Goal: Task Accomplishment & Management: Manage account settings

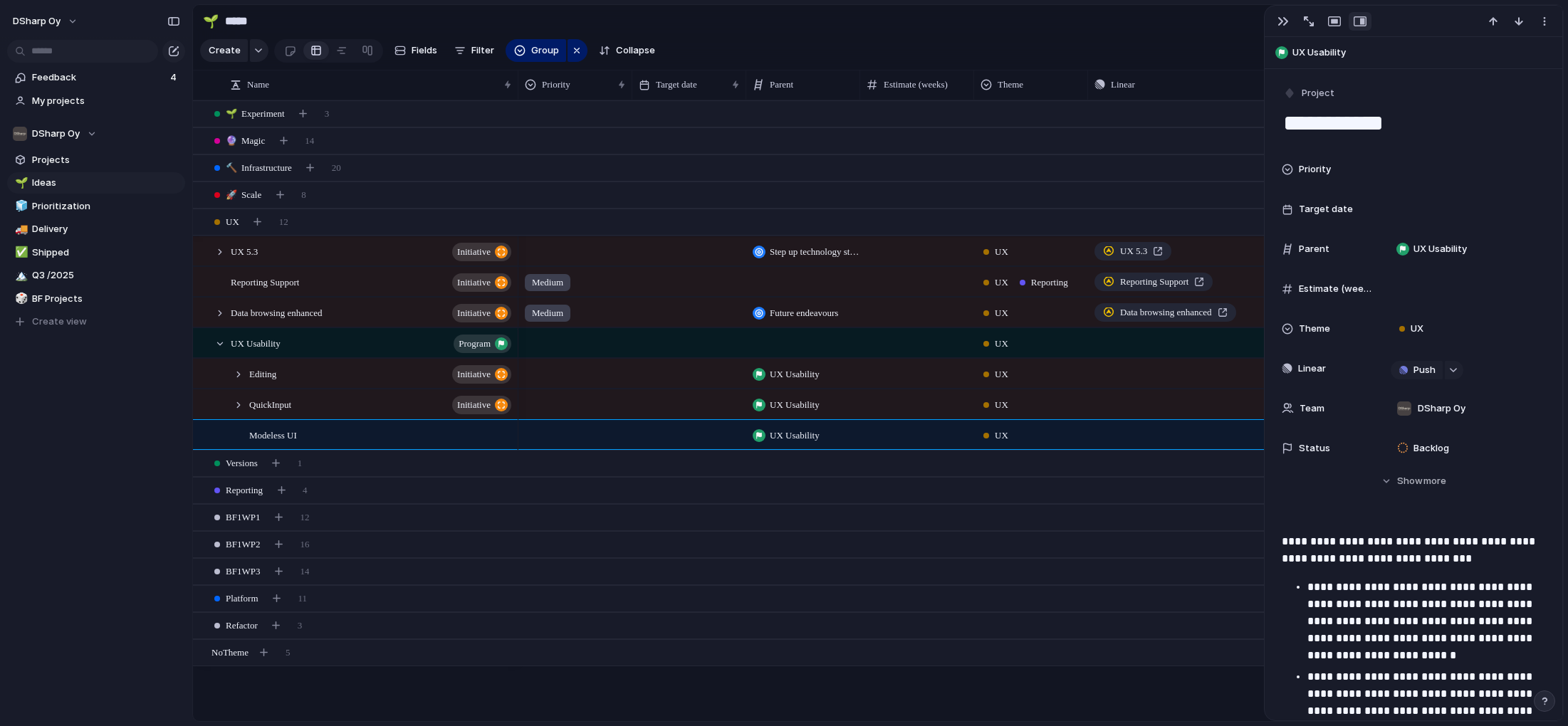
scroll to position [418, 0]
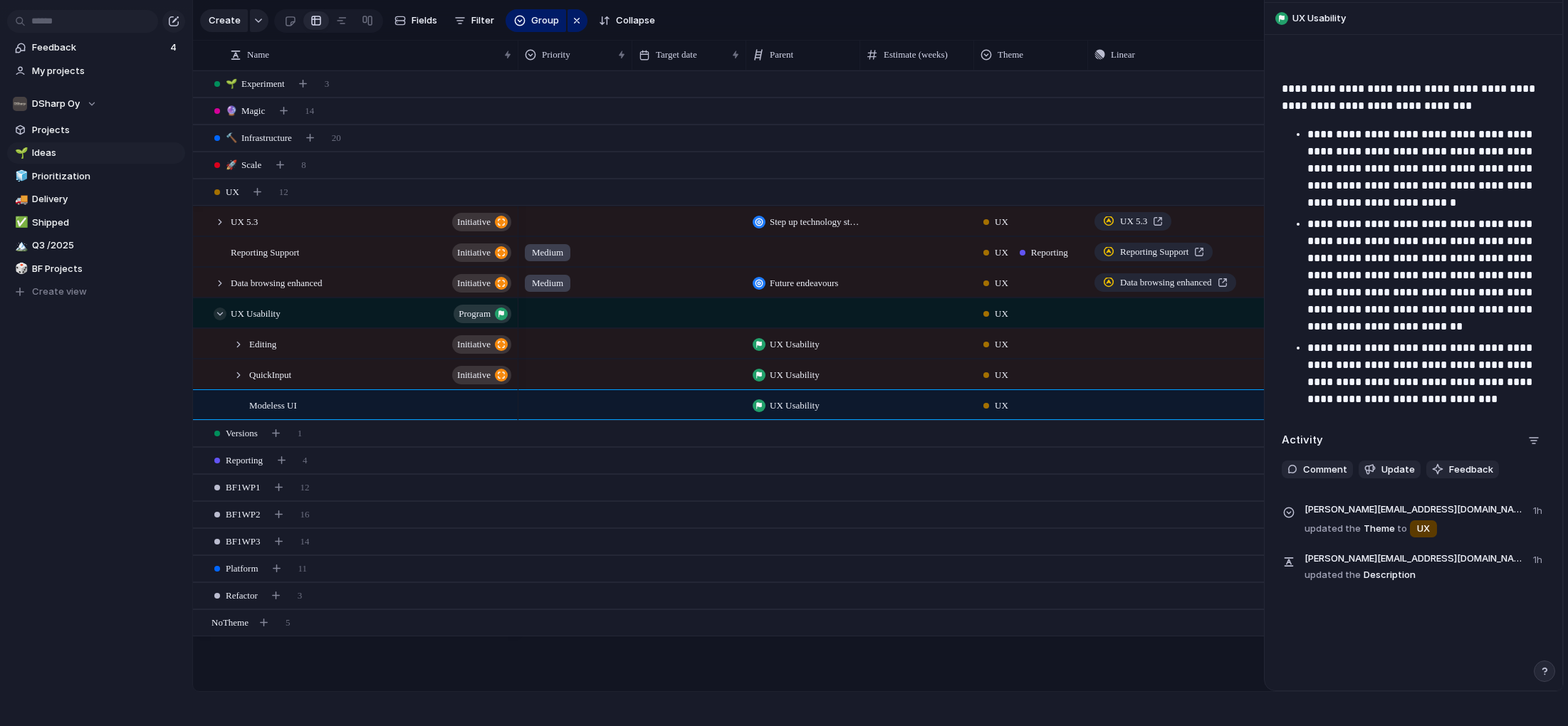
click at [222, 314] on div at bounding box center [220, 314] width 12 height 12
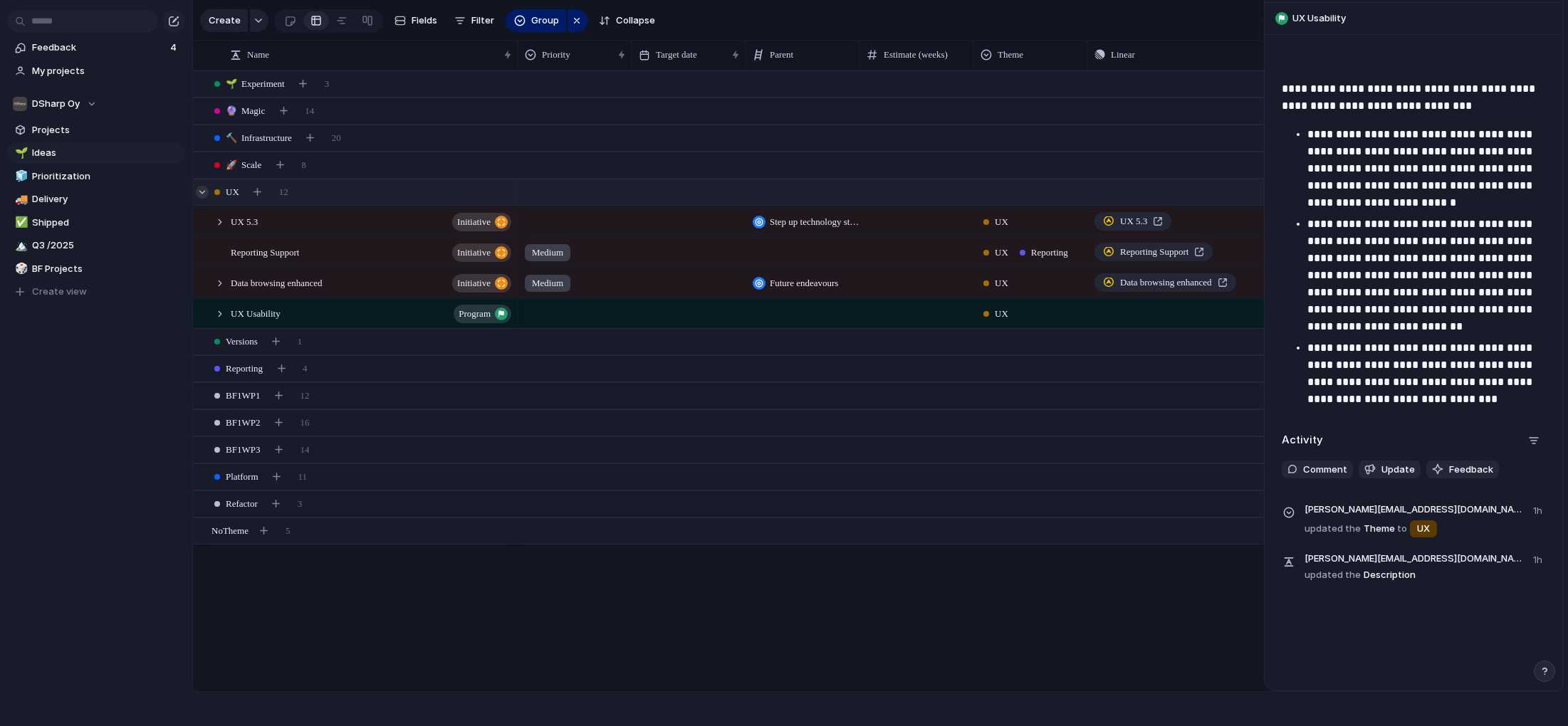
click at [203, 190] on div at bounding box center [201, 191] width 12 height 12
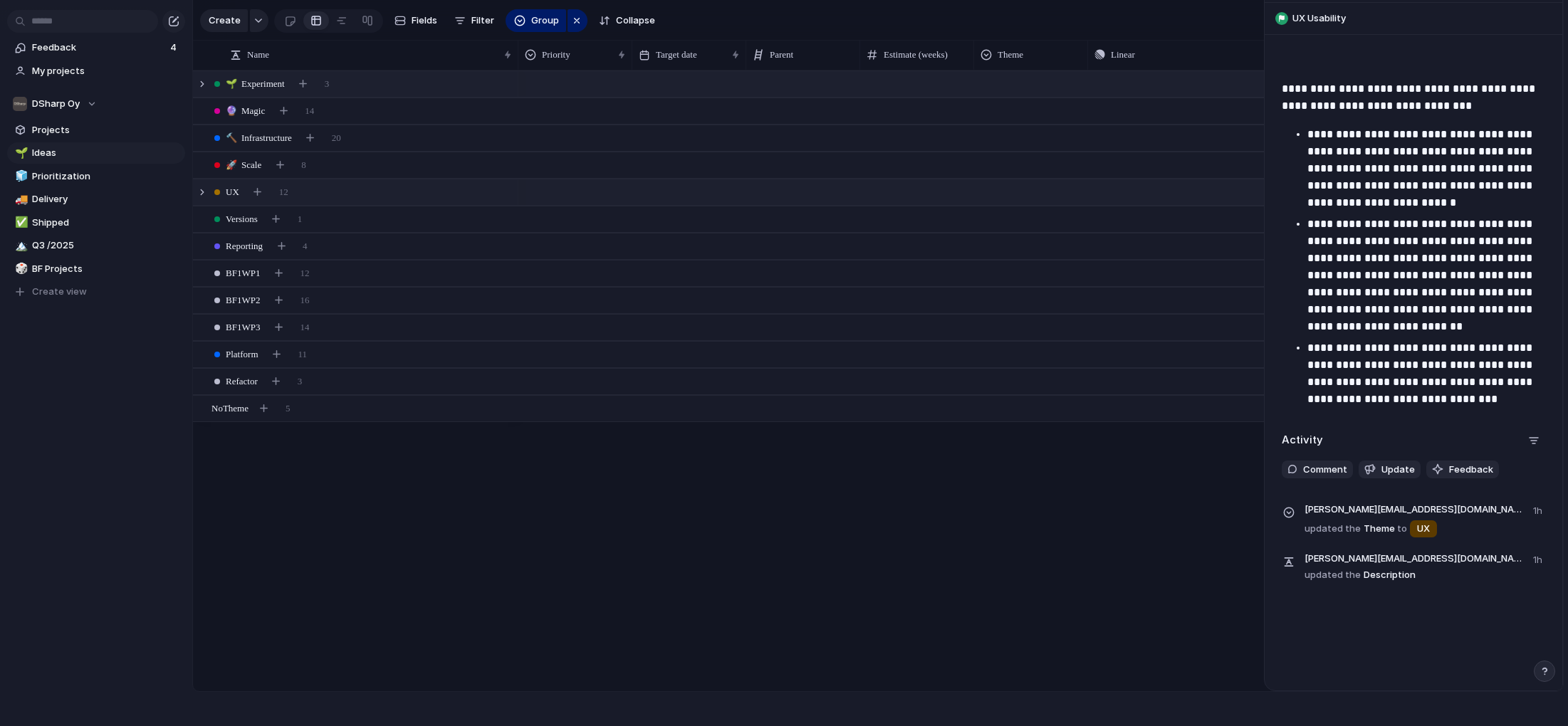
click at [270, 81] on span "🌱 Experiment" at bounding box center [255, 83] width 59 height 14
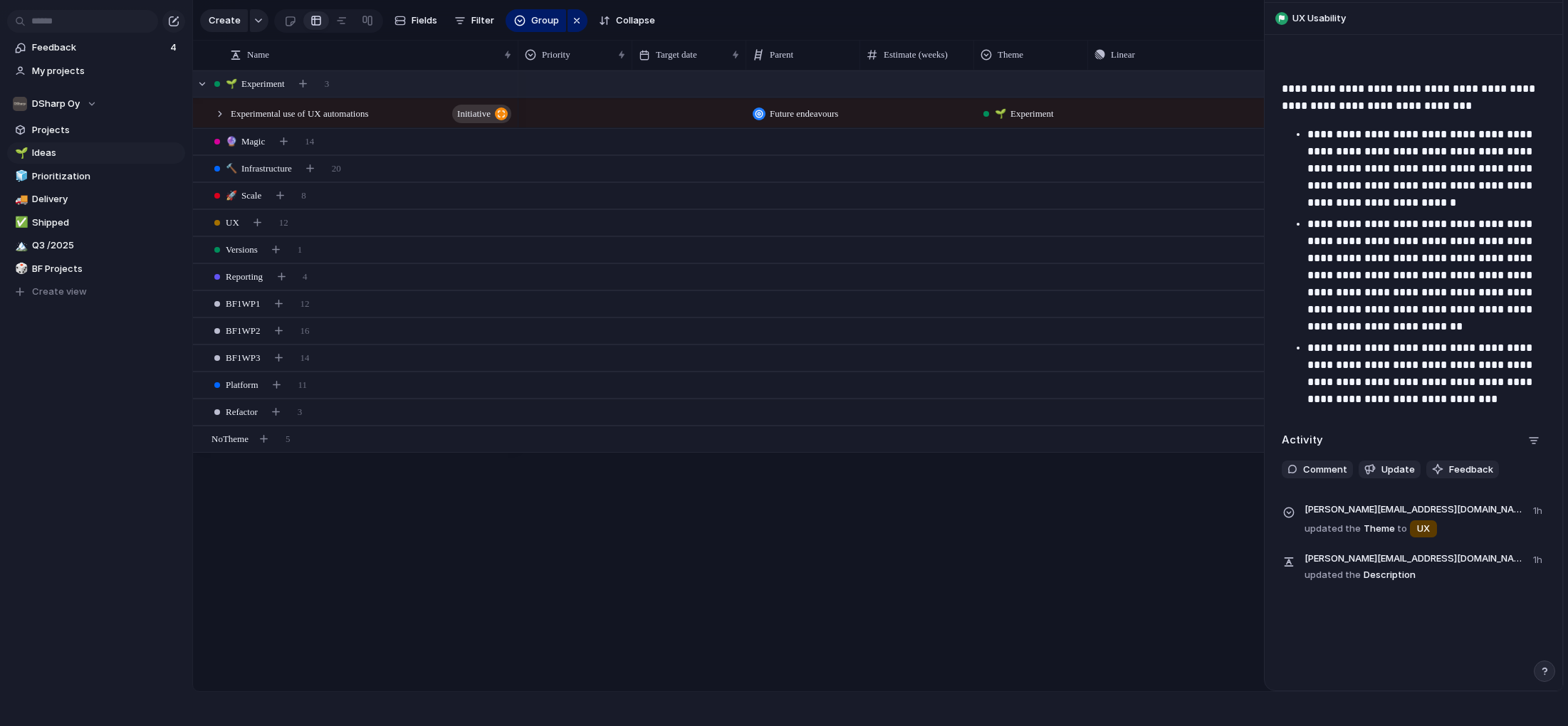
click at [270, 81] on span "🌱 Experiment" at bounding box center [255, 83] width 59 height 14
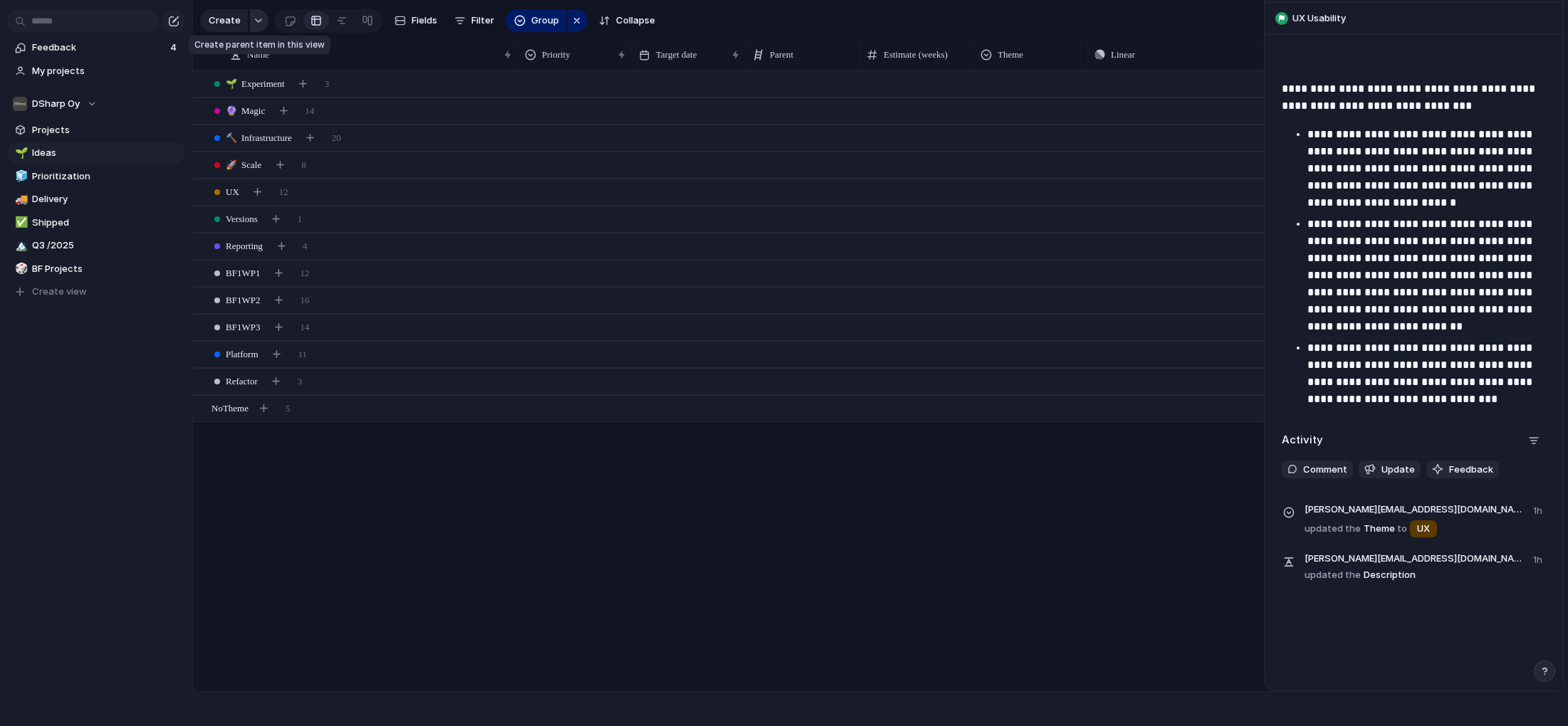
click at [255, 17] on button "button" at bounding box center [260, 20] width 18 height 22
click at [261, 169] on li "Project" at bounding box center [277, 172] width 149 height 22
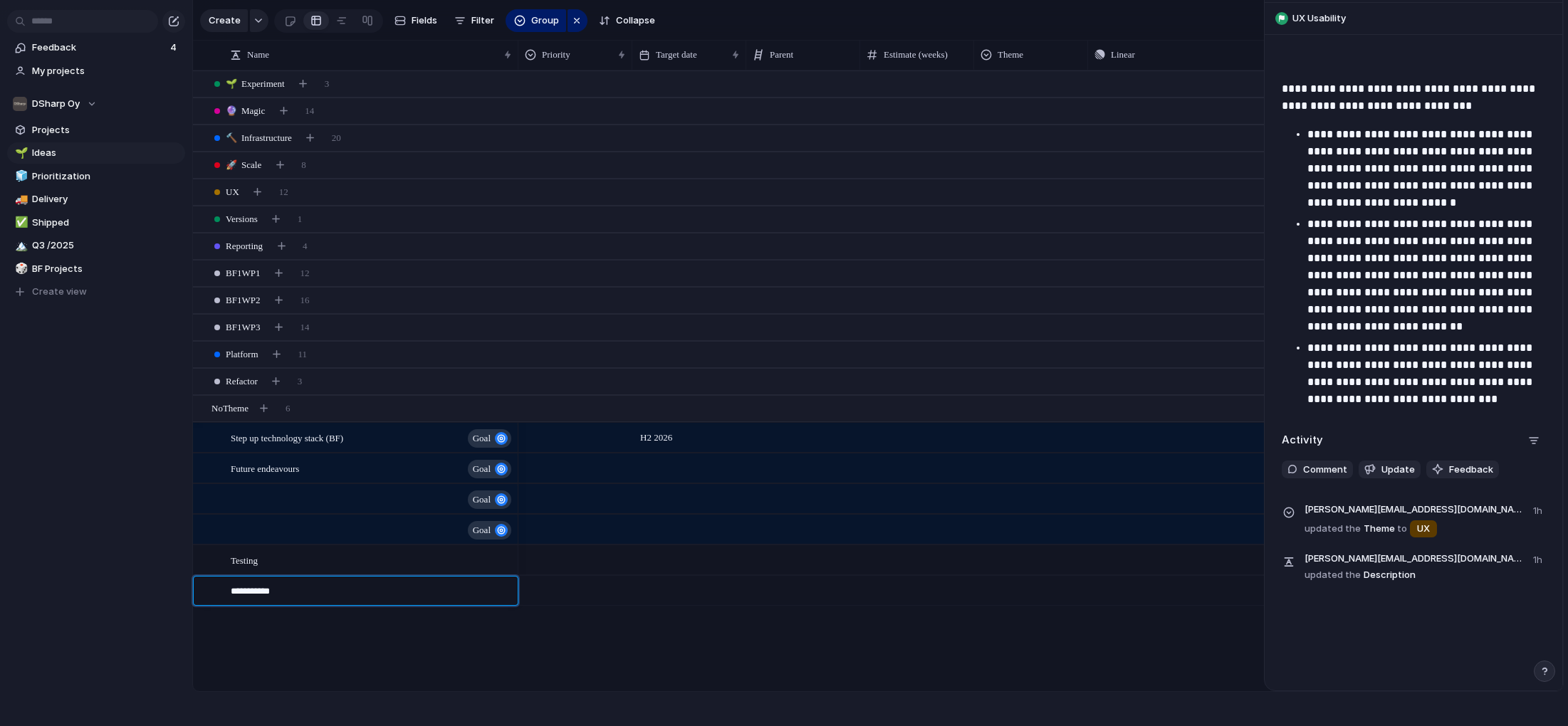
type textarea "**********"
click at [318, 590] on div "Data Quality" at bounding box center [372, 590] width 283 height 29
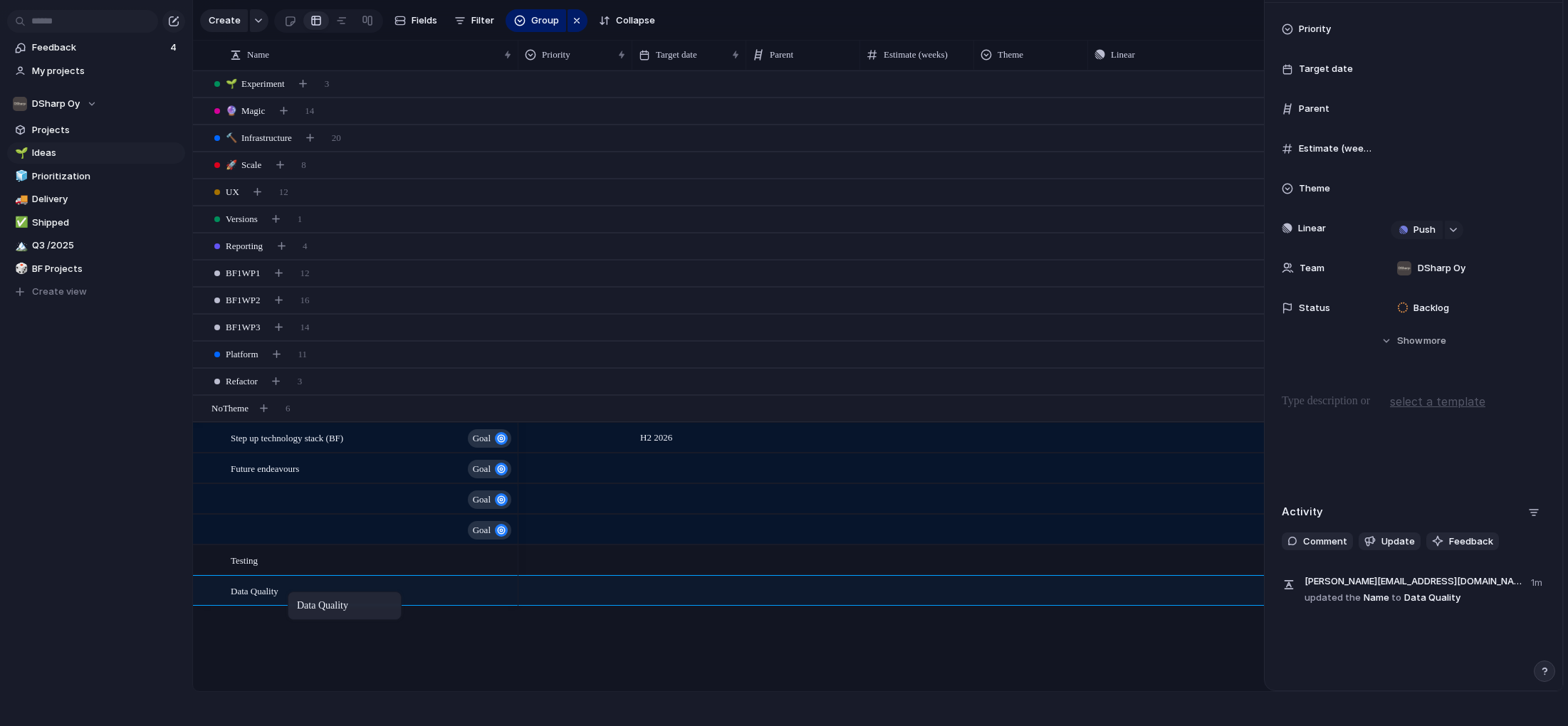
drag, startPoint x: 318, startPoint y: 590, endPoint x: 294, endPoint y: 595, distance: 24.5
click at [200, 406] on div at bounding box center [201, 408] width 12 height 12
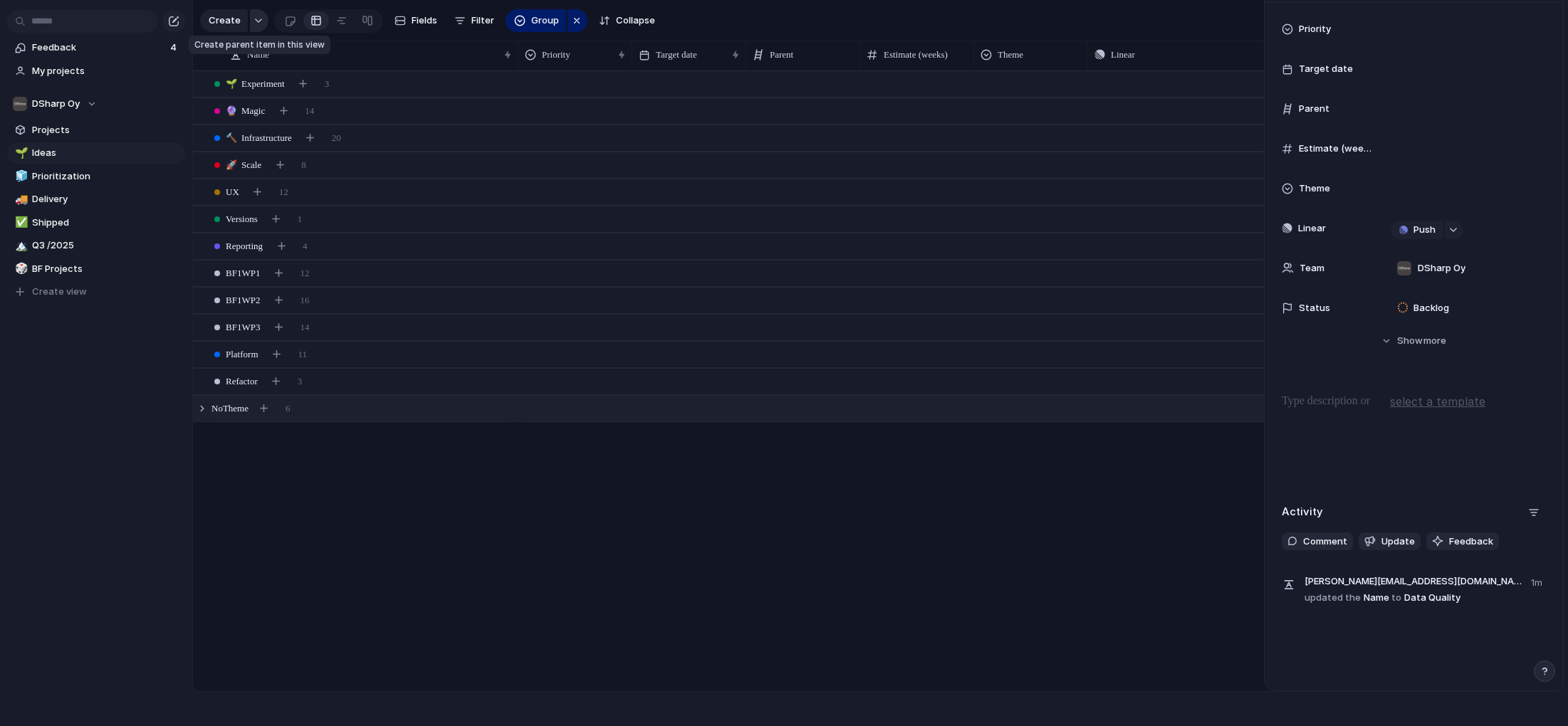
click at [258, 22] on div "button" at bounding box center [259, 20] width 10 height 6
click at [251, 106] on span "Program" at bounding box center [245, 104] width 37 height 14
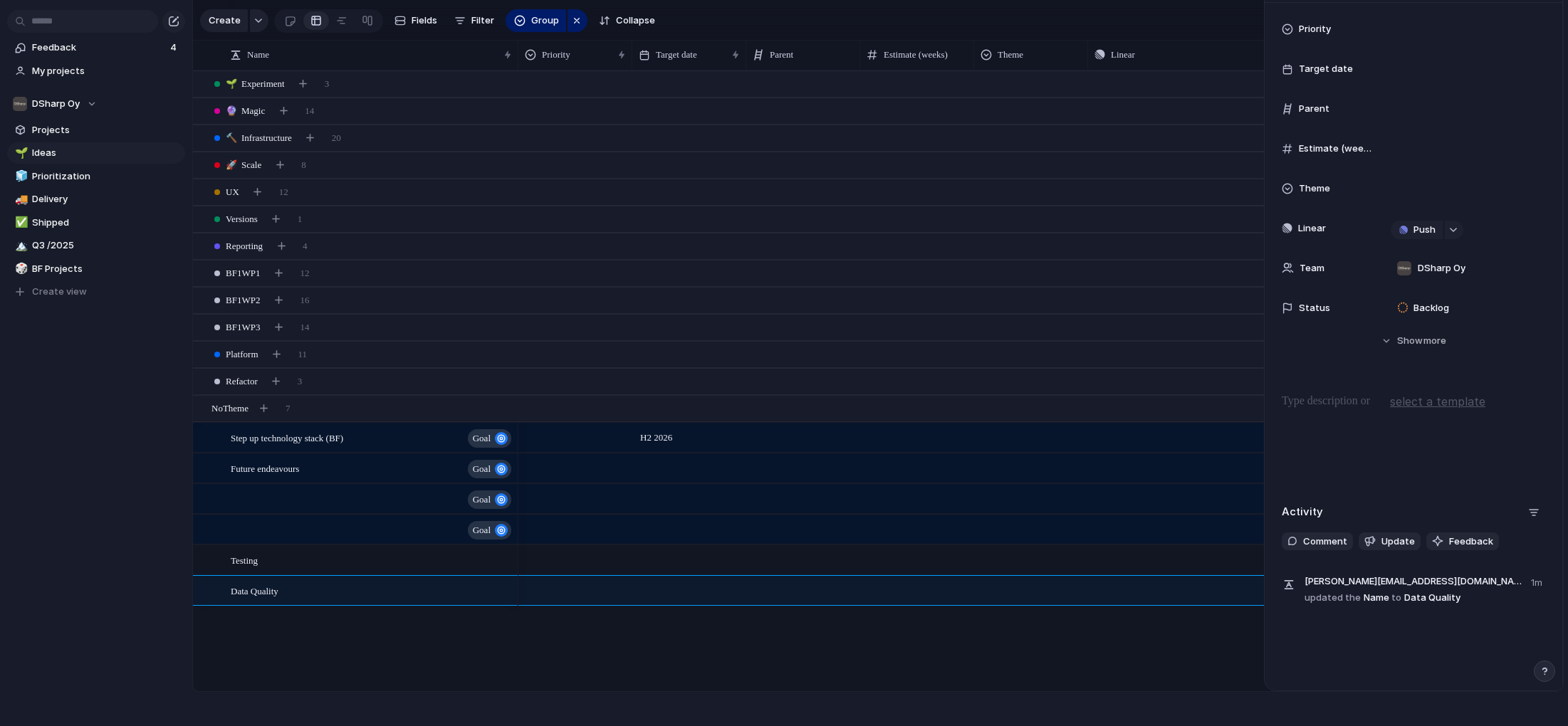
click at [356, 633] on div "Step up technology stack (BF) goal Future endeavours goal goal goal Testing Dat…" at bounding box center [878, 381] width 1370 height 621
click at [314, 621] on div "Step up technology stack (BF) goal Future endeavours goal goal goal Testing Dat…" at bounding box center [878, 381] width 1370 height 621
drag, startPoint x: 522, startPoint y: 587, endPoint x: 262, endPoint y: 589, distance: 260.0
click at [258, 17] on button "button" at bounding box center [260, 20] width 18 height 22
click at [42, 152] on span "Ideas" at bounding box center [106, 153] width 148 height 14
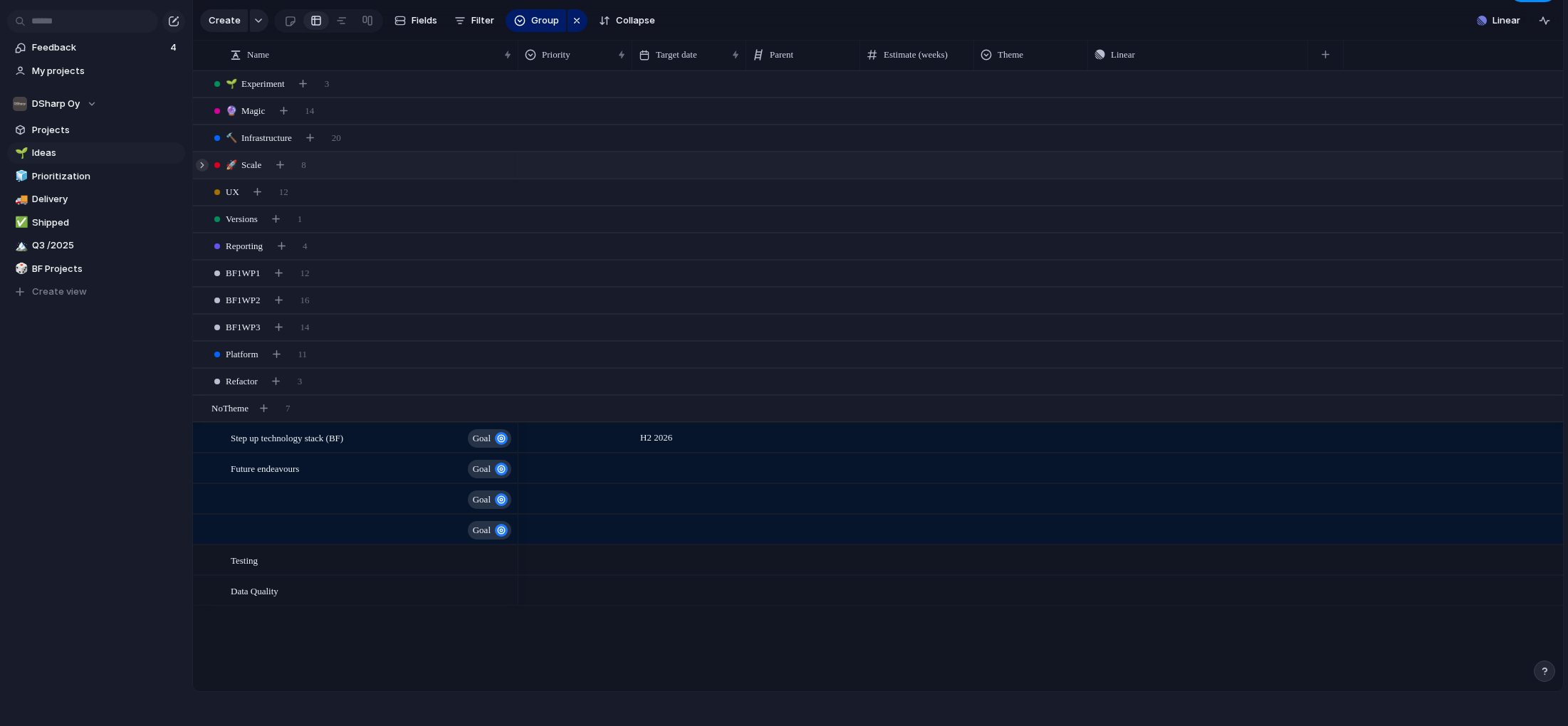
click at [201, 162] on div at bounding box center [201, 165] width 12 height 12
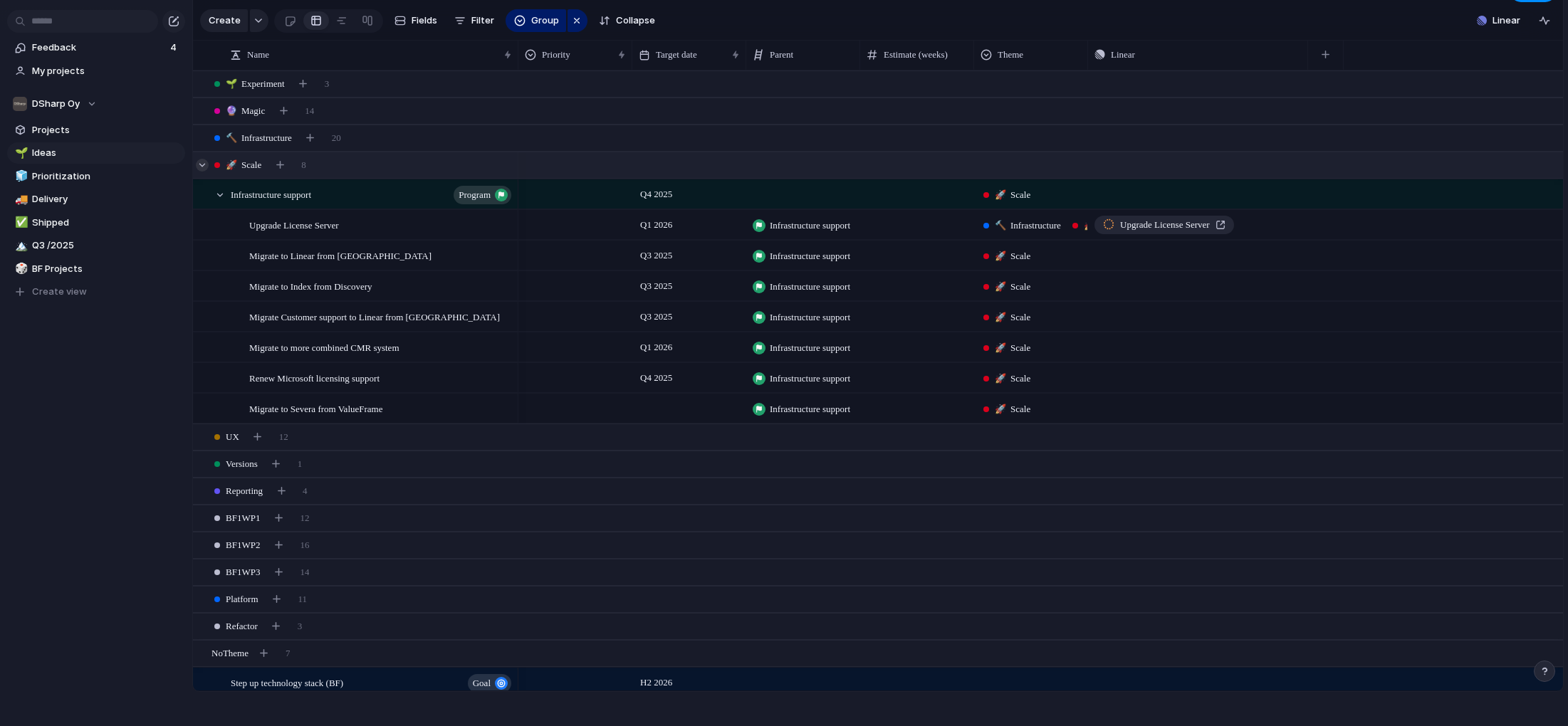
click at [201, 162] on div at bounding box center [201, 165] width 12 height 12
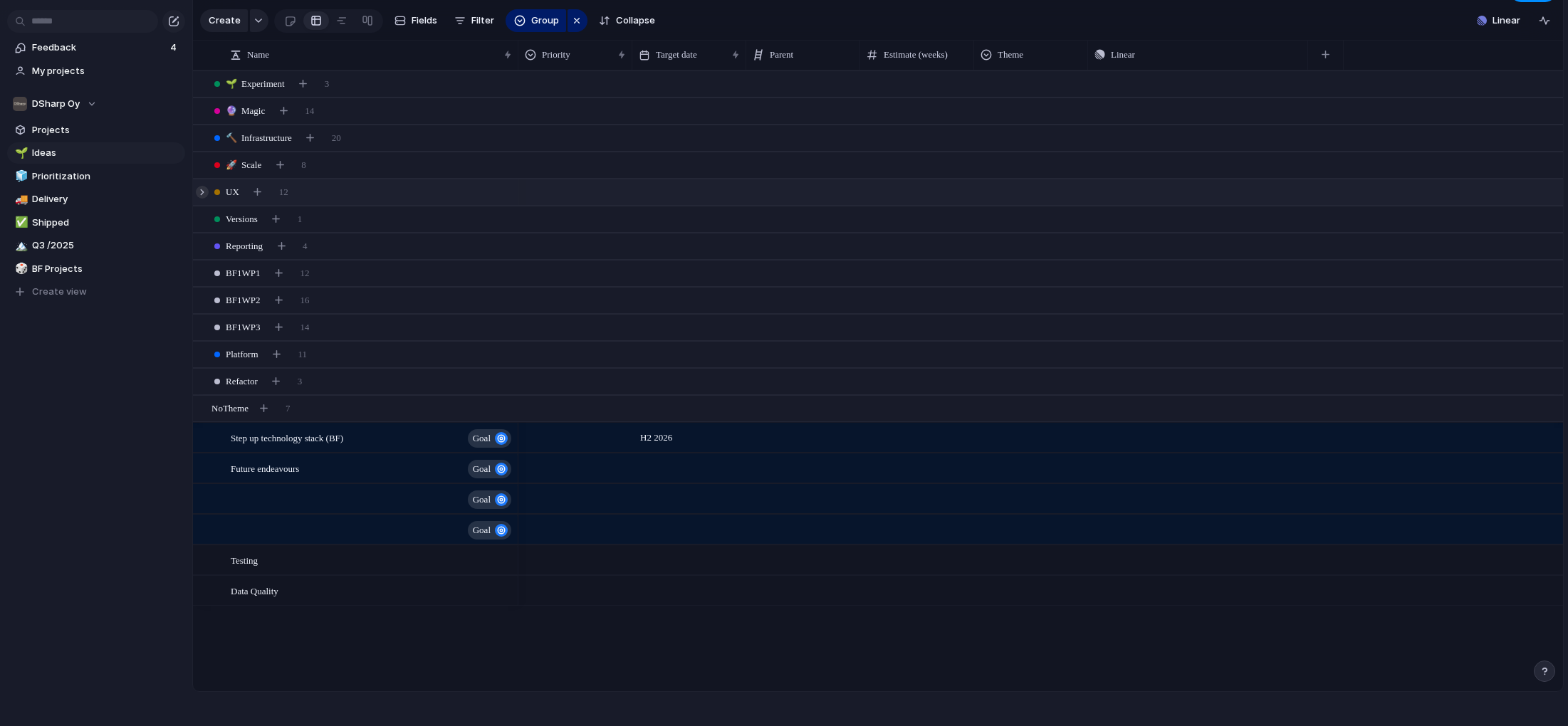
click at [204, 193] on div at bounding box center [201, 191] width 12 height 12
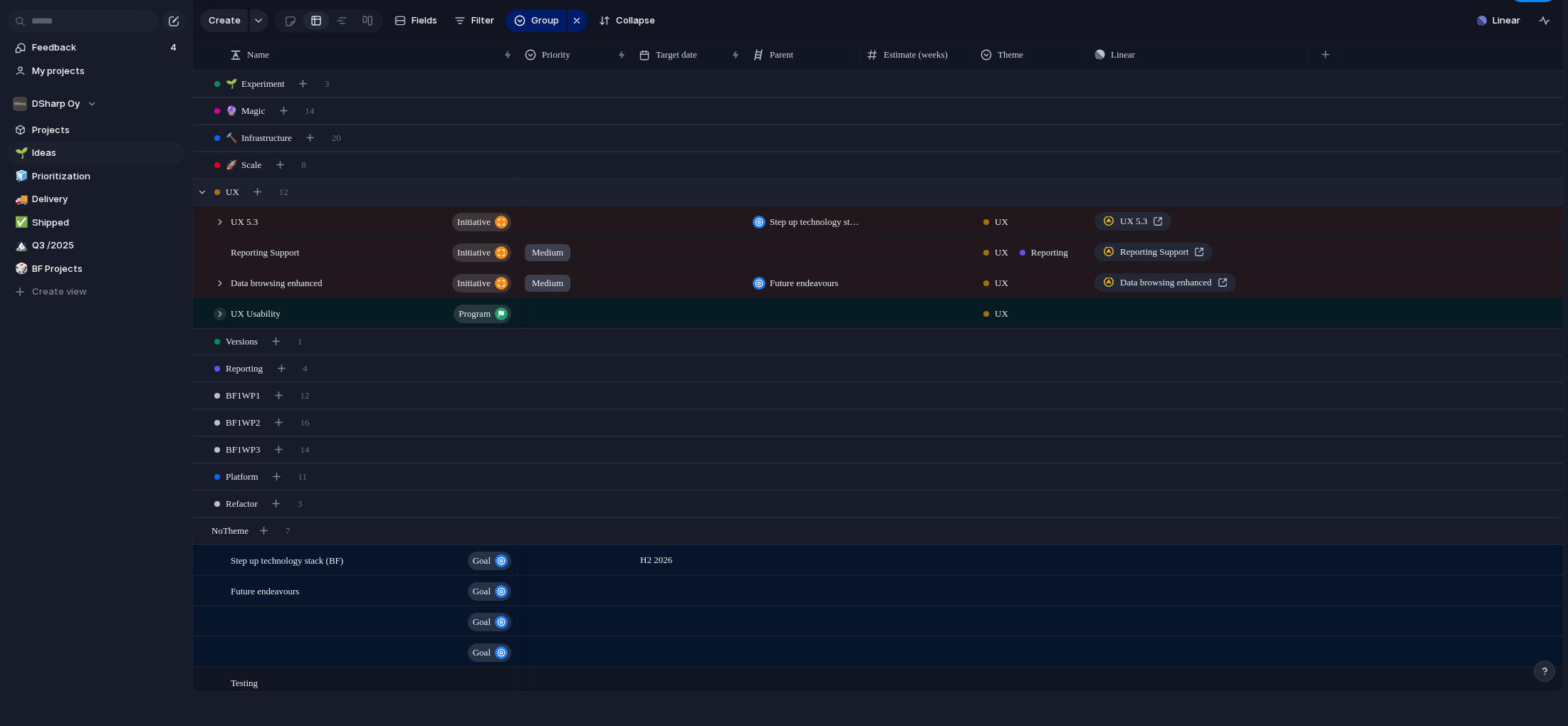
click at [220, 311] on div at bounding box center [220, 314] width 12 height 12
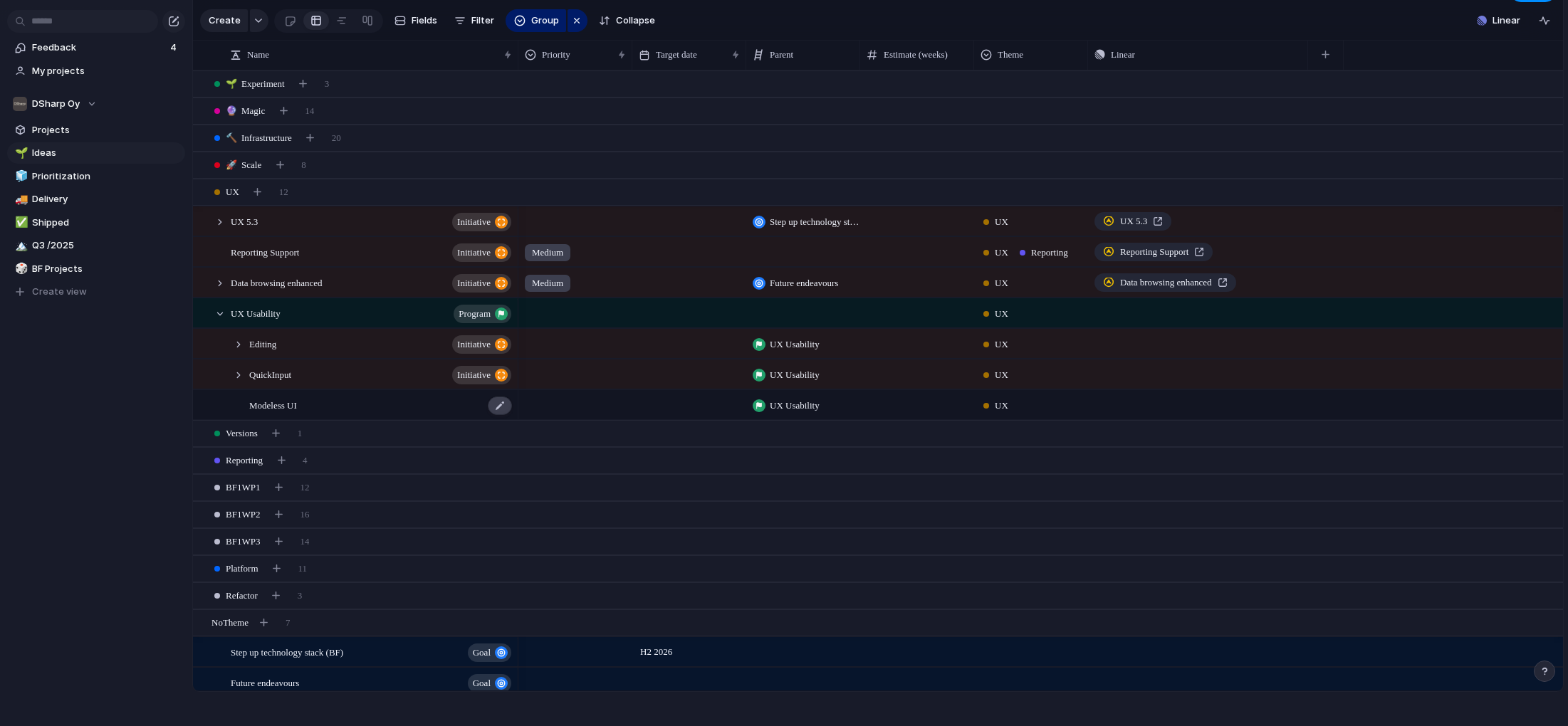
click at [498, 403] on div at bounding box center [499, 406] width 24 height 18
click at [275, 404] on span "Modeless UI" at bounding box center [273, 405] width 47 height 17
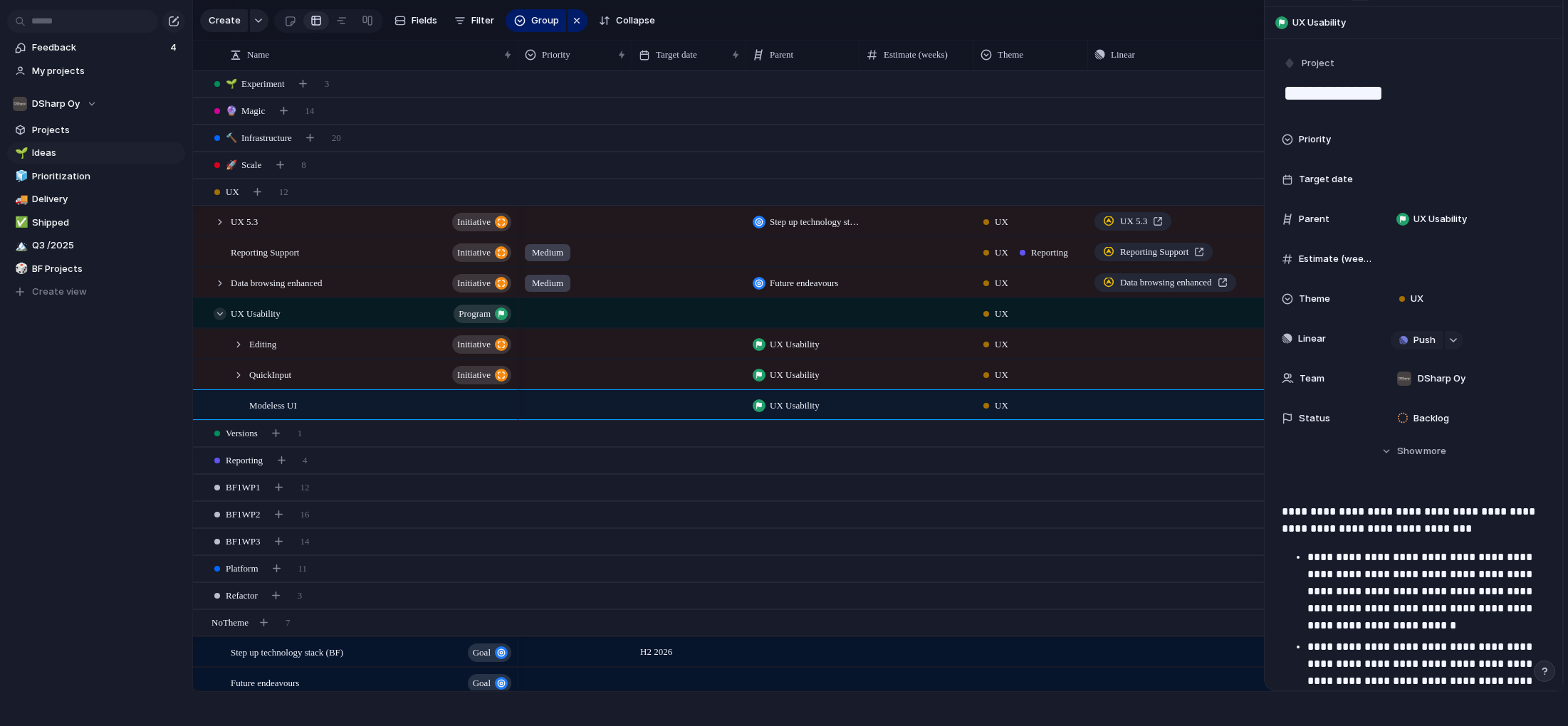
click at [220, 311] on div at bounding box center [220, 314] width 12 height 12
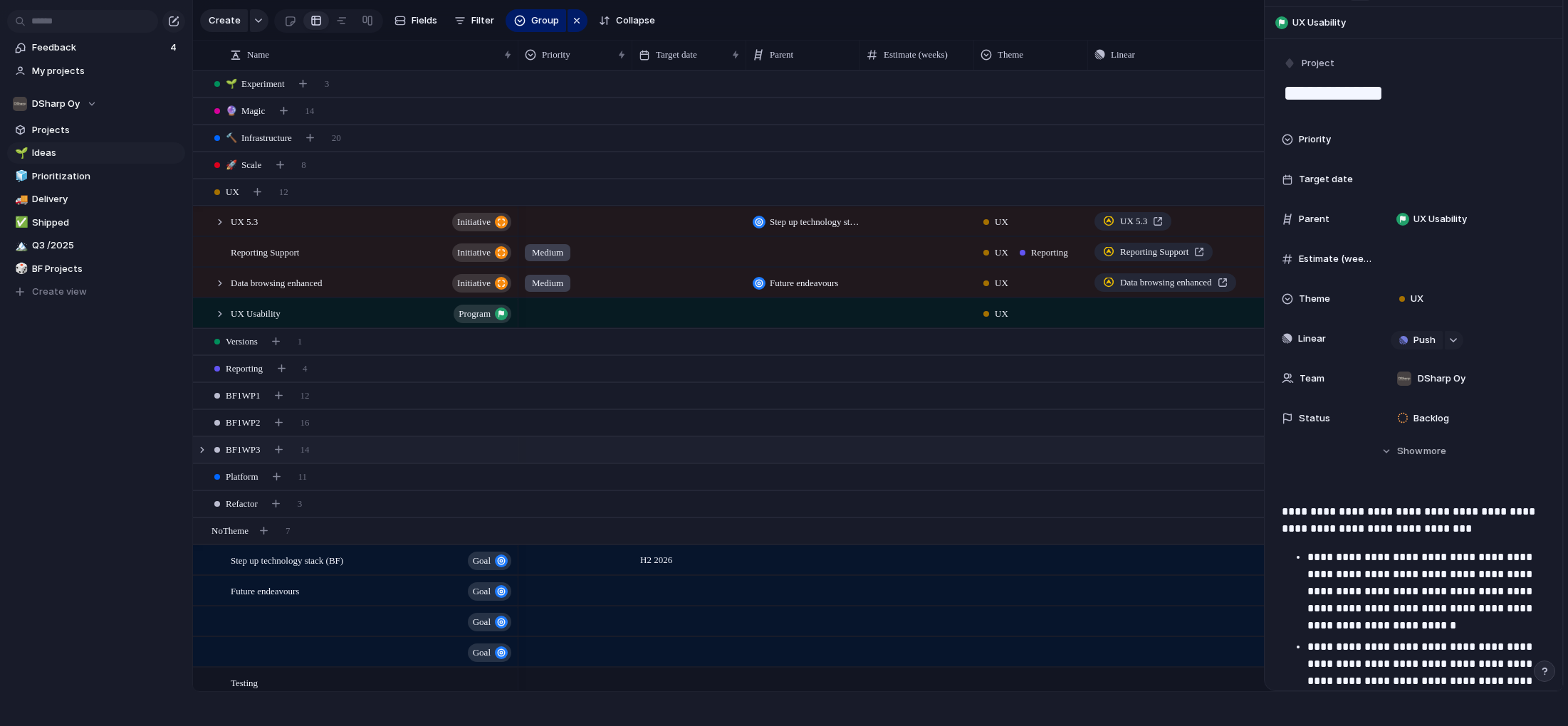
click at [240, 448] on span "BF1WP3" at bounding box center [242, 450] width 34 height 14
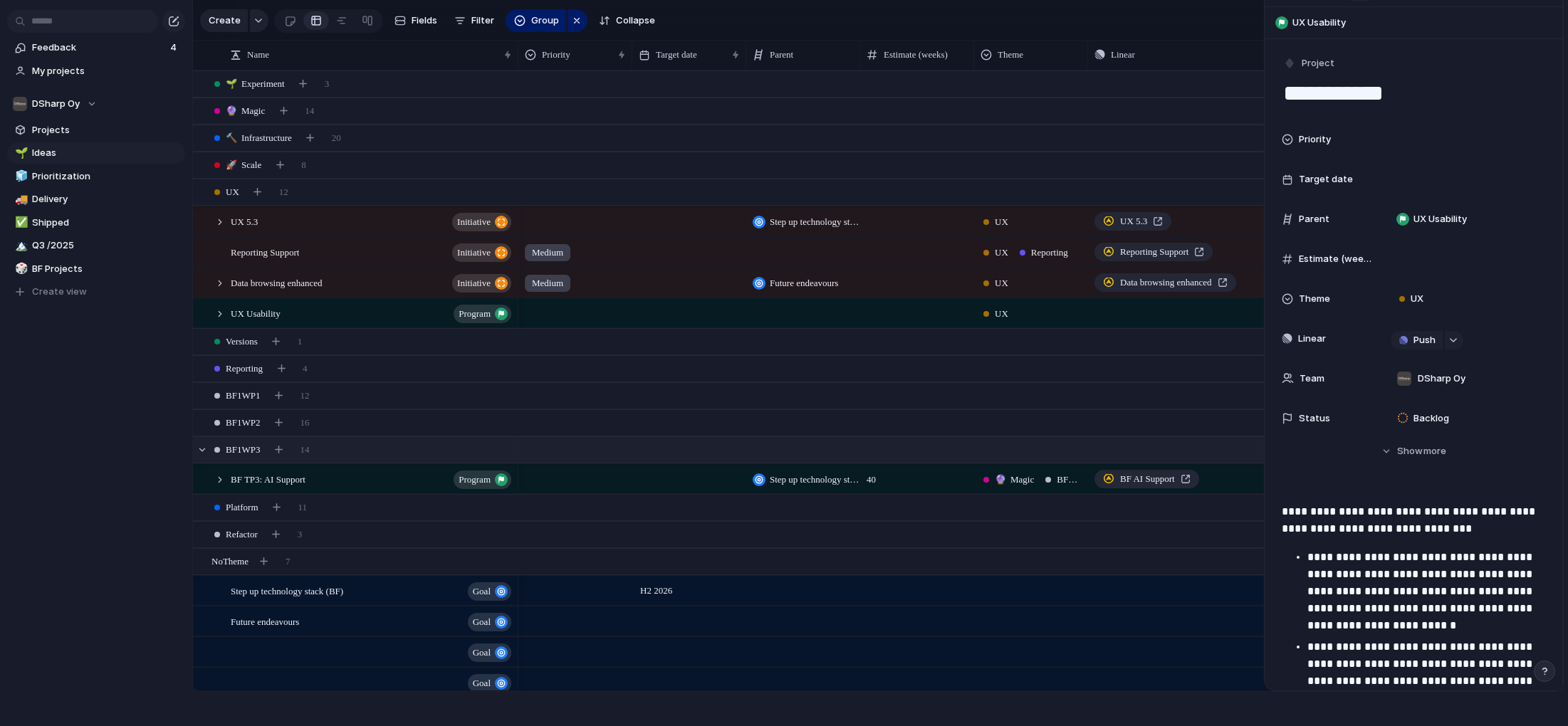
click at [236, 446] on span "BF1WP3" at bounding box center [242, 450] width 34 height 14
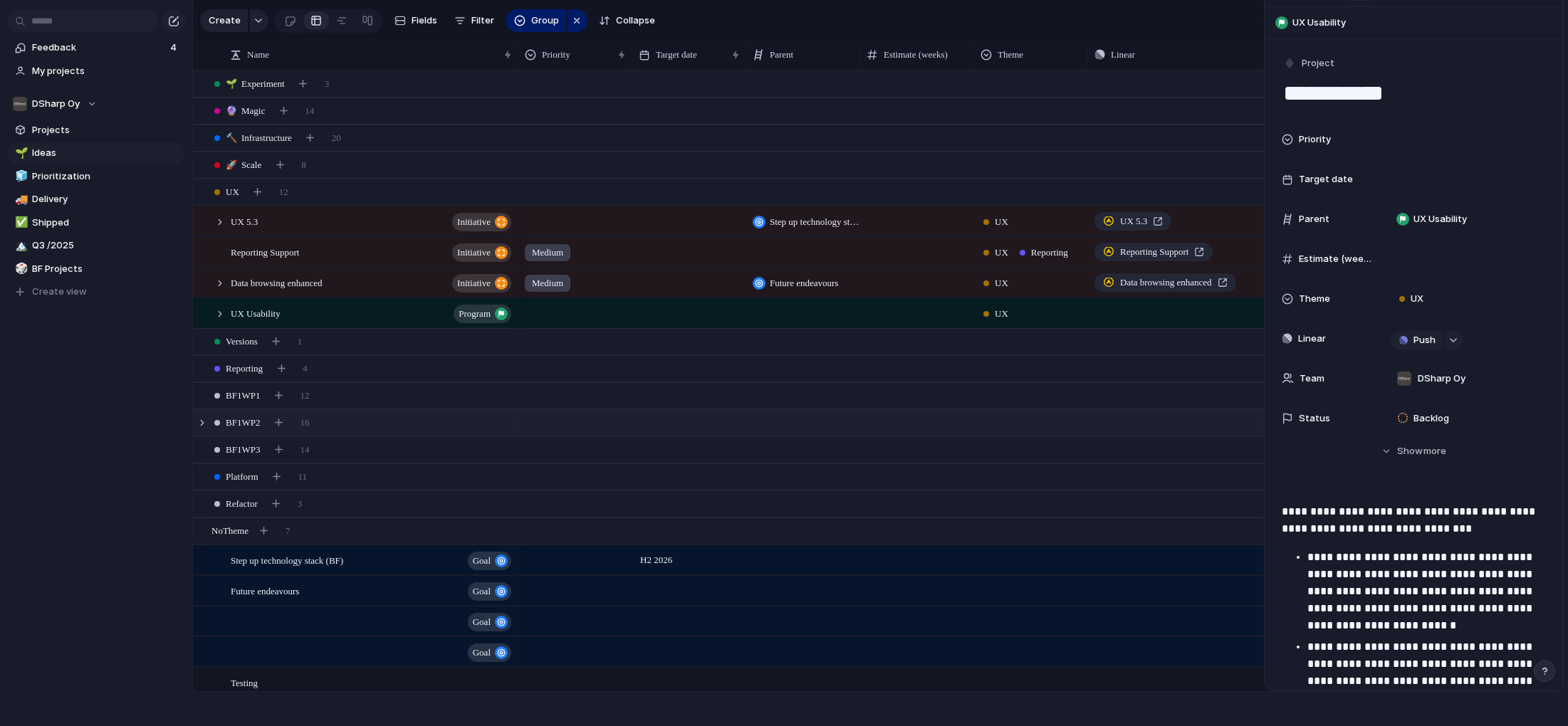
click at [235, 422] on span "BF1WP2" at bounding box center [242, 422] width 34 height 14
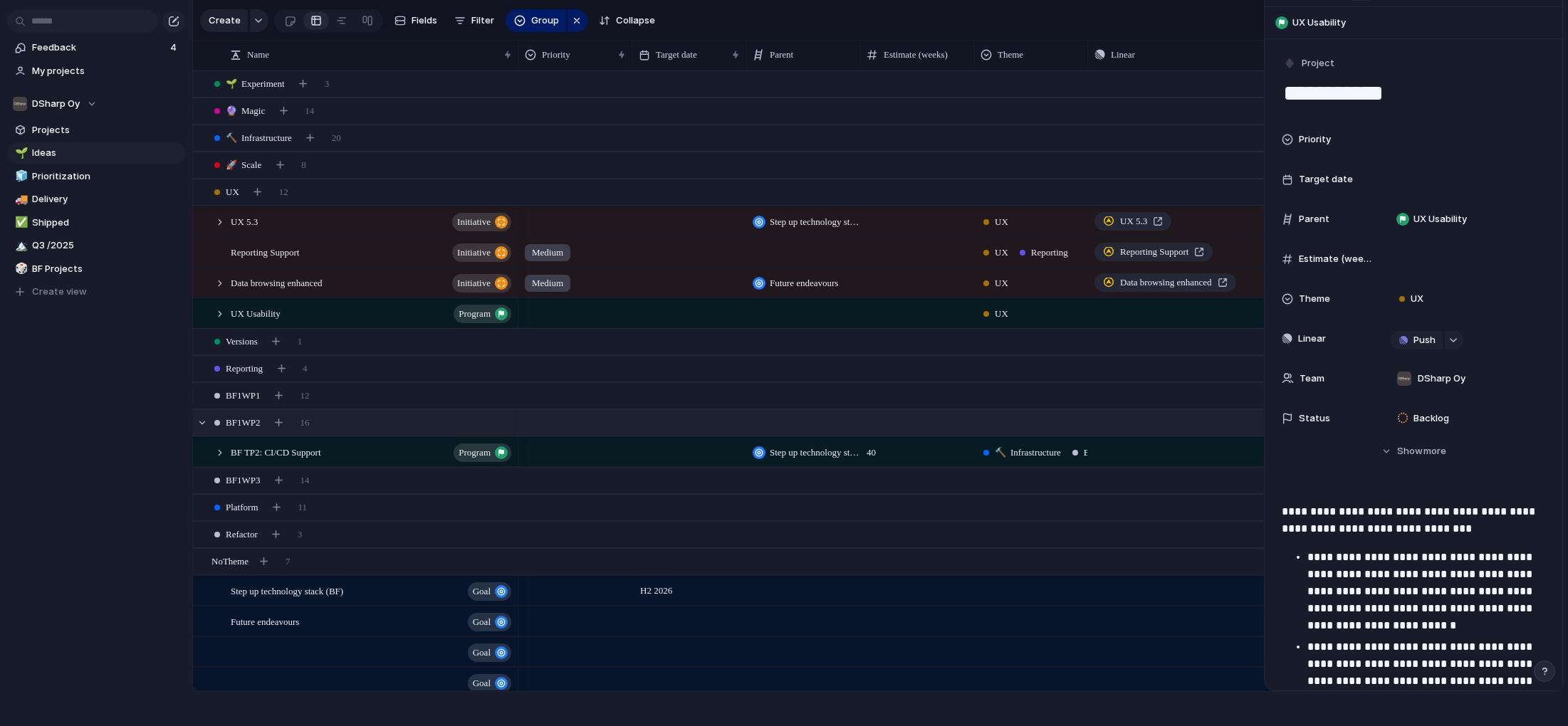
click at [235, 422] on span "BF1WP2" at bounding box center [242, 422] width 34 height 14
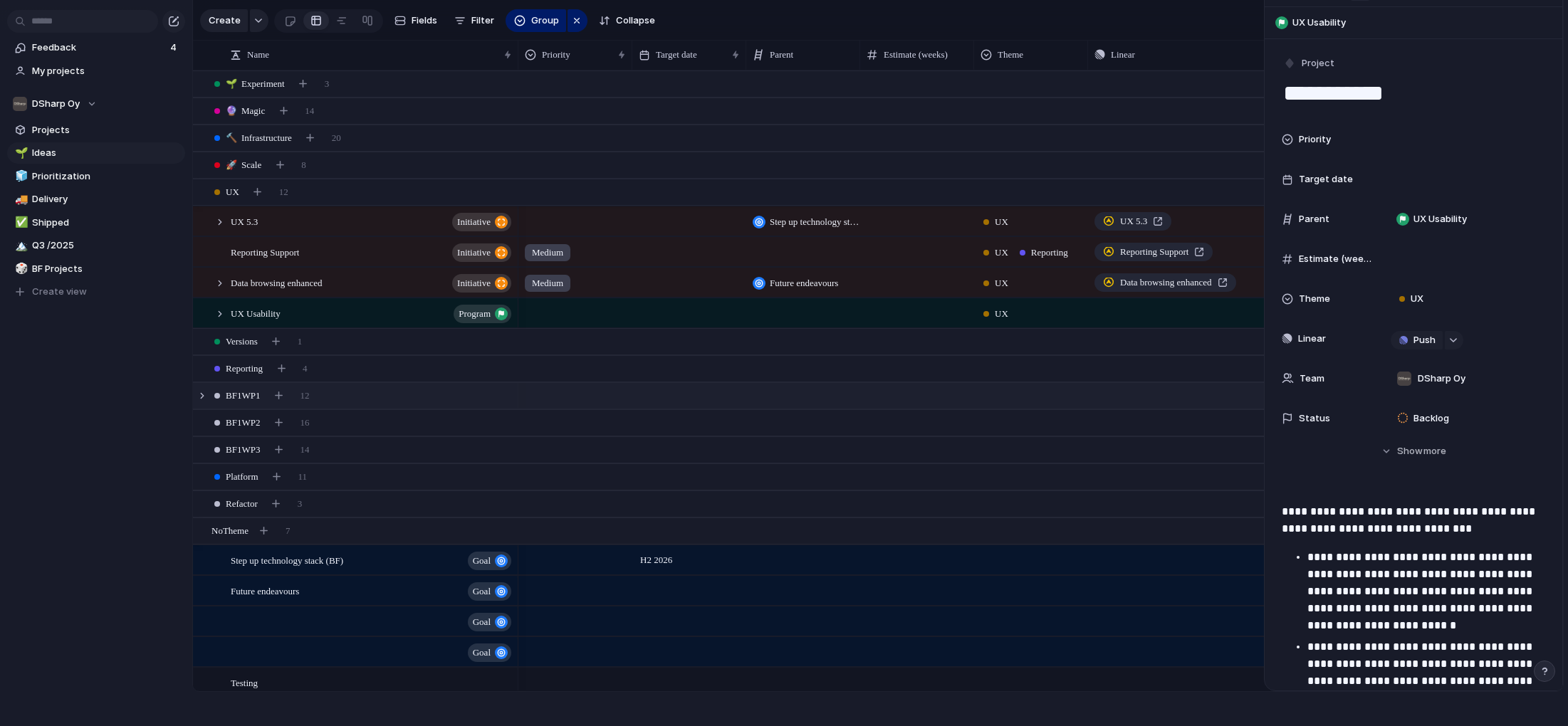
click at [237, 397] on span "BF1WP1" at bounding box center [242, 395] width 34 height 14
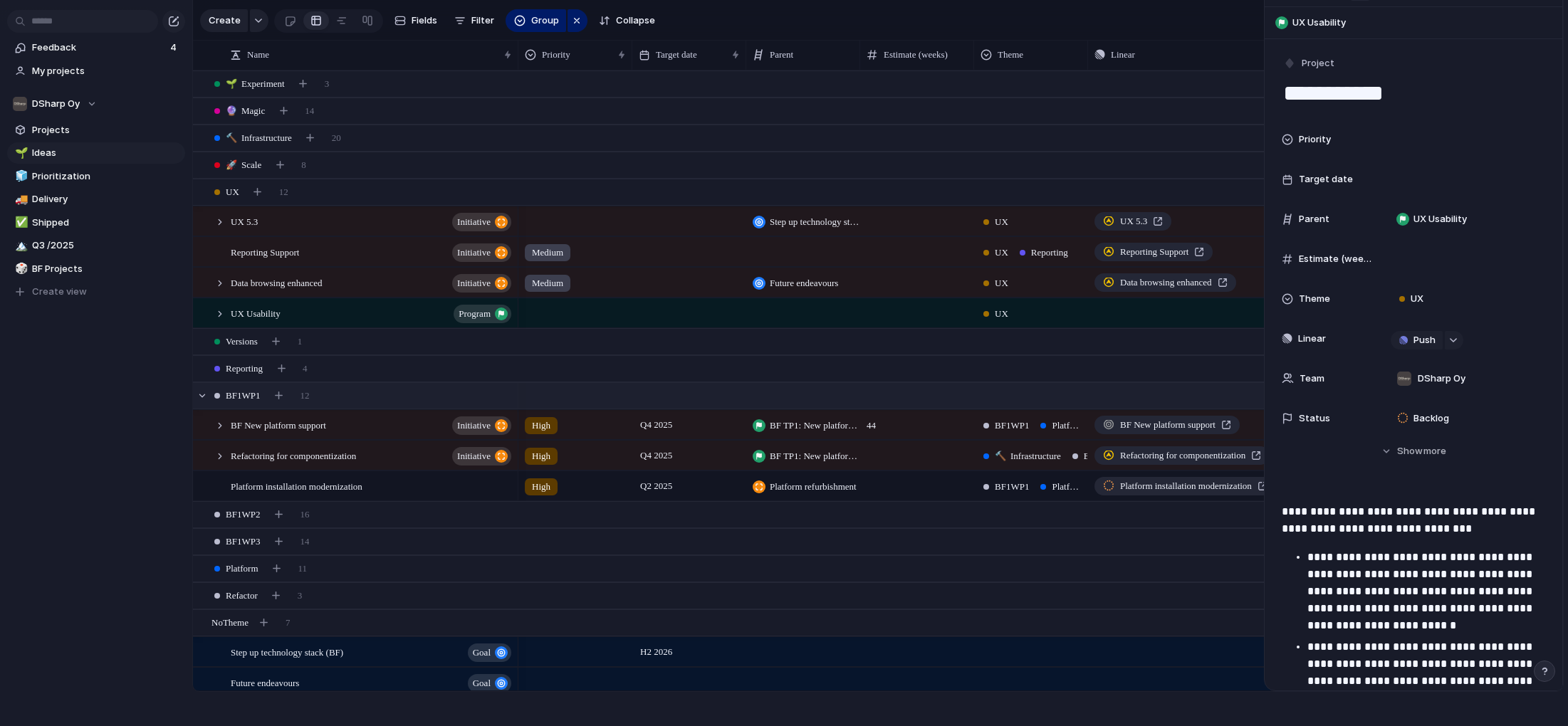
click at [237, 397] on span "BF1WP1" at bounding box center [242, 395] width 34 height 14
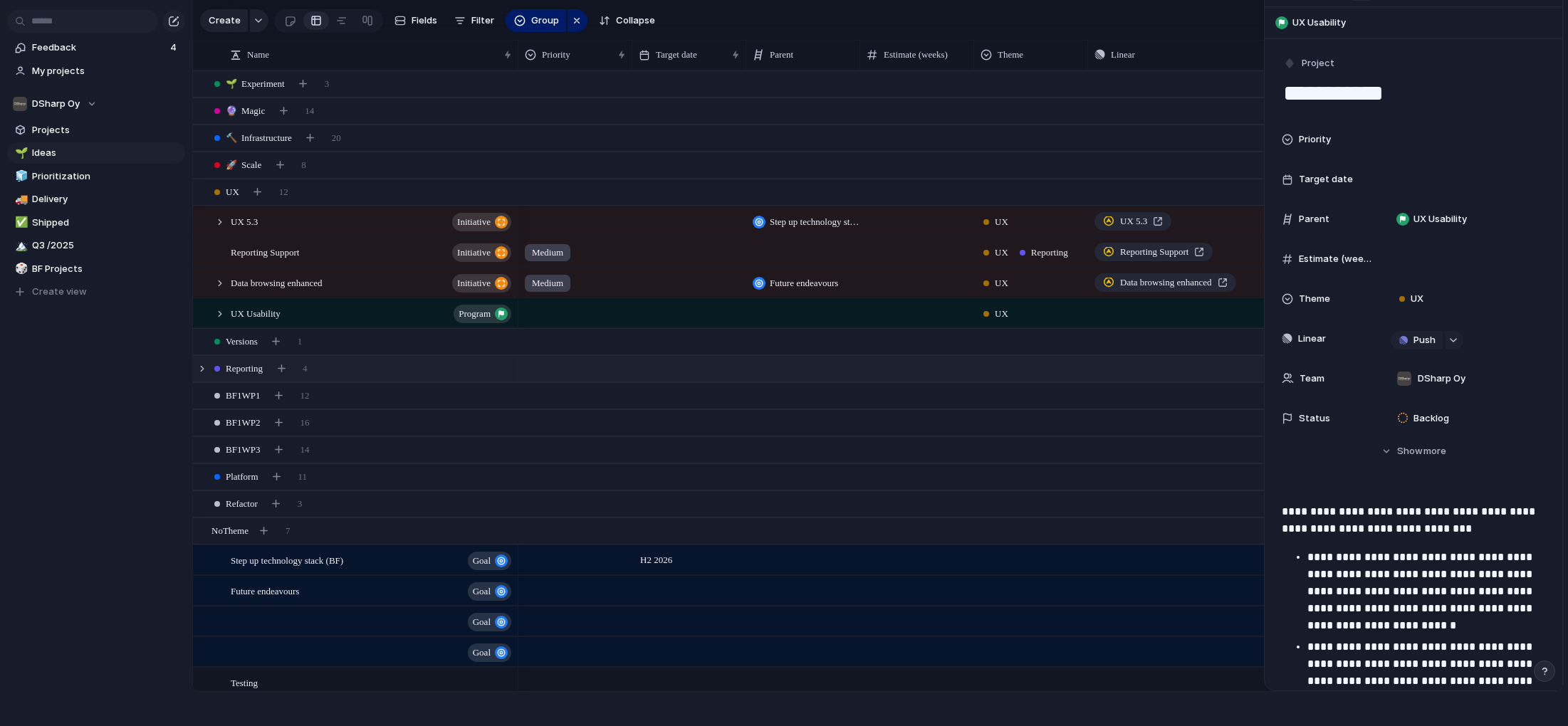
click at [240, 366] on span "Reporting" at bounding box center [244, 368] width 37 height 14
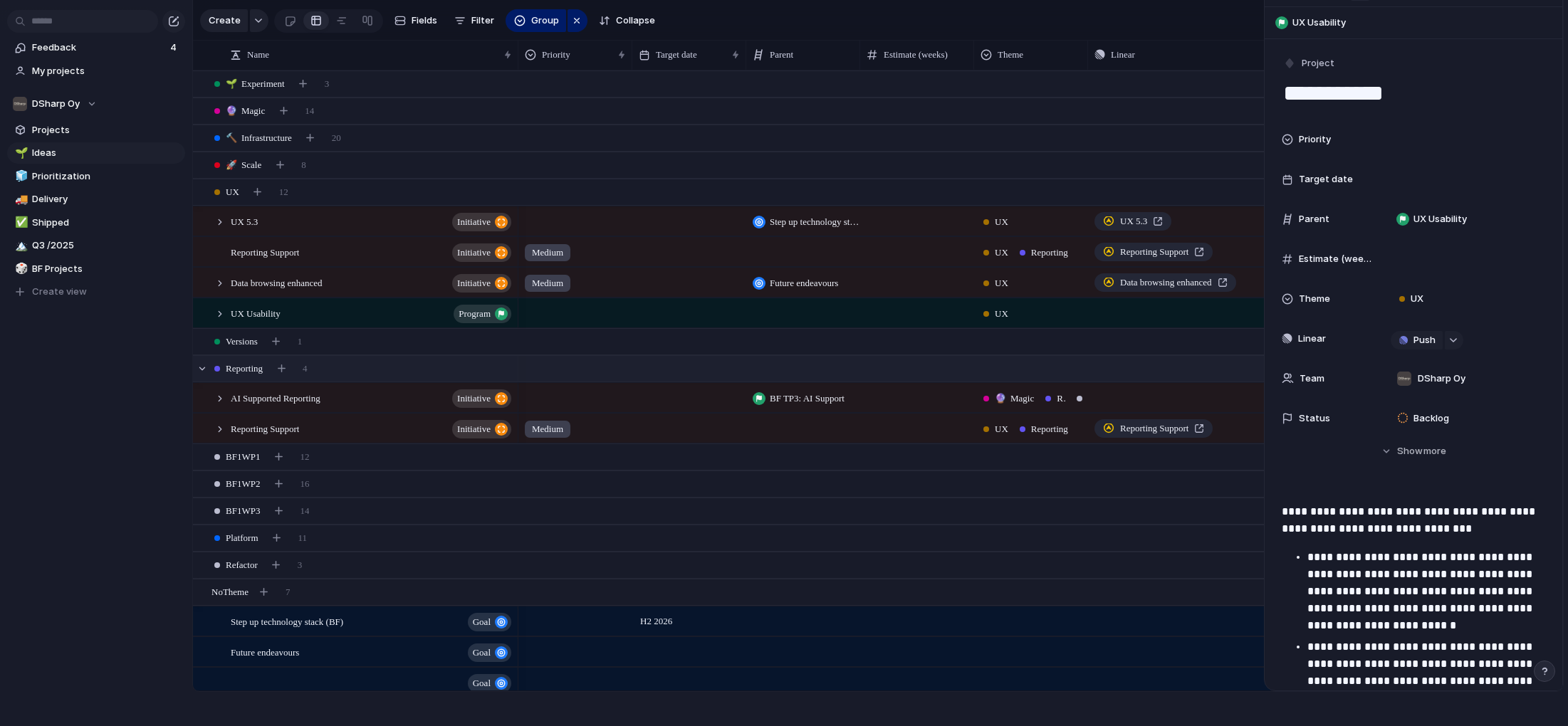
click at [240, 366] on span "Reporting" at bounding box center [244, 368] width 37 height 14
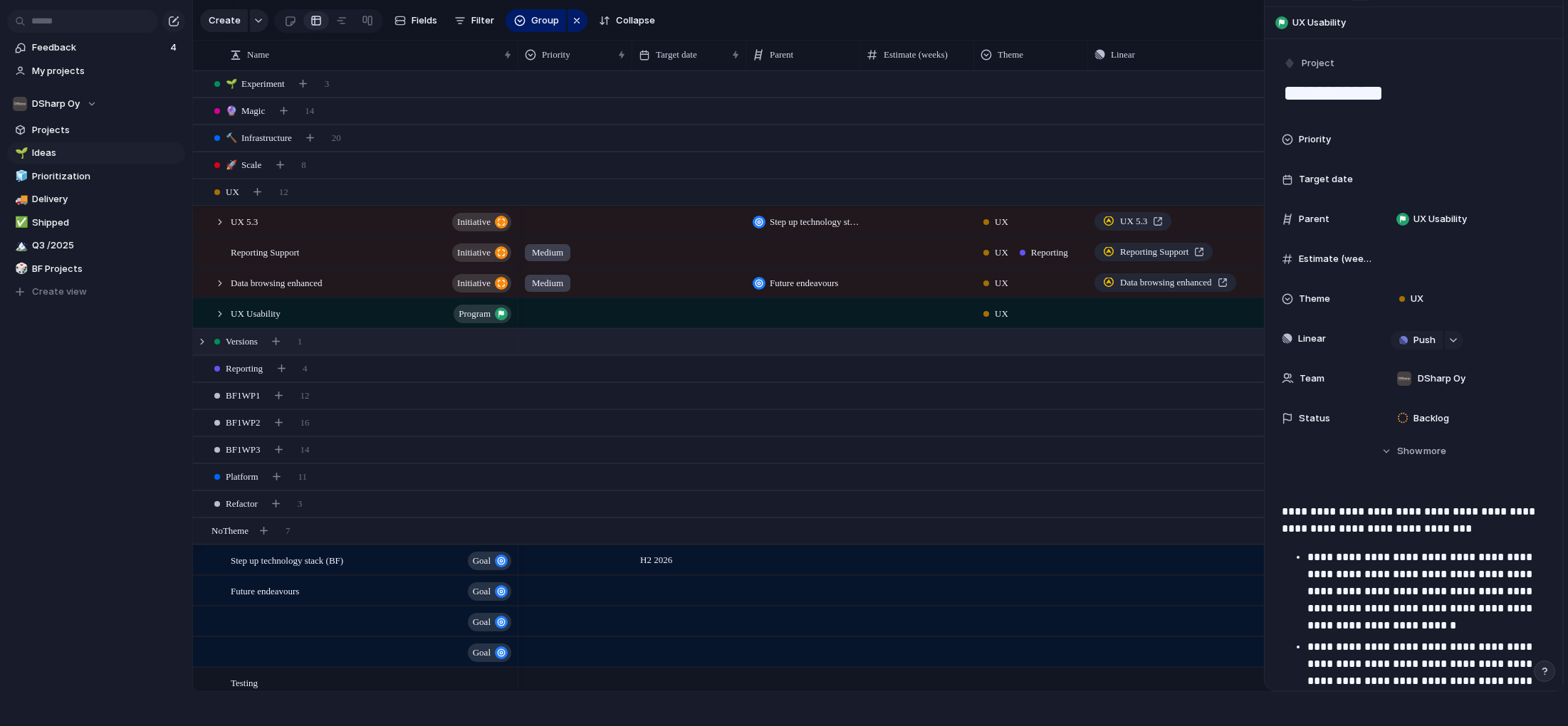
click at [244, 338] on span "Versions" at bounding box center [241, 341] width 32 height 14
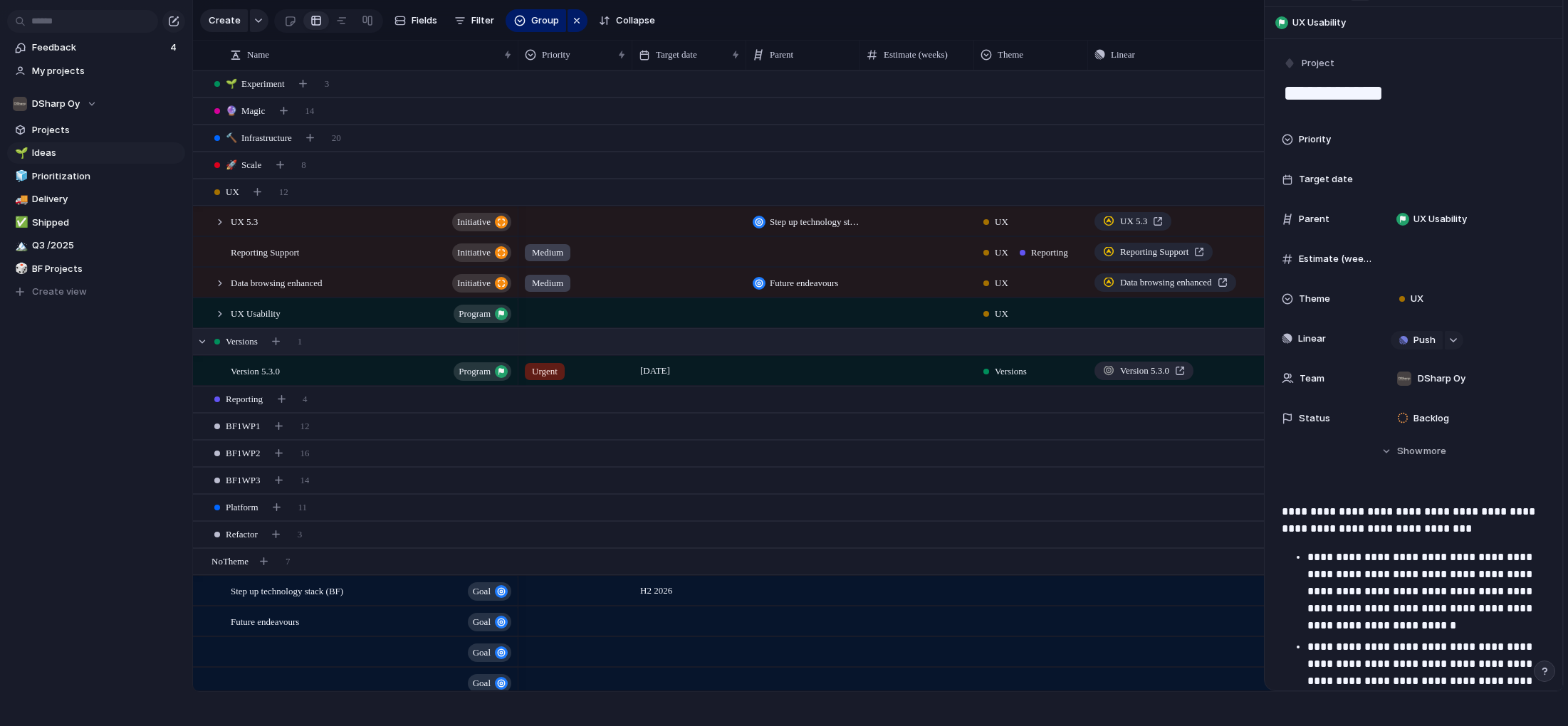
click at [244, 338] on span "Versions" at bounding box center [241, 341] width 32 height 14
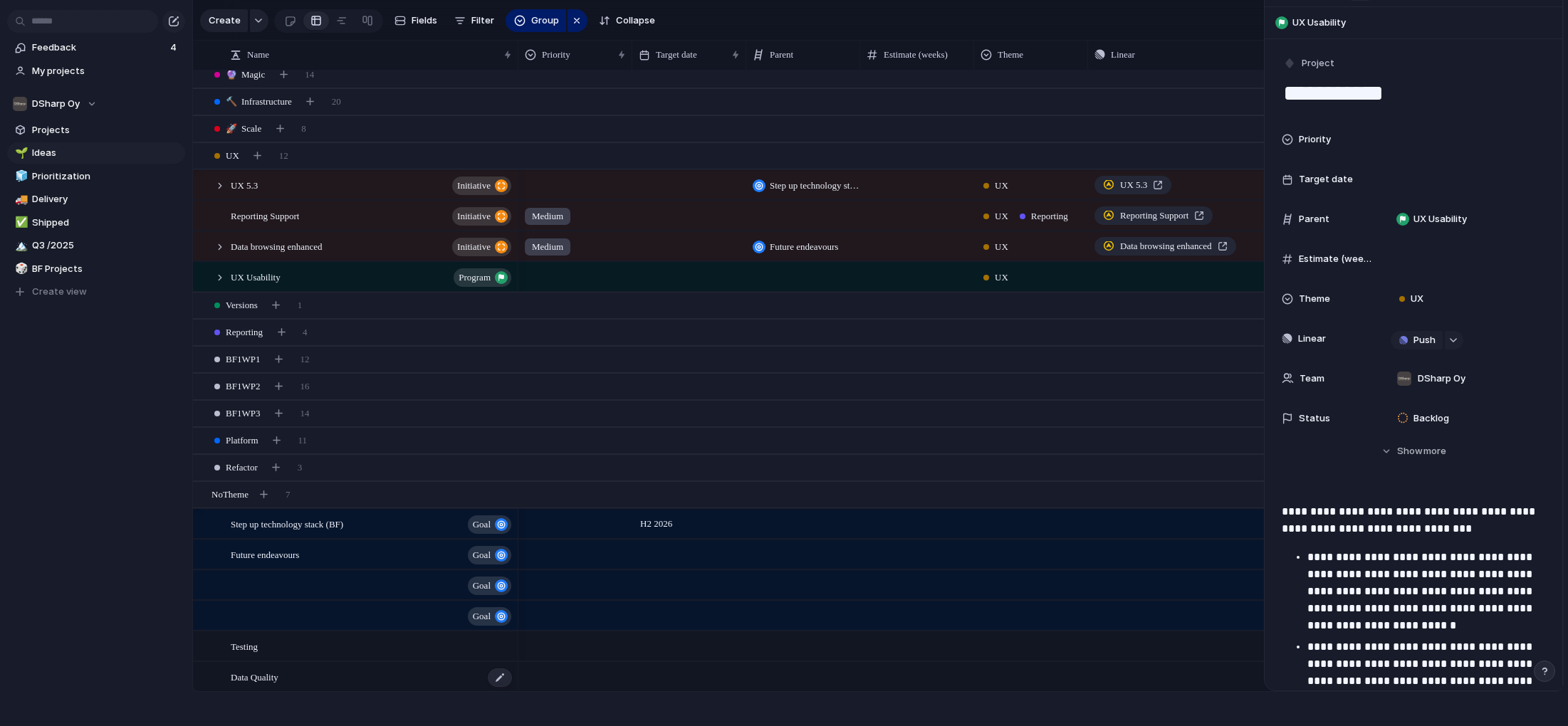
scroll to position [37, 0]
click at [266, 679] on span "Data Quality" at bounding box center [254, 674] width 47 height 17
type textarea "**********"
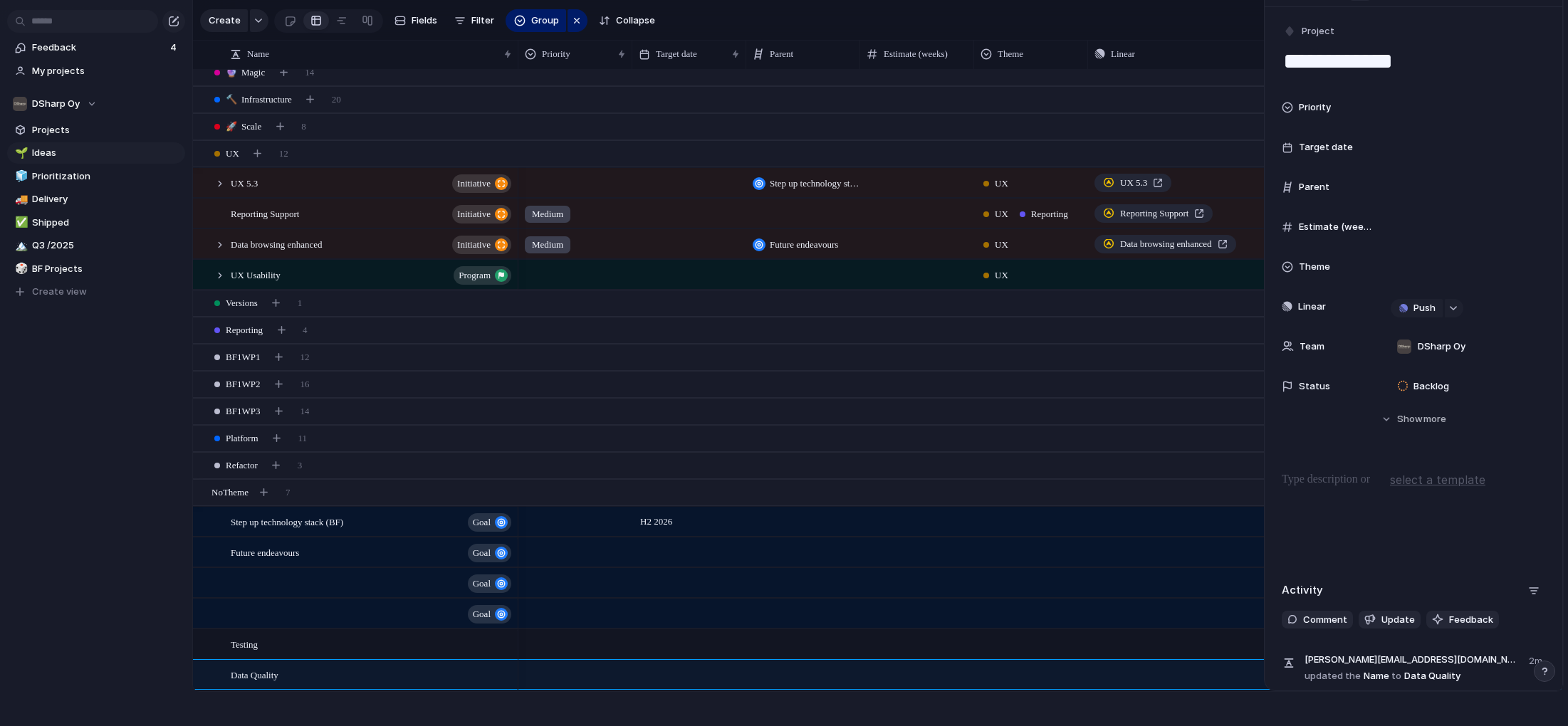
click at [1332, 190] on div "Parent" at bounding box center [1328, 187] width 92 height 14
click at [1287, 266] on div at bounding box center [1288, 267] width 12 height 12
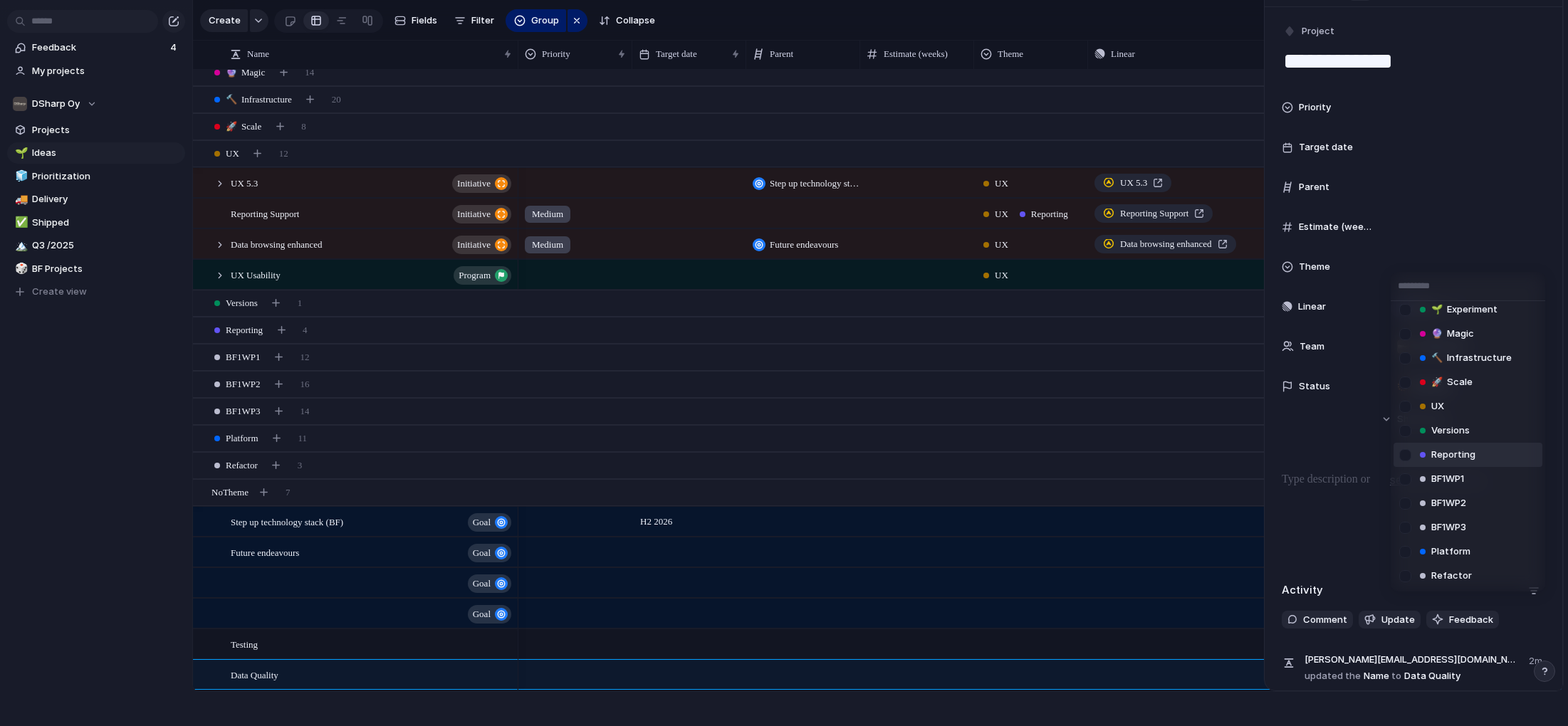
scroll to position [7, 0]
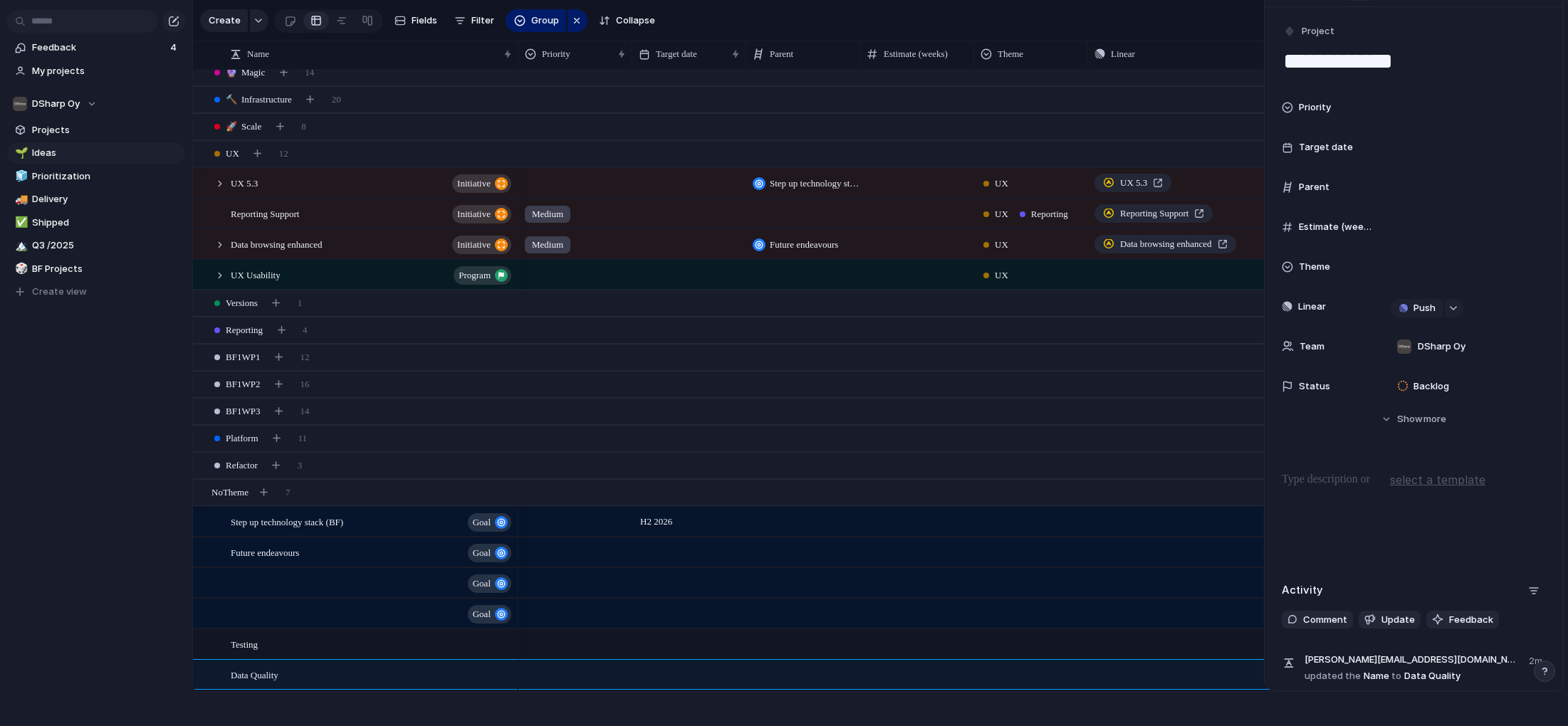
click at [253, 335] on div "🌱 Experiment 🔮 Magic 🔨 Infrastructure 🚀 Scale UX Versions Reporting BF1WP1 BF1W…" at bounding box center [784, 363] width 1568 height 726
click at [200, 332] on div at bounding box center [201, 330] width 12 height 12
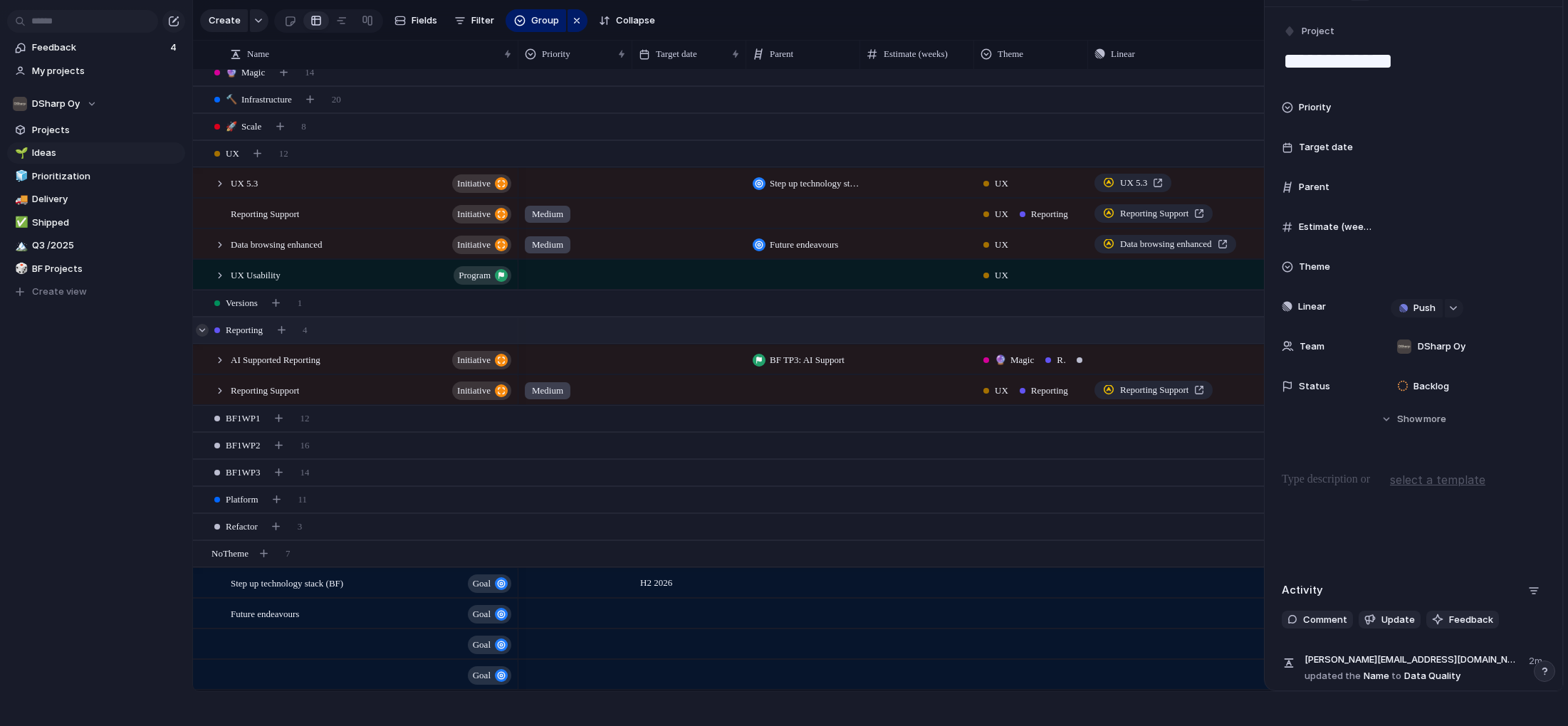
scroll to position [37, 0]
click at [200, 332] on div at bounding box center [201, 330] width 12 height 12
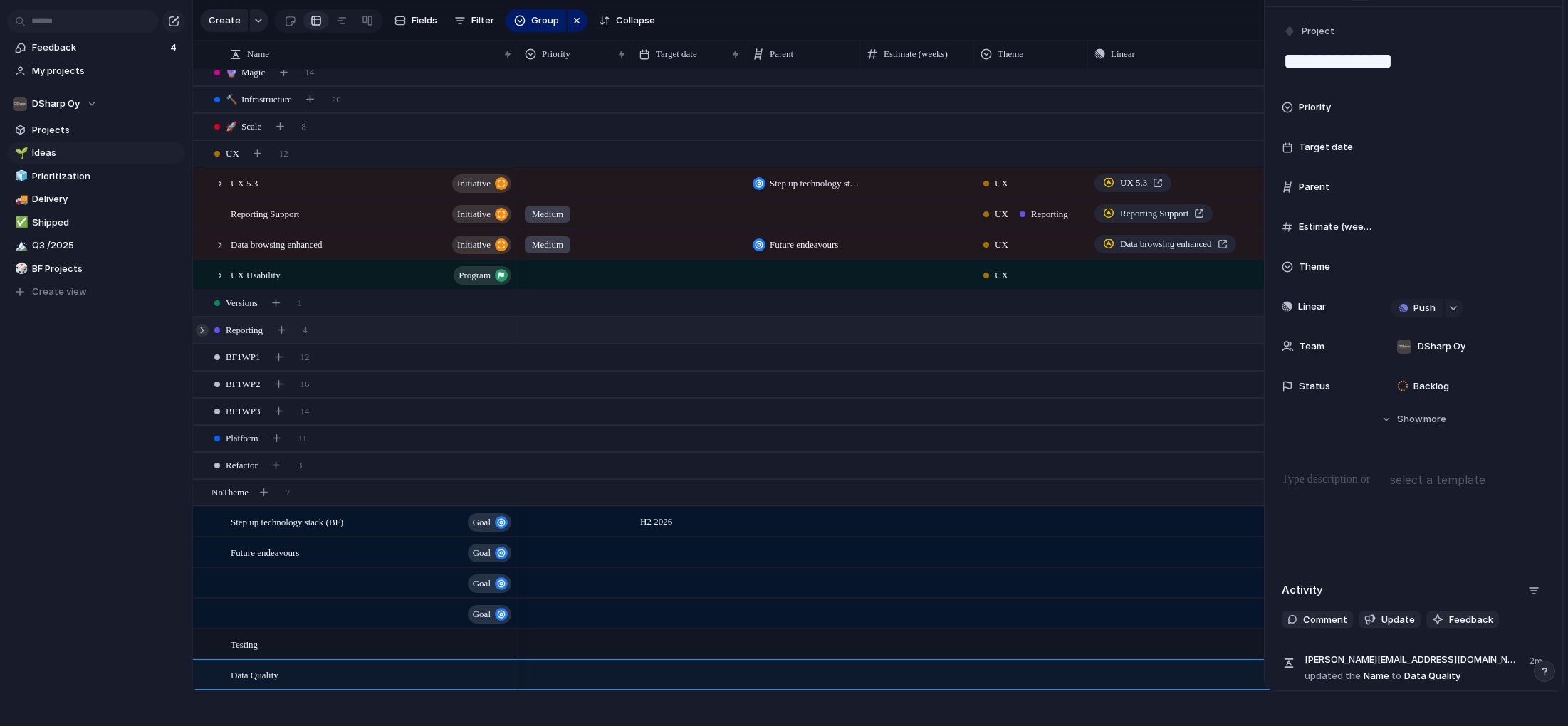
scroll to position [37, 0]
click at [200, 354] on div at bounding box center [201, 358] width 12 height 12
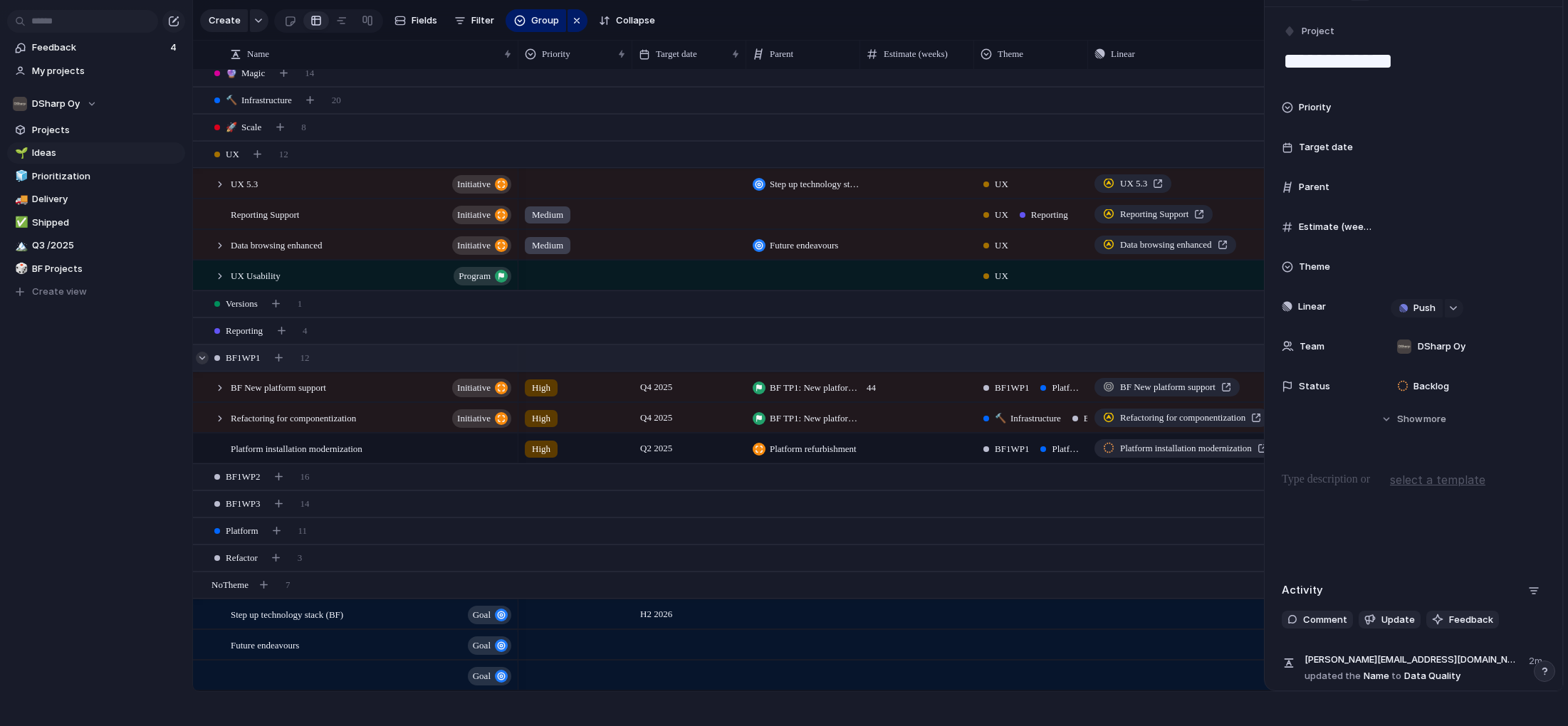
click at [200, 354] on div at bounding box center [201, 358] width 12 height 12
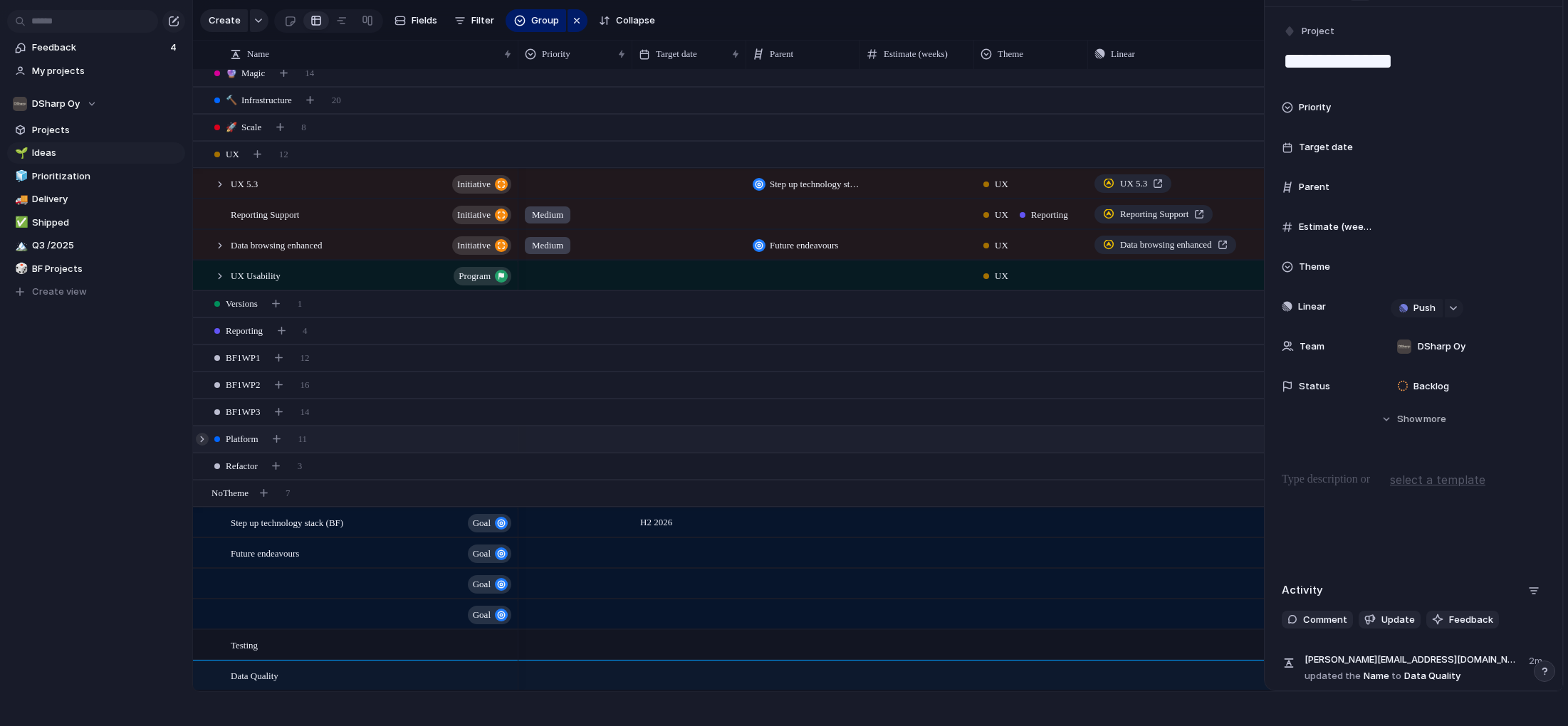
click at [200, 438] on div at bounding box center [201, 439] width 12 height 12
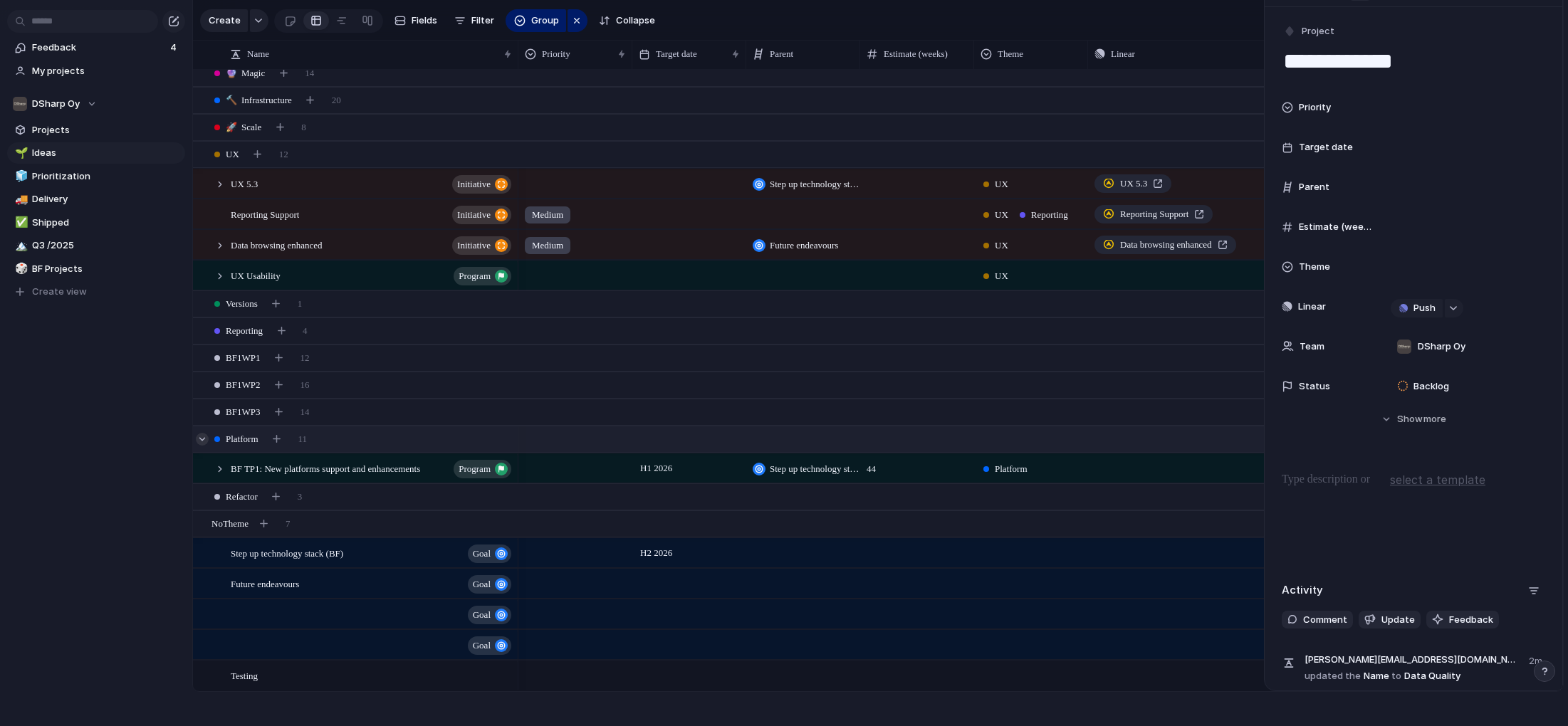
click at [200, 438] on div at bounding box center [201, 439] width 12 height 12
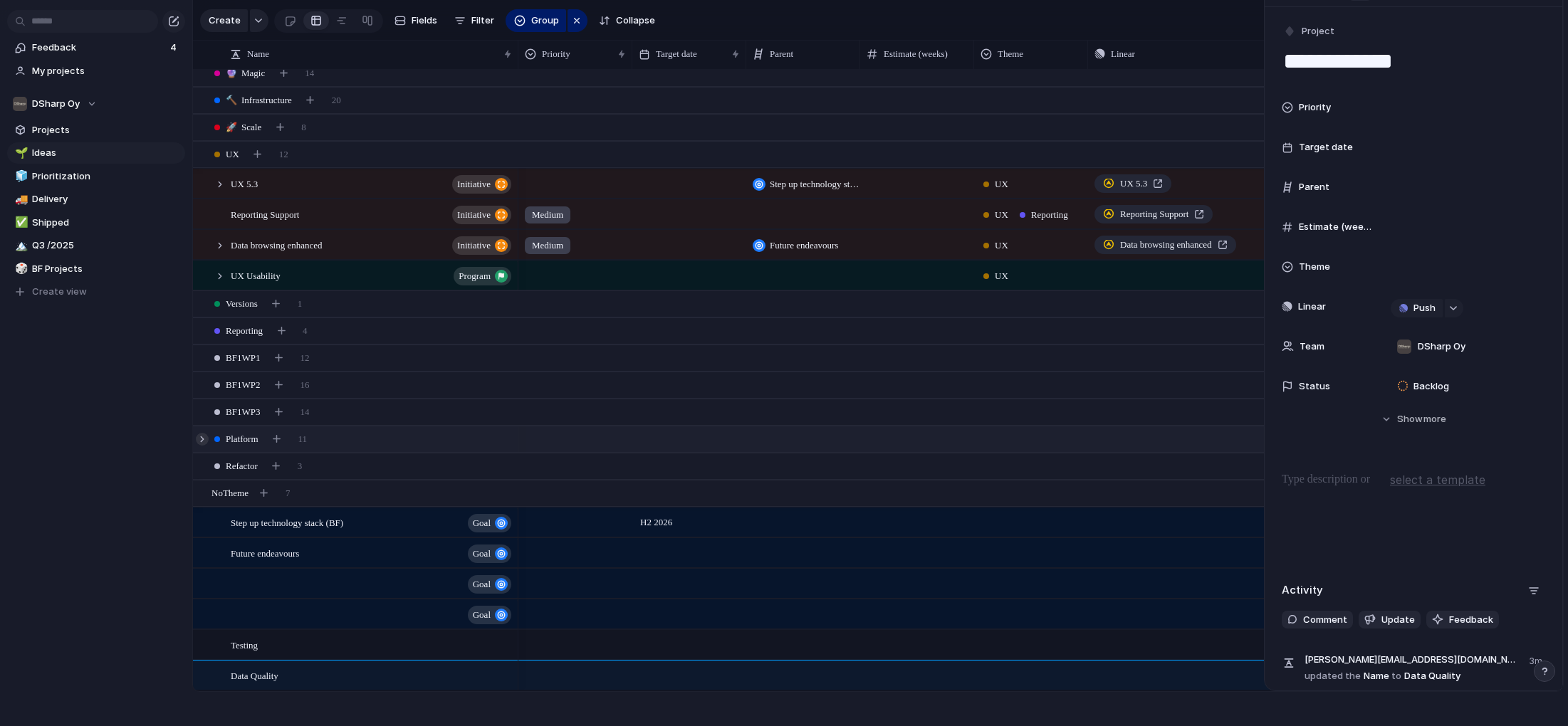
click at [200, 437] on div at bounding box center [201, 439] width 12 height 12
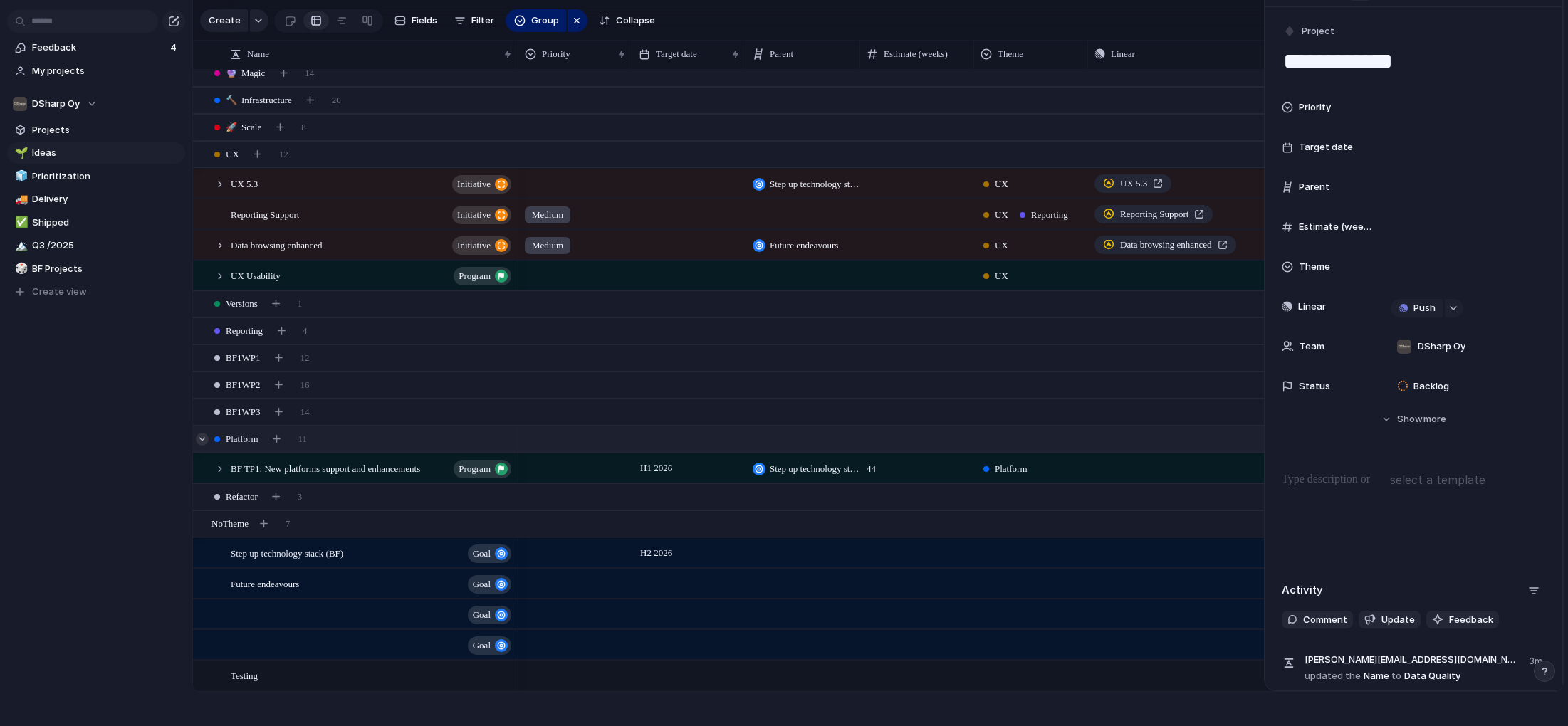
click at [200, 437] on div at bounding box center [201, 439] width 12 height 12
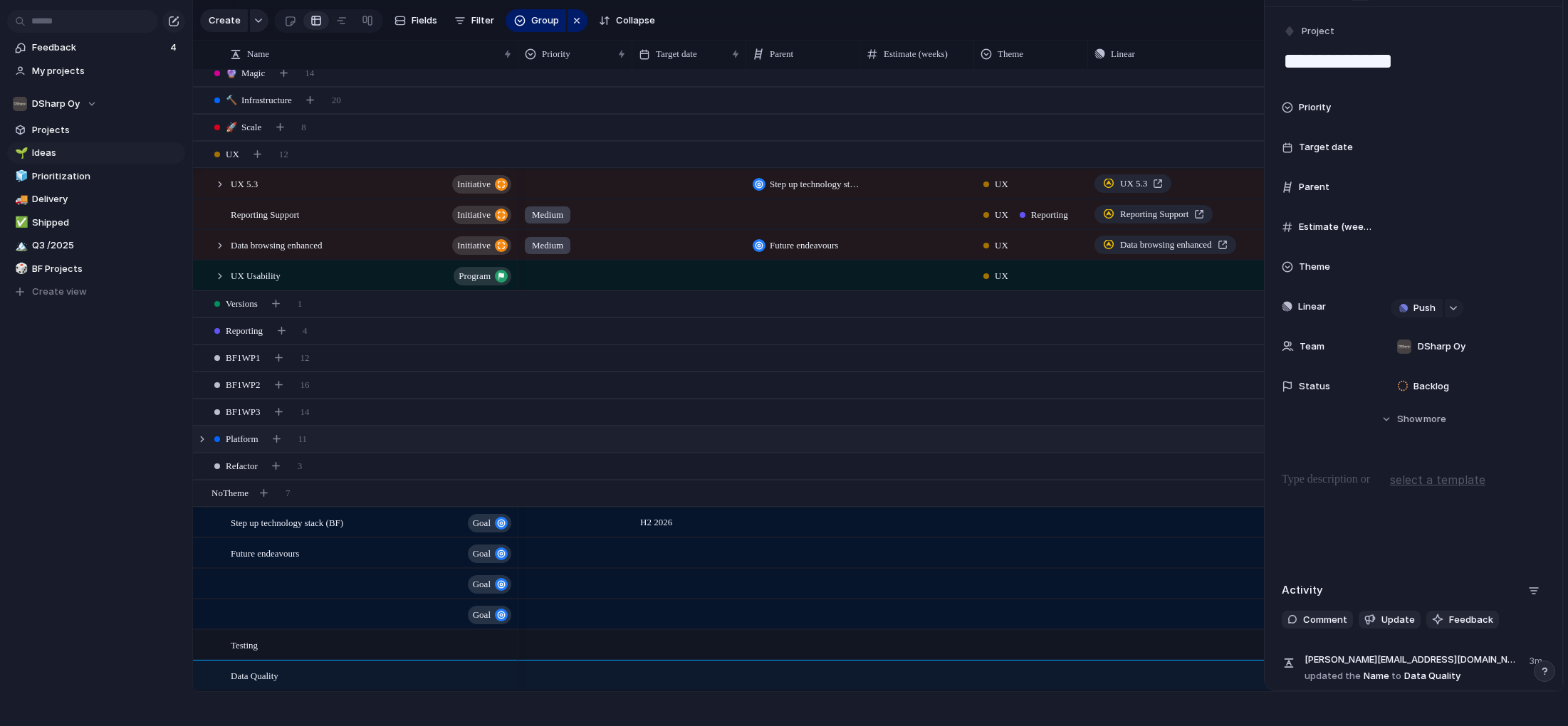
click at [195, 440] on div "Platform 11" at bounding box center [879, 439] width 1373 height 26
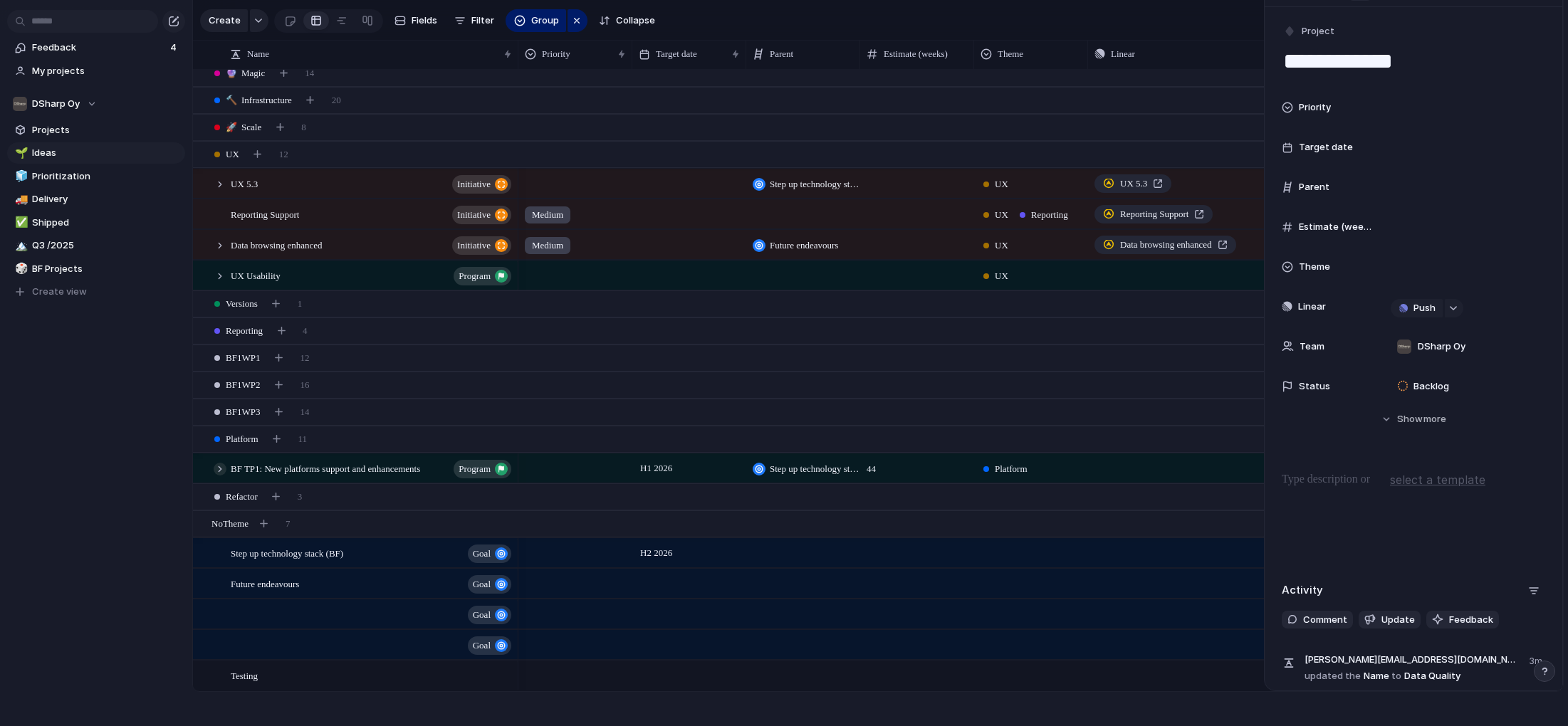
click at [220, 469] on div at bounding box center [220, 469] width 12 height 12
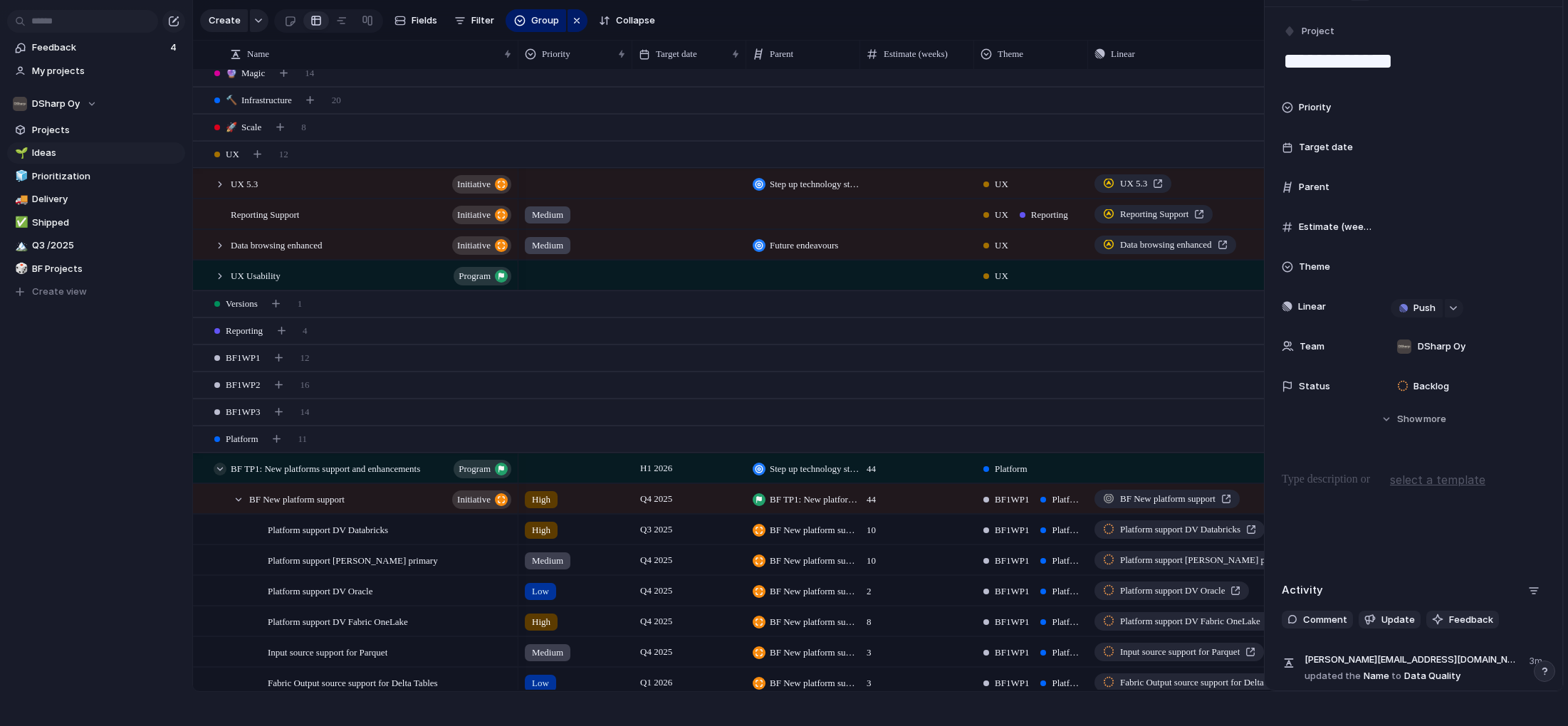
click at [219, 469] on div at bounding box center [220, 469] width 12 height 12
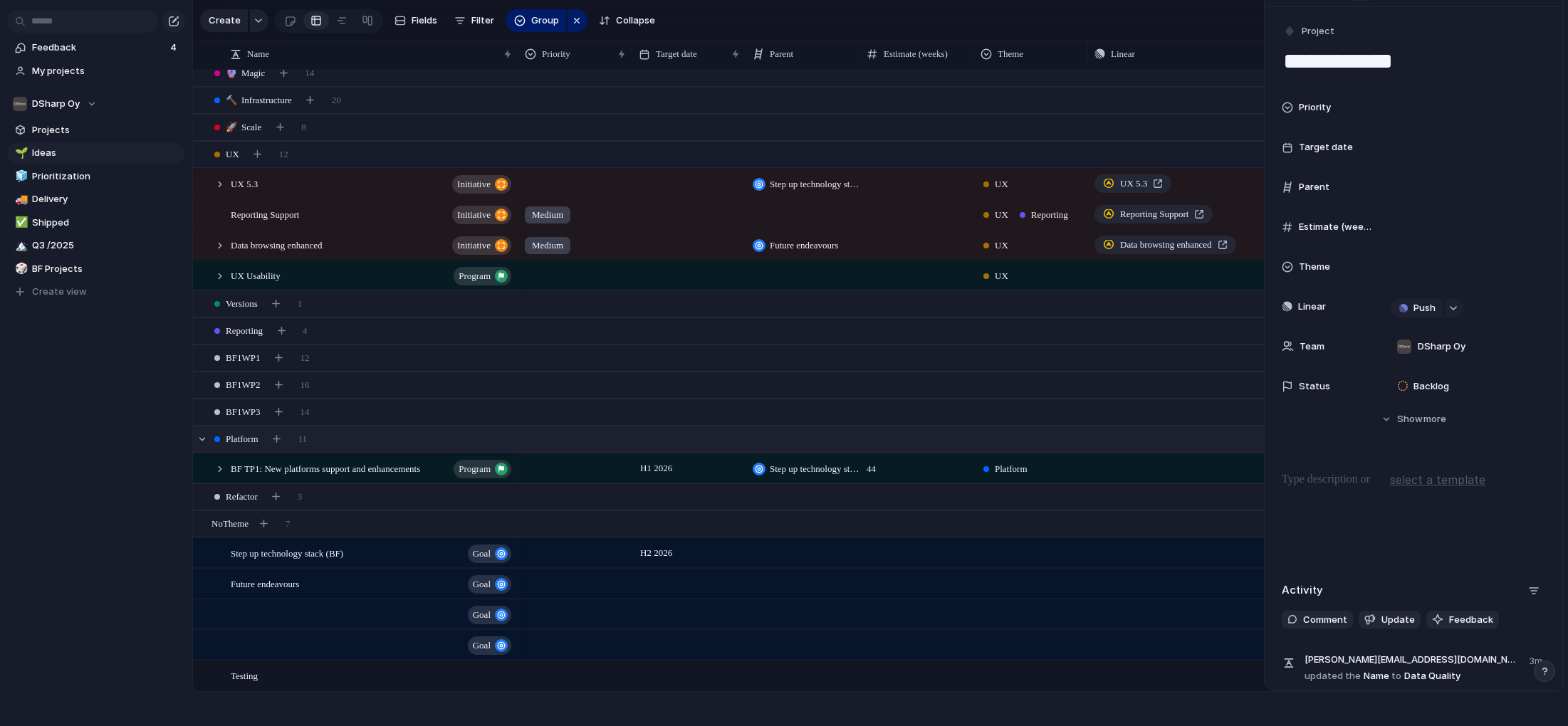
click at [252, 438] on span "Platform" at bounding box center [241, 439] width 32 height 14
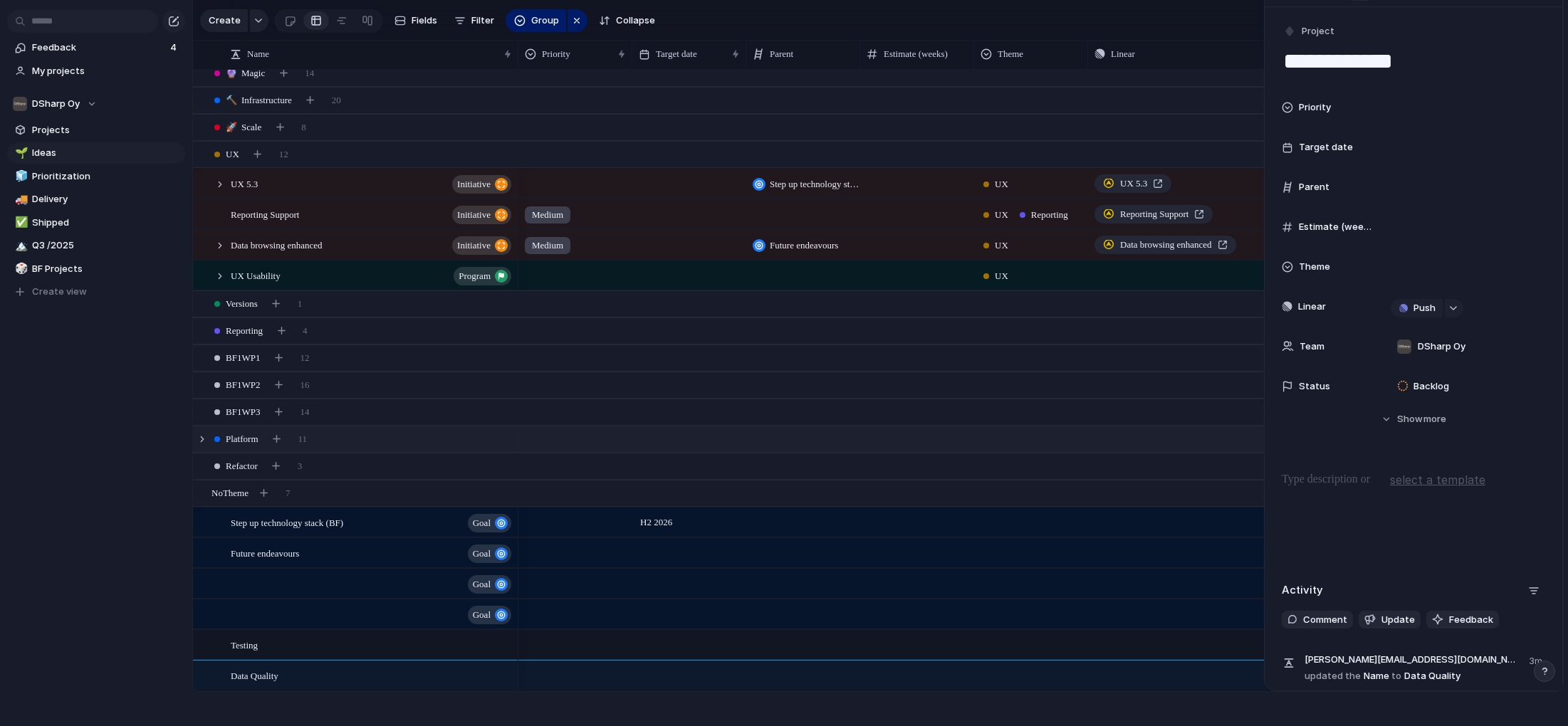
click at [378, 438] on div "Platform 11" at bounding box center [879, 439] width 1373 height 26
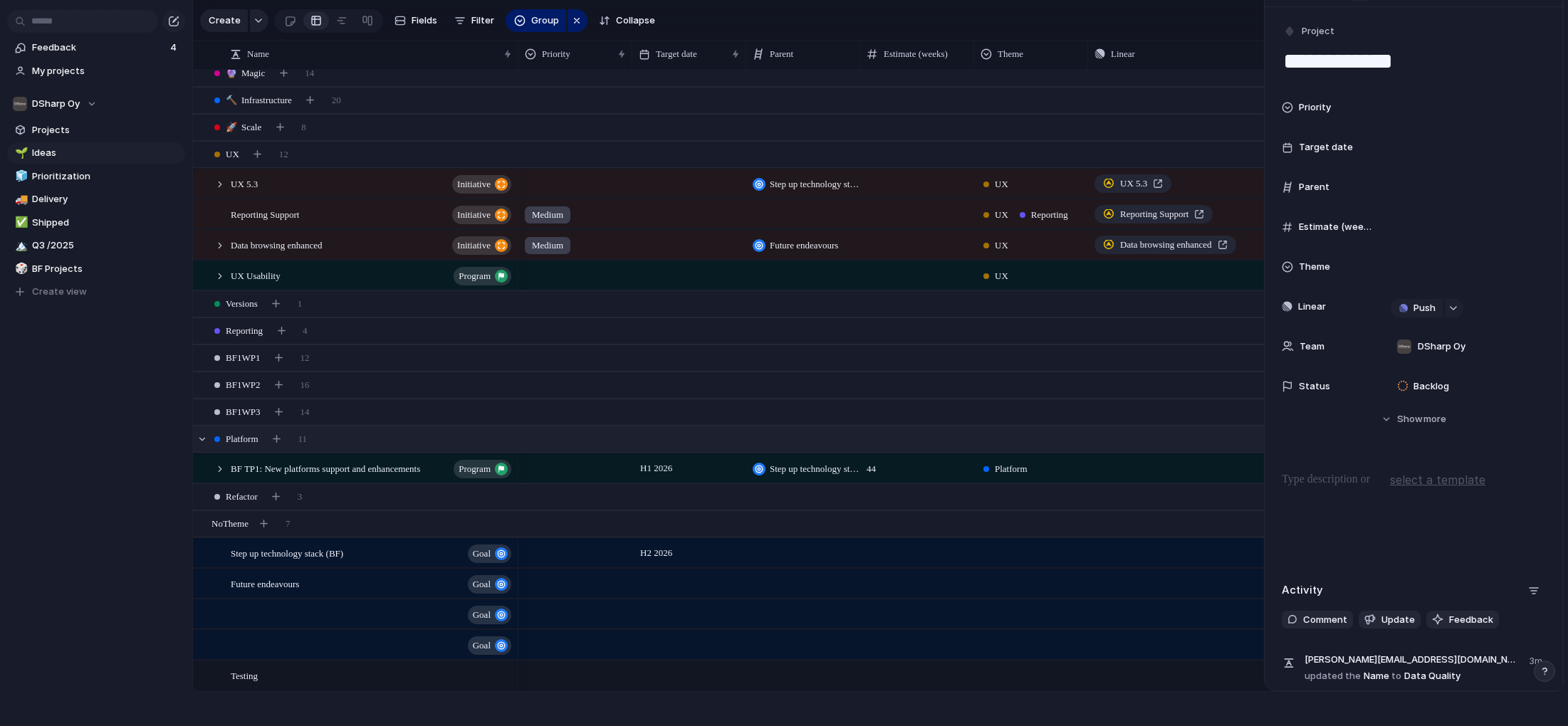
click at [371, 438] on div "Platform 11" at bounding box center [879, 439] width 1373 height 26
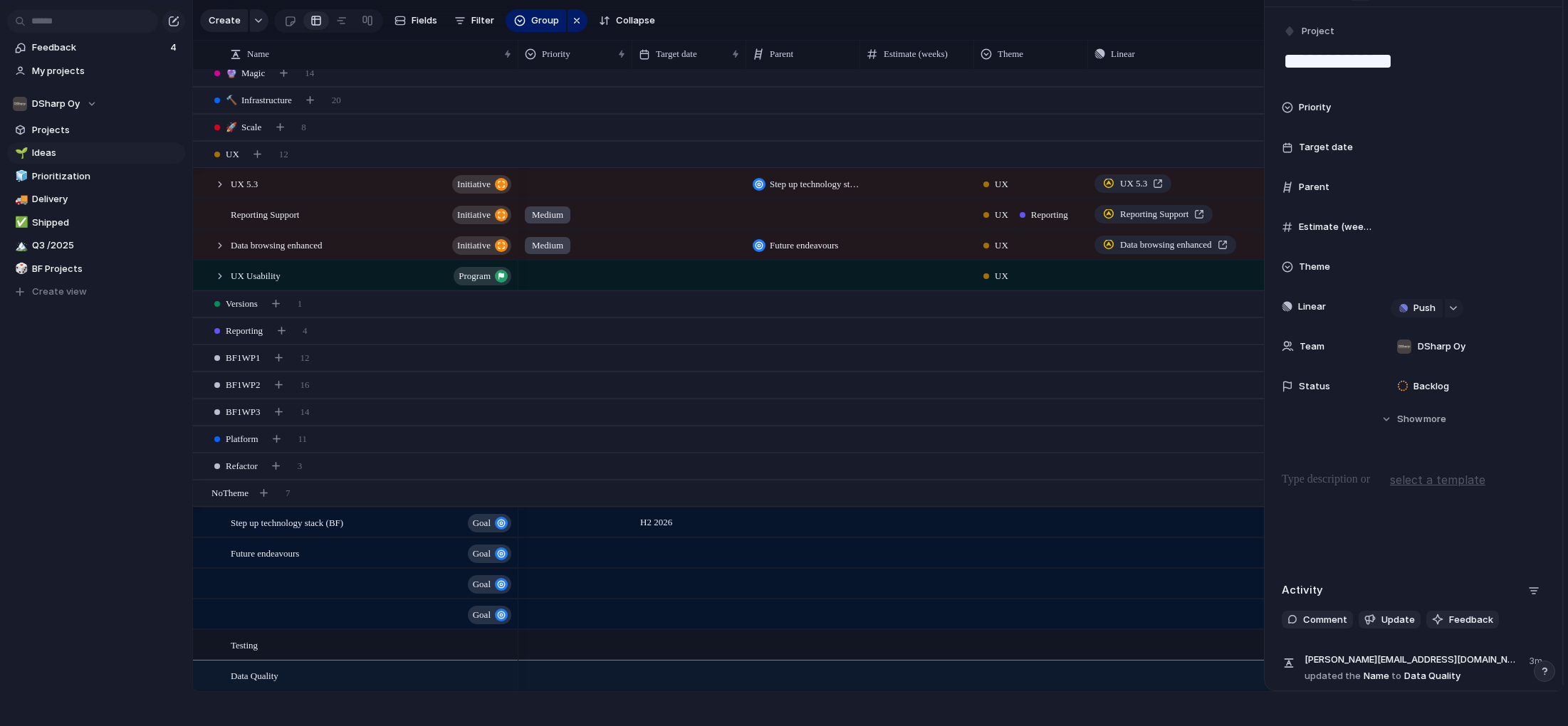
click at [1334, 270] on div "Theme" at bounding box center [1328, 267] width 92 height 14
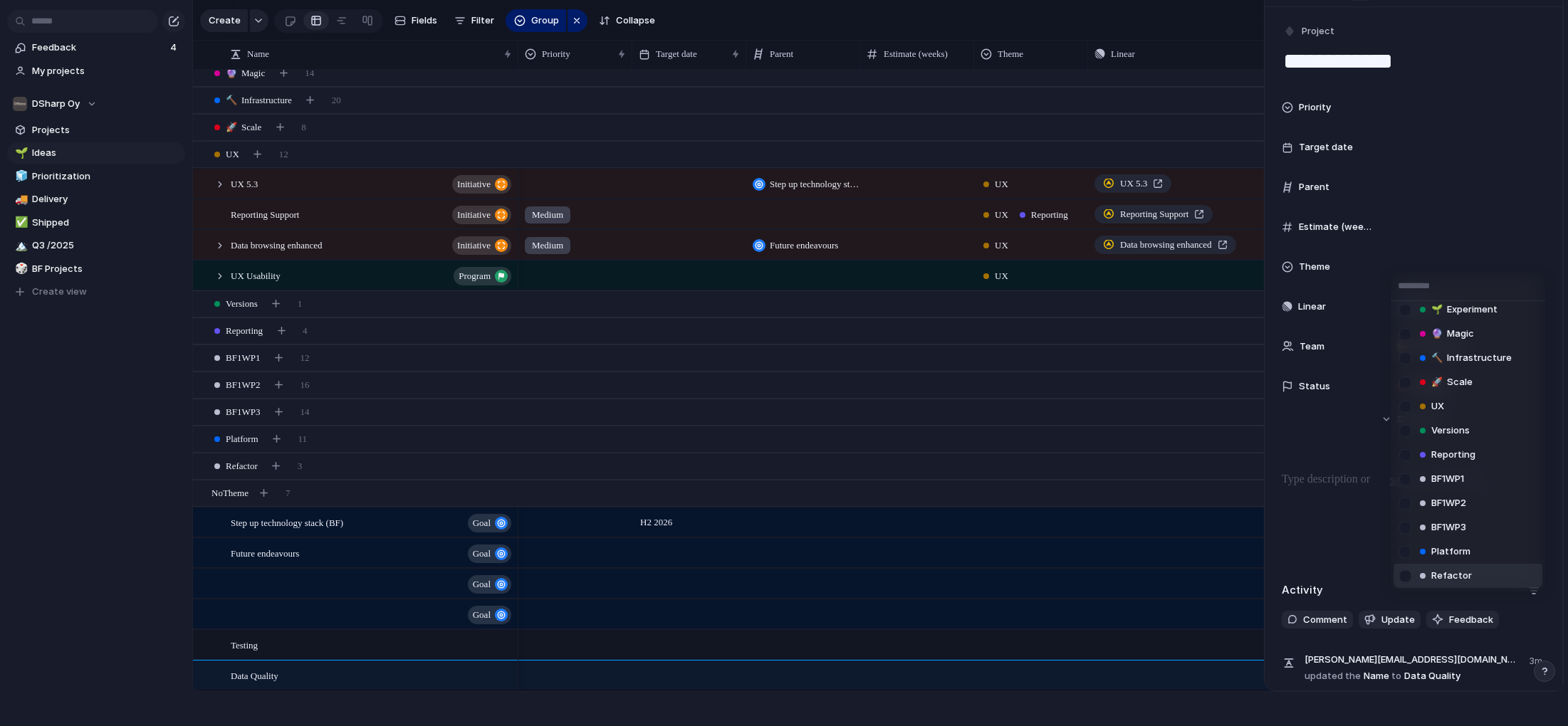
scroll to position [7, 0]
click at [1457, 552] on span "Platform" at bounding box center [1451, 551] width 39 height 14
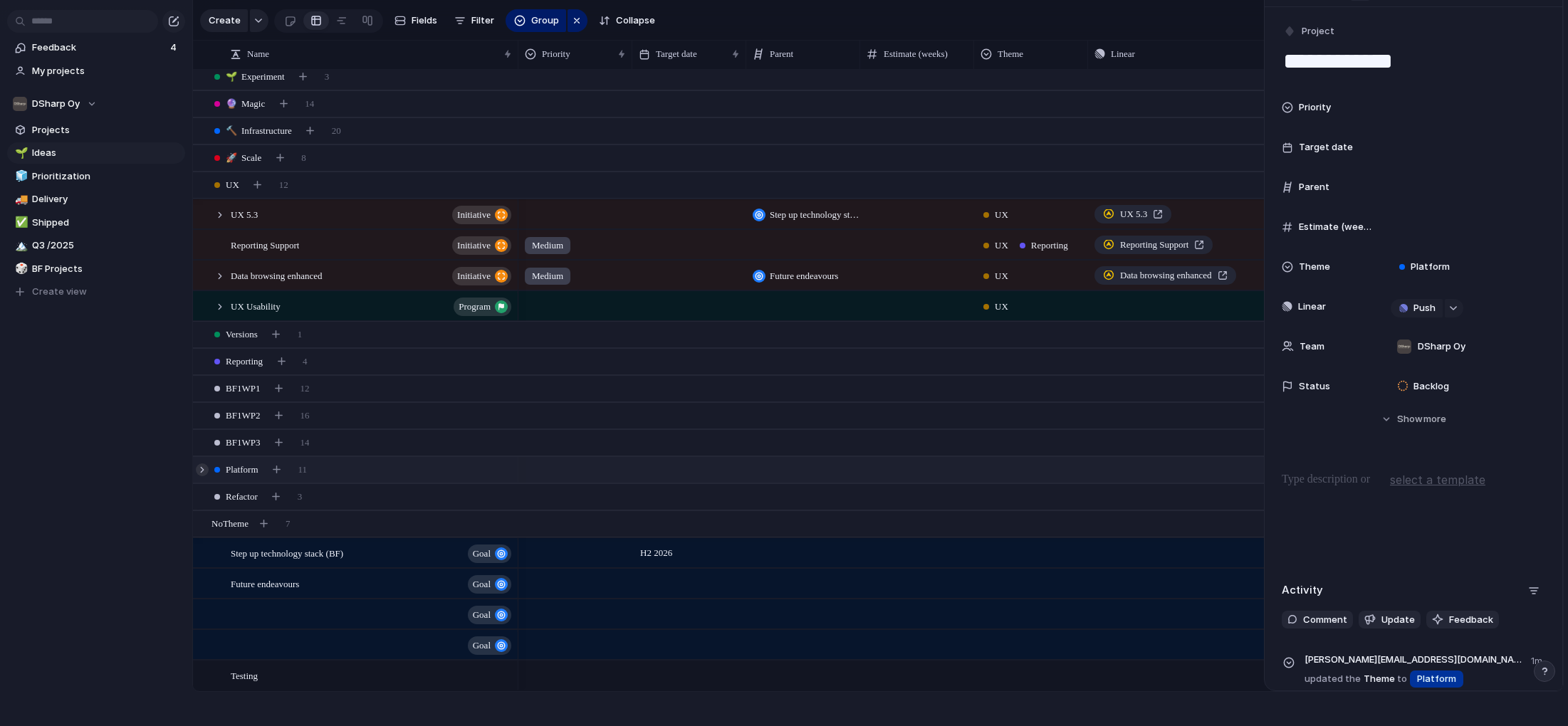
click at [202, 467] on div at bounding box center [201, 469] width 12 height 12
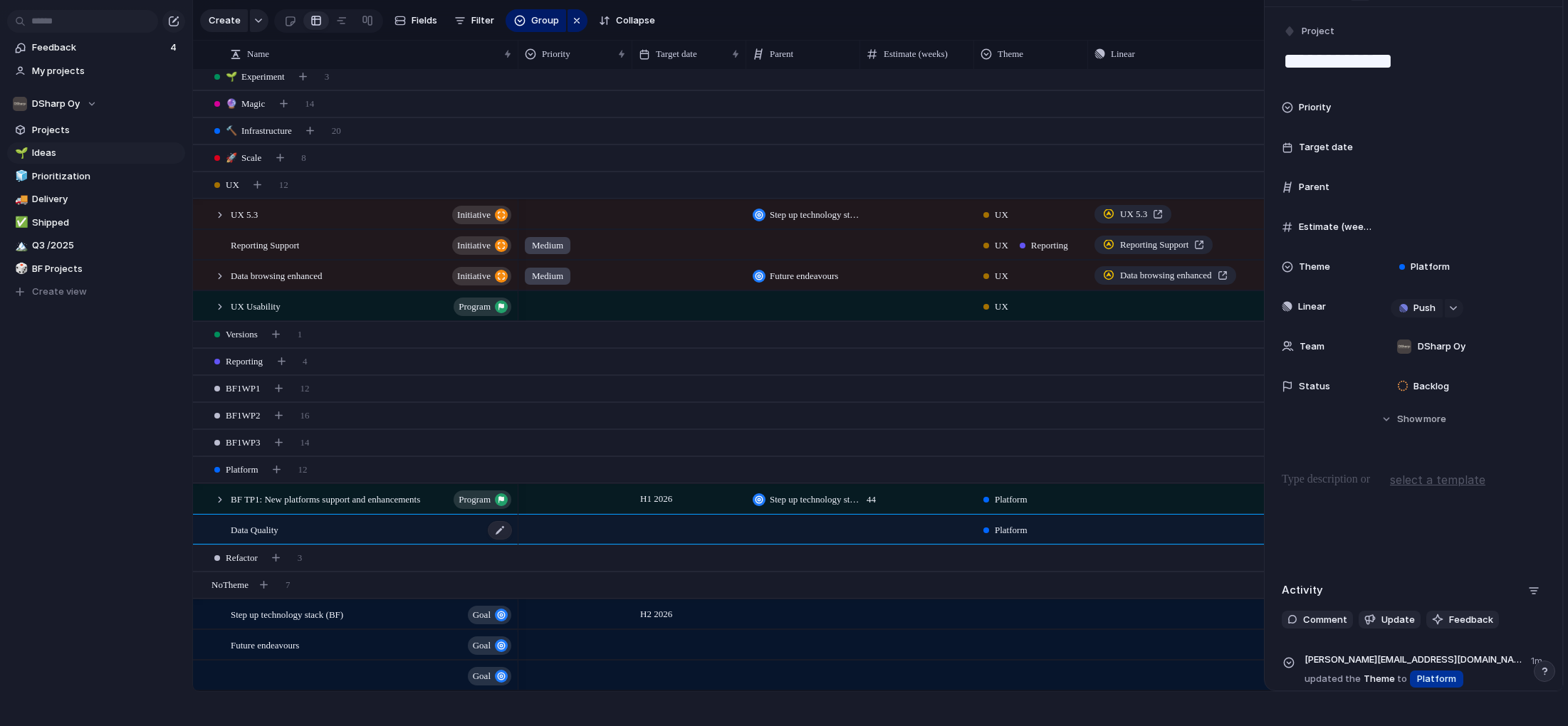
click at [279, 529] on span "Data Quality" at bounding box center [254, 530] width 47 height 17
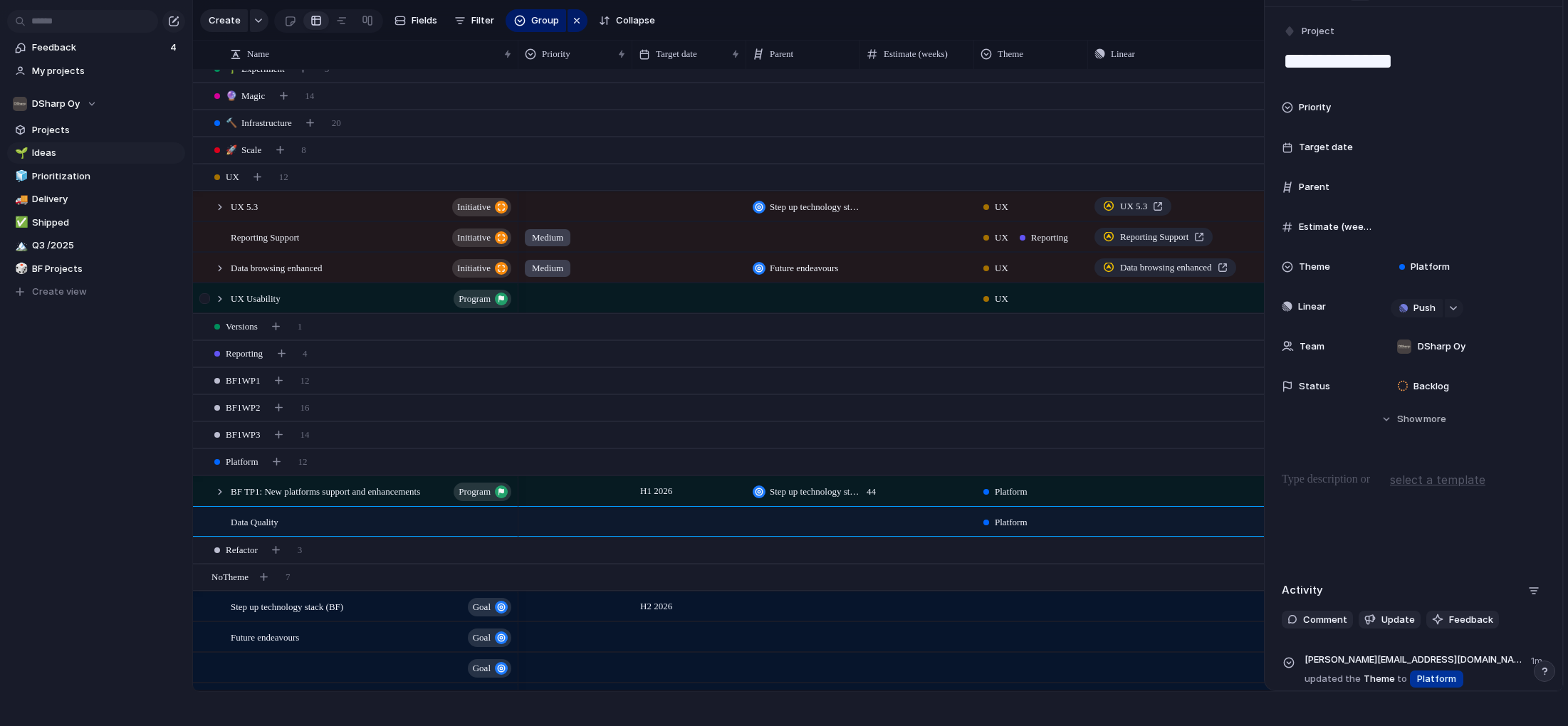
scroll to position [0, 0]
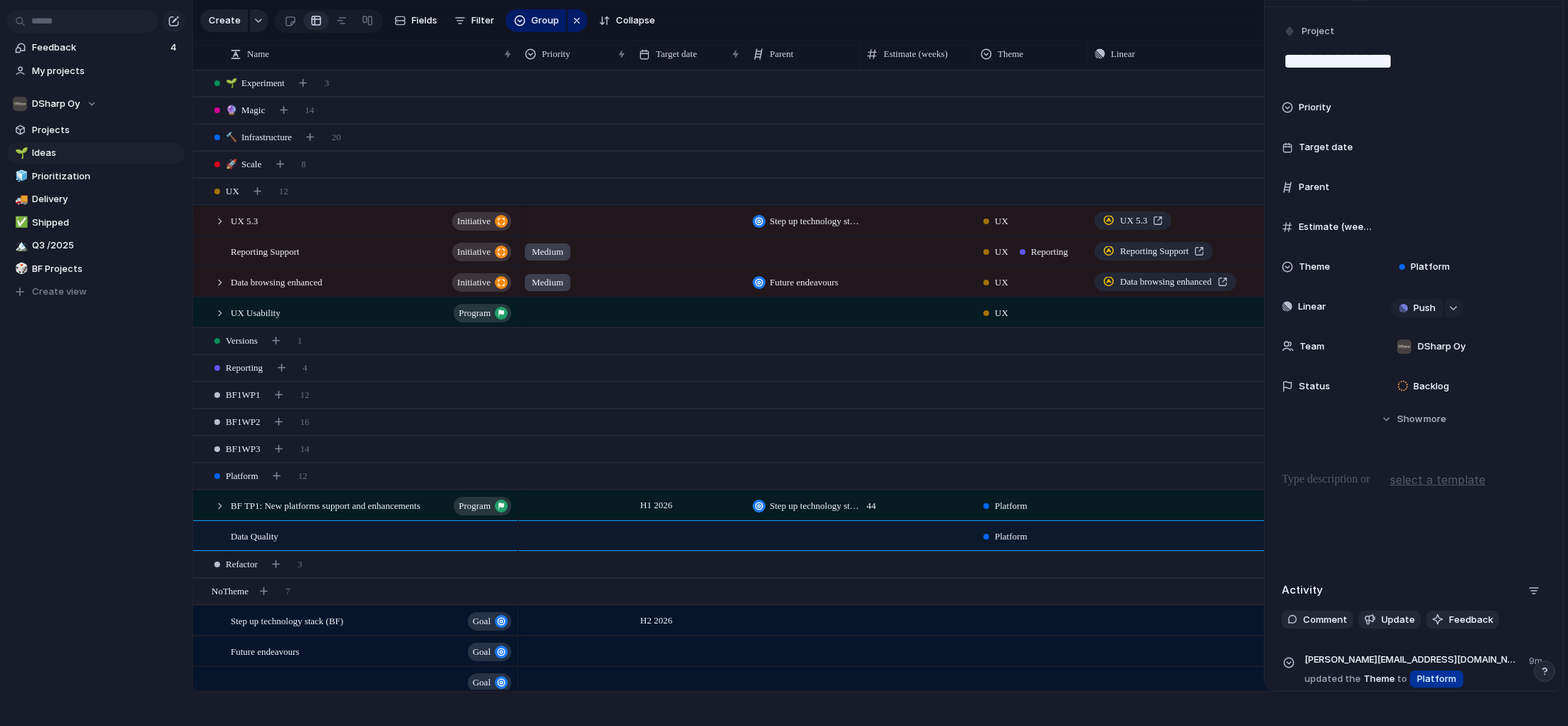
click at [1308, 475] on p at bounding box center [1413, 480] width 264 height 17
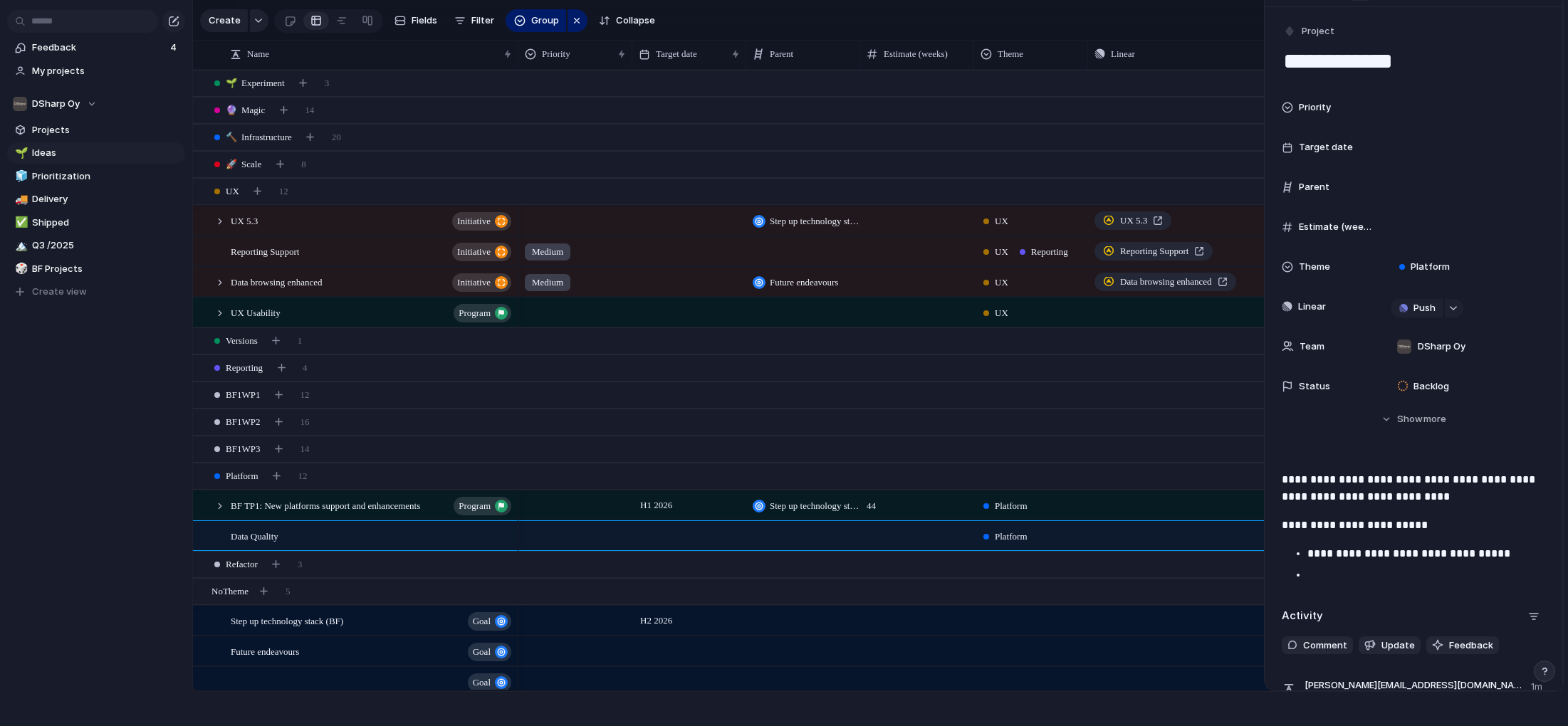
click at [1441, 529] on p "**********" at bounding box center [1413, 526] width 264 height 17
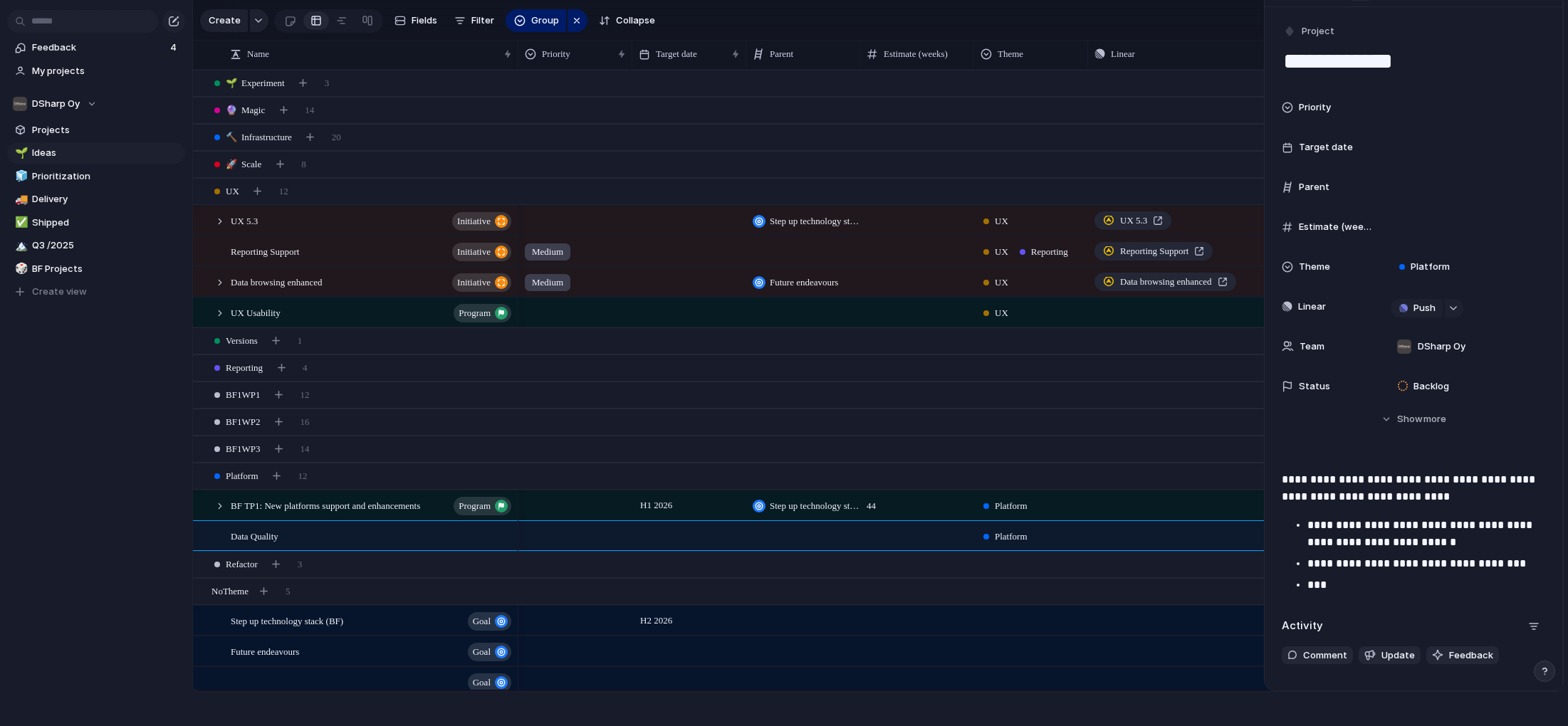
click at [1346, 526] on p "**********" at bounding box center [1427, 534] width 238 height 34
click at [1453, 543] on p "**********" at bounding box center [1427, 534] width 238 height 34
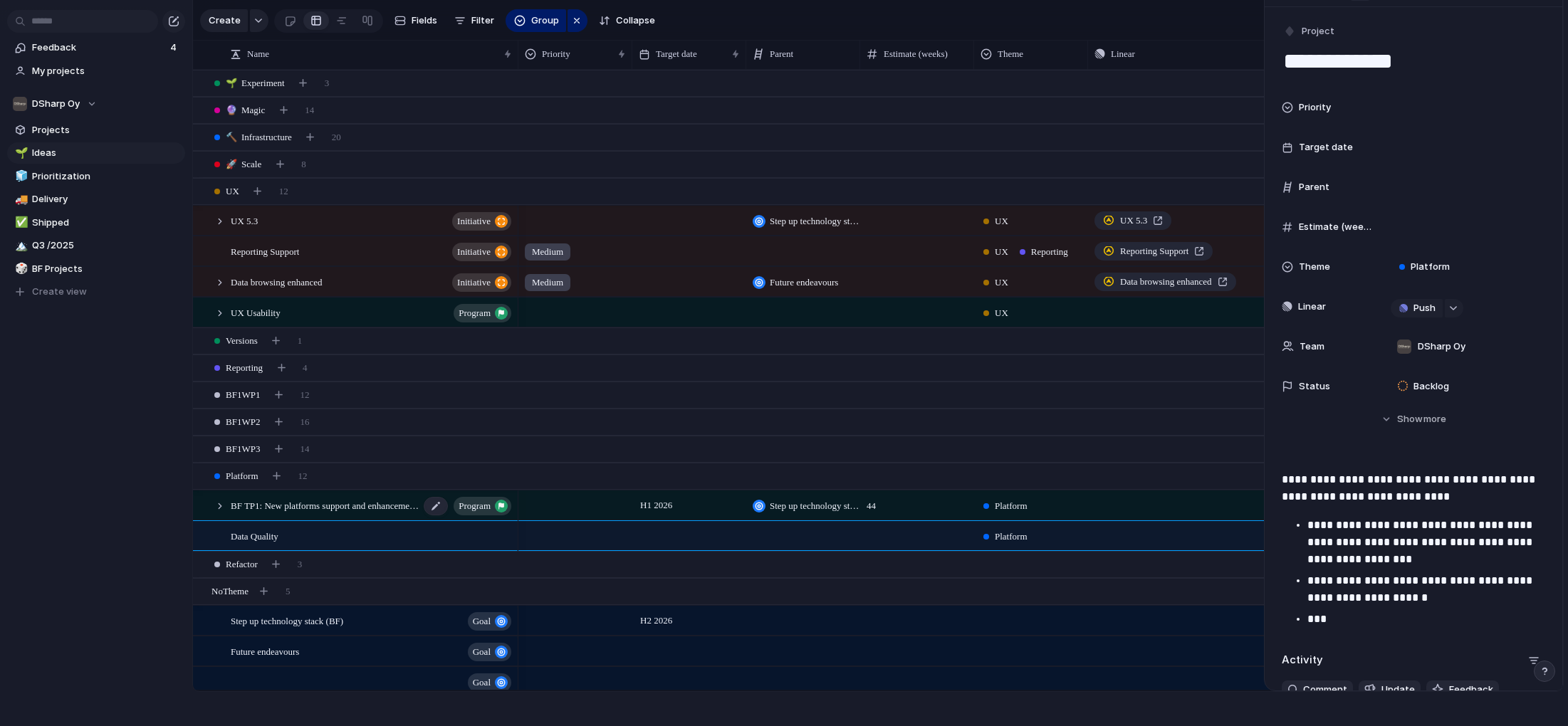
click at [275, 507] on span "BF TP1: New platforms support and enhancements" at bounding box center [324, 506] width 189 height 17
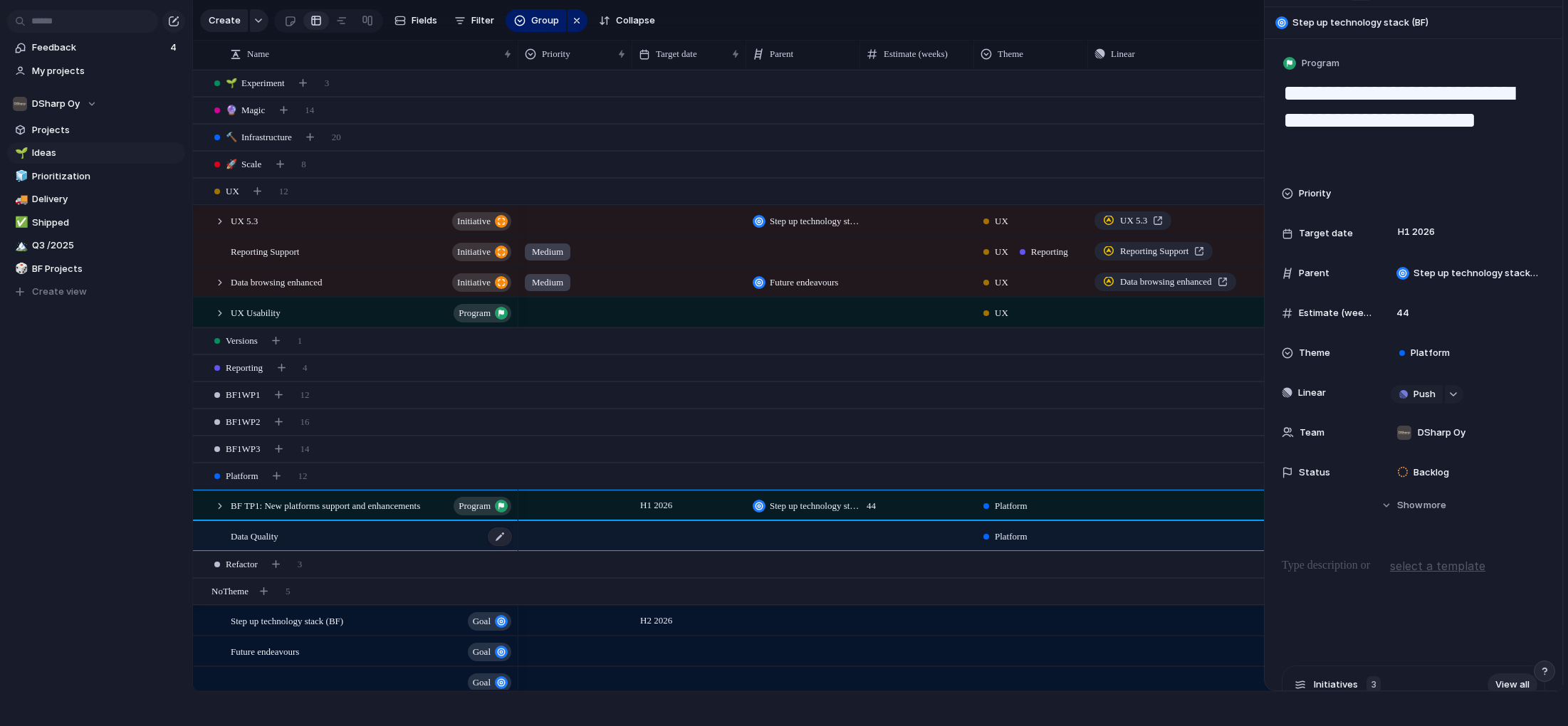
click at [279, 537] on span "Data Quality" at bounding box center [254, 536] width 47 height 17
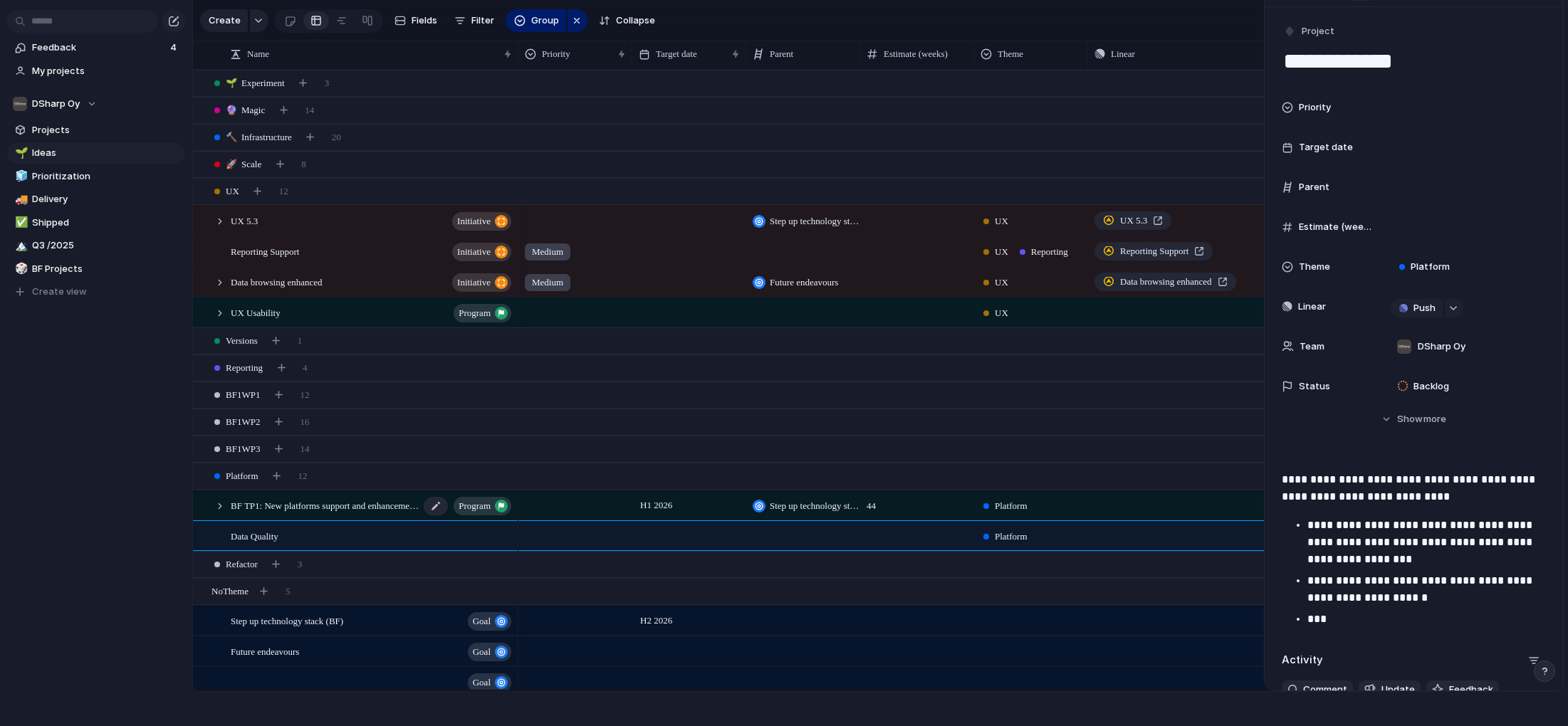
click at [279, 506] on span "BF TP1: New platforms support and enhancements" at bounding box center [324, 506] width 189 height 17
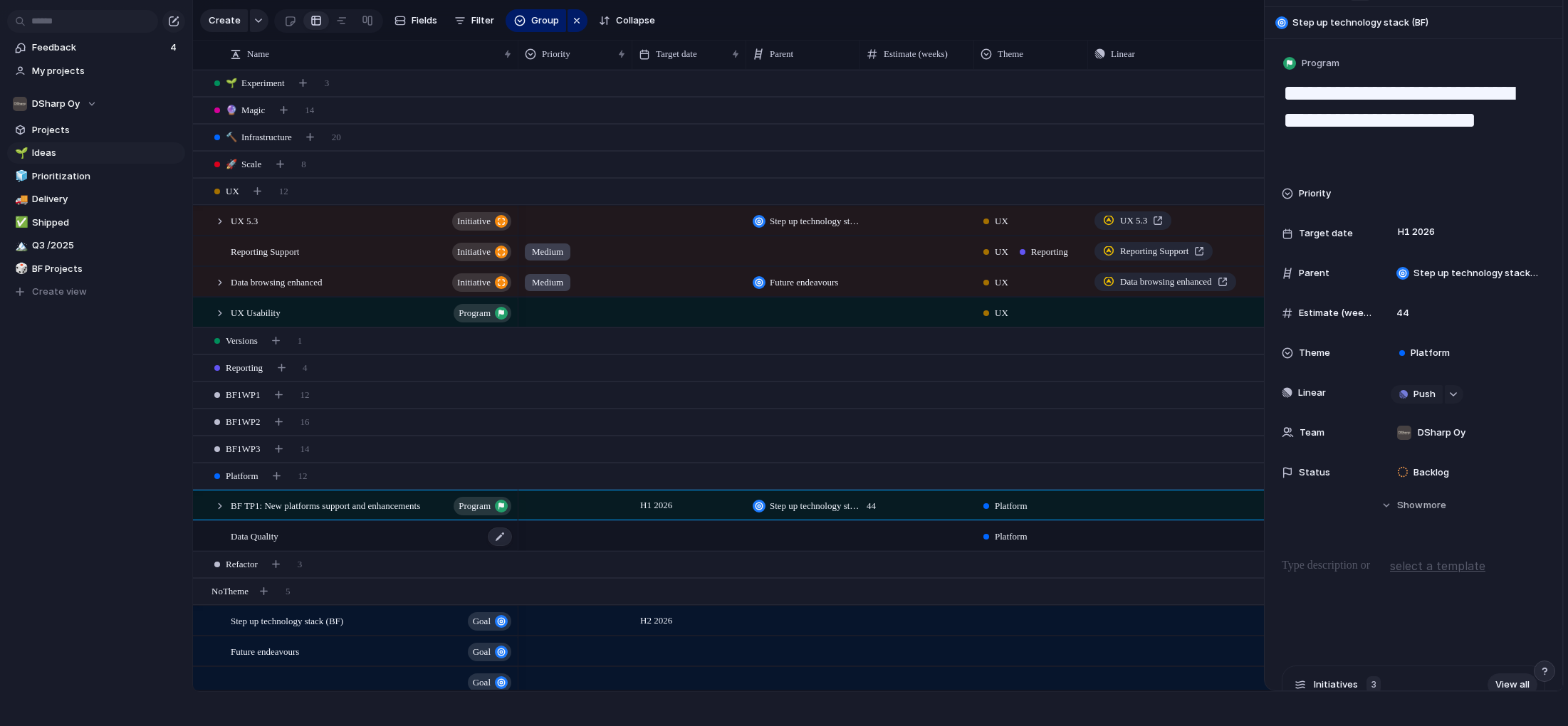
click at [275, 534] on span "Data Quality" at bounding box center [254, 536] width 47 height 17
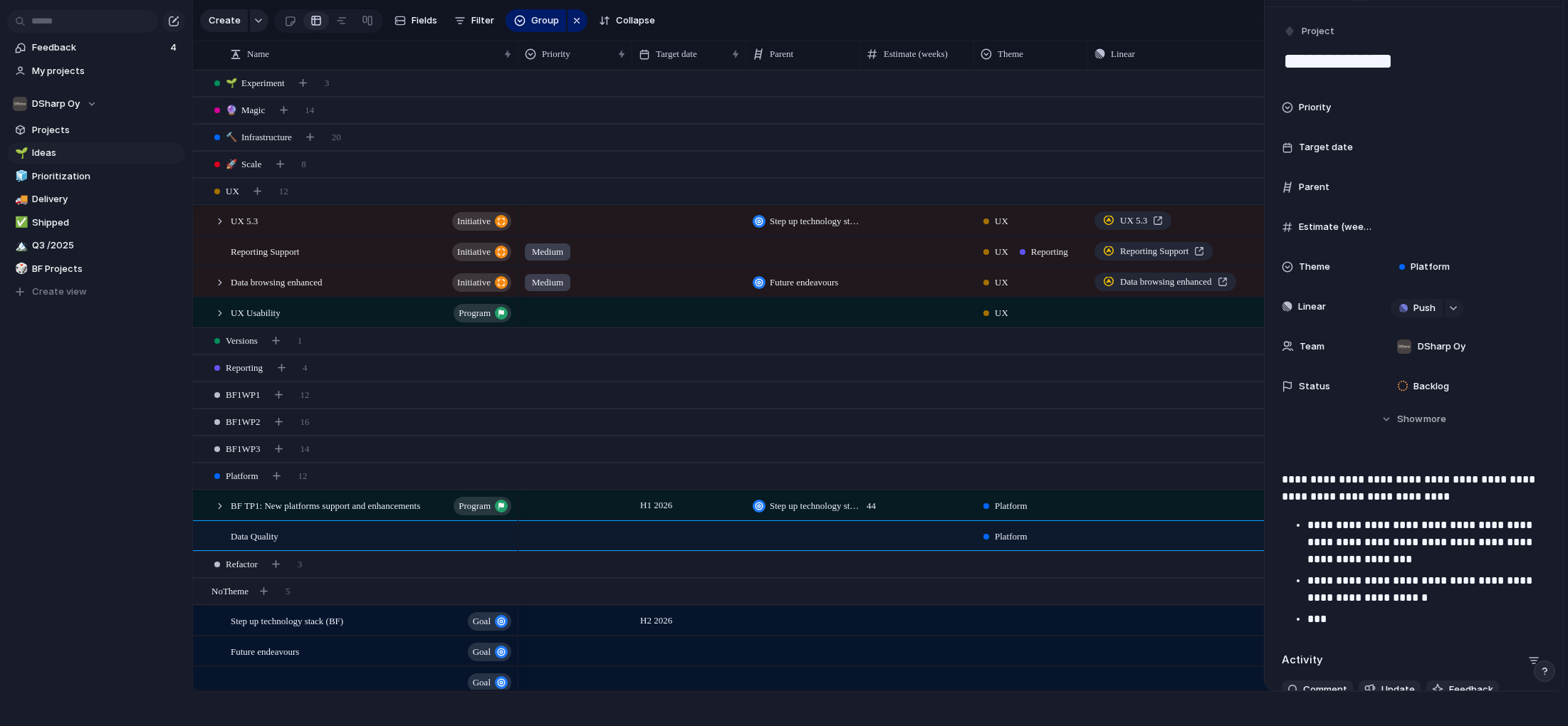
click at [1333, 615] on p "***" at bounding box center [1427, 620] width 238 height 17
click at [1431, 566] on p "**********" at bounding box center [1427, 543] width 238 height 52
click at [1433, 620] on p "***" at bounding box center [1427, 620] width 238 height 17
click at [1450, 593] on p "**********" at bounding box center [1427, 589] width 238 height 34
click at [219, 221] on div at bounding box center [220, 221] width 12 height 12
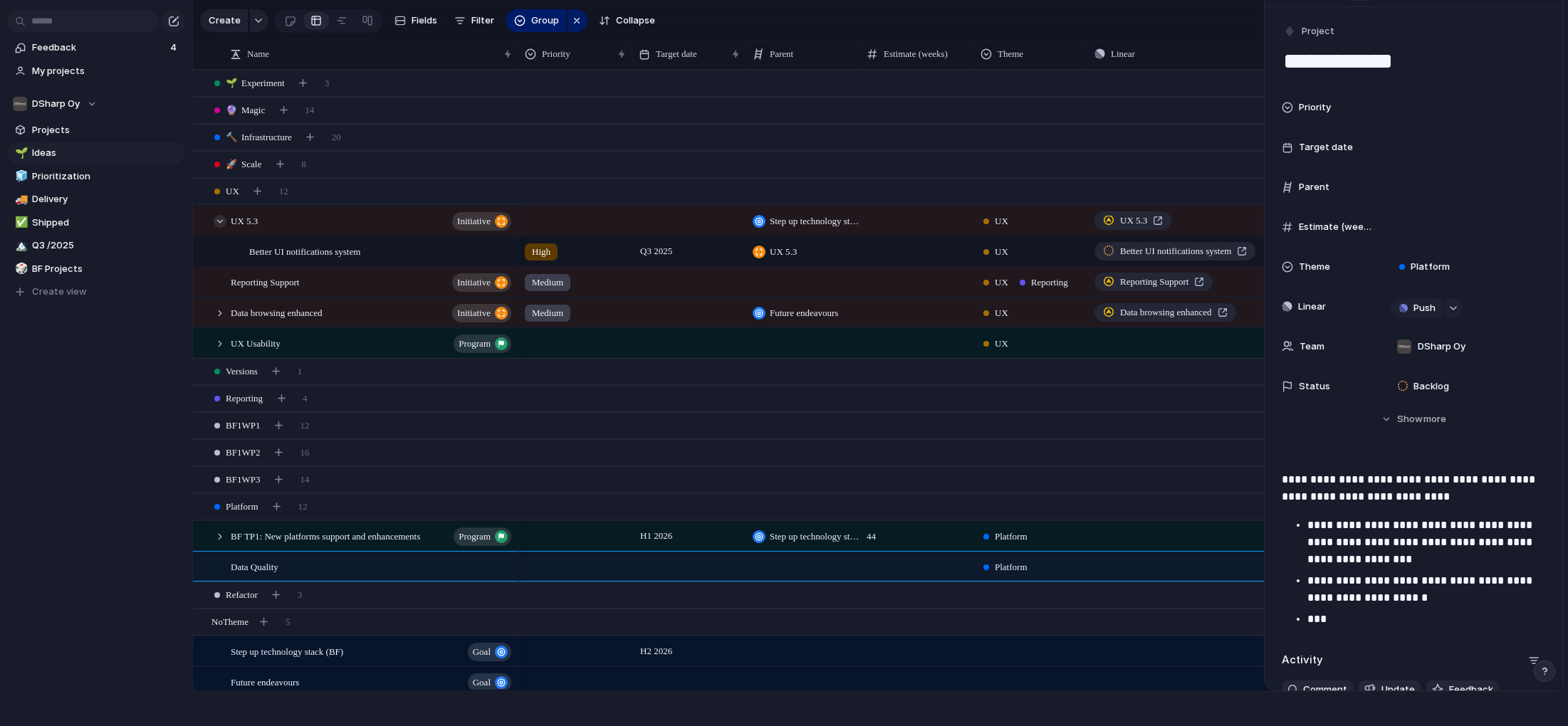
click at [219, 221] on div at bounding box center [220, 221] width 12 height 12
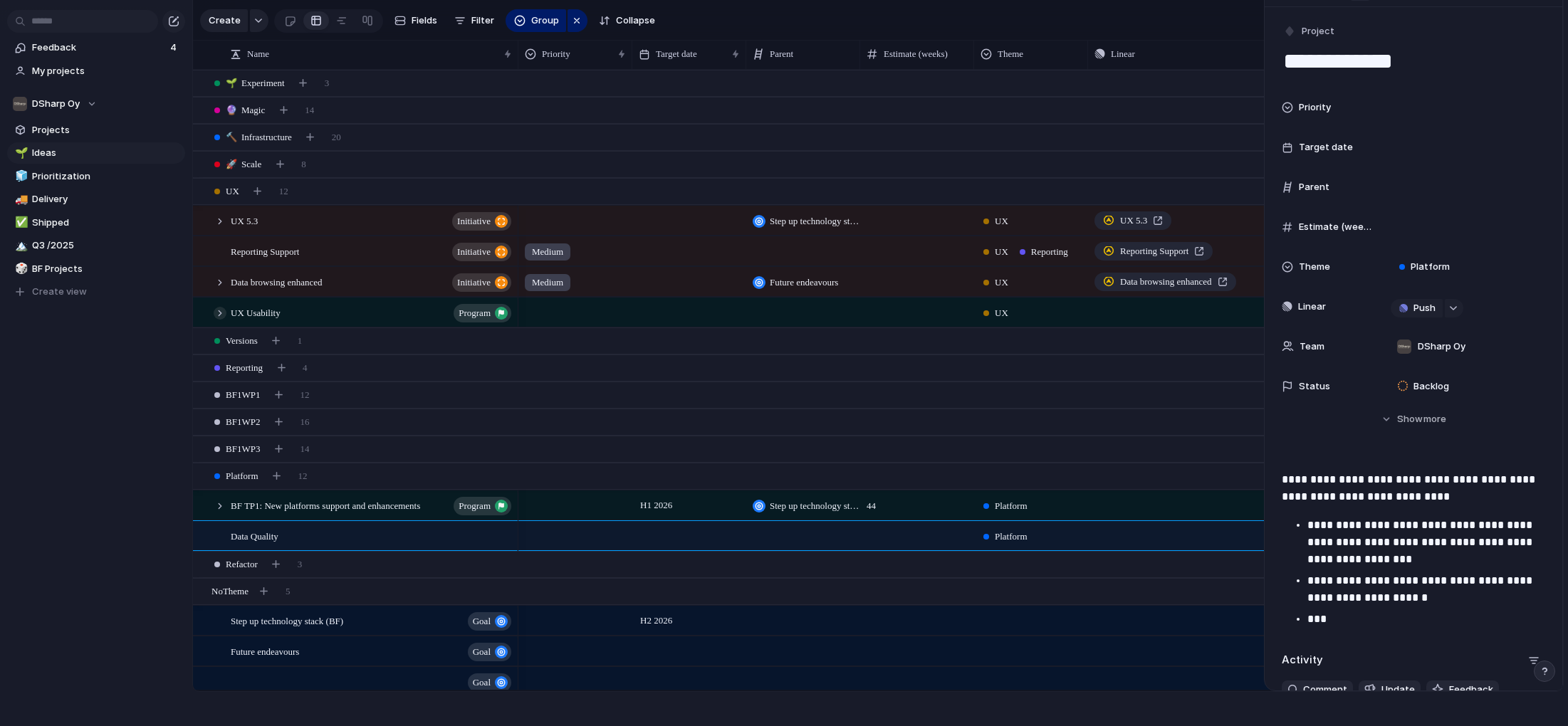
click at [221, 313] on div at bounding box center [220, 313] width 12 height 12
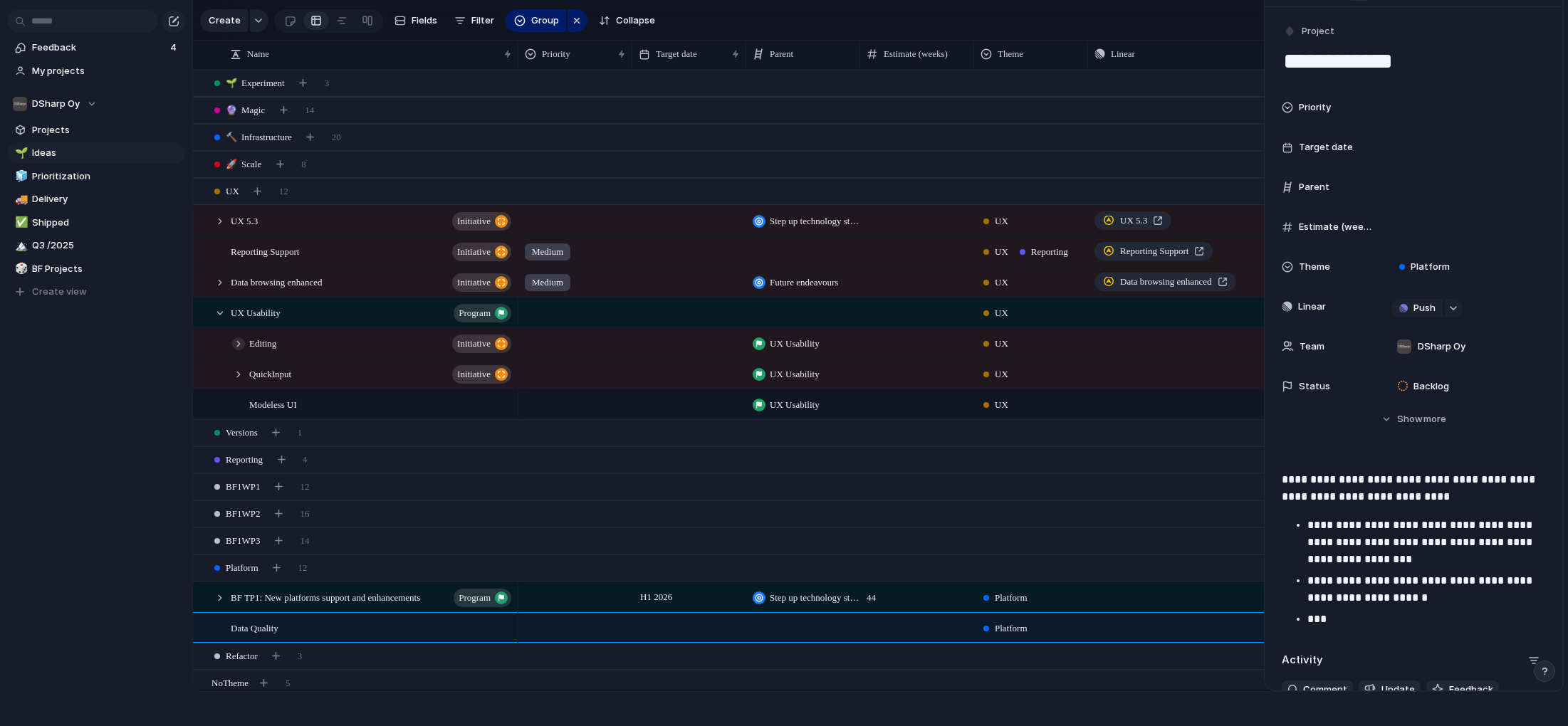
click at [240, 344] on div at bounding box center [238, 343] width 12 height 12
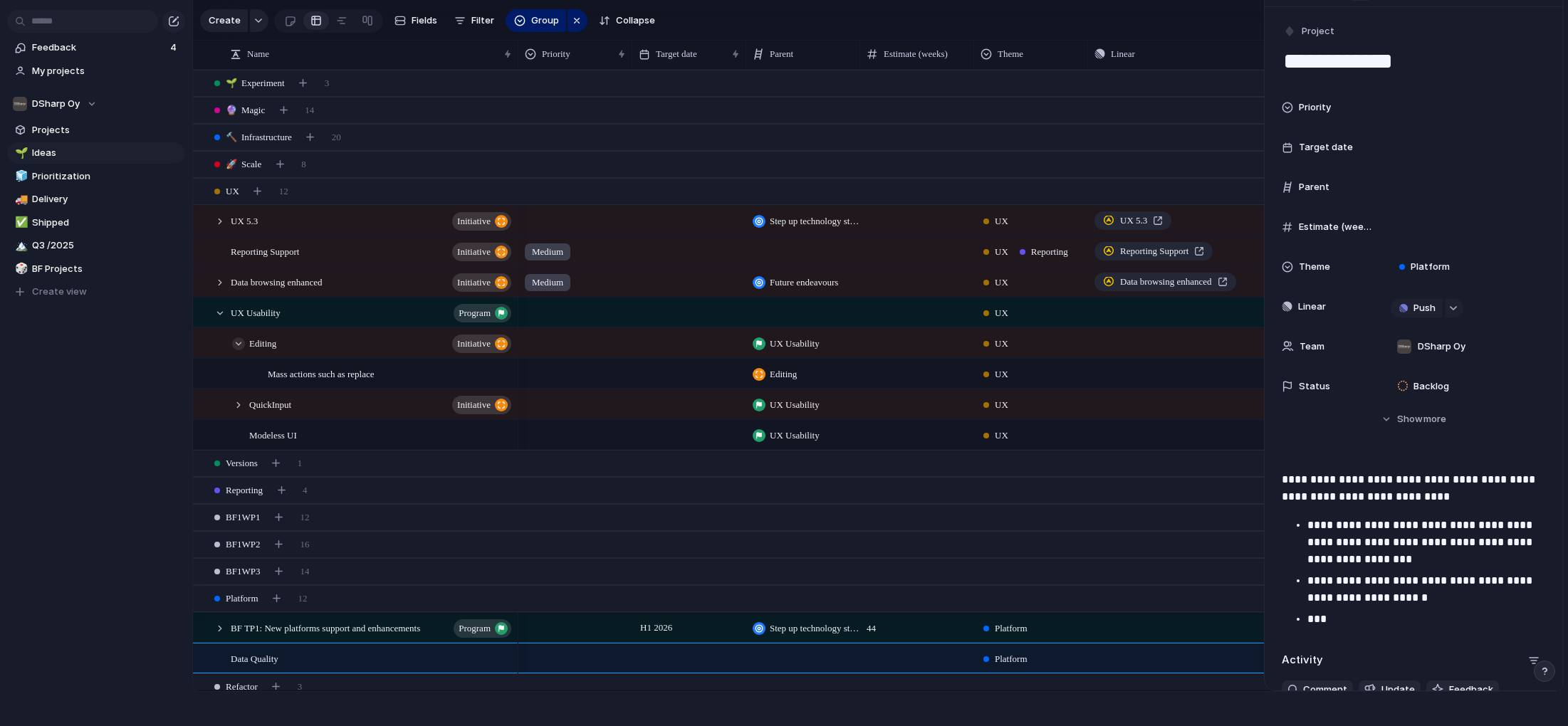
click at [240, 344] on div at bounding box center [238, 343] width 12 height 12
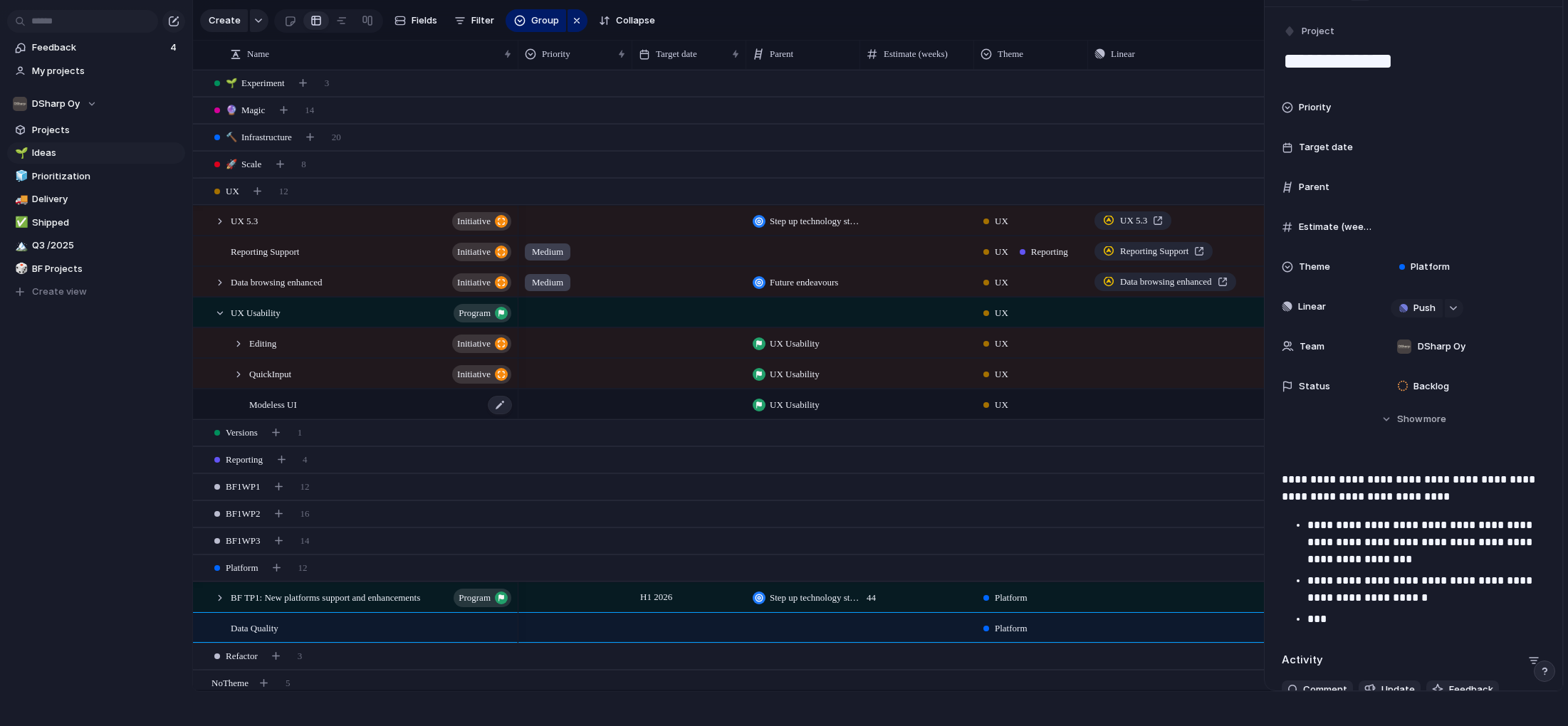
click at [282, 407] on span "Modeless UI" at bounding box center [273, 404] width 47 height 17
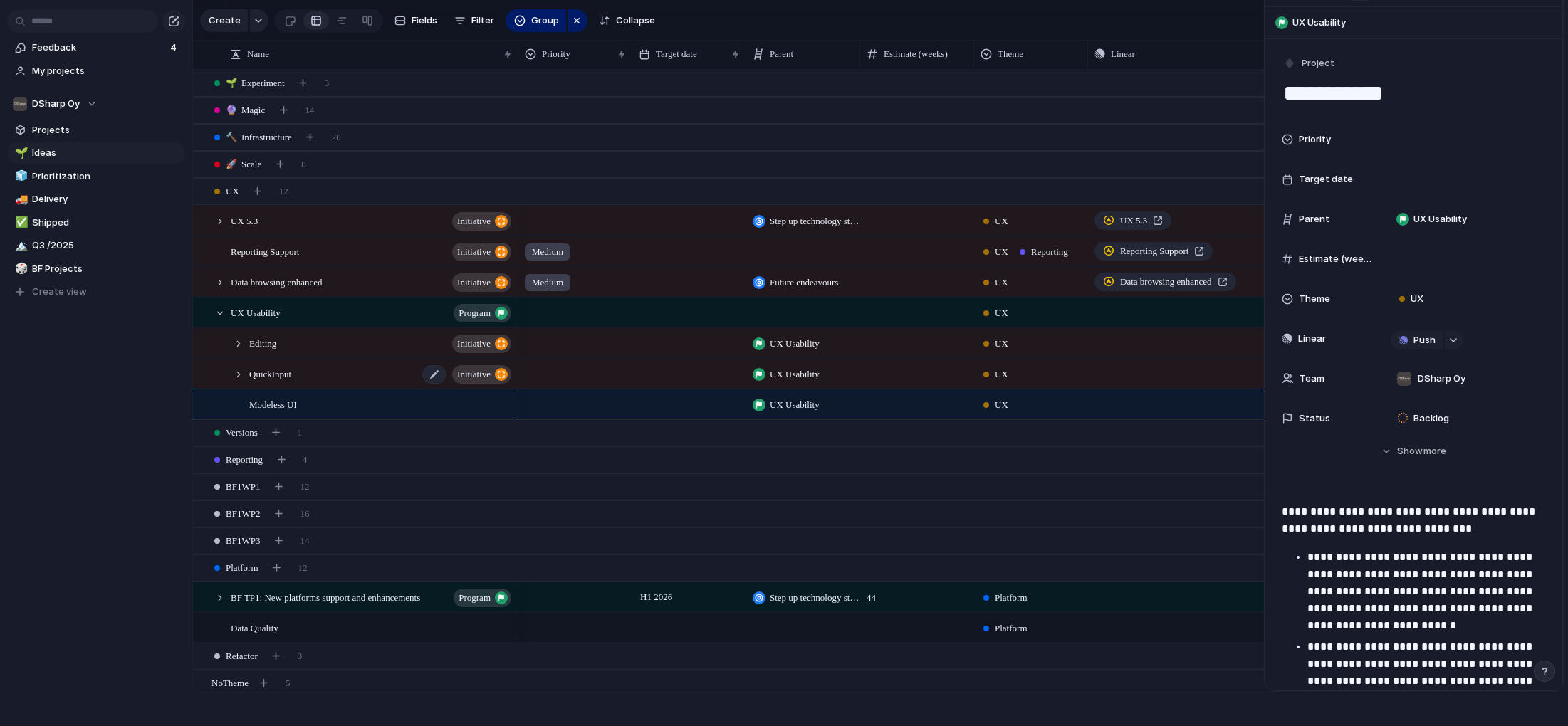
click at [277, 377] on span "QuickInput" at bounding box center [270, 373] width 42 height 17
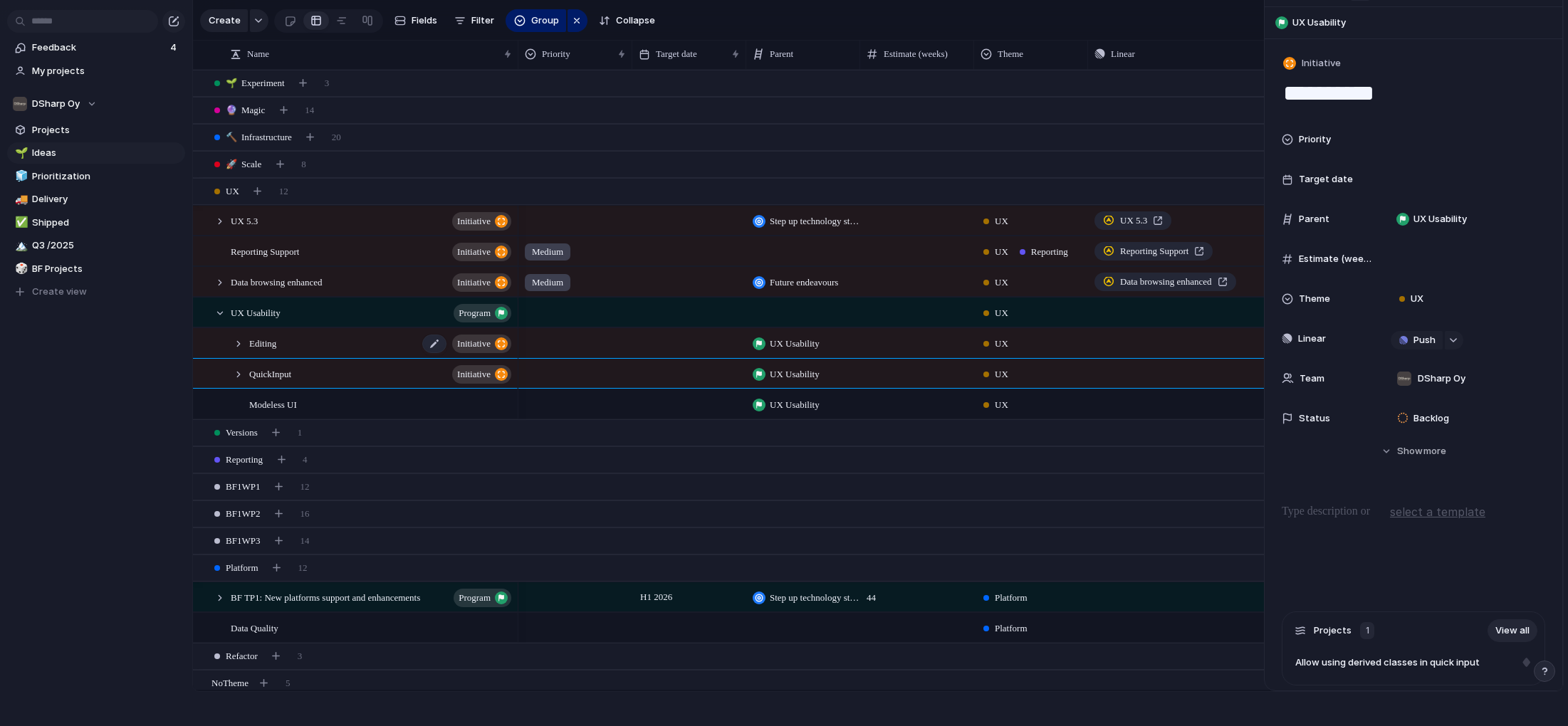
click at [270, 344] on span "Editing" at bounding box center [263, 343] width 27 height 17
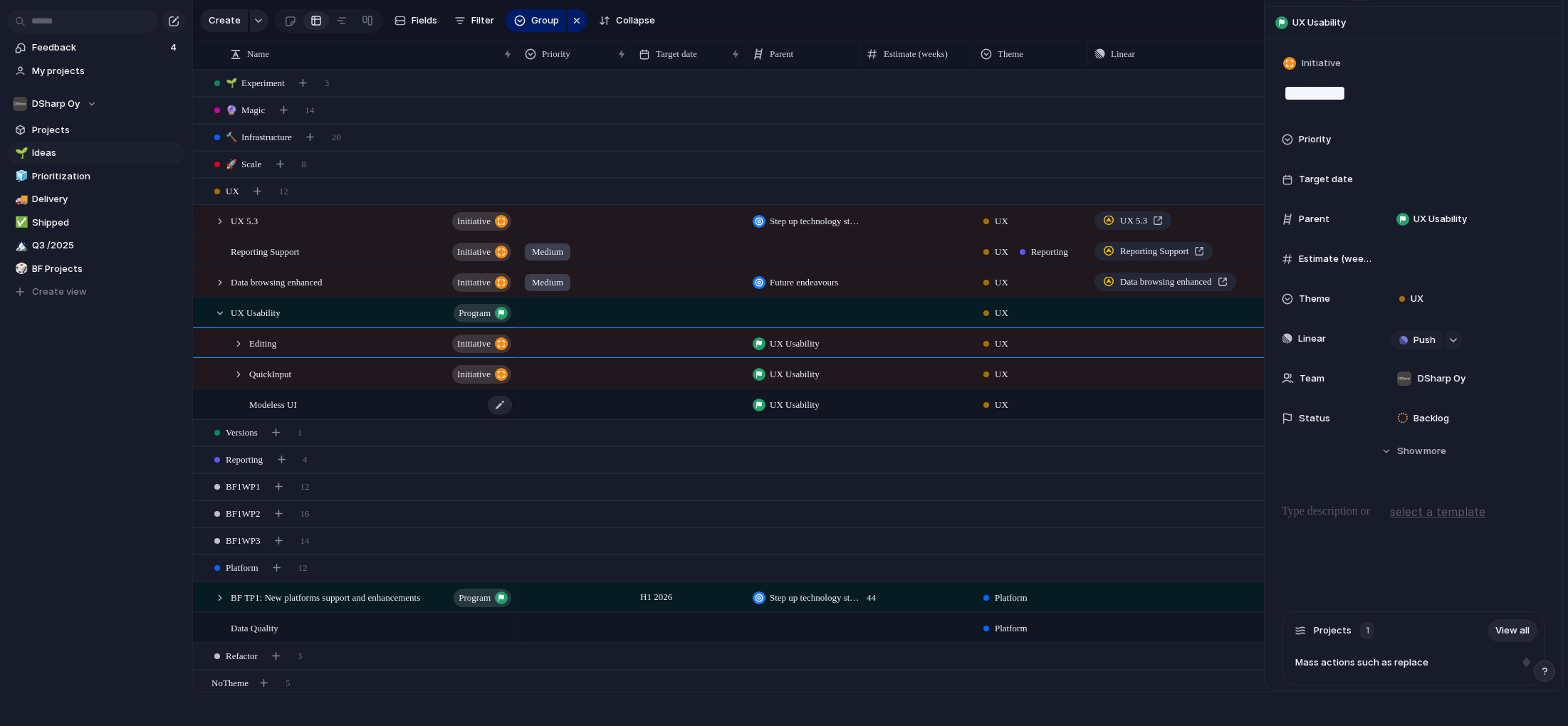
click at [284, 407] on span "Modeless UI" at bounding box center [273, 404] width 47 height 17
type textarea "**********"
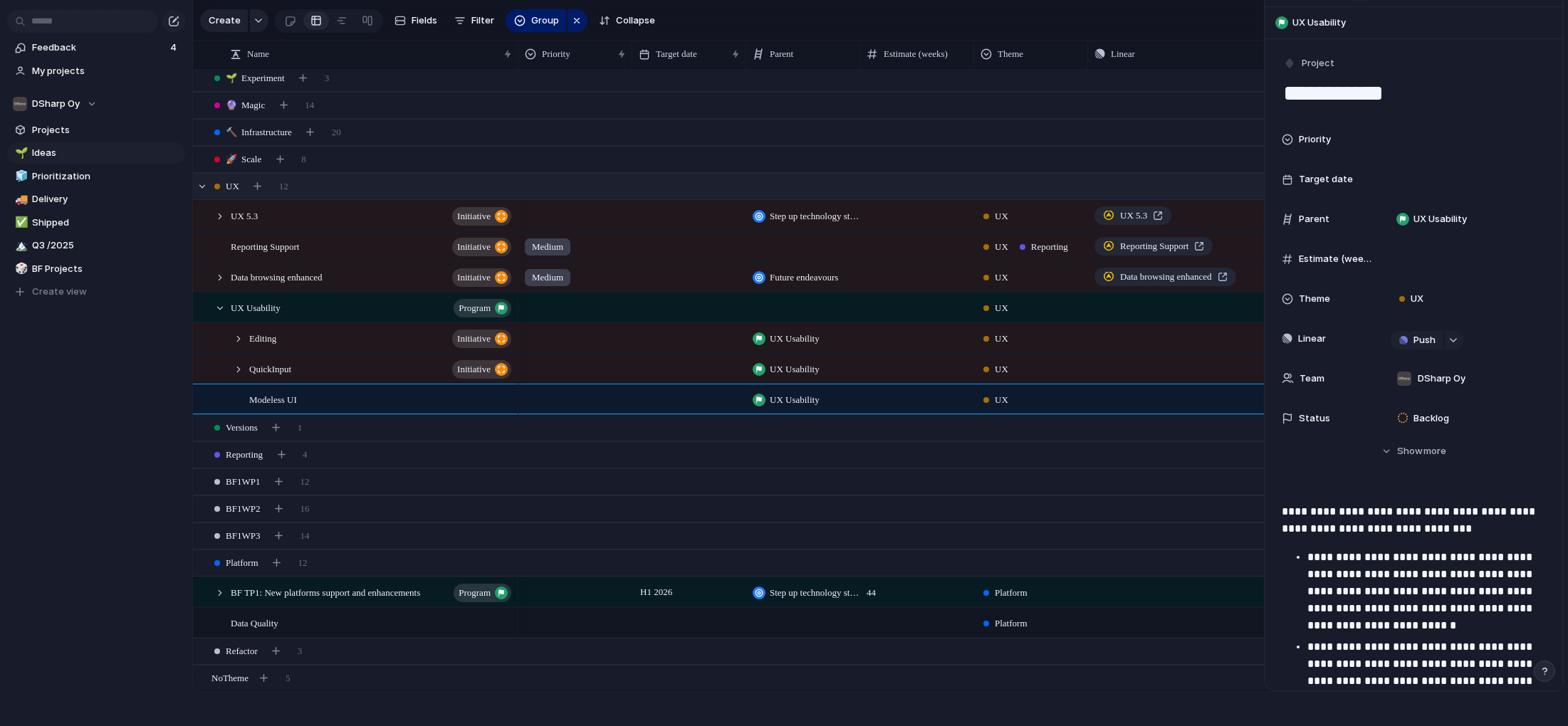
scroll to position [2, 0]
click at [198, 185] on div at bounding box center [201, 188] width 12 height 12
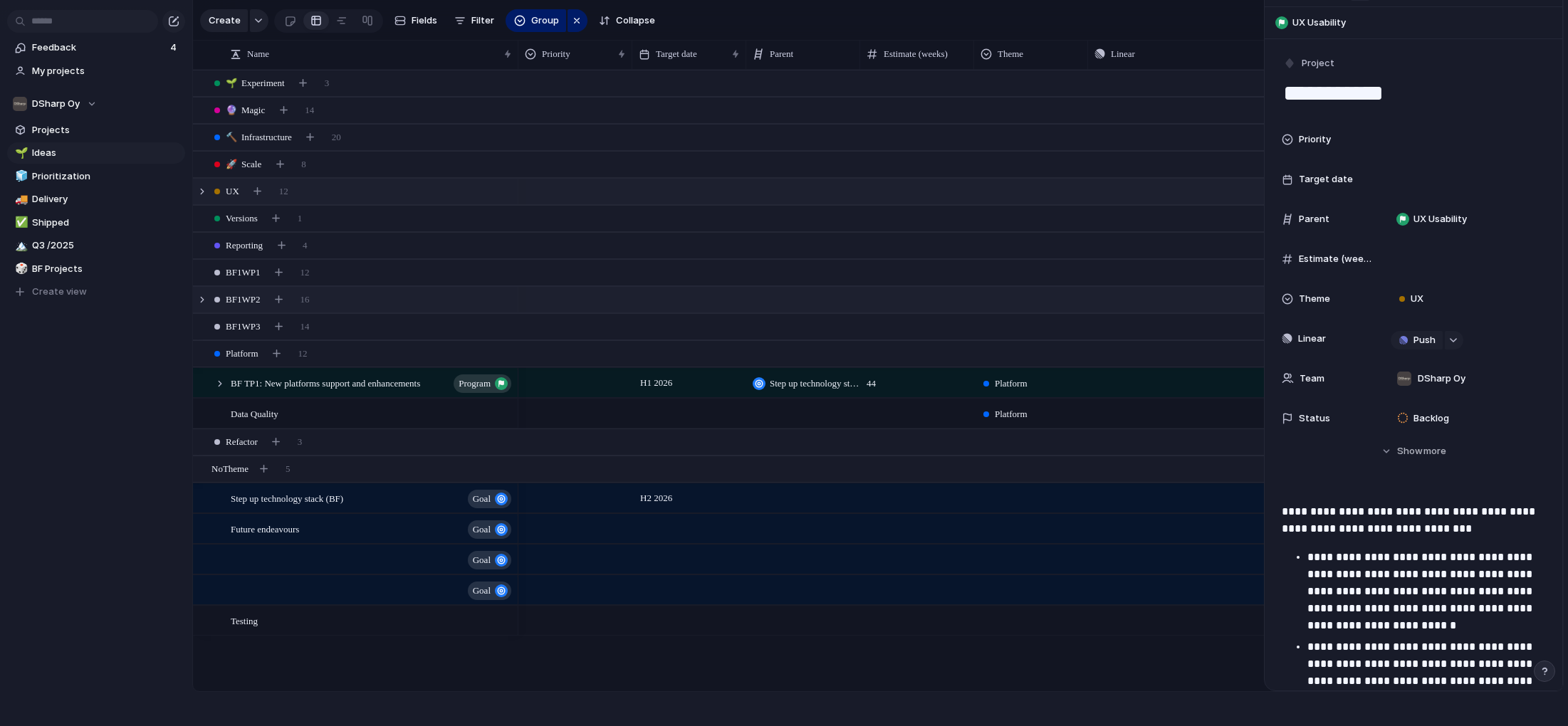
scroll to position [0, 0]
click at [203, 353] on div at bounding box center [201, 354] width 12 height 12
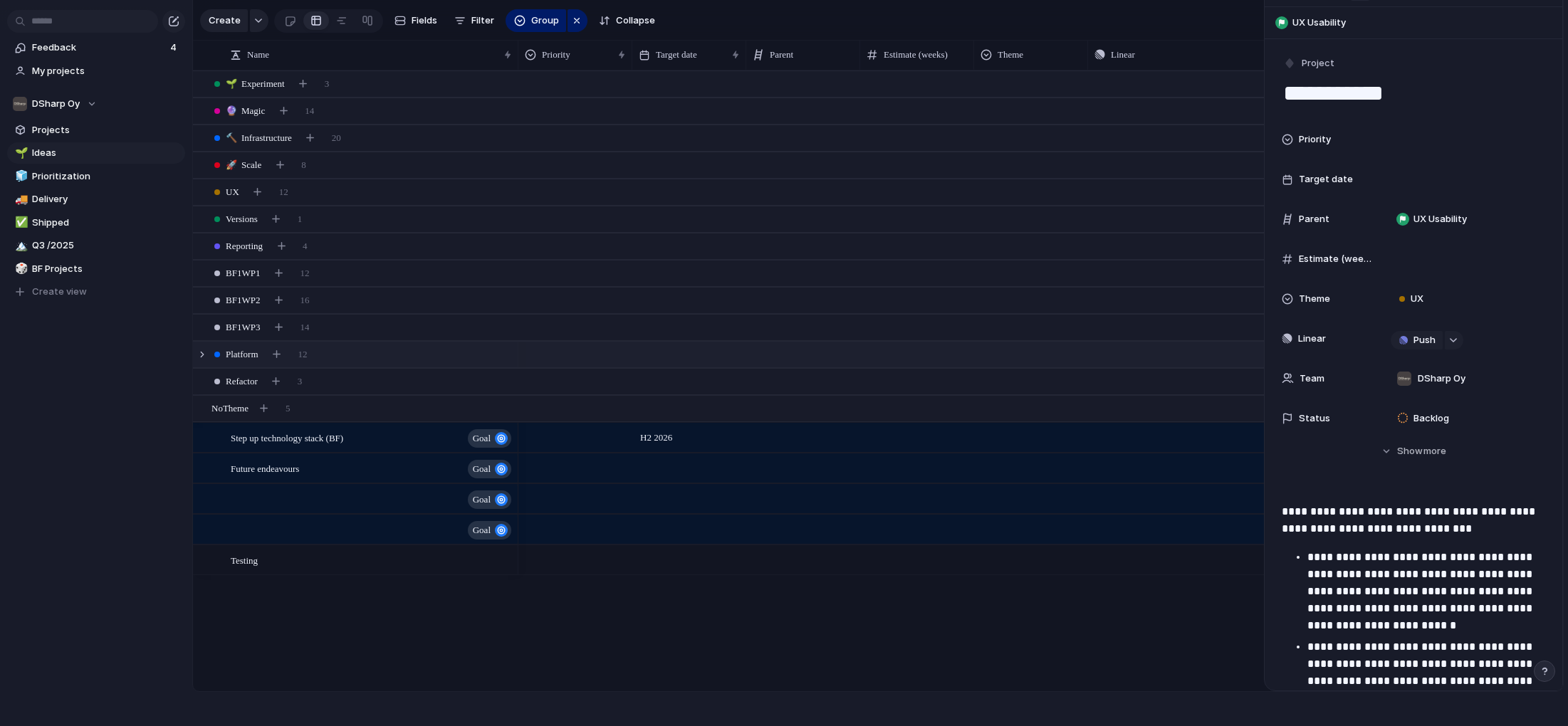
click at [358, 352] on div "Platform 12" at bounding box center [879, 354] width 1373 height 26
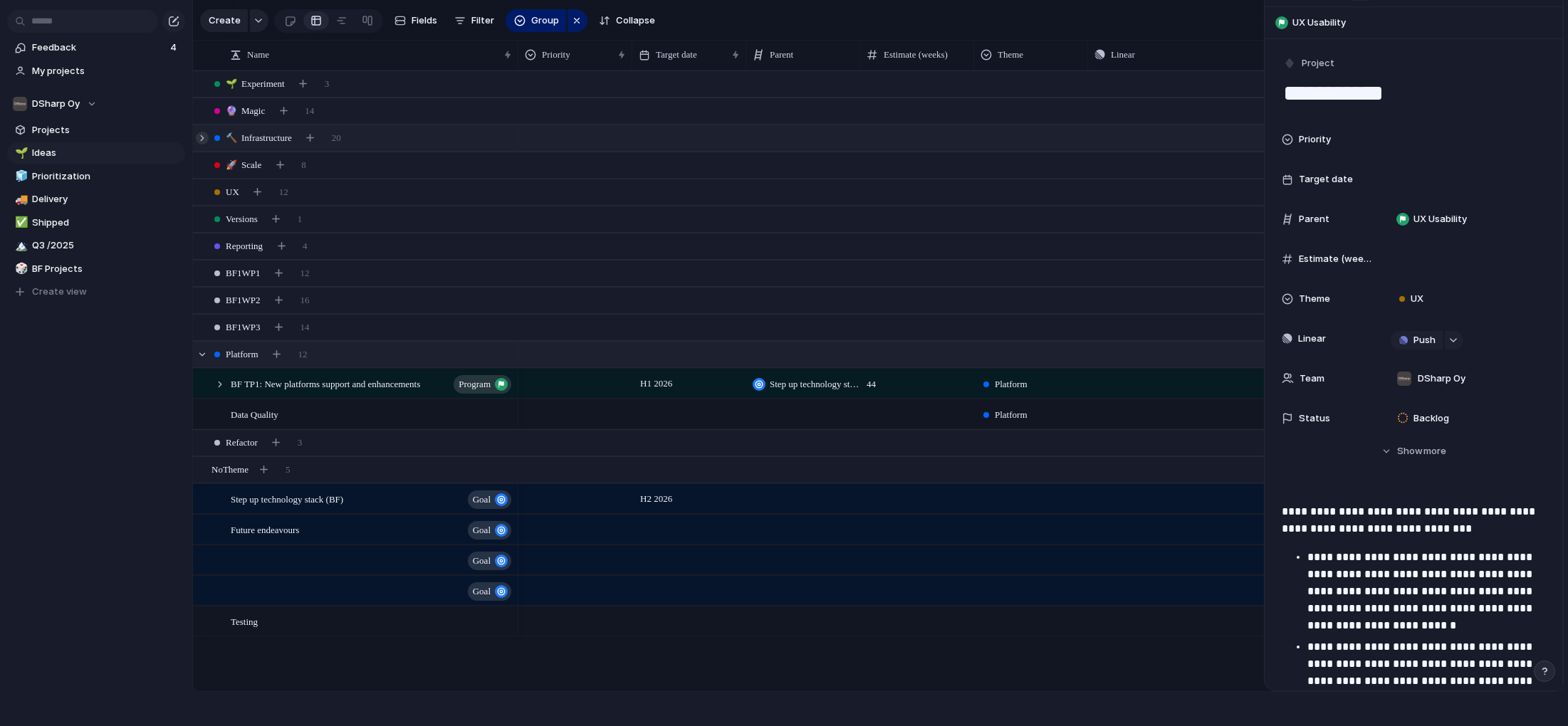
click at [200, 136] on div at bounding box center [201, 137] width 12 height 12
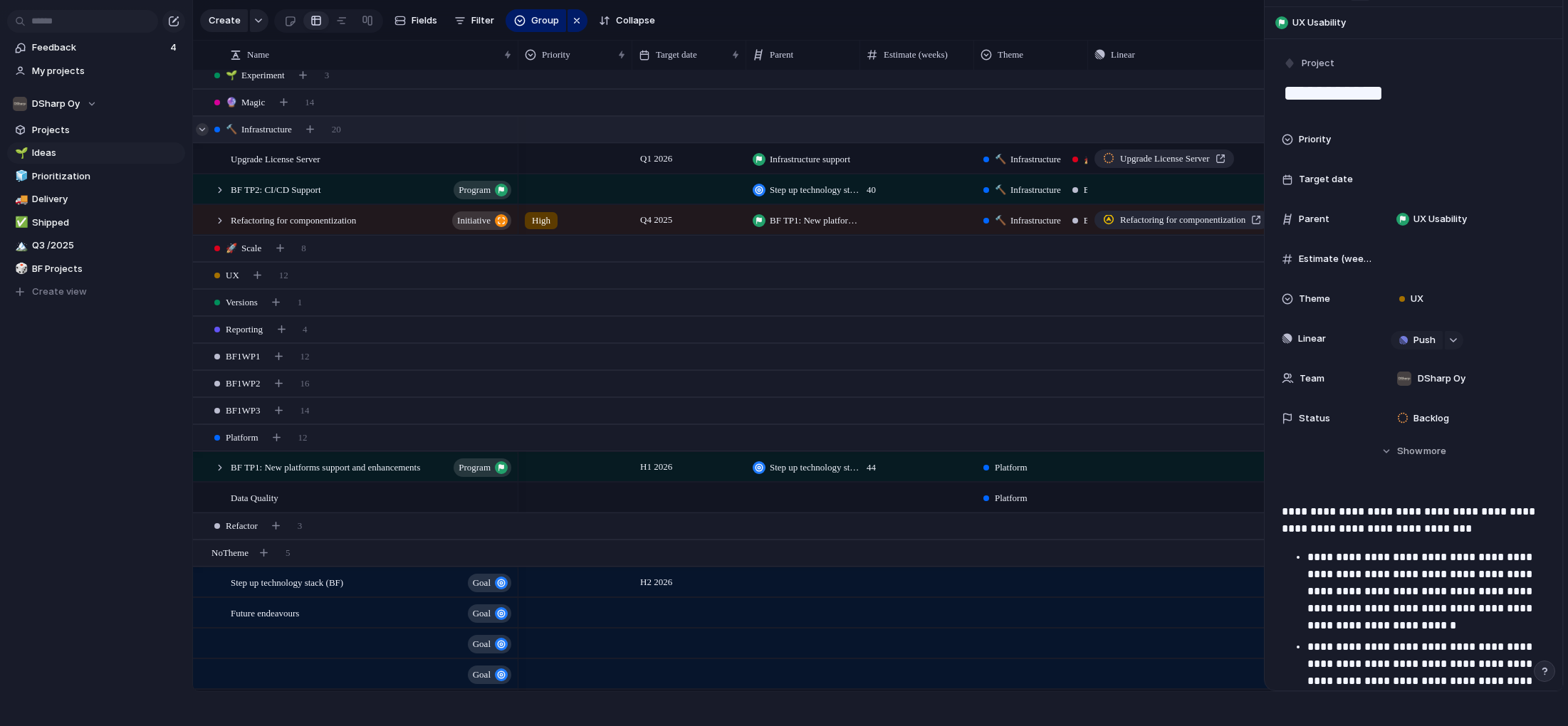
scroll to position [10, 0]
click at [200, 136] on div "🔨 Infrastructure 20" at bounding box center [879, 128] width 1373 height 26
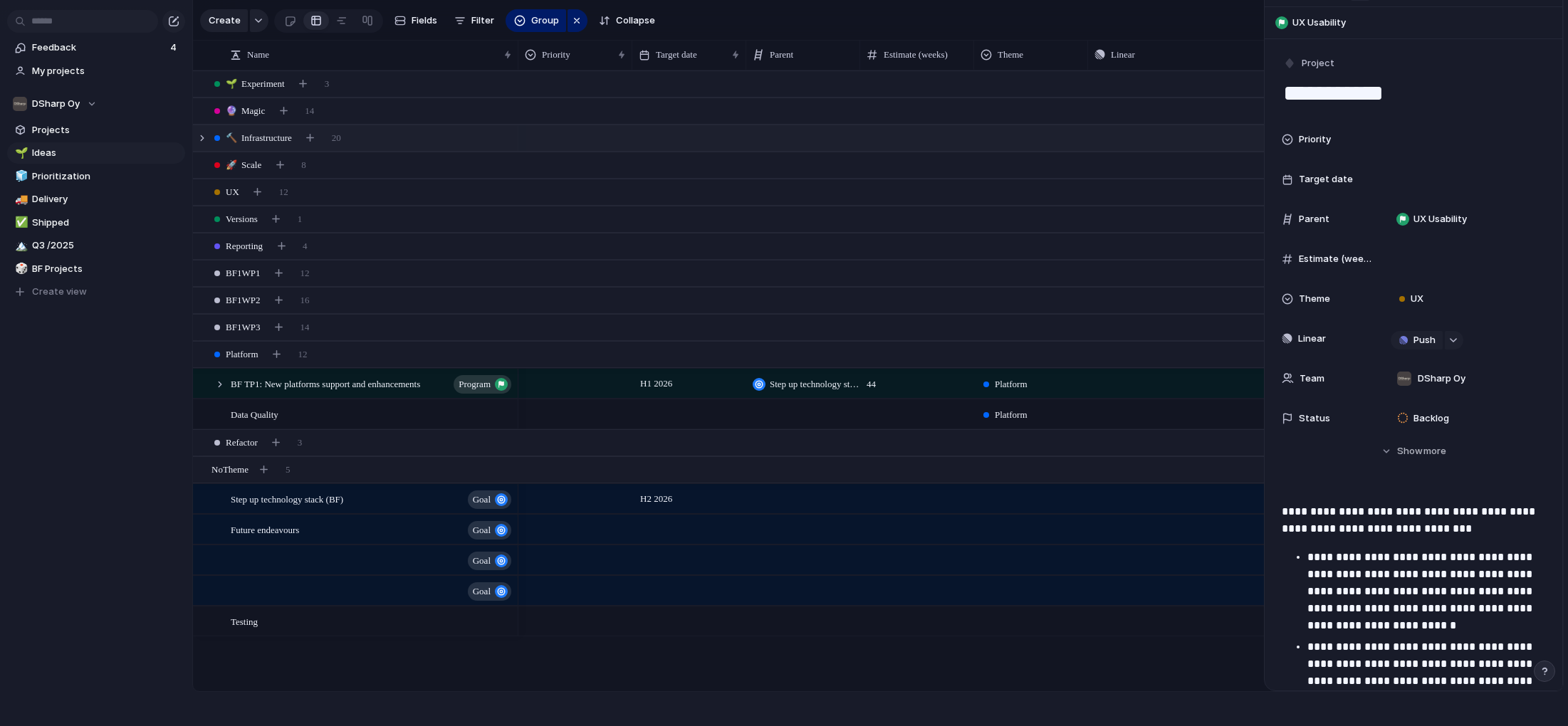
scroll to position [0, 0]
click at [200, 157] on div "🚀 Scale 8" at bounding box center [879, 165] width 1373 height 26
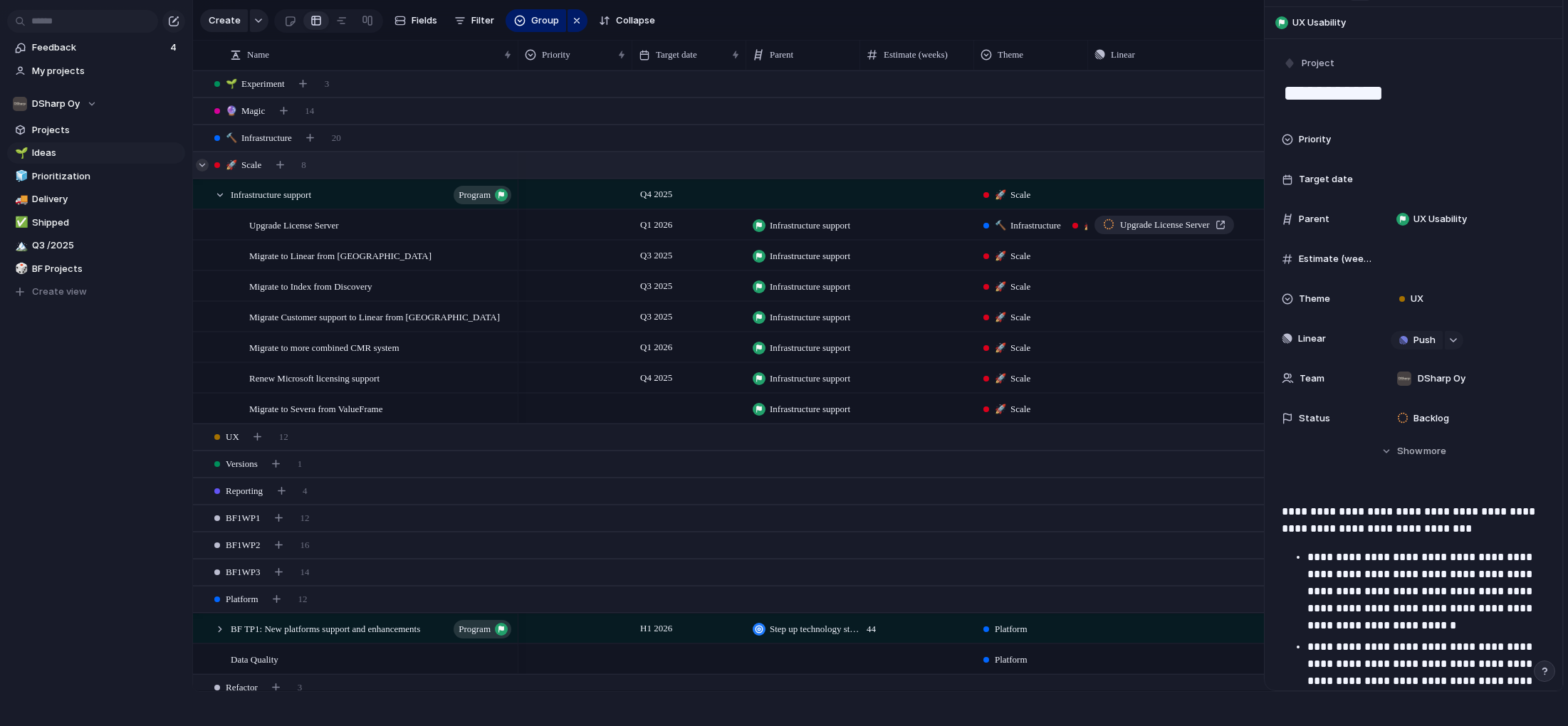
click at [201, 160] on div at bounding box center [201, 165] width 12 height 12
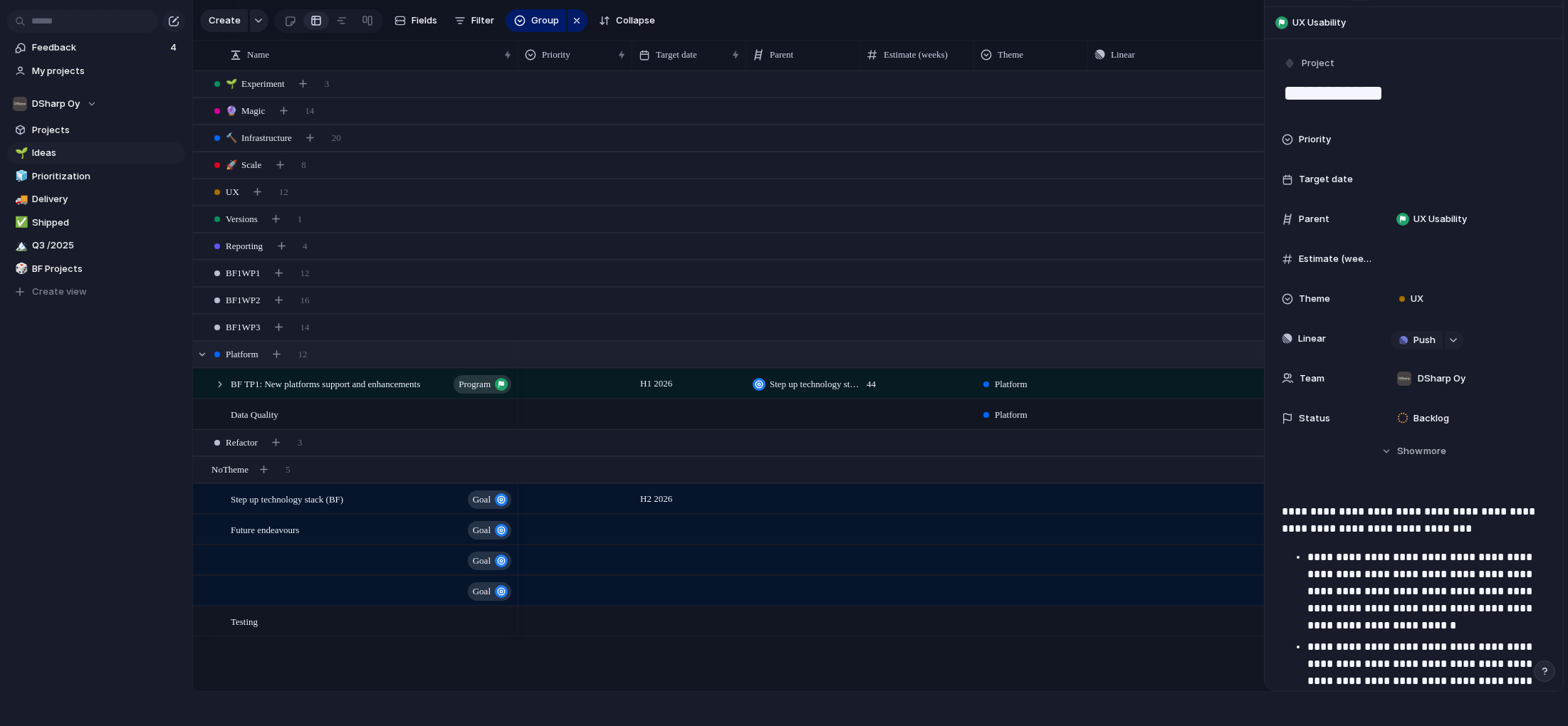
click at [383, 354] on div "Platform 12" at bounding box center [879, 354] width 1373 height 26
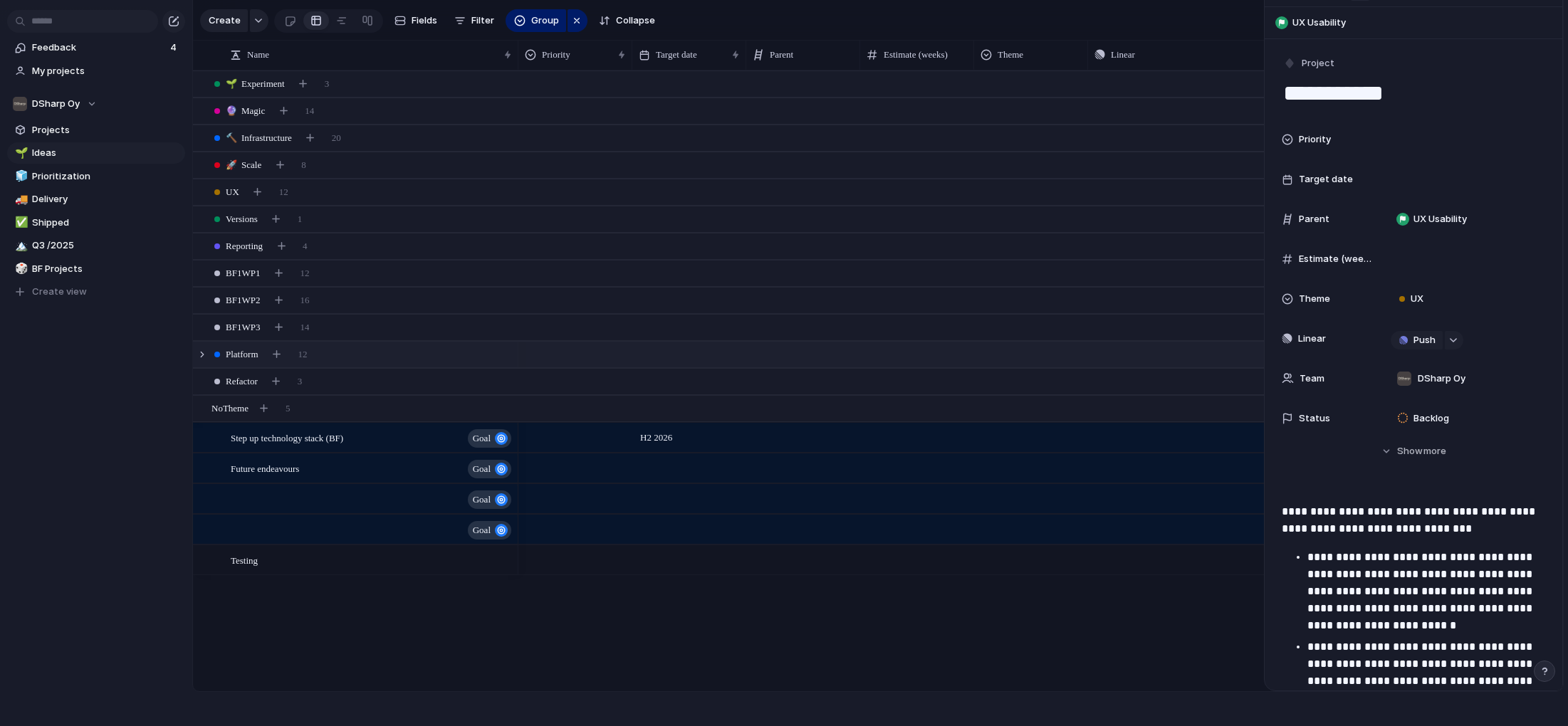
click at [372, 354] on div "Platform 12" at bounding box center [879, 354] width 1373 height 26
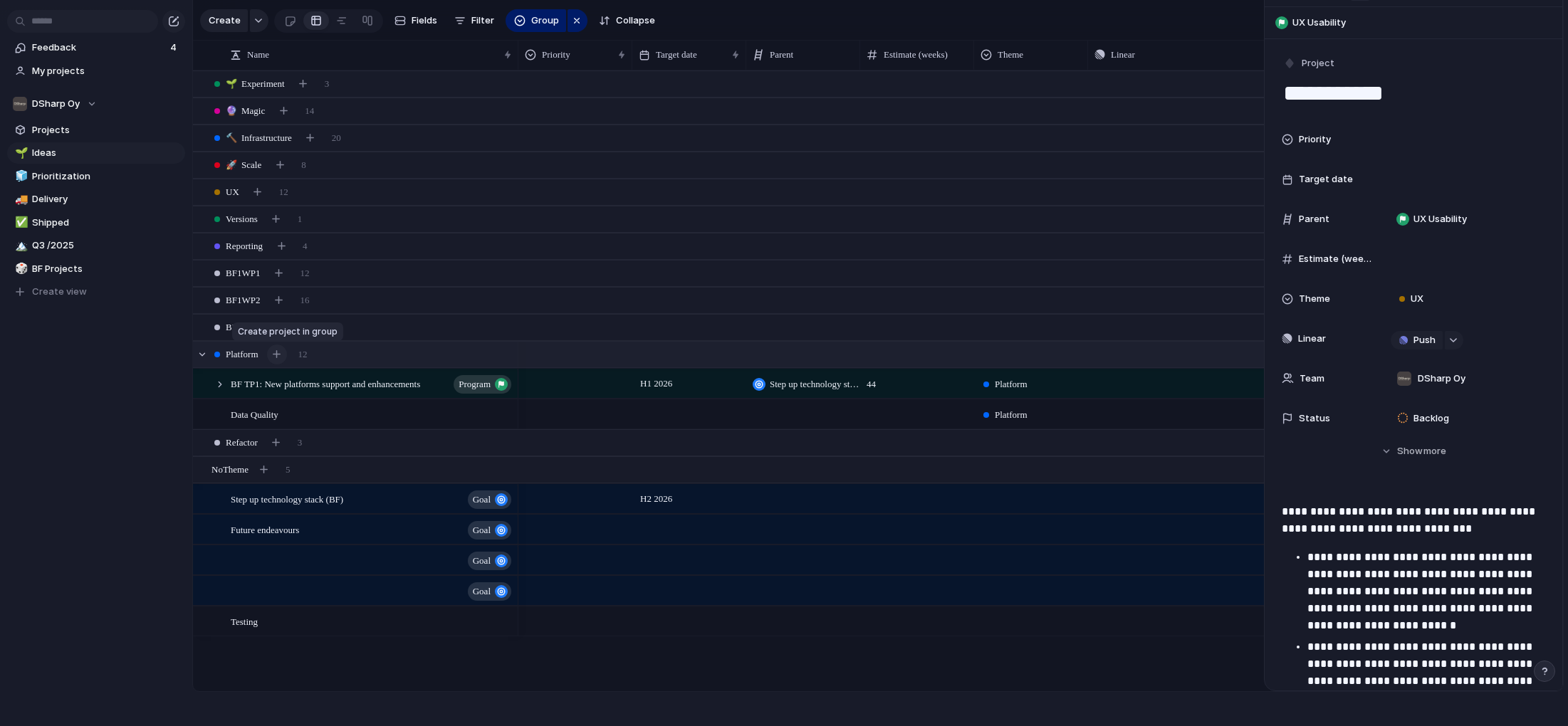
click at [279, 353] on div "button" at bounding box center [276, 353] width 7 height 7
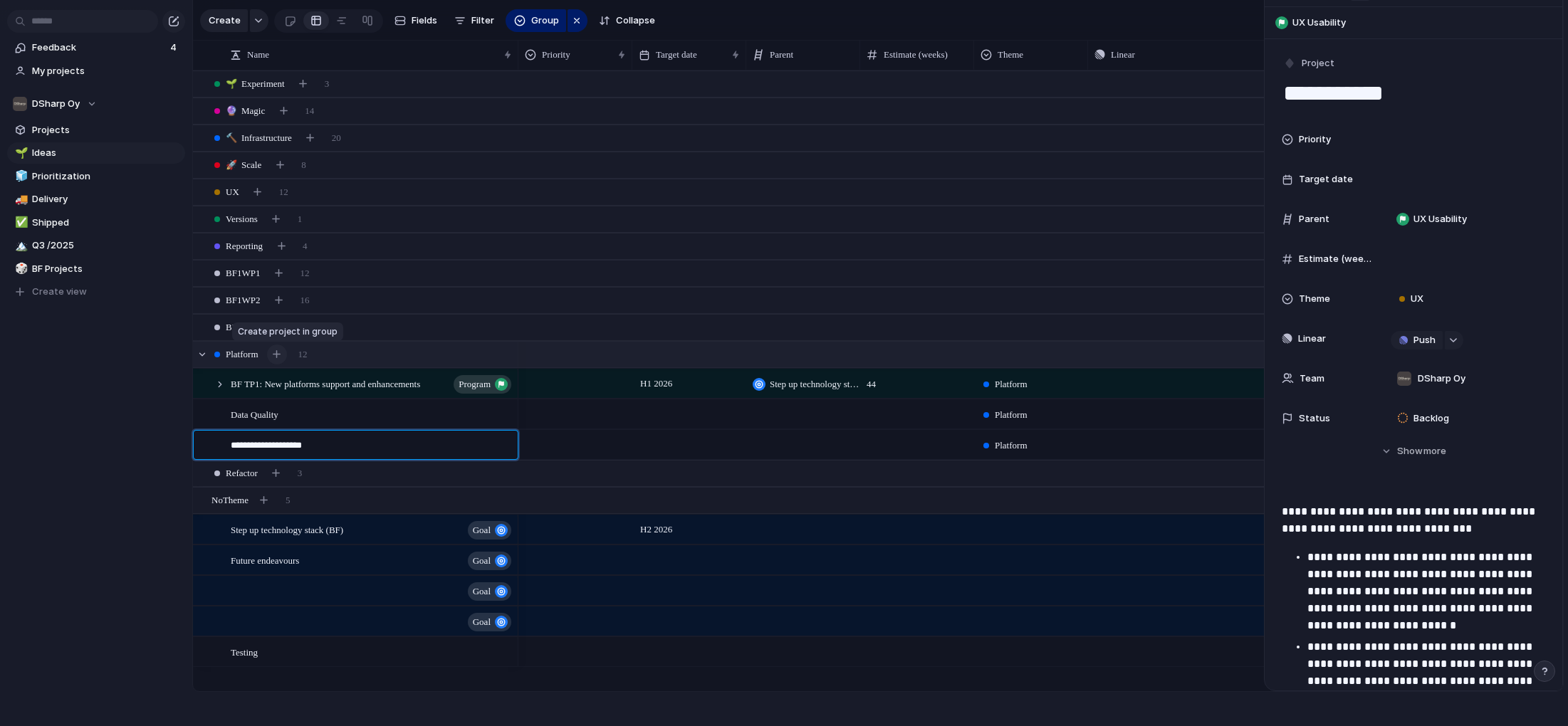
type textarea "**********"
click at [383, 443] on div "Maste Data Management" at bounding box center [372, 445] width 283 height 29
type textarea "**********"
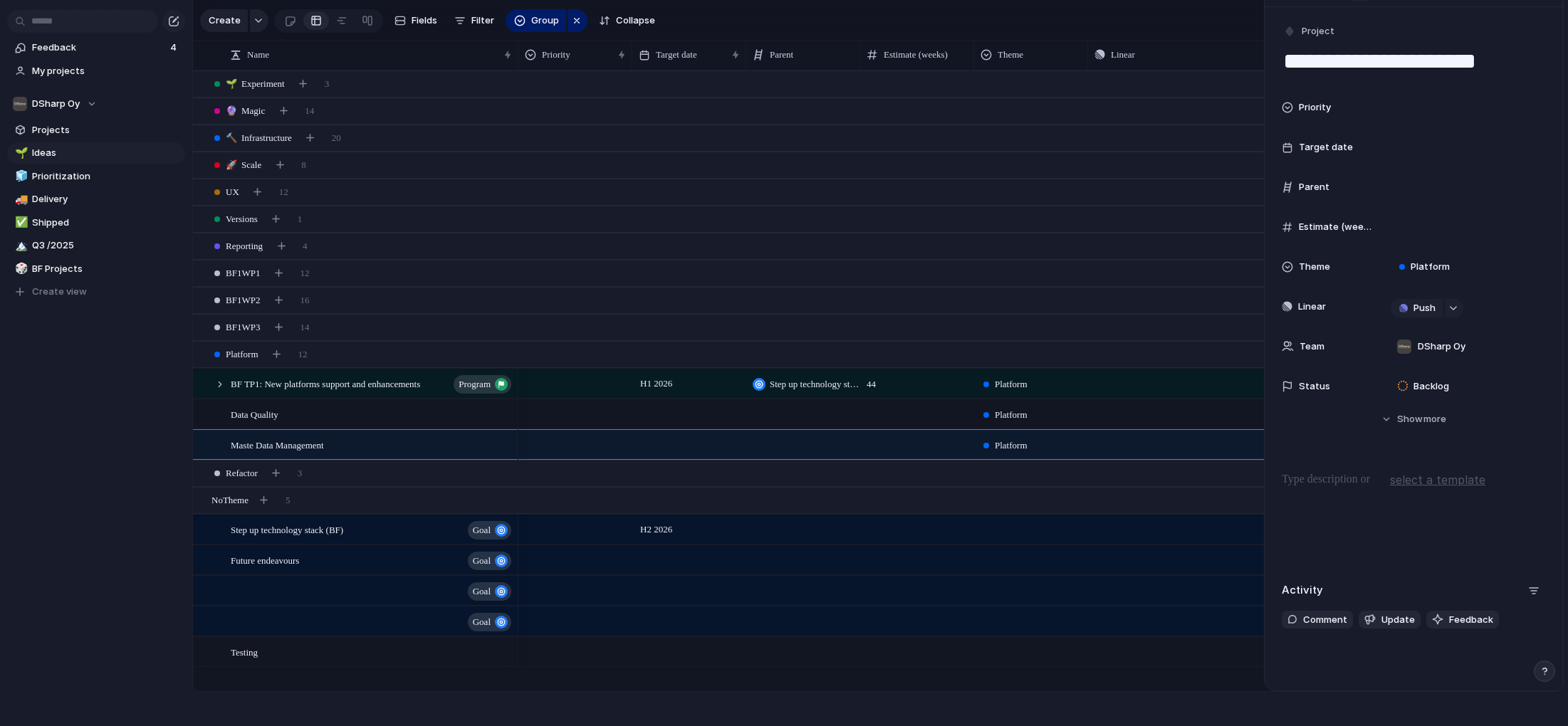
click at [1318, 483] on p at bounding box center [1413, 480] width 264 height 17
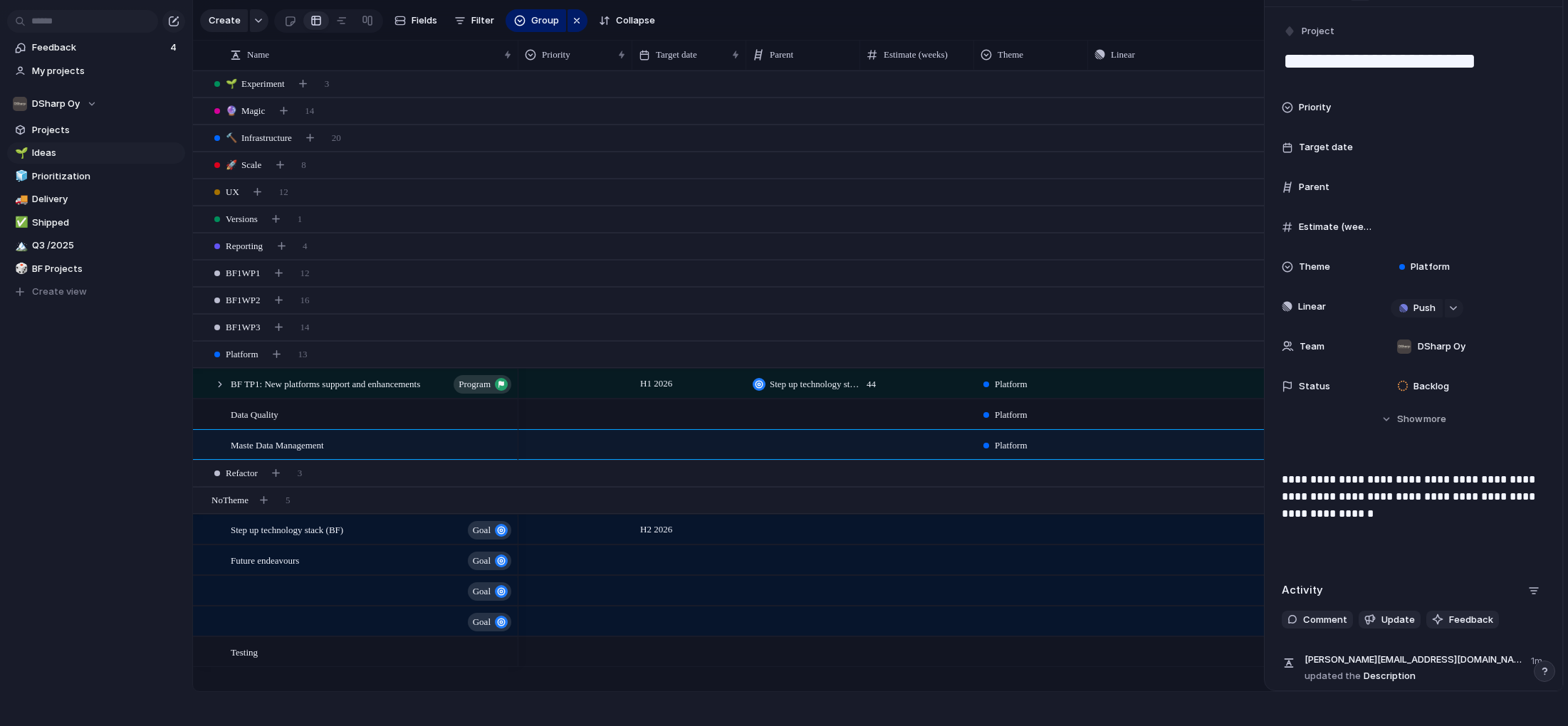
click at [1332, 478] on p "**********" at bounding box center [1413, 497] width 264 height 52
click at [279, 417] on span "Data Quality" at bounding box center [254, 414] width 47 height 17
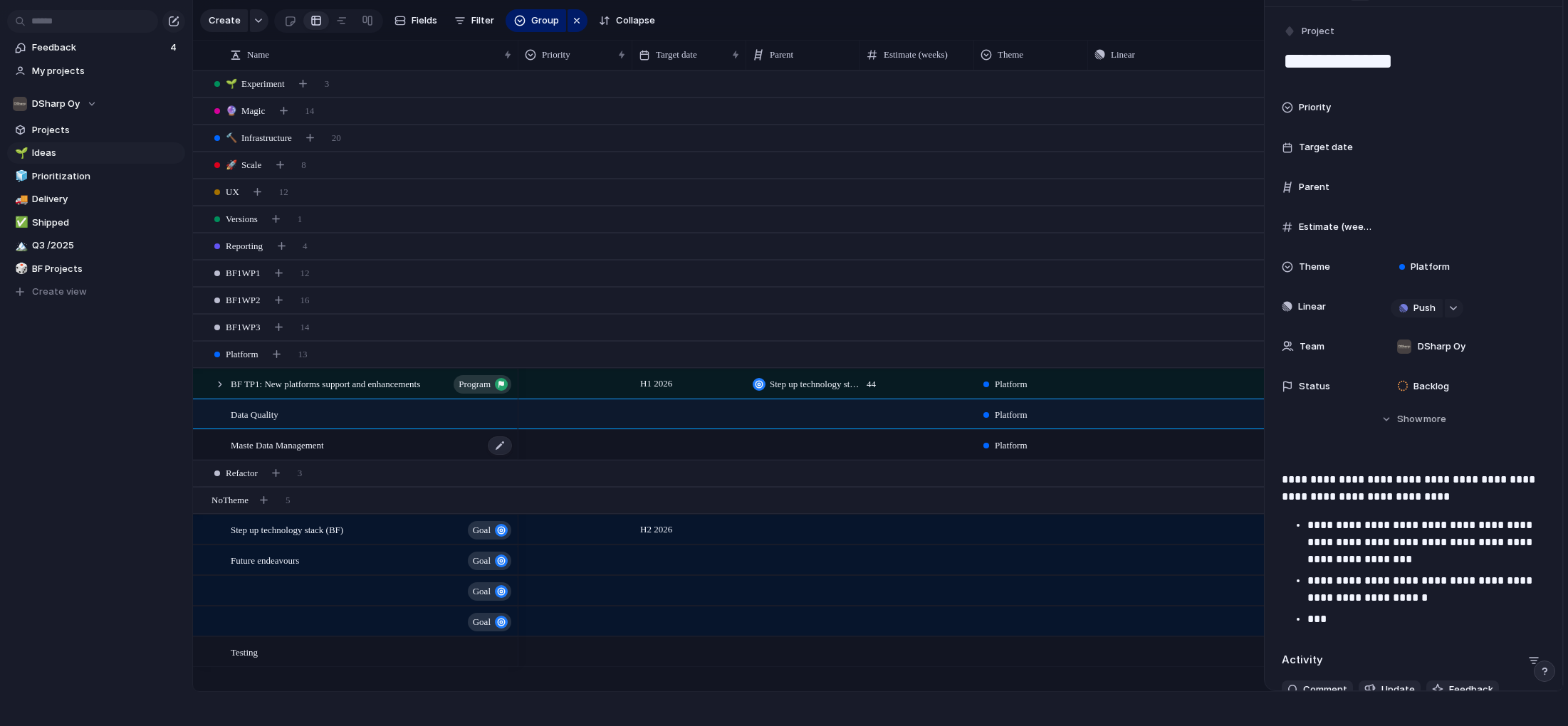
click at [299, 447] on span "Maste Data Management" at bounding box center [277, 445] width 93 height 17
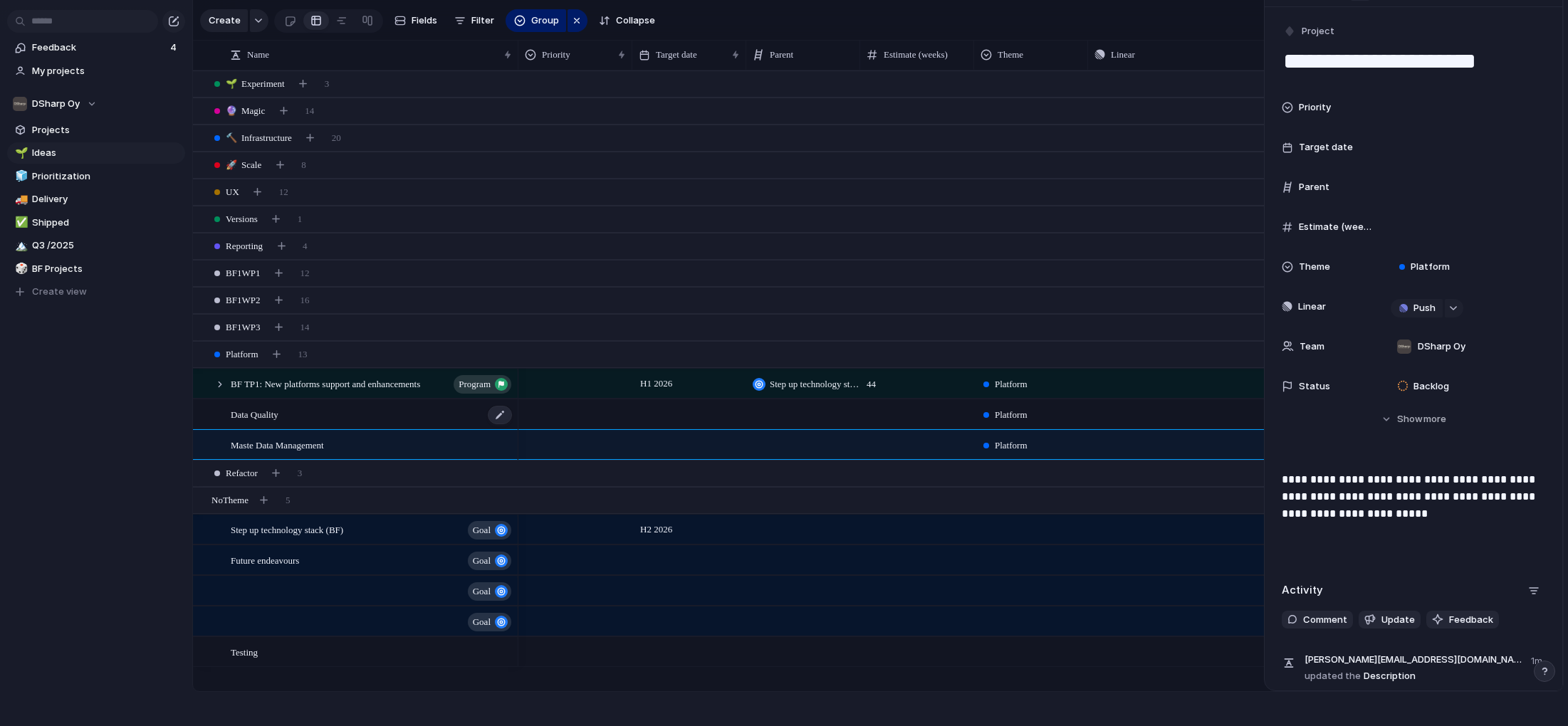
click at [285, 418] on div "Data Quality" at bounding box center [372, 414] width 283 height 29
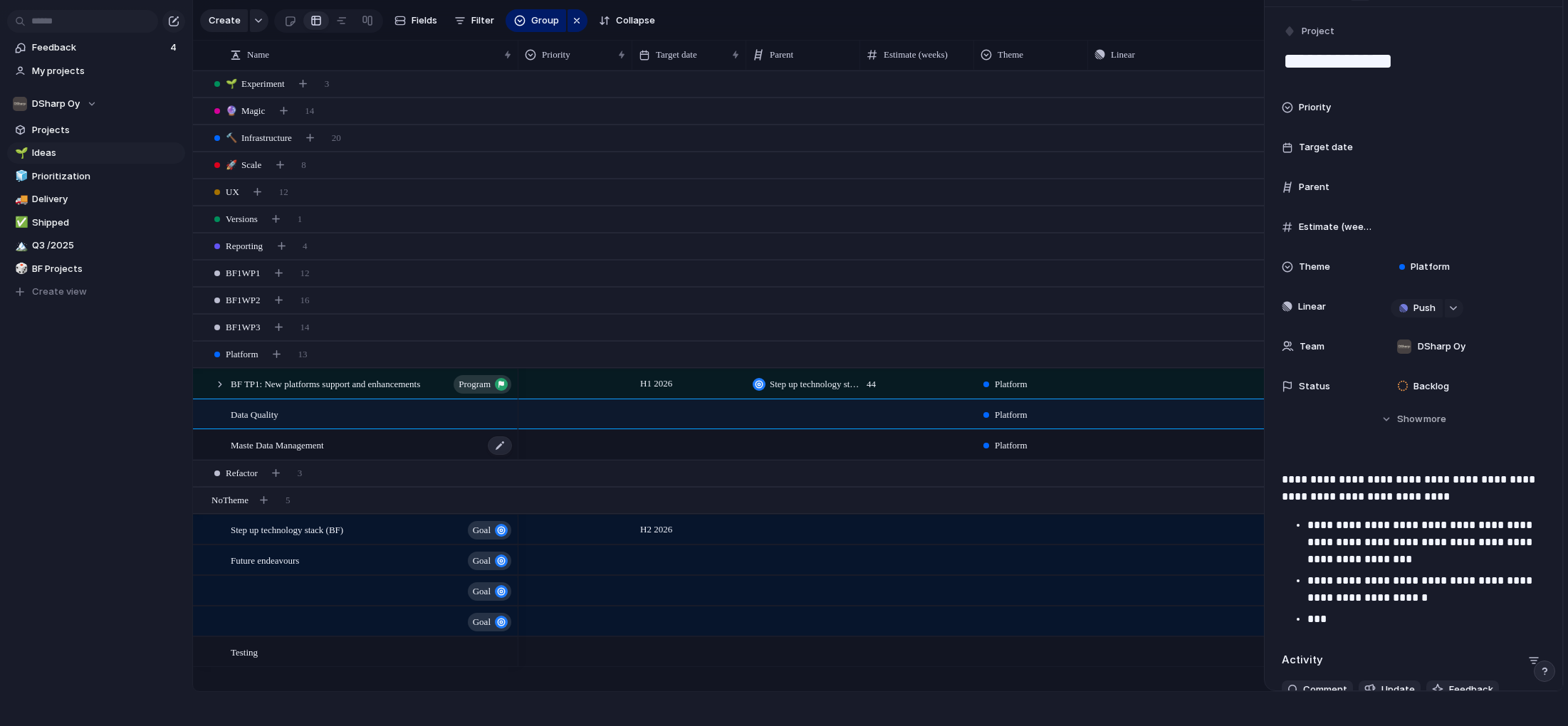
click at [305, 445] on span "Maste Data Management" at bounding box center [277, 445] width 93 height 17
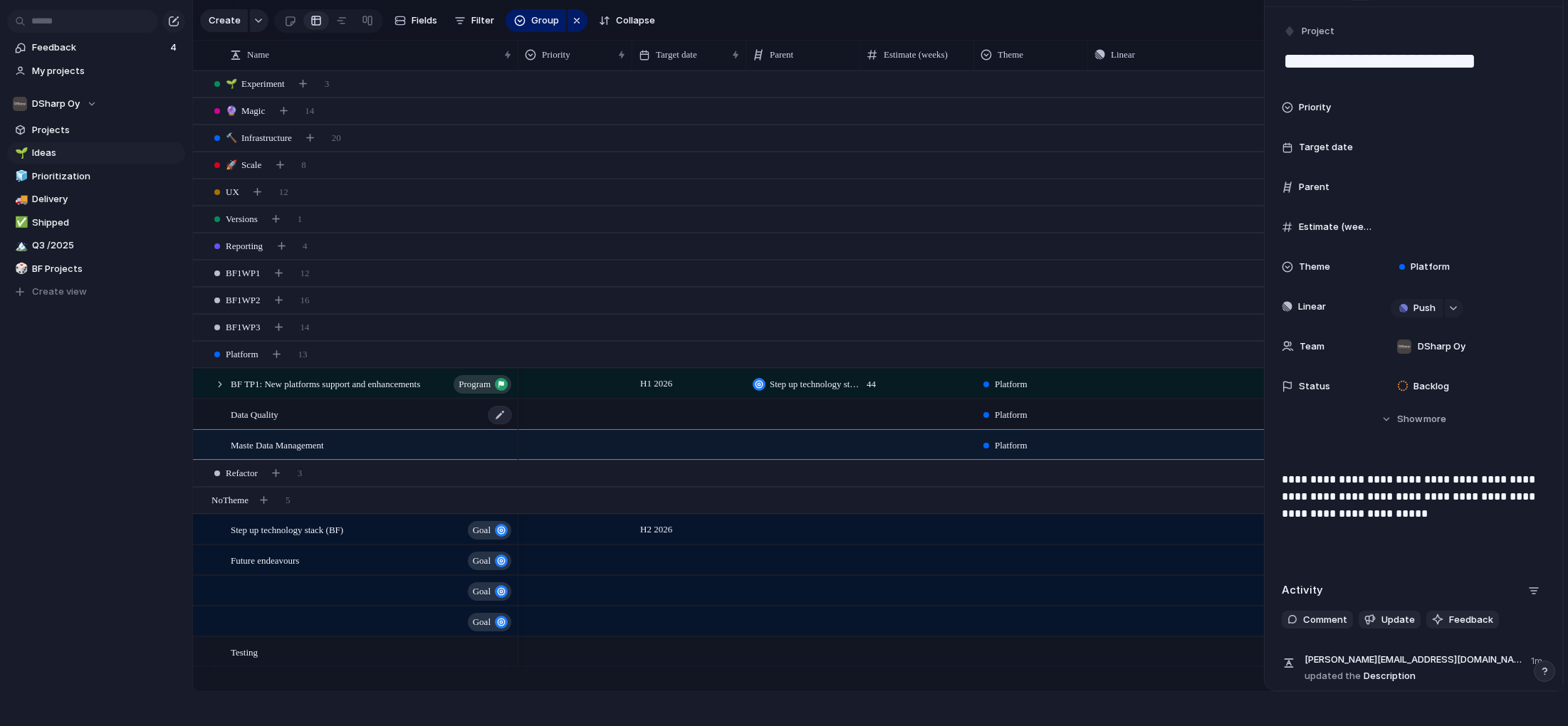
click at [294, 416] on div "Data Quality" at bounding box center [372, 414] width 283 height 29
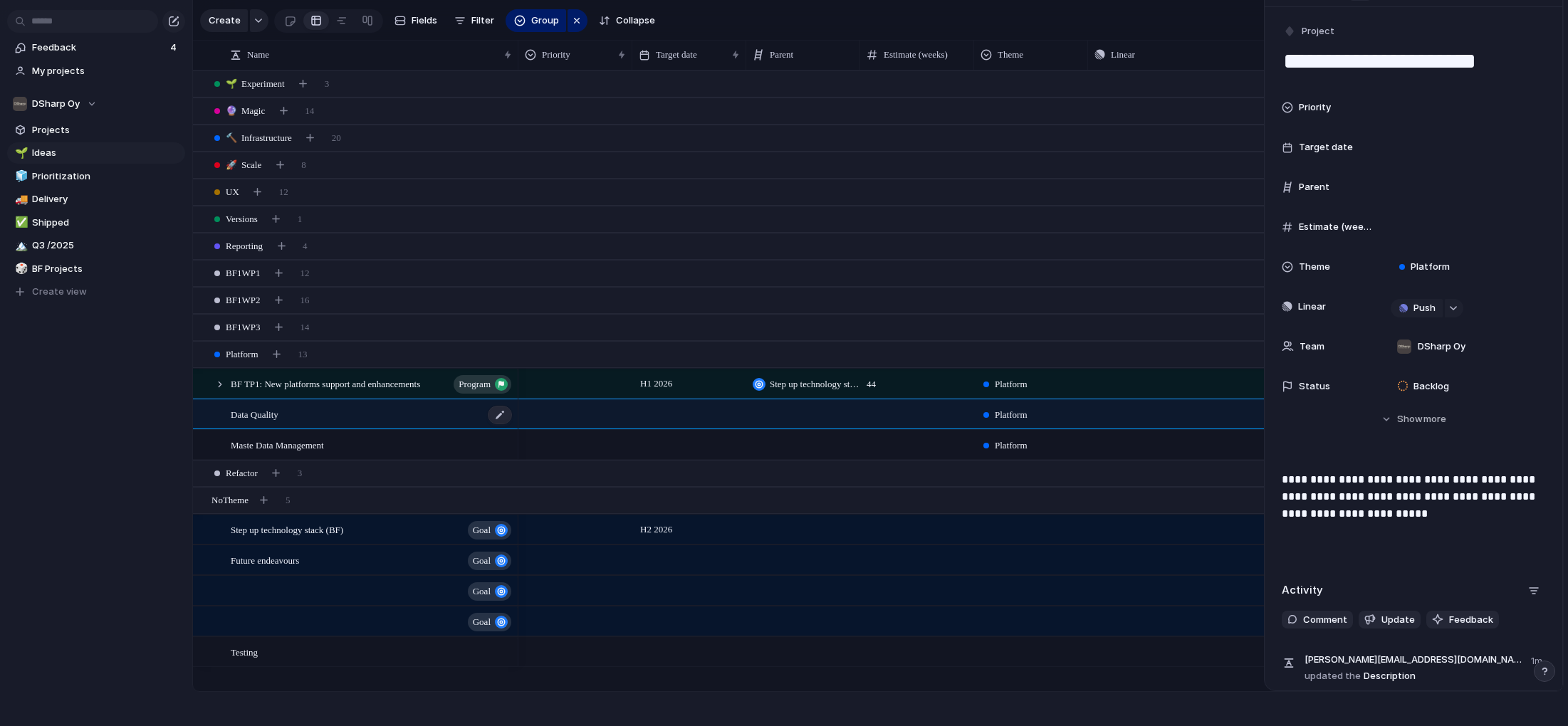
type textarea "**********"
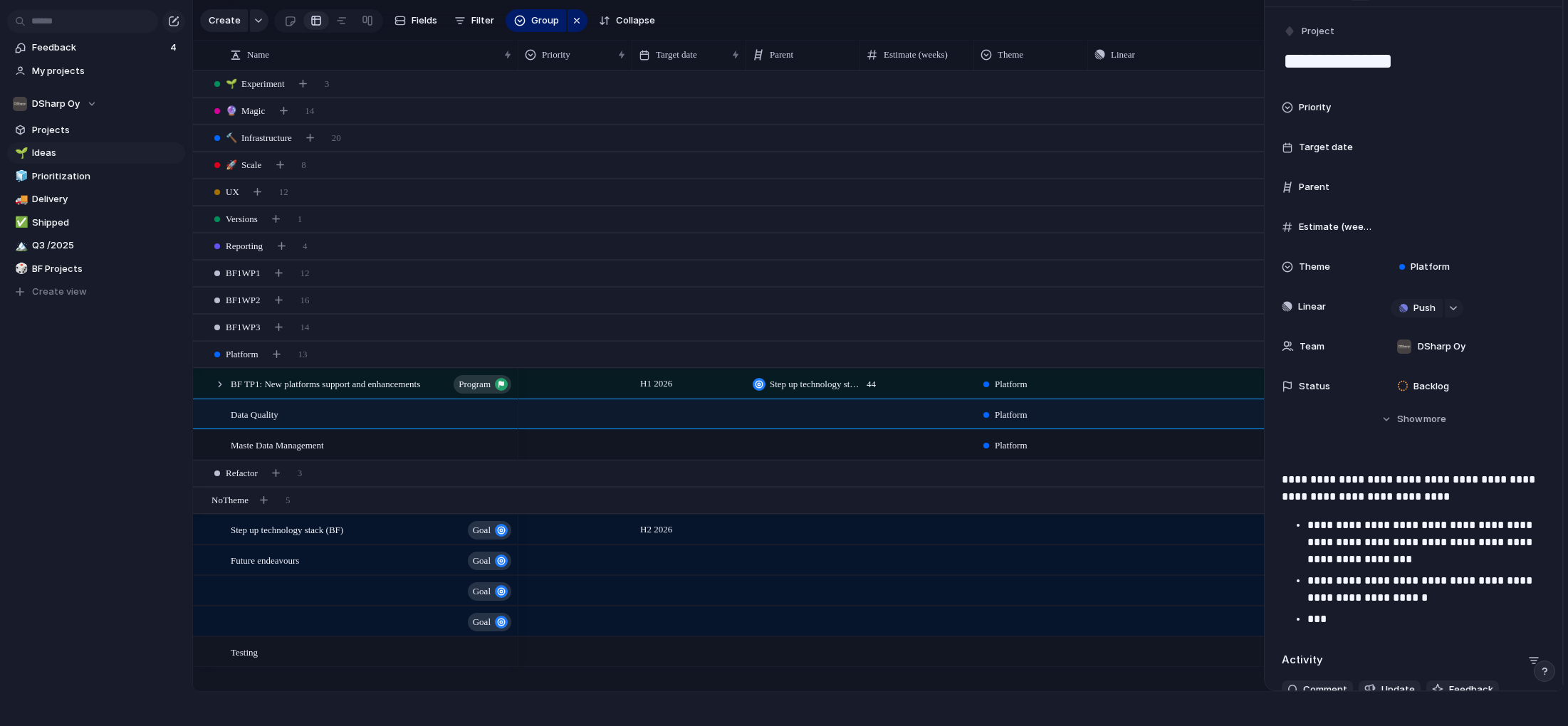
scroll to position [17, 0]
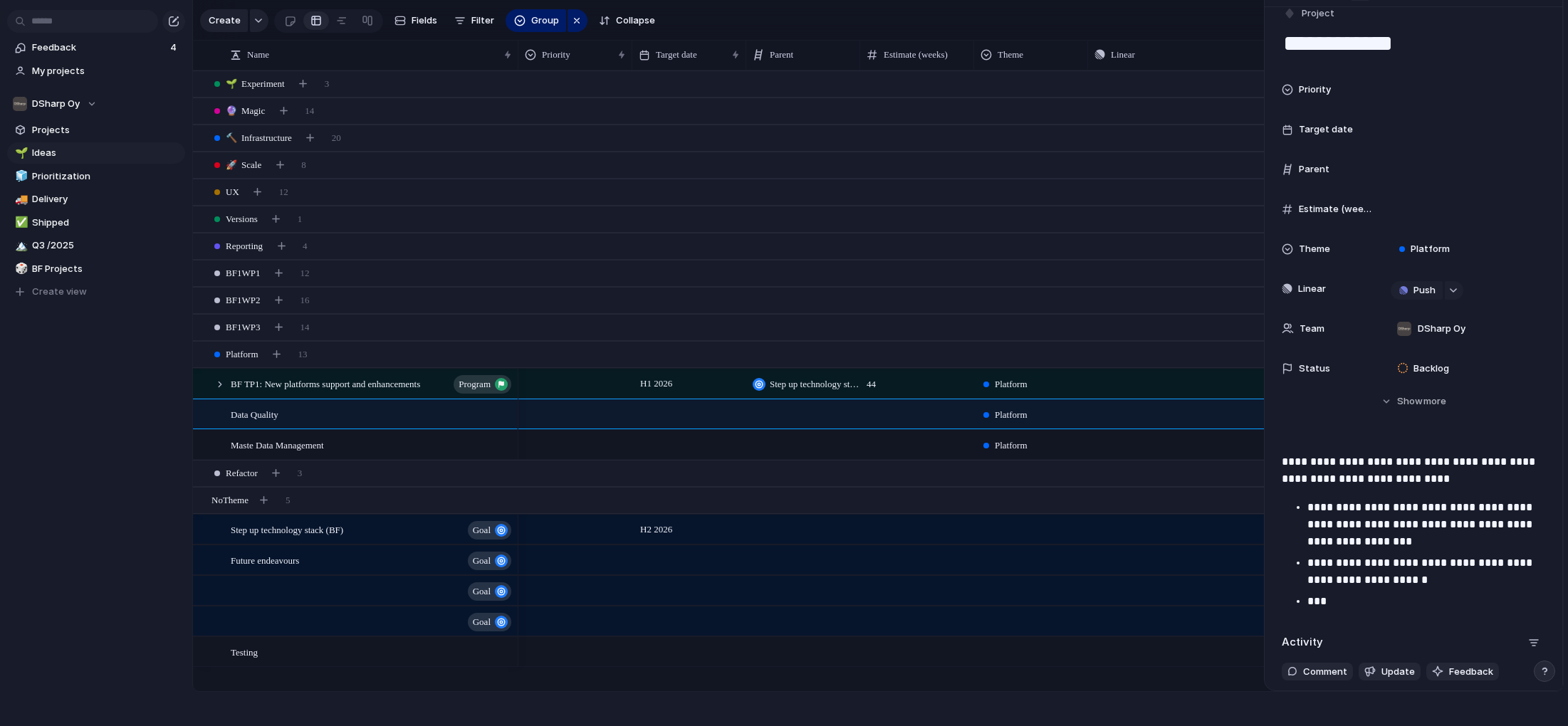
click at [1349, 602] on p "***" at bounding box center [1427, 601] width 238 height 17
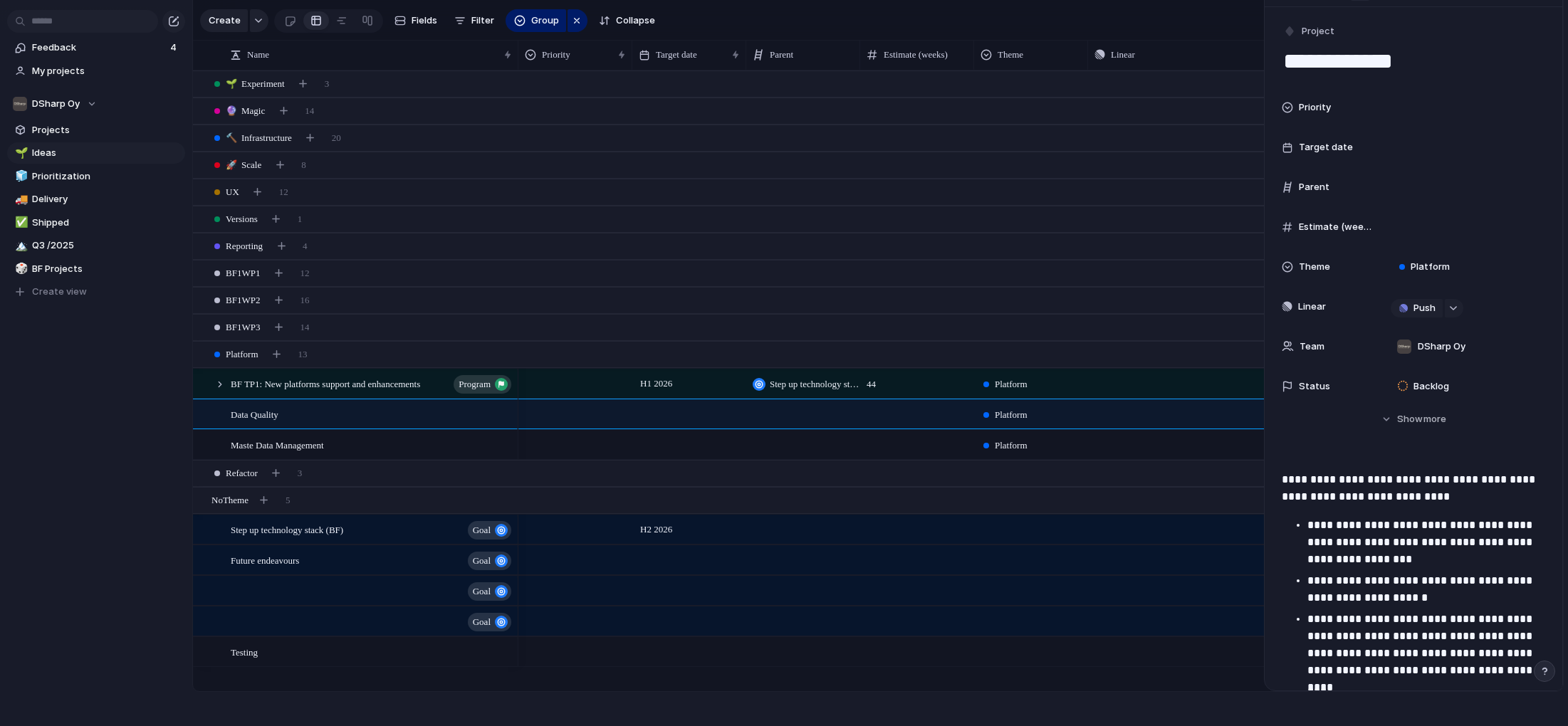
scroll to position [96, 0]
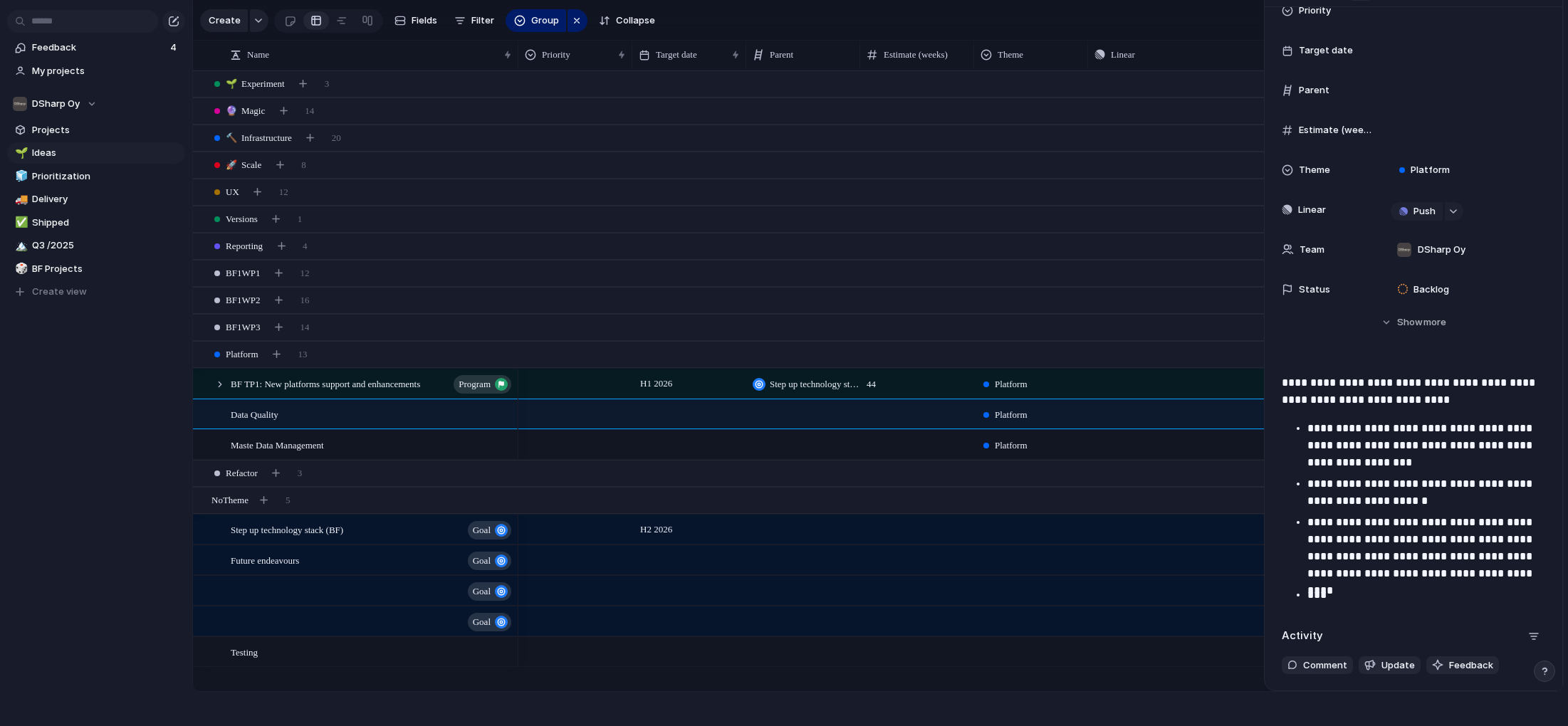
click at [1377, 539] on p "**********" at bounding box center [1427, 548] width 238 height 68
click at [1541, 575] on p "**********" at bounding box center [1427, 548] width 238 height 68
click at [1307, 521] on ul "**********" at bounding box center [1413, 540] width 264 height 128
click at [1315, 541] on p "**********" at bounding box center [1427, 548] width 238 height 68
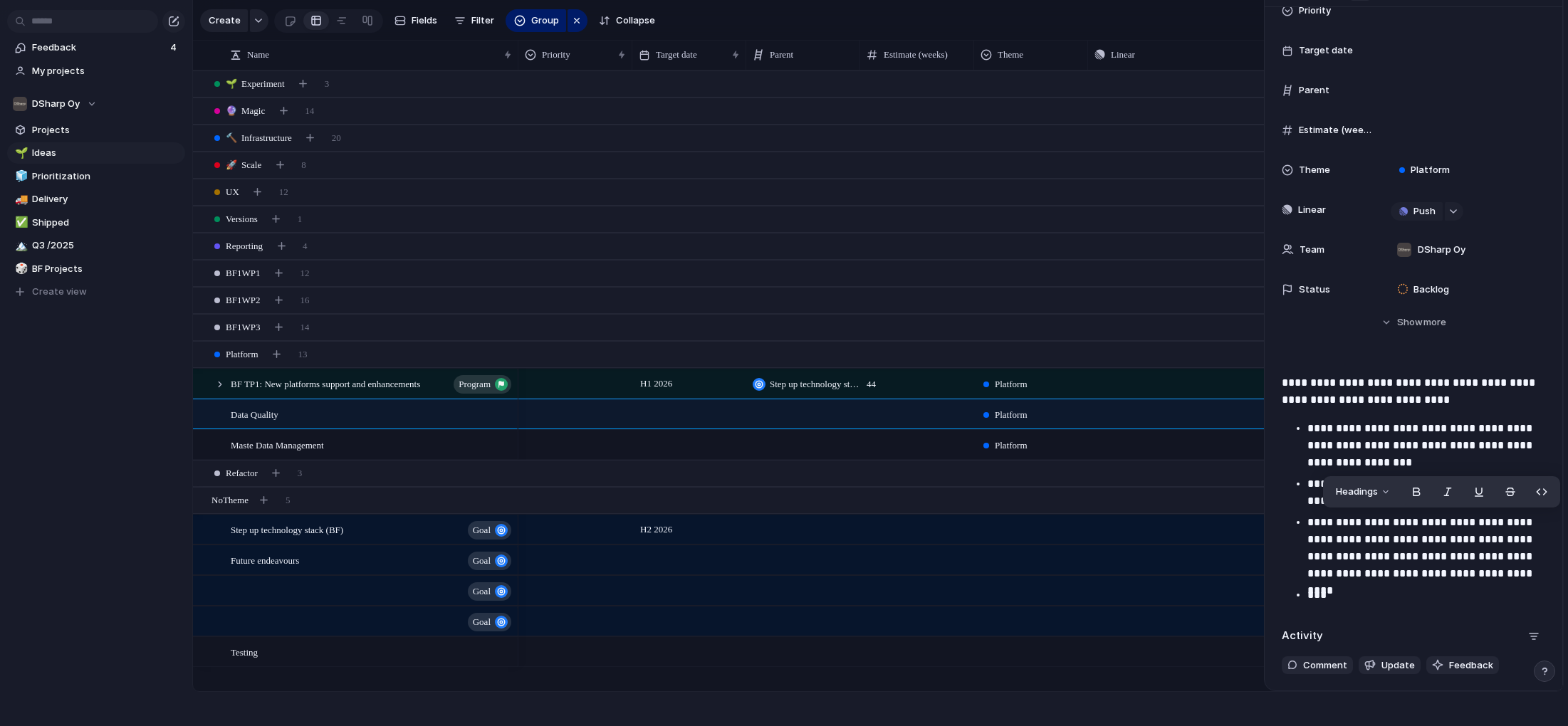
click at [1308, 520] on p "**********" at bounding box center [1427, 548] width 238 height 68
click at [309, 447] on span "Maste Data Management" at bounding box center [277, 445] width 93 height 17
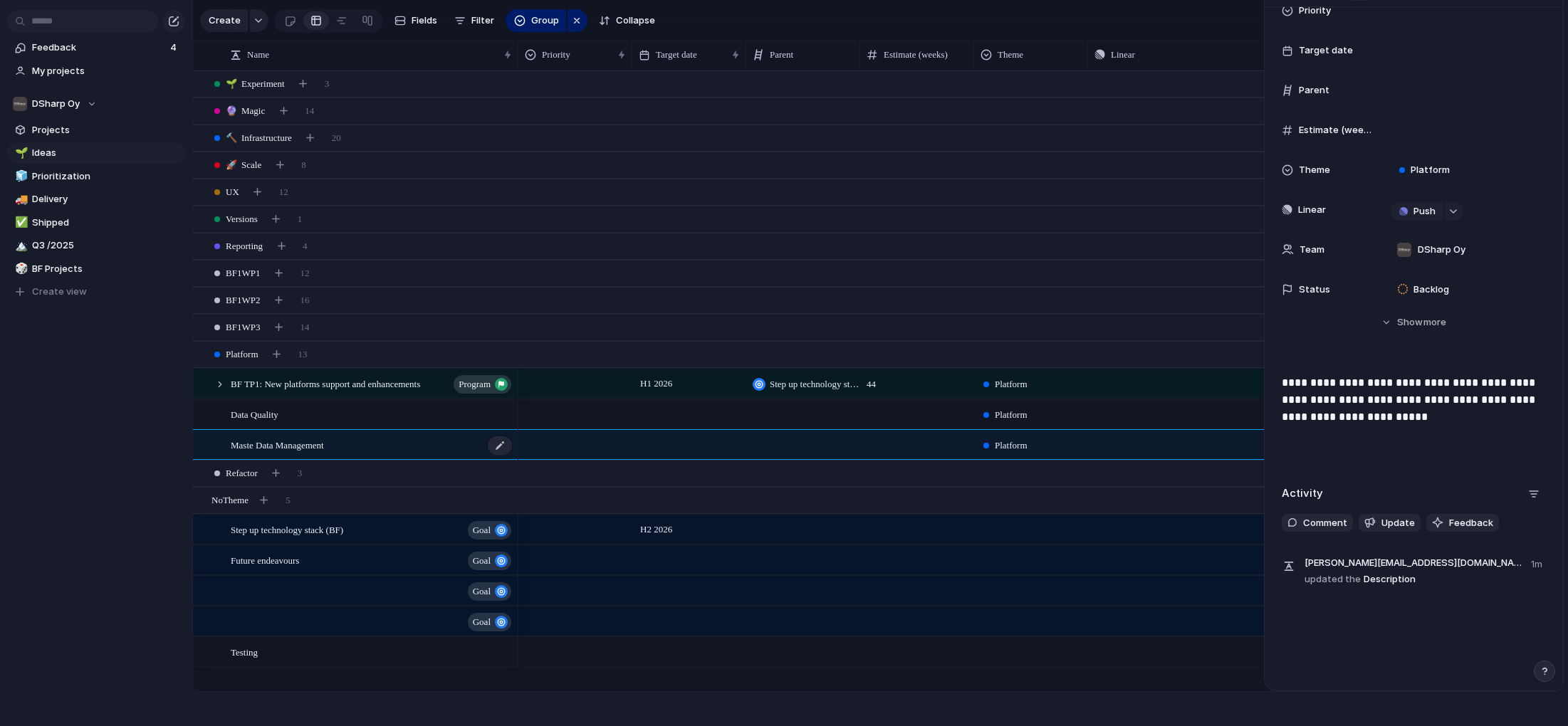
scroll to position [74, 0]
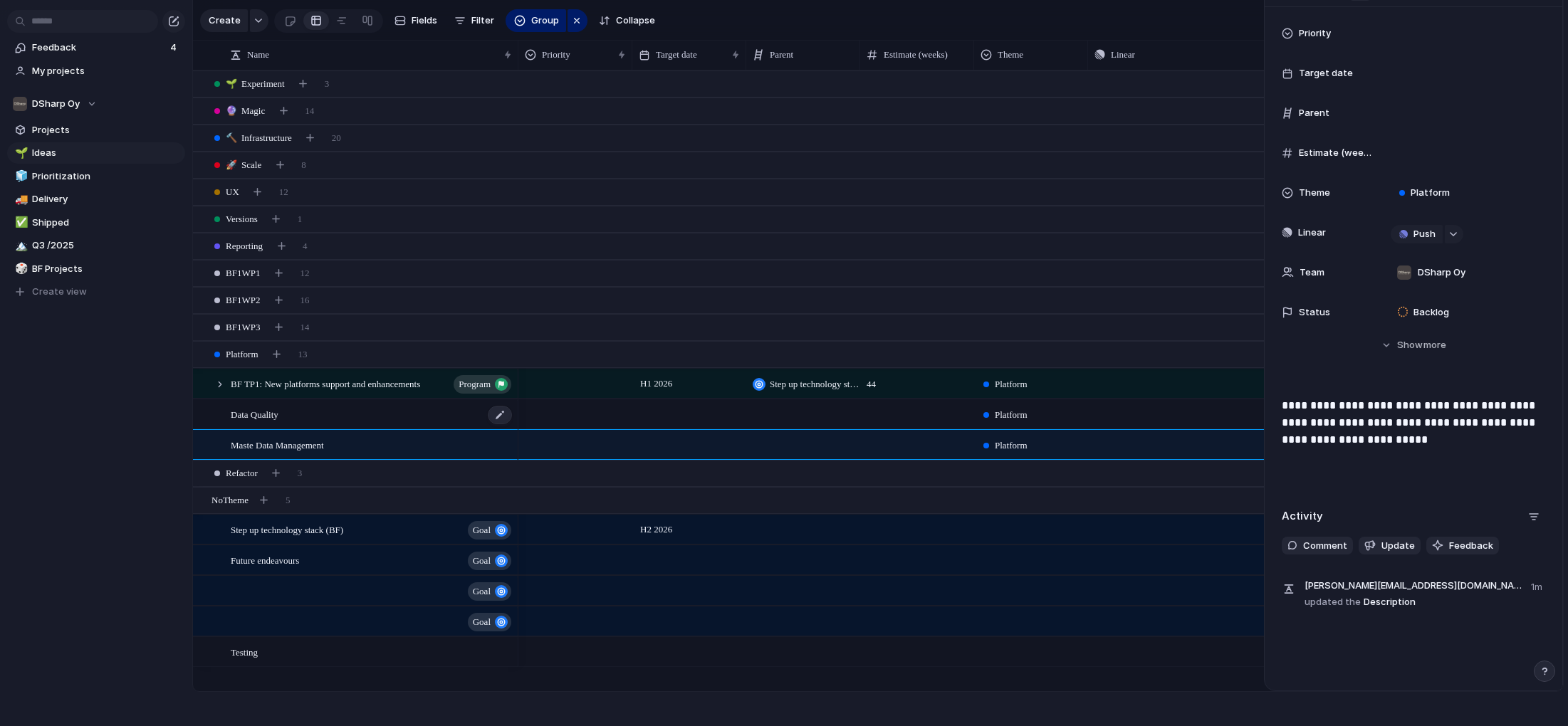
click at [294, 417] on div "Data Quality" at bounding box center [372, 414] width 283 height 29
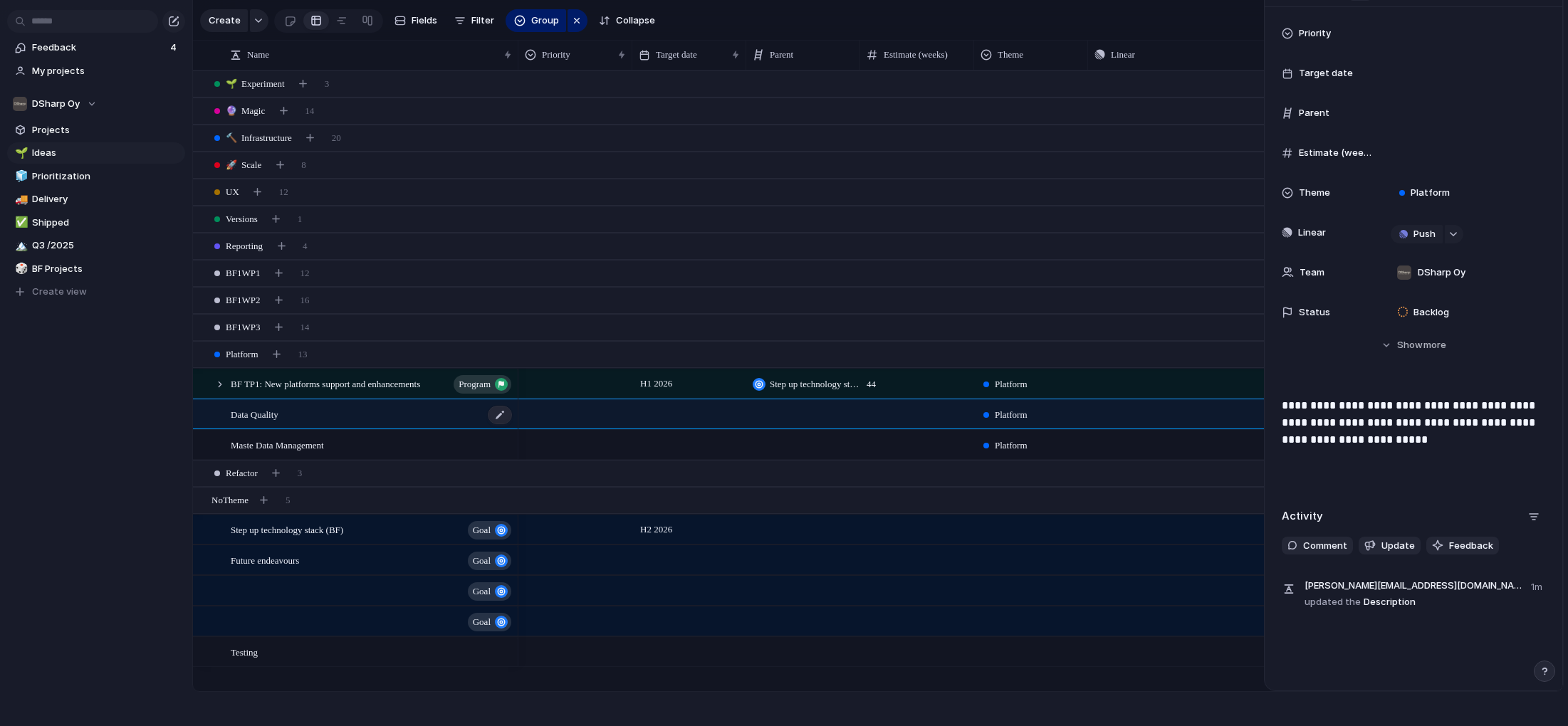
type textarea "**********"
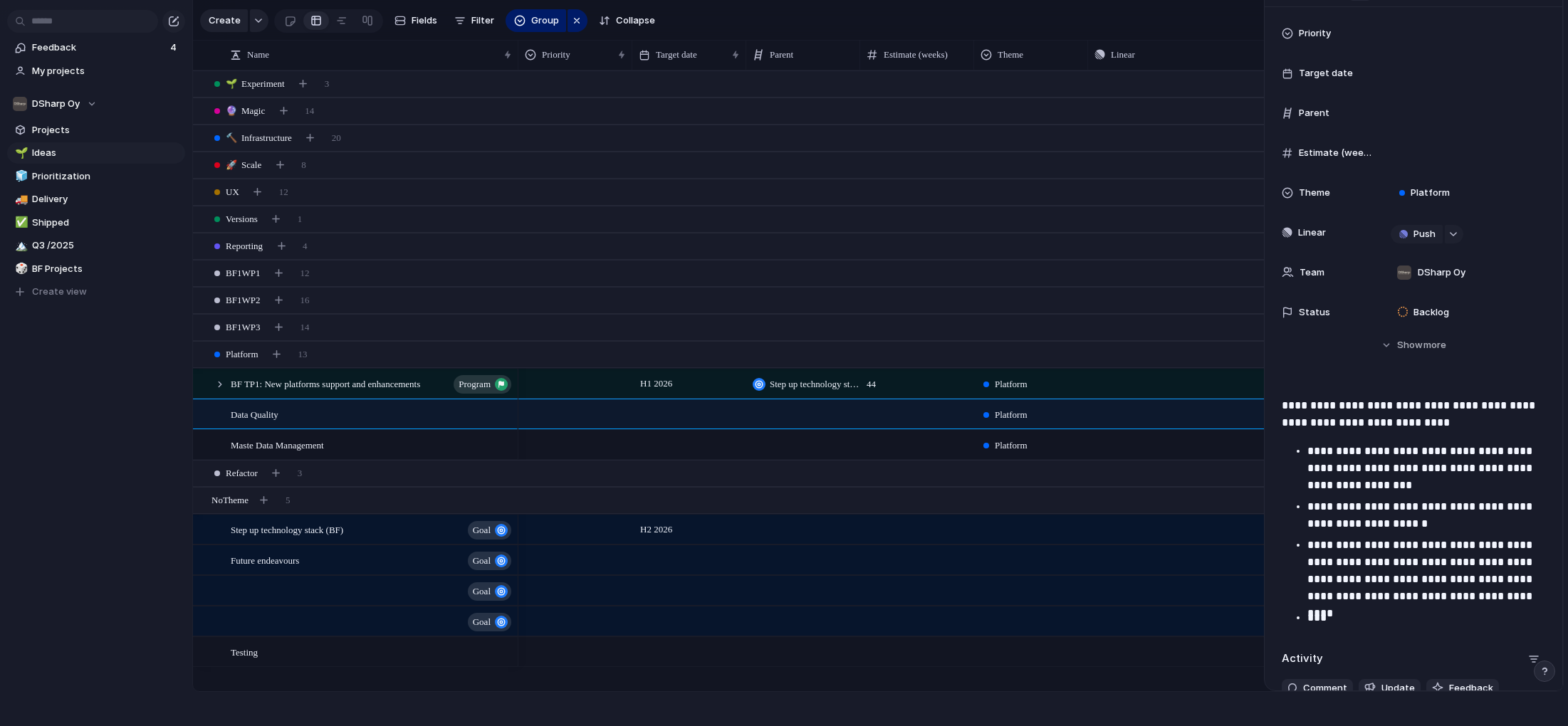
click at [1308, 580] on p "**********" at bounding box center [1427, 571] width 238 height 68
click at [1493, 577] on p "**********" at bounding box center [1427, 571] width 238 height 68
click at [1308, 595] on p "**********" at bounding box center [1427, 571] width 238 height 68
click at [1346, 545] on p "**********" at bounding box center [1427, 580] width 238 height 86
click at [1393, 546] on p "**********" at bounding box center [1427, 580] width 238 height 86
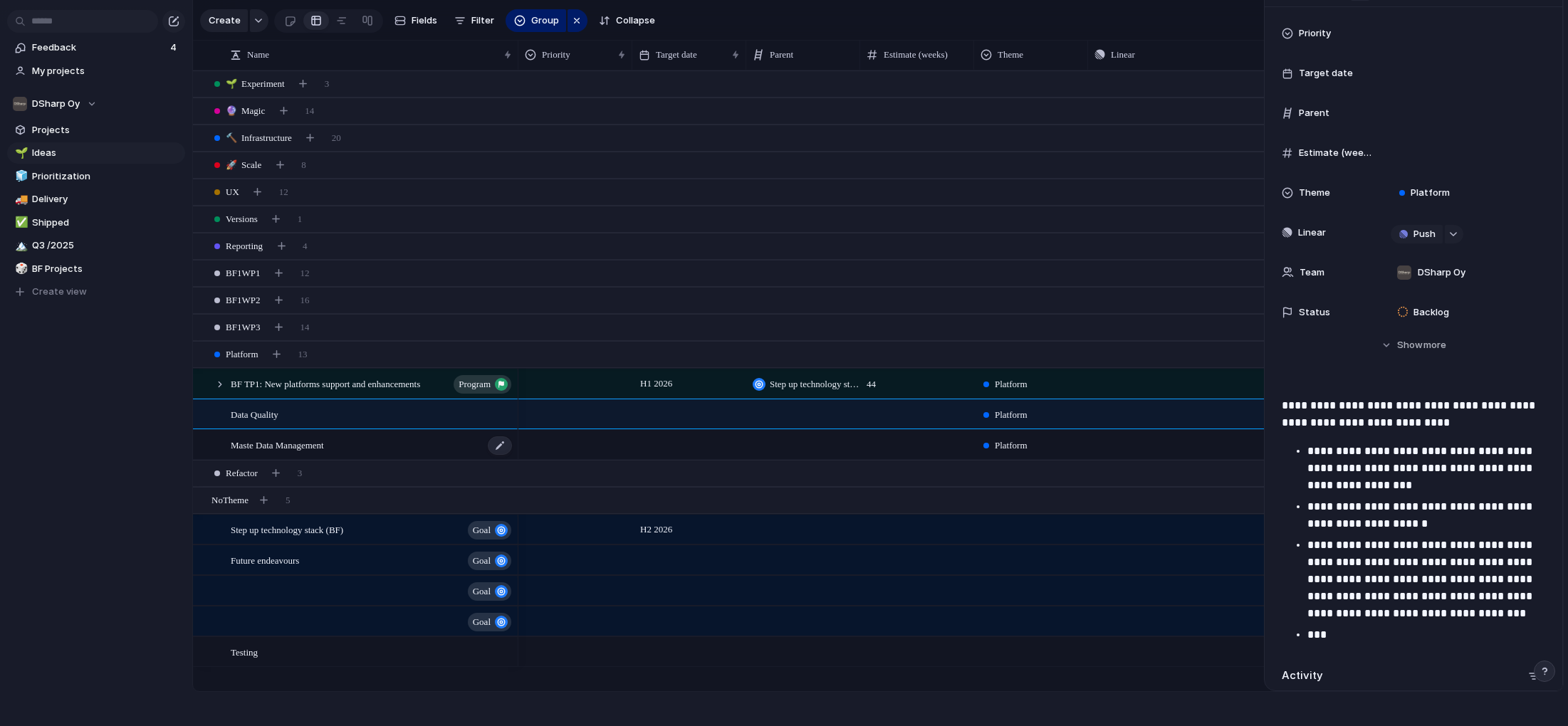
click at [305, 453] on div "Maste Data Management" at bounding box center [372, 445] width 283 height 29
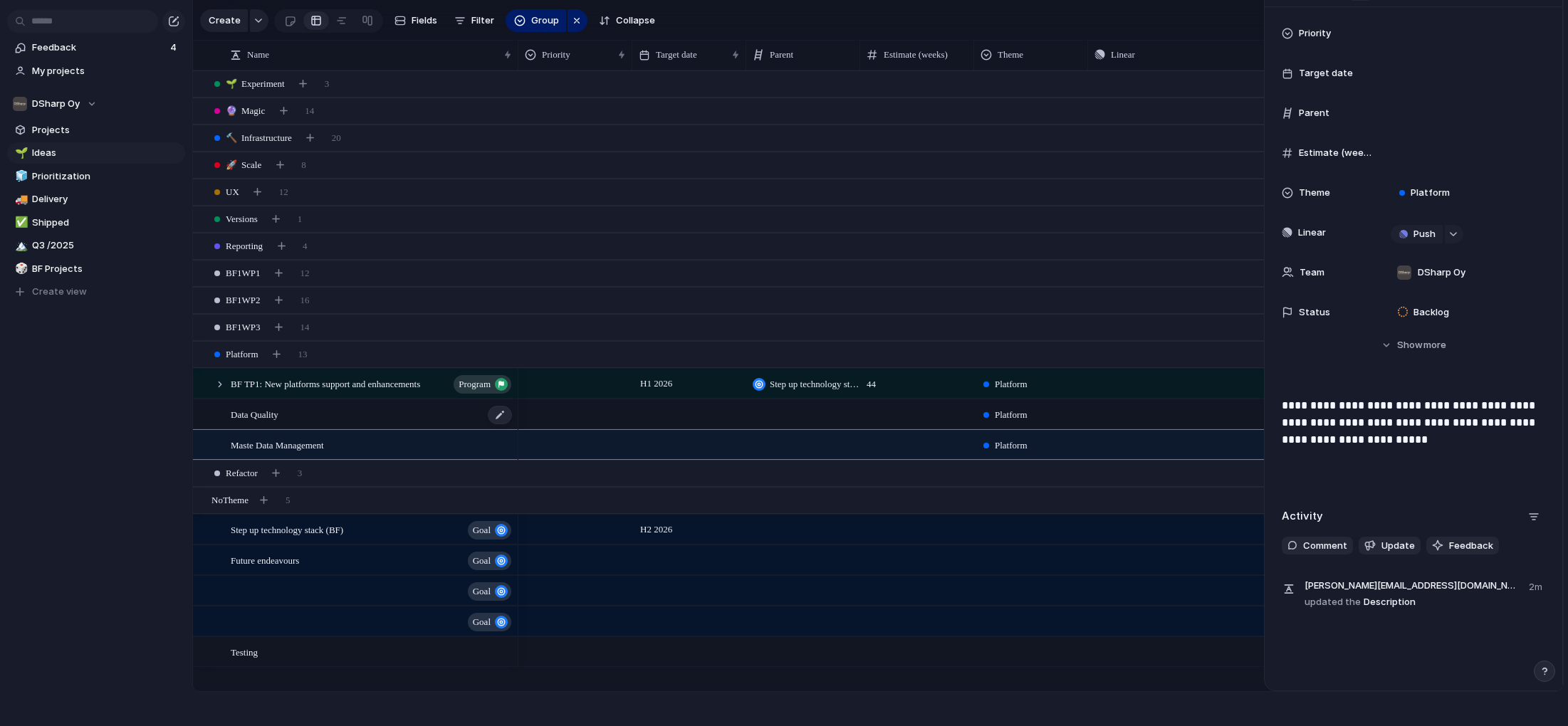
click at [289, 418] on div "Data Quality" at bounding box center [372, 414] width 283 height 29
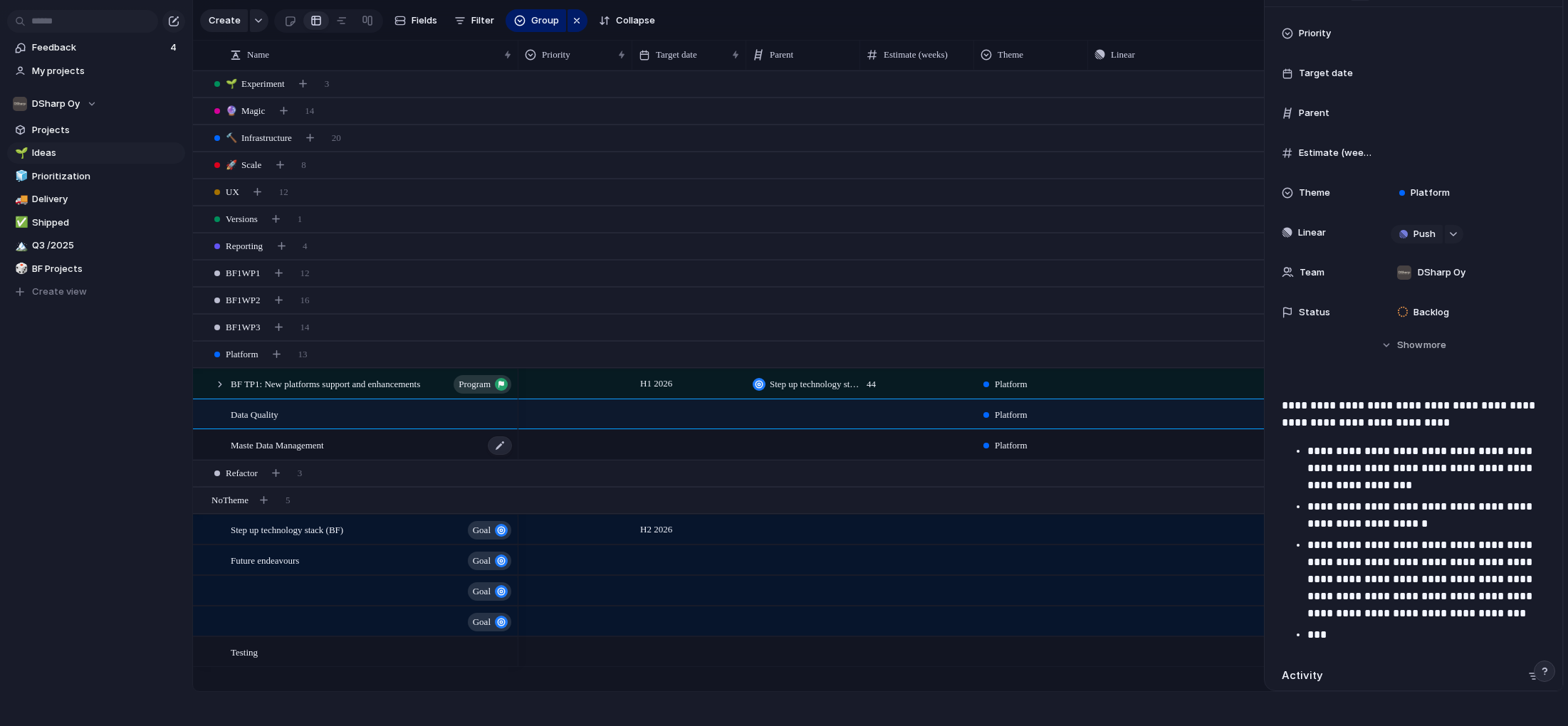
click at [296, 445] on span "Maste Data Management" at bounding box center [277, 445] width 93 height 17
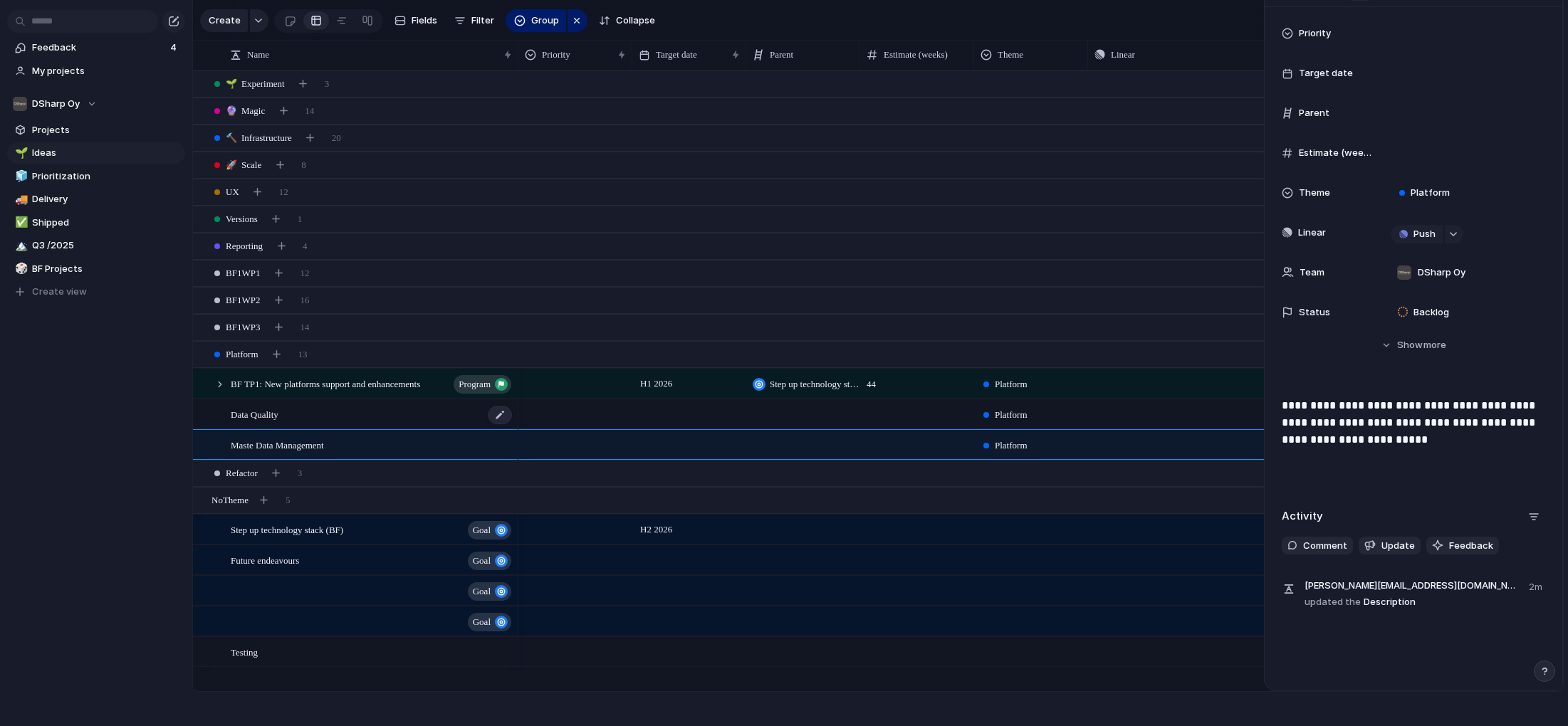
click at [292, 420] on div "Data Quality" at bounding box center [372, 414] width 283 height 29
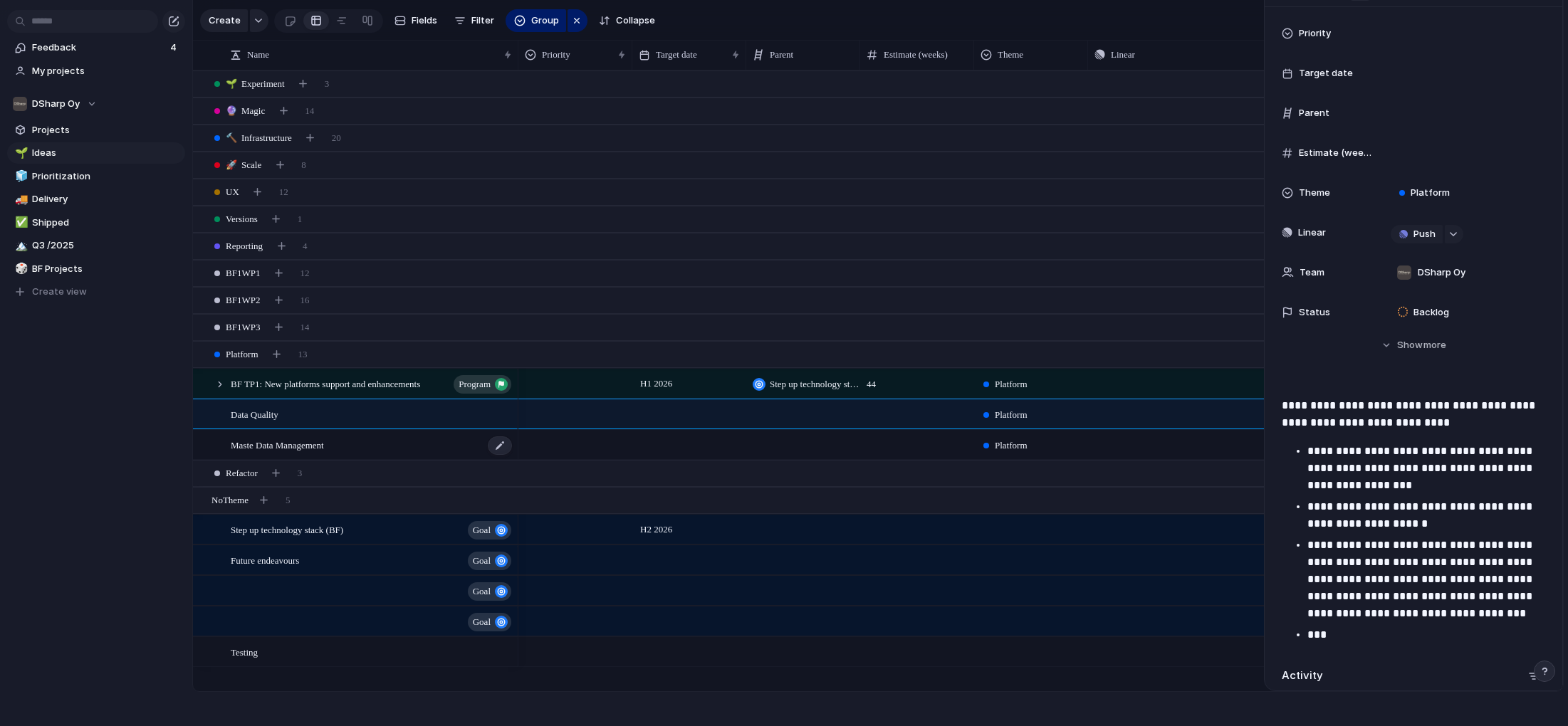
click at [314, 452] on span "Maste Data Management" at bounding box center [277, 445] width 93 height 17
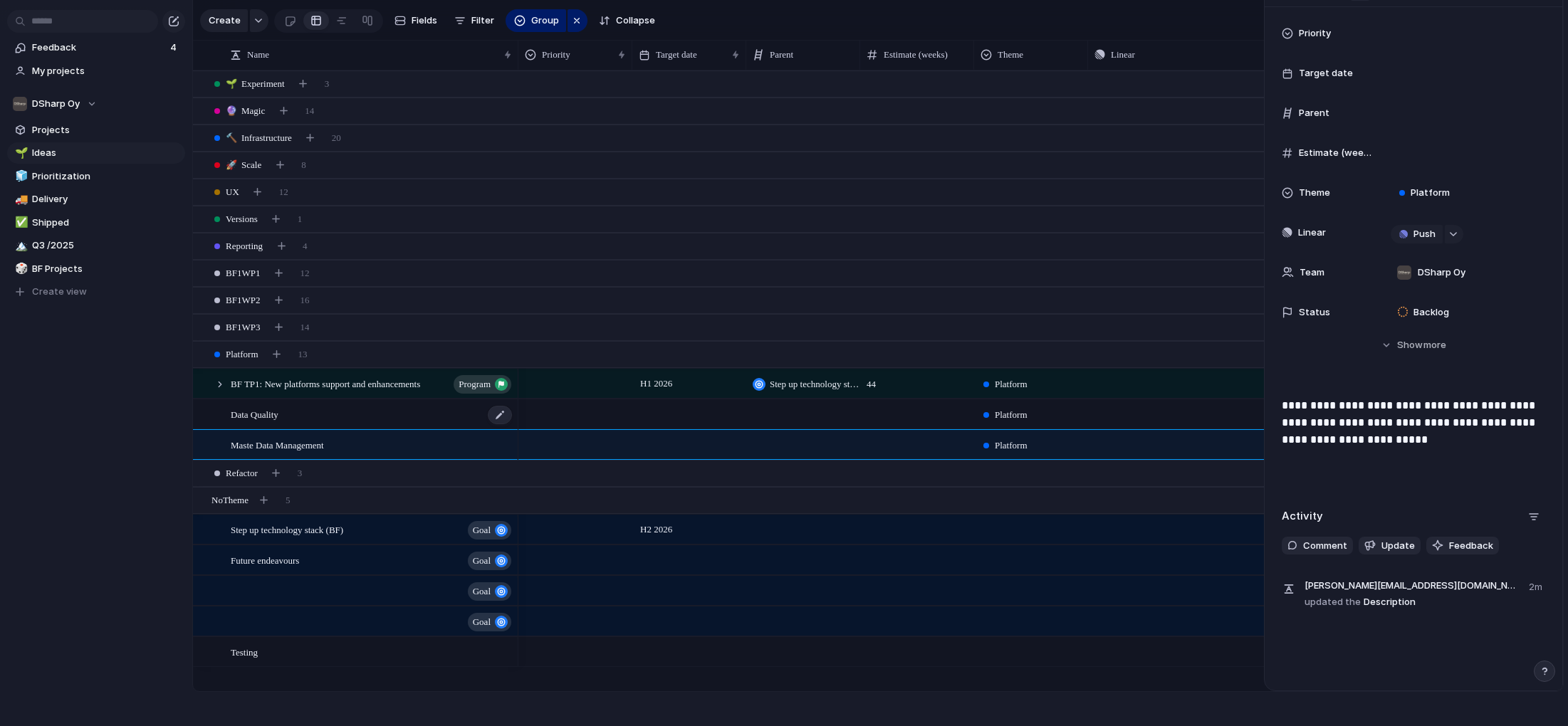
click at [279, 418] on span "Data Quality" at bounding box center [254, 414] width 47 height 17
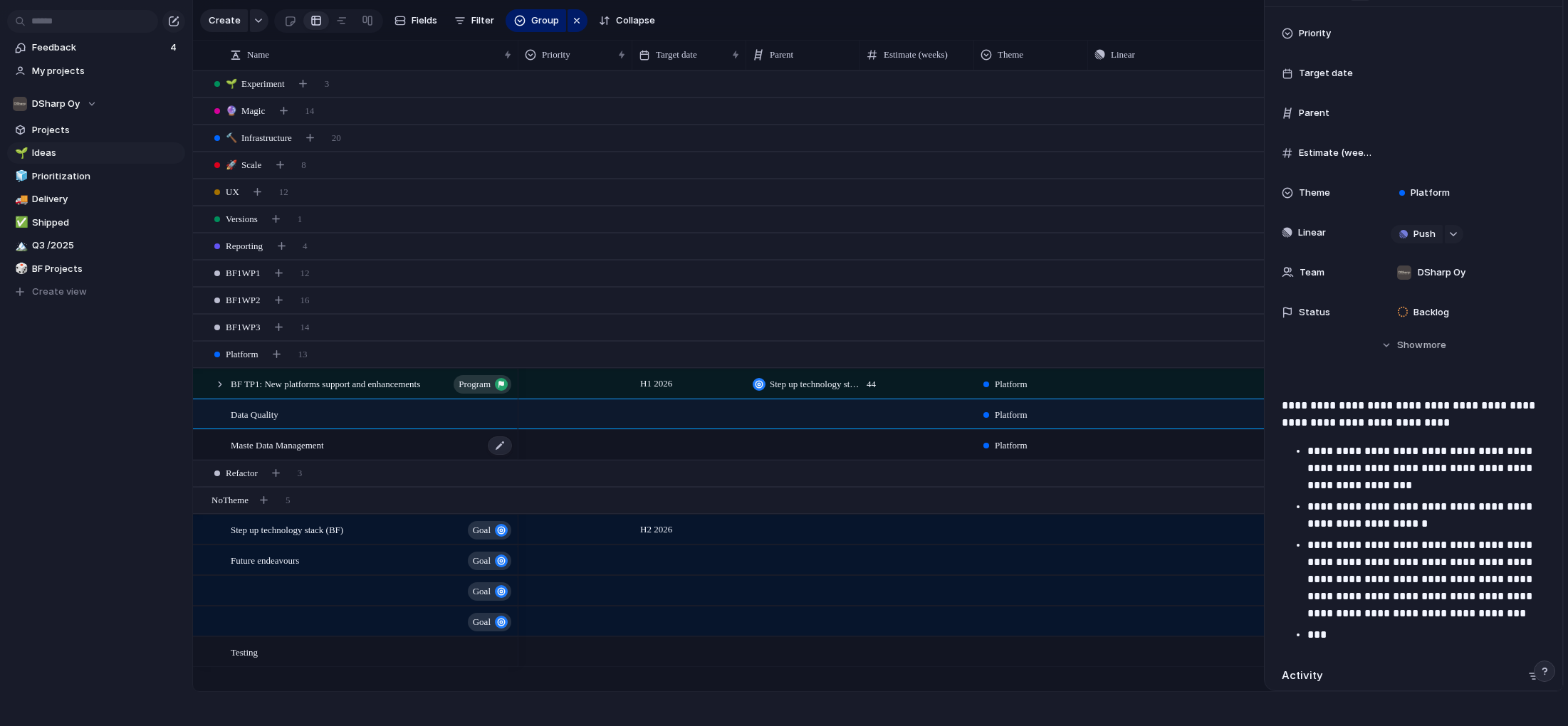
click at [296, 437] on span "Maste Data Management" at bounding box center [277, 445] width 93 height 17
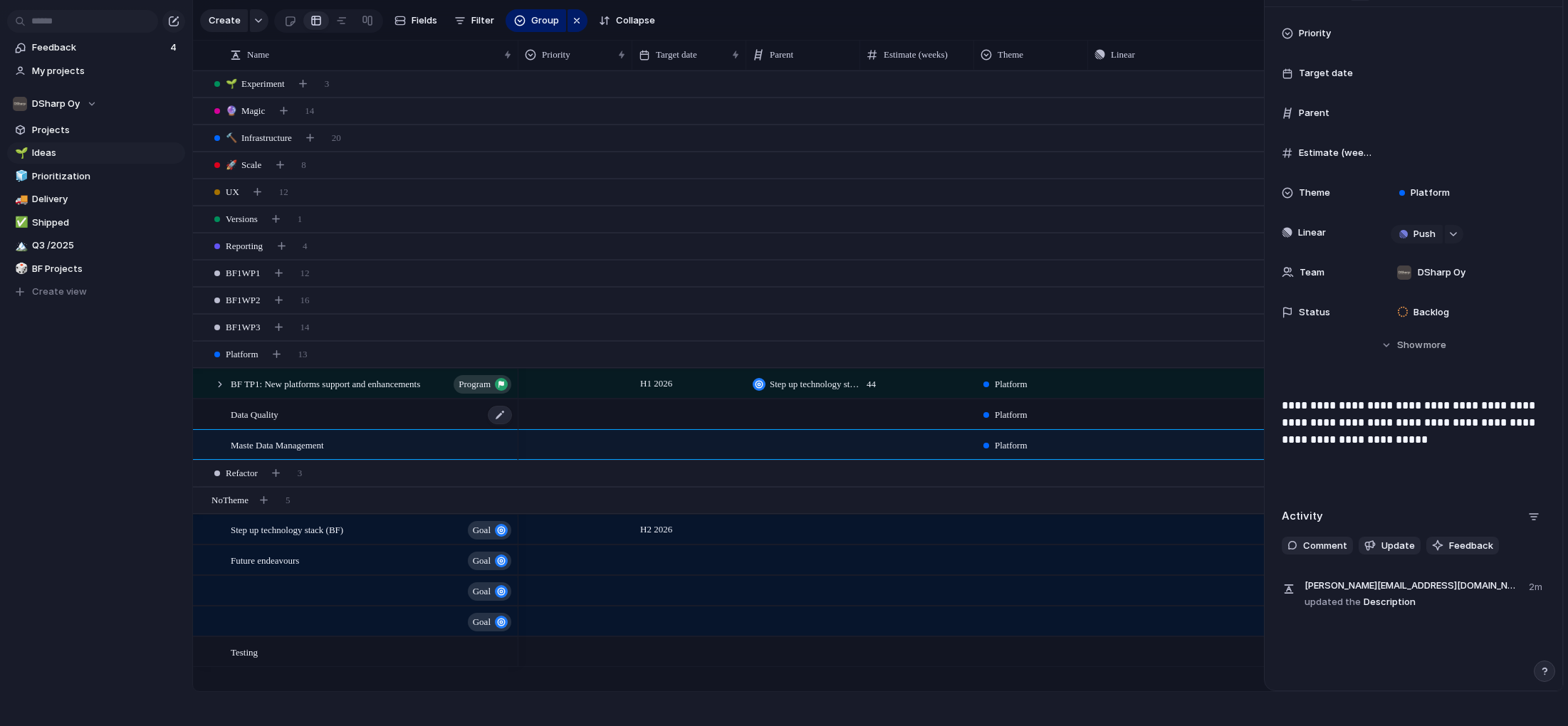
click at [291, 415] on div "Data Quality" at bounding box center [372, 414] width 283 height 29
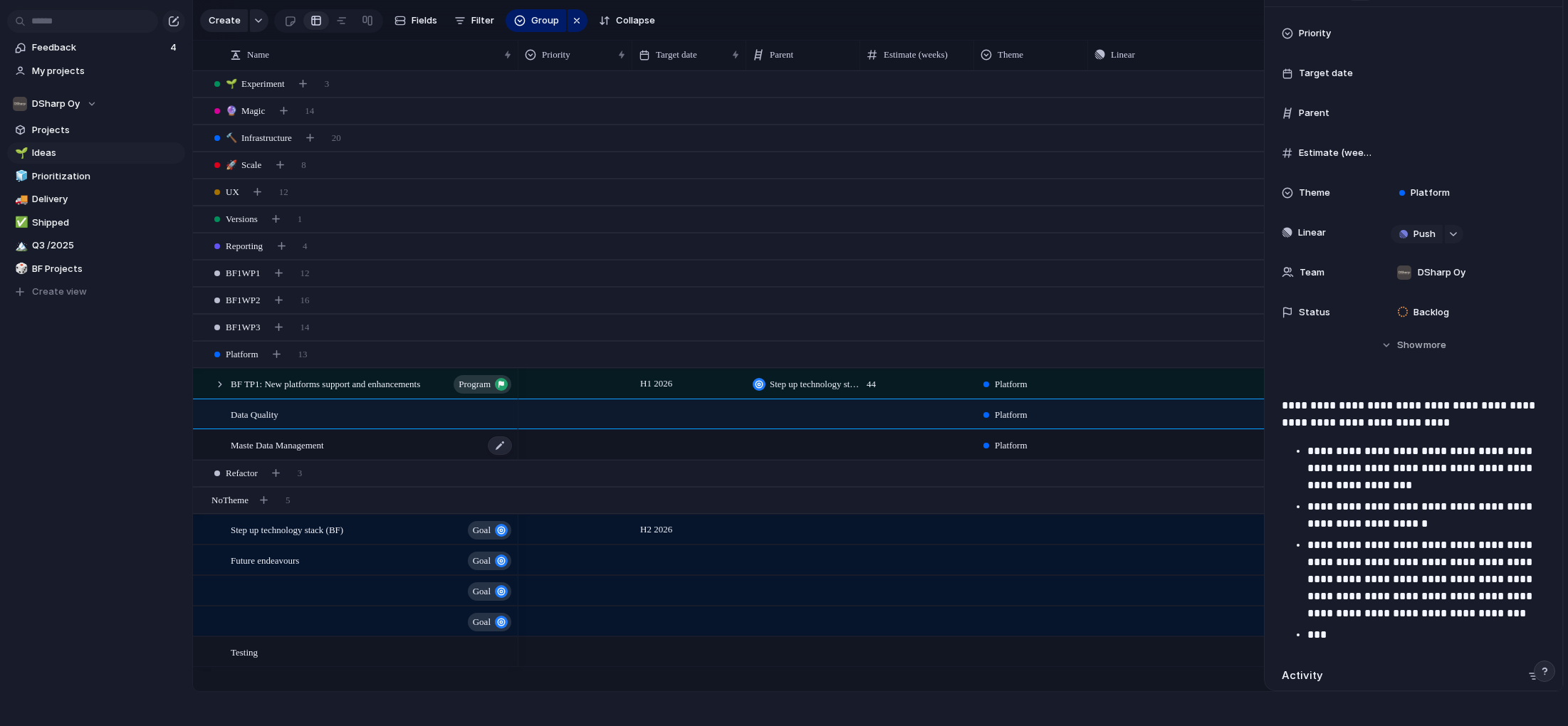
click at [295, 444] on span "Maste Data Management" at bounding box center [277, 445] width 93 height 17
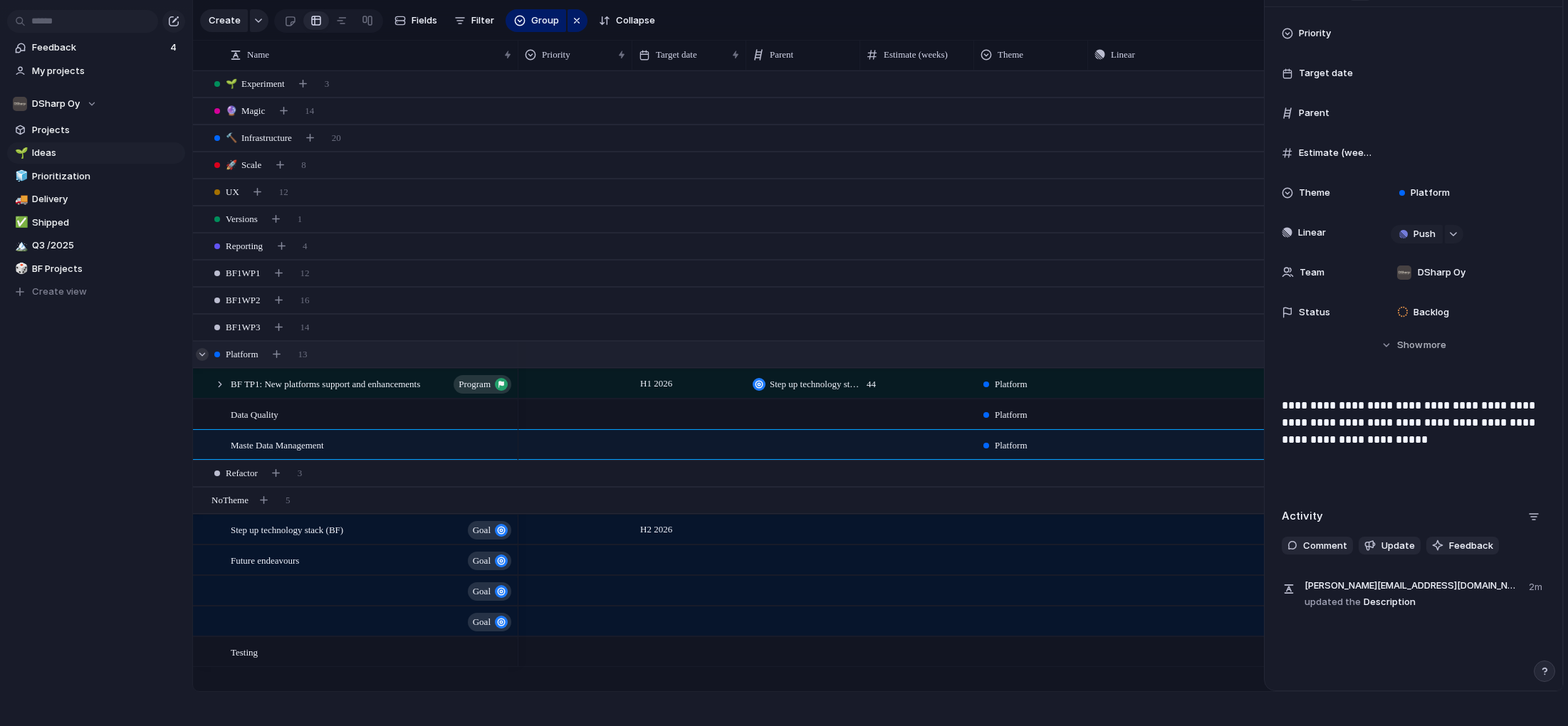
click at [205, 354] on div at bounding box center [201, 354] width 12 height 12
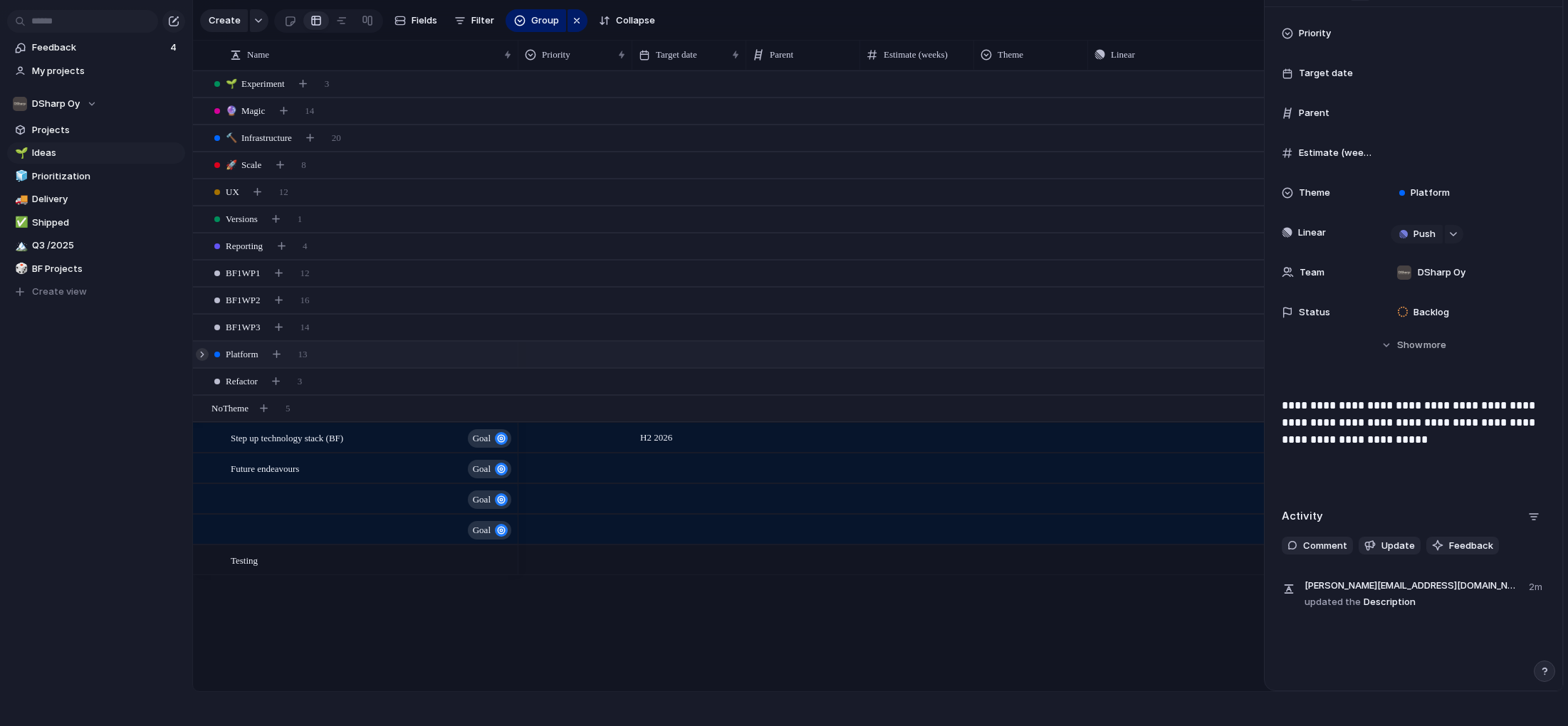
click at [205, 354] on div at bounding box center [201, 354] width 12 height 12
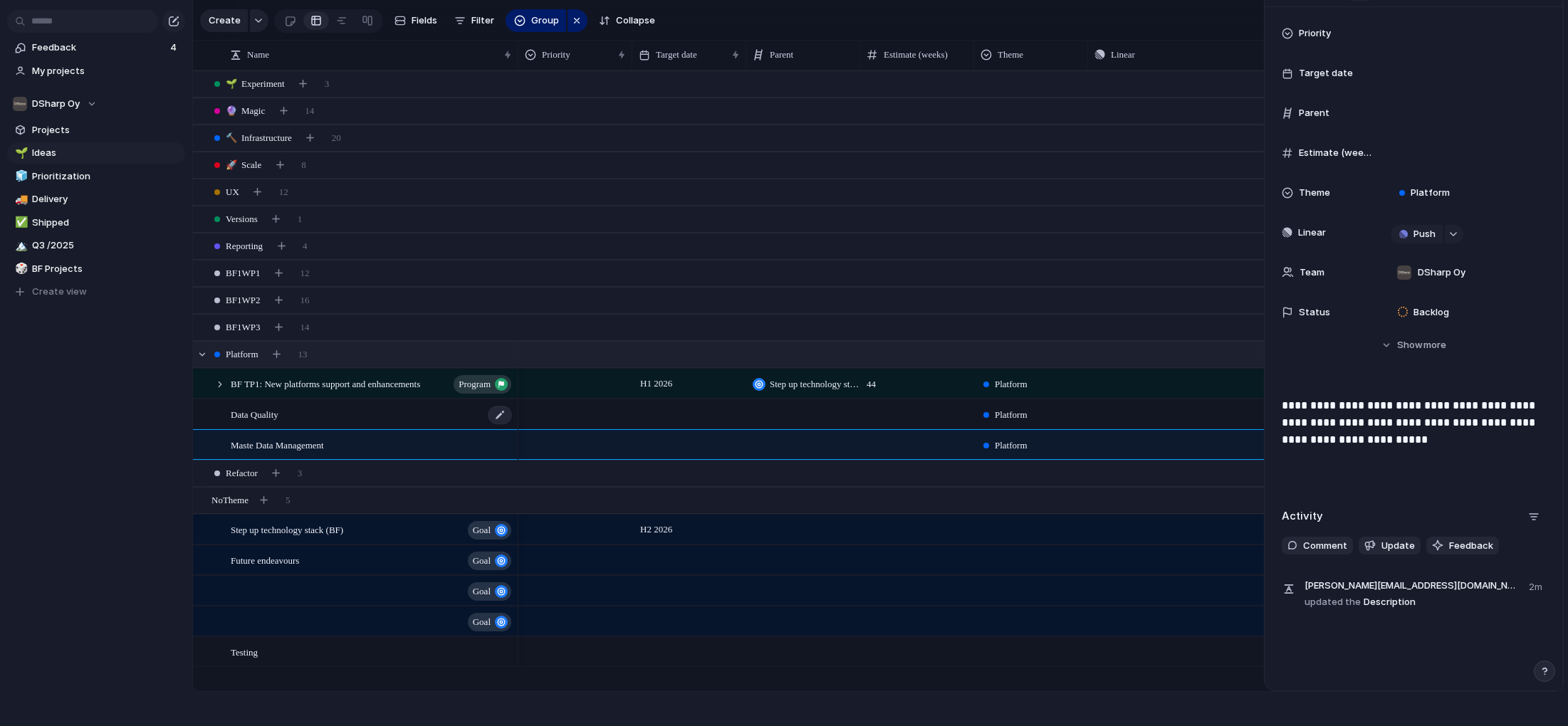
click at [266, 409] on span "Data Quality" at bounding box center [254, 414] width 47 height 17
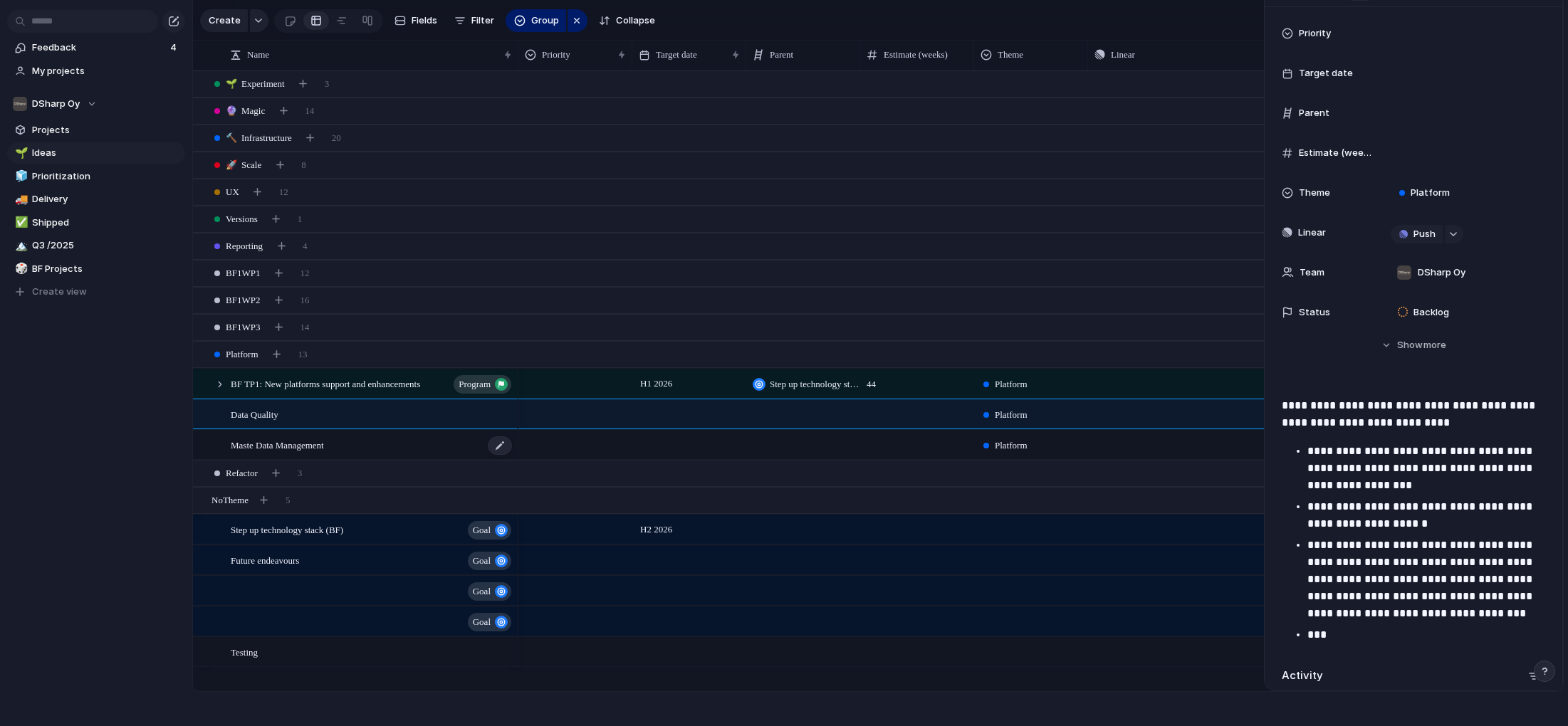
click at [284, 446] on span "Maste Data Management" at bounding box center [277, 445] width 93 height 17
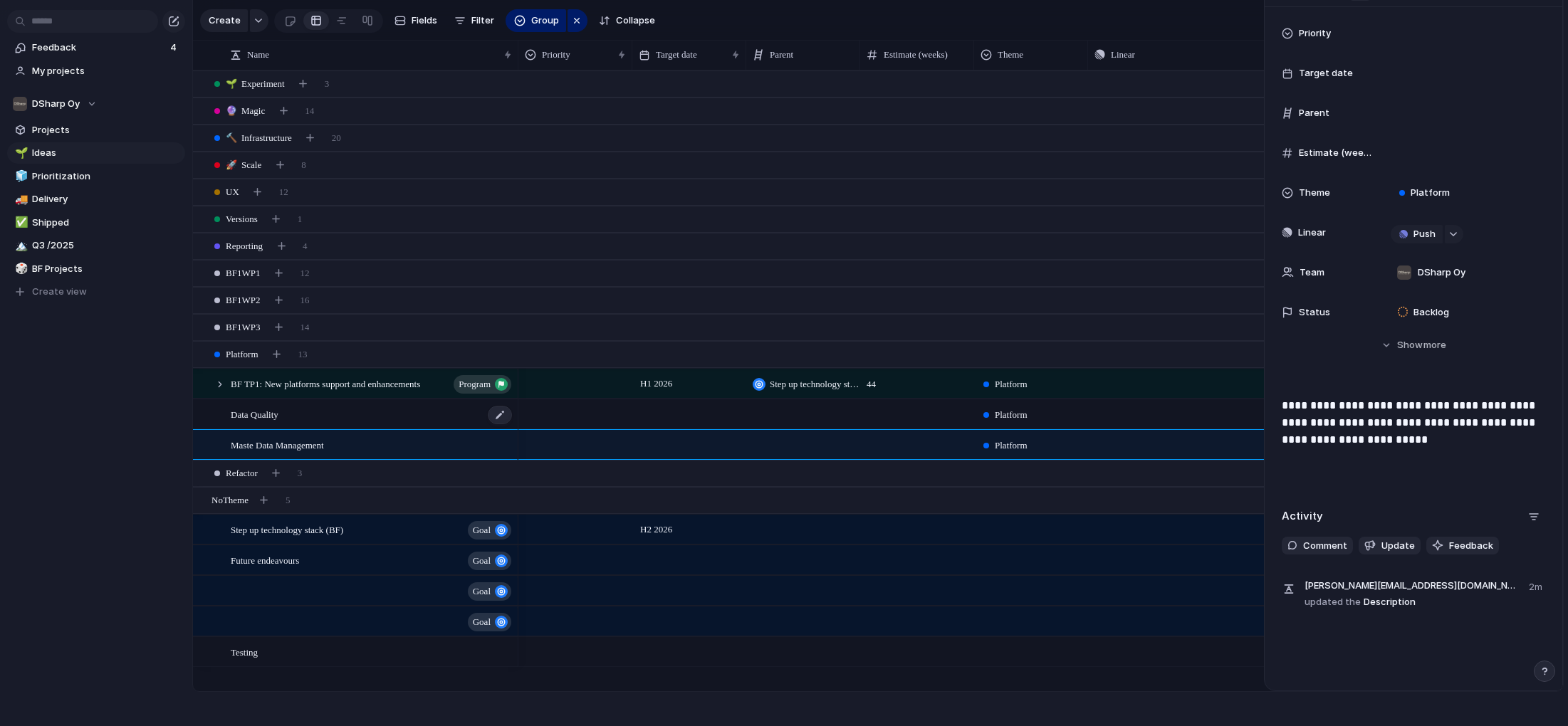
click at [272, 413] on span "Data Quality" at bounding box center [254, 414] width 47 height 17
type textarea "**********"
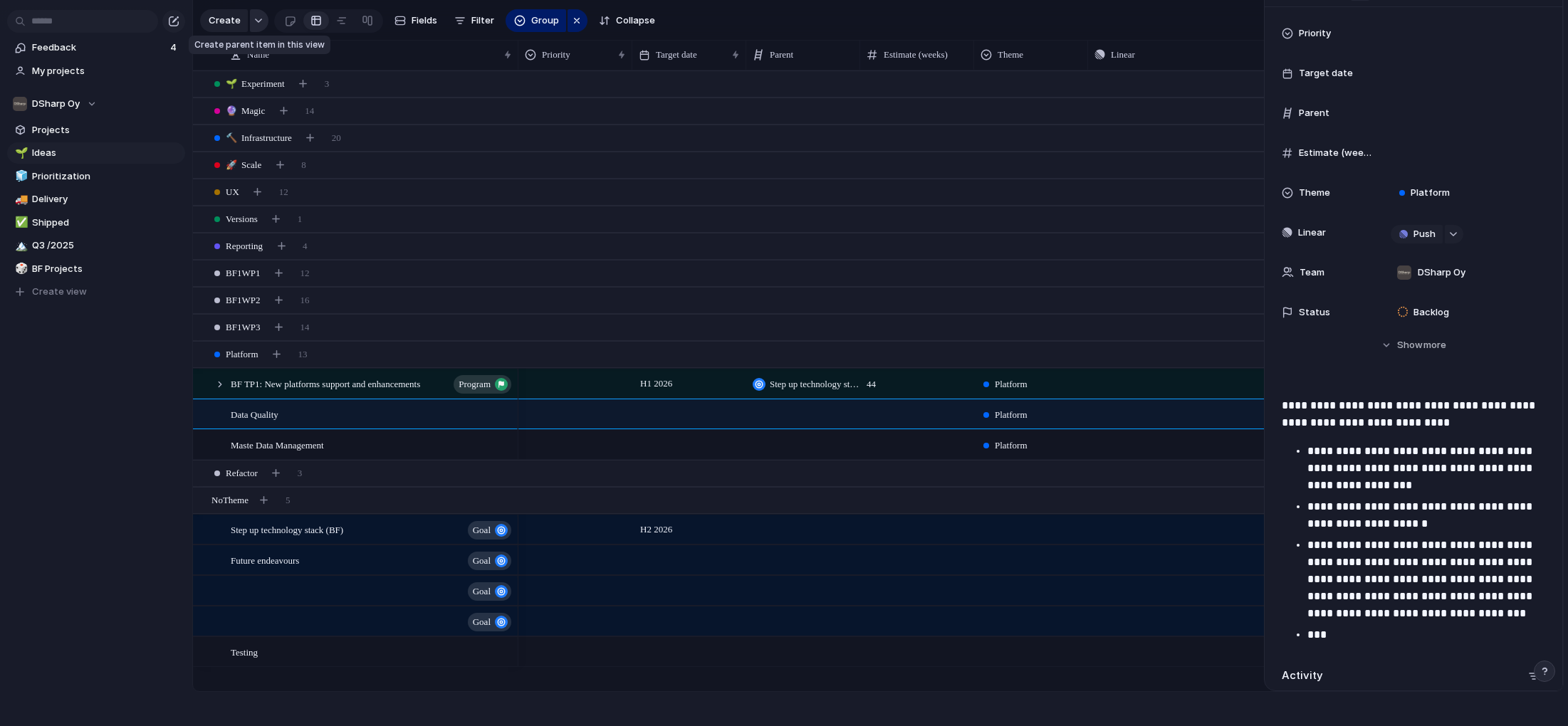
click at [261, 20] on button "button" at bounding box center [260, 20] width 18 height 22
click at [256, 201] on span "Customize" at bounding box center [251, 202] width 49 height 14
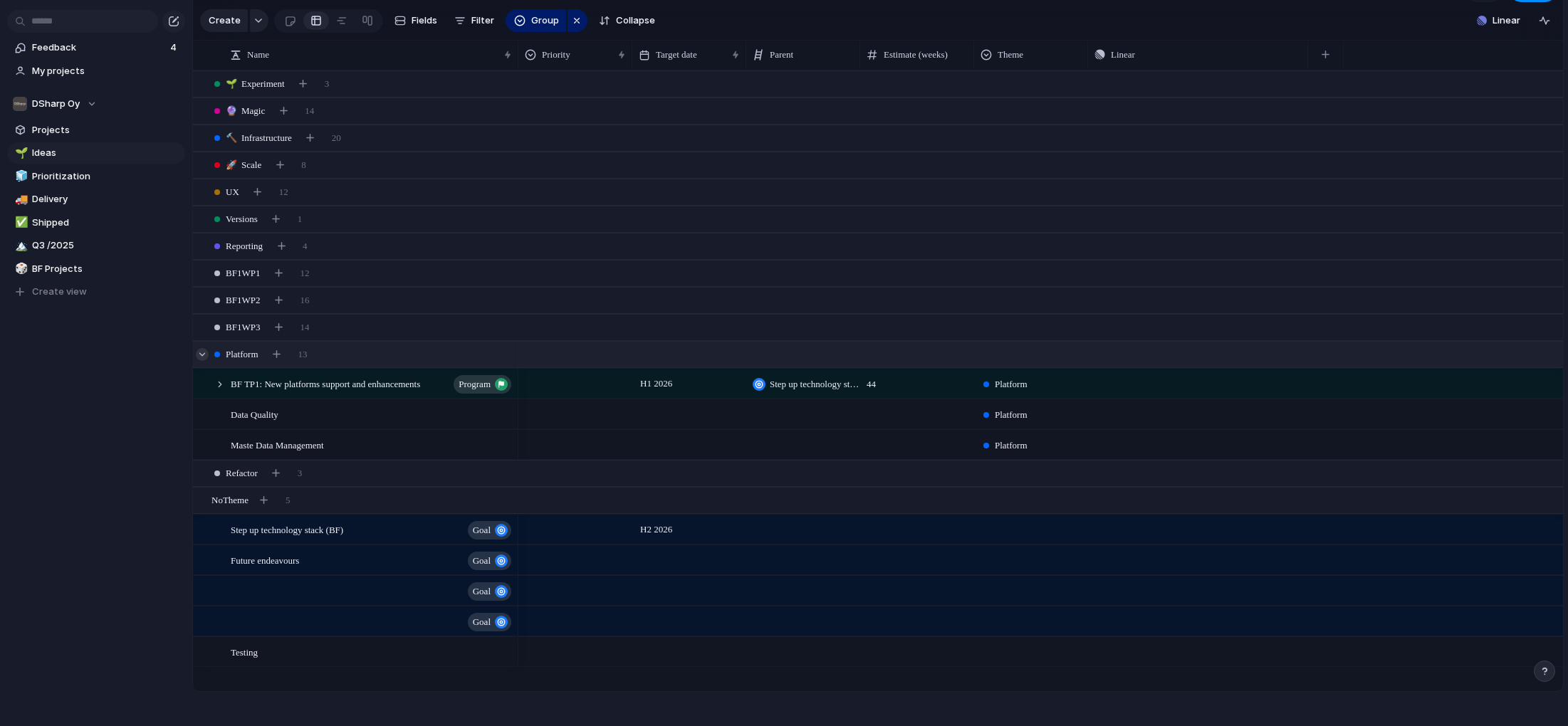
click at [202, 352] on div at bounding box center [201, 354] width 12 height 12
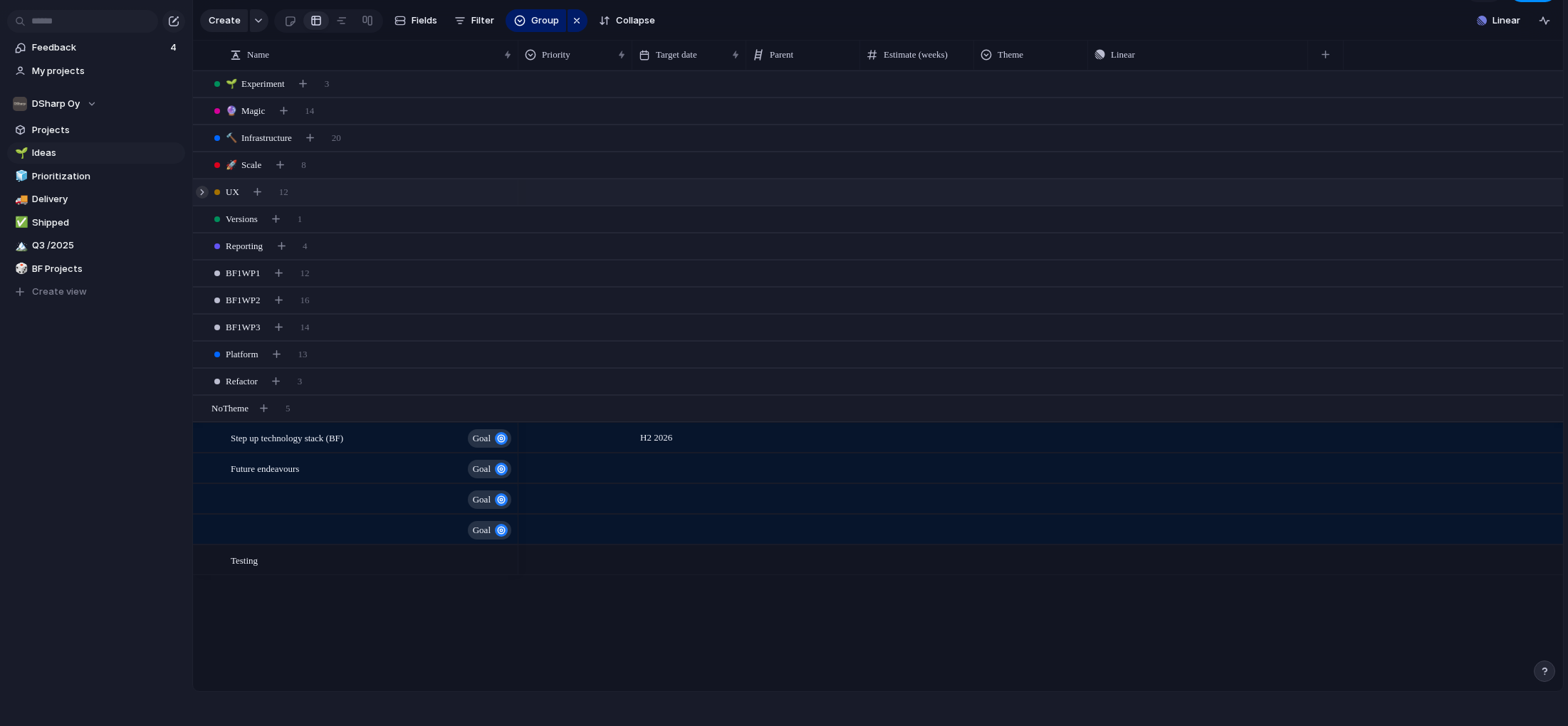
click at [203, 190] on div at bounding box center [201, 191] width 12 height 12
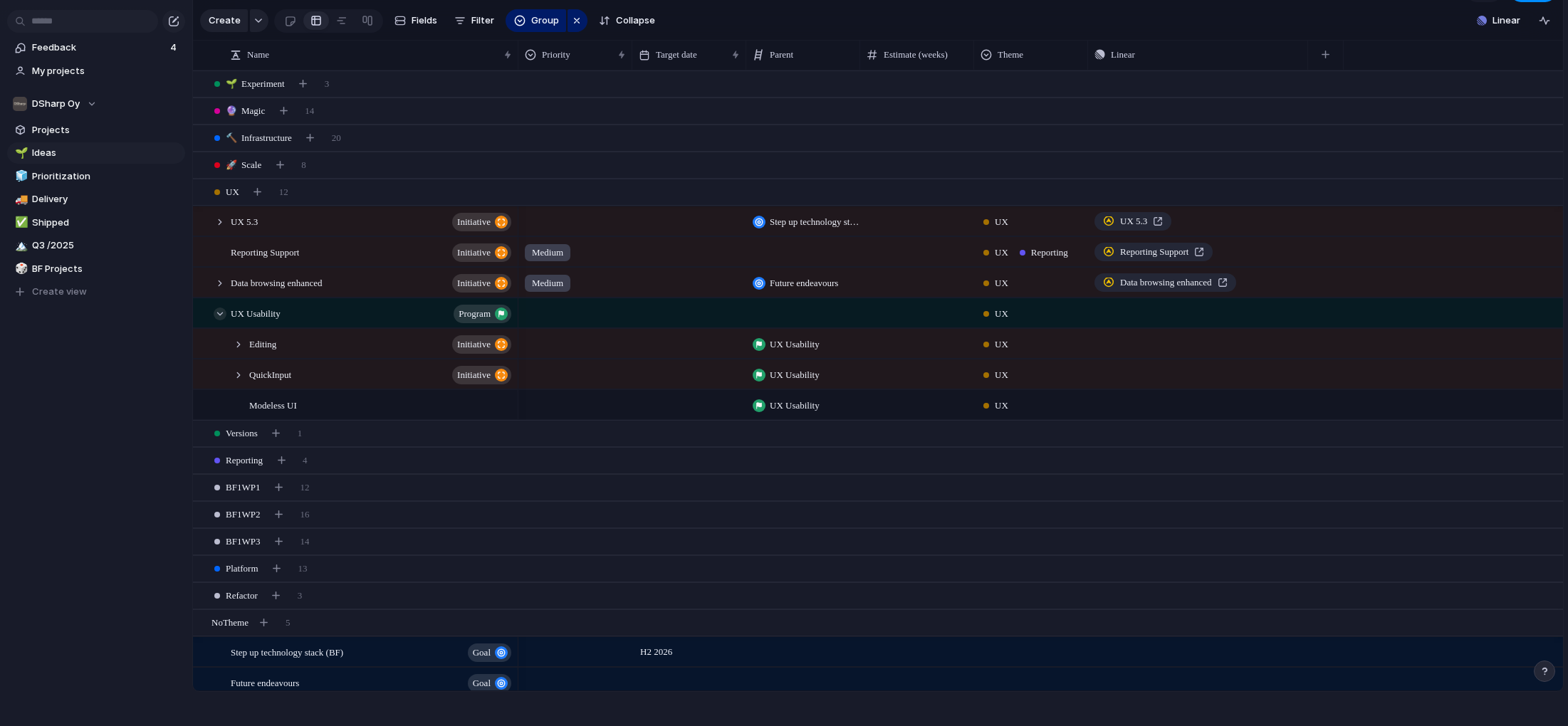
click at [220, 314] on div at bounding box center [220, 314] width 12 height 12
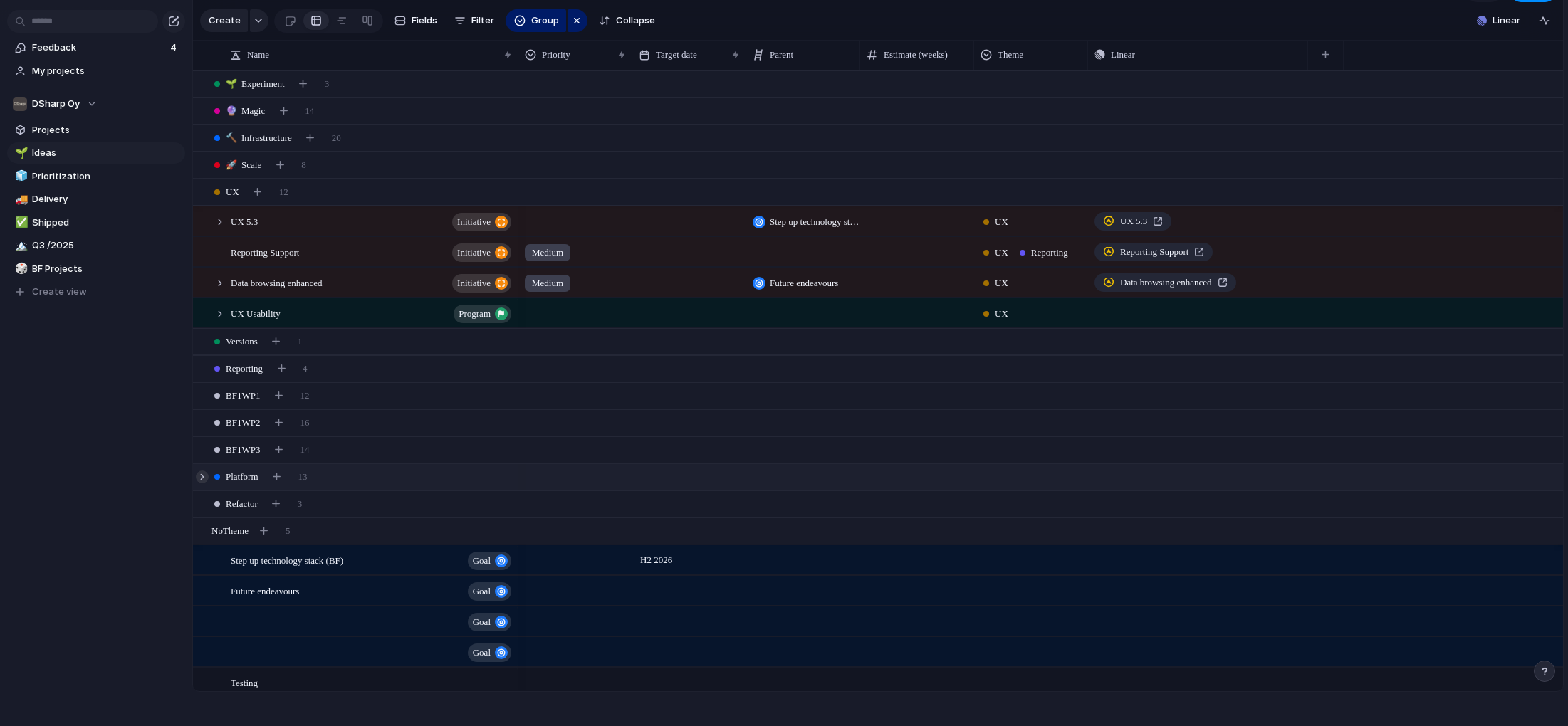
click at [203, 477] on div at bounding box center [201, 477] width 12 height 12
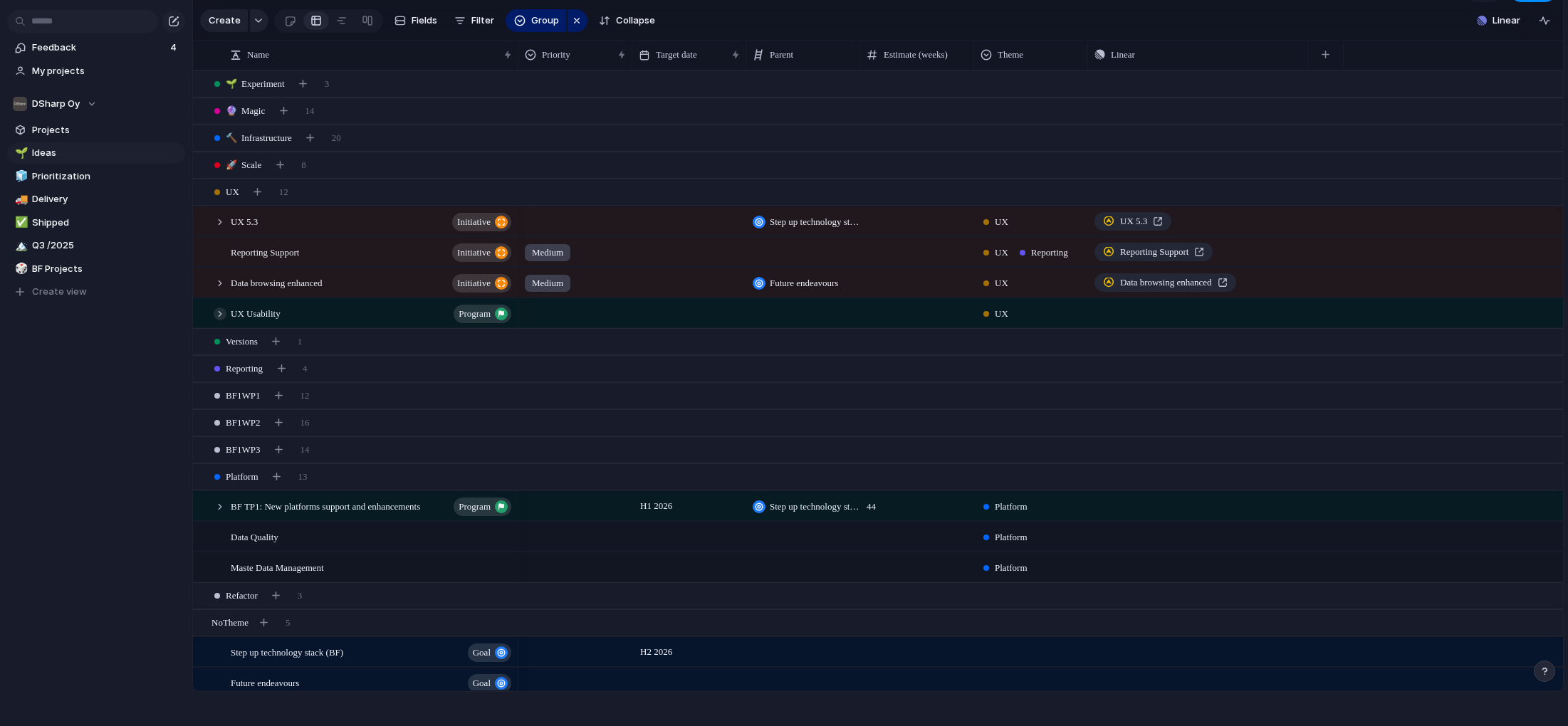
click at [221, 314] on div at bounding box center [220, 314] width 12 height 12
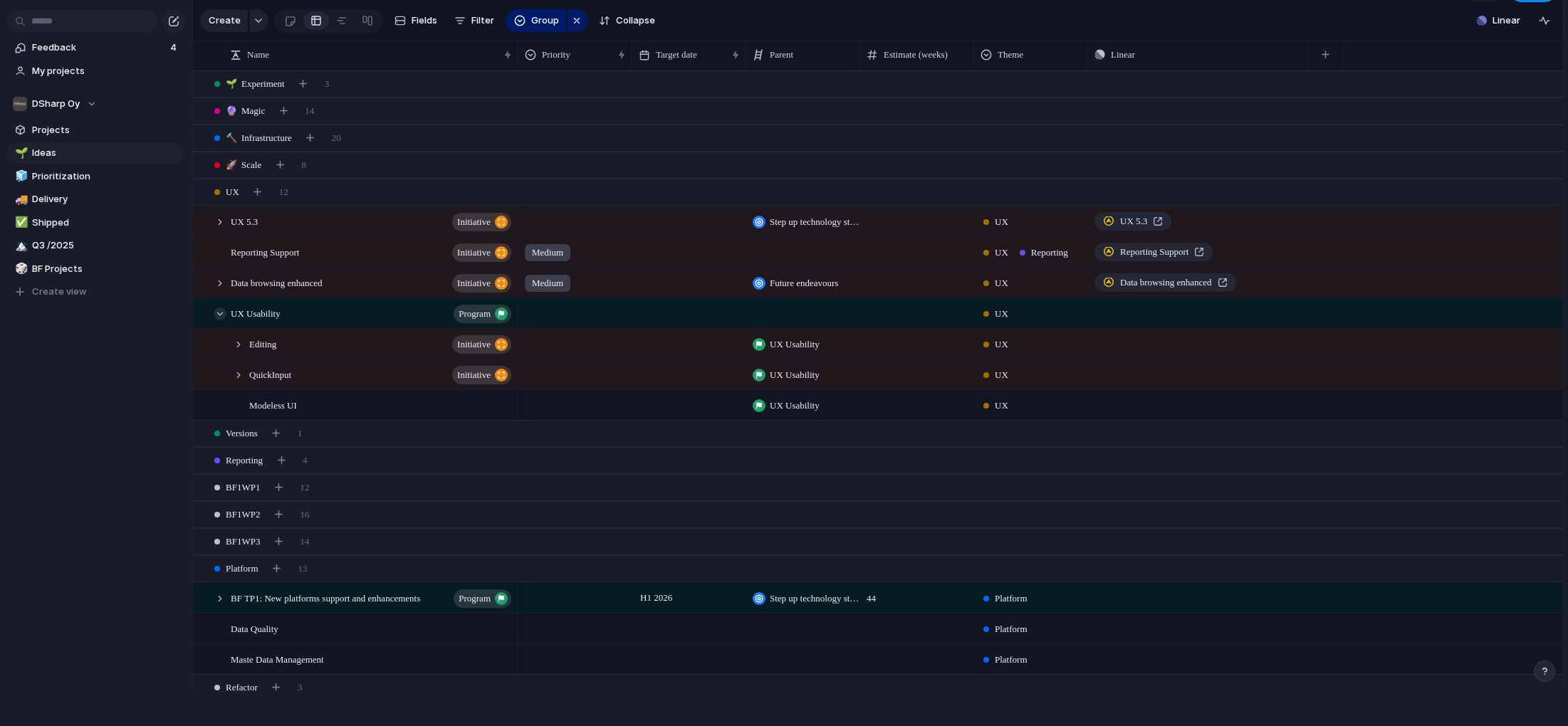
click at [221, 314] on div at bounding box center [220, 314] width 12 height 12
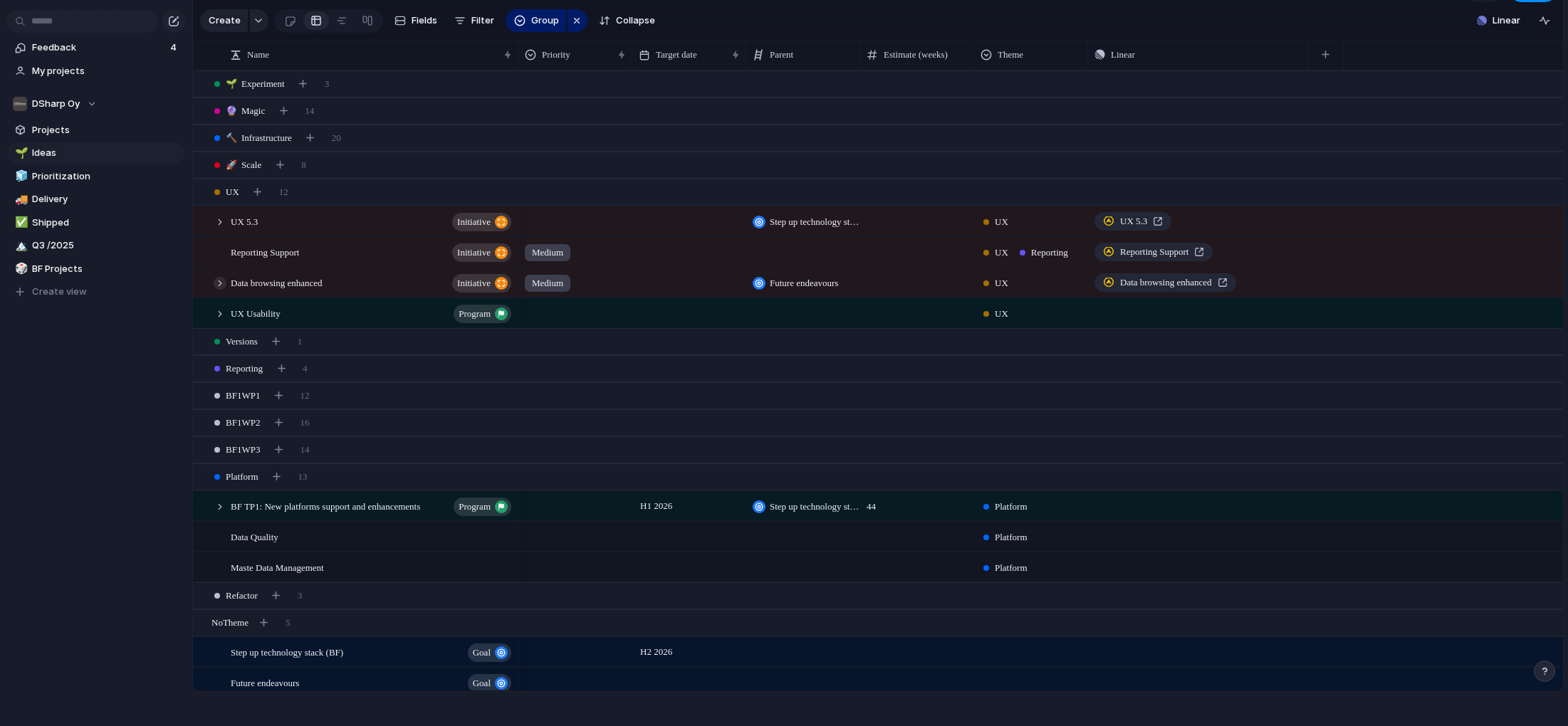
click at [220, 284] on div at bounding box center [220, 283] width 12 height 12
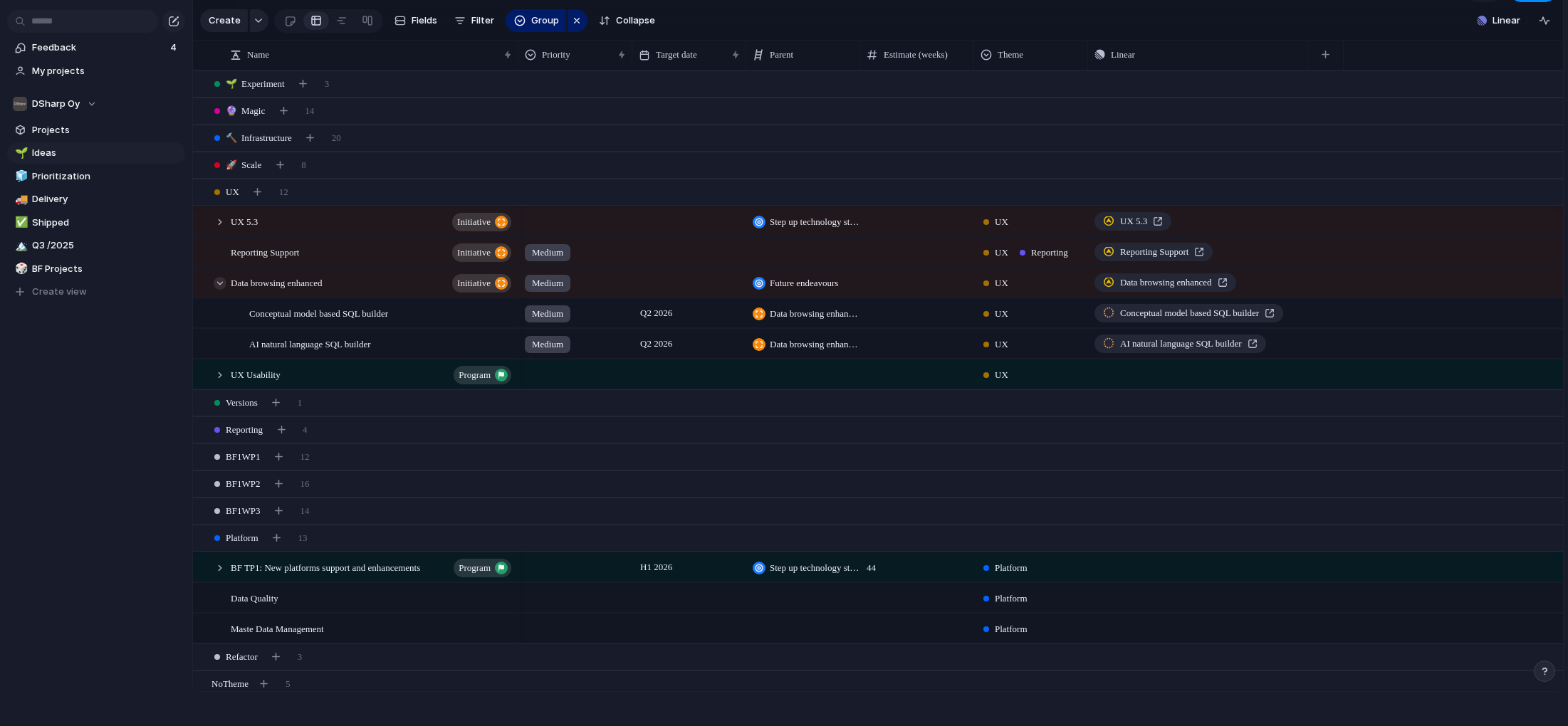
click at [220, 284] on div at bounding box center [220, 283] width 12 height 12
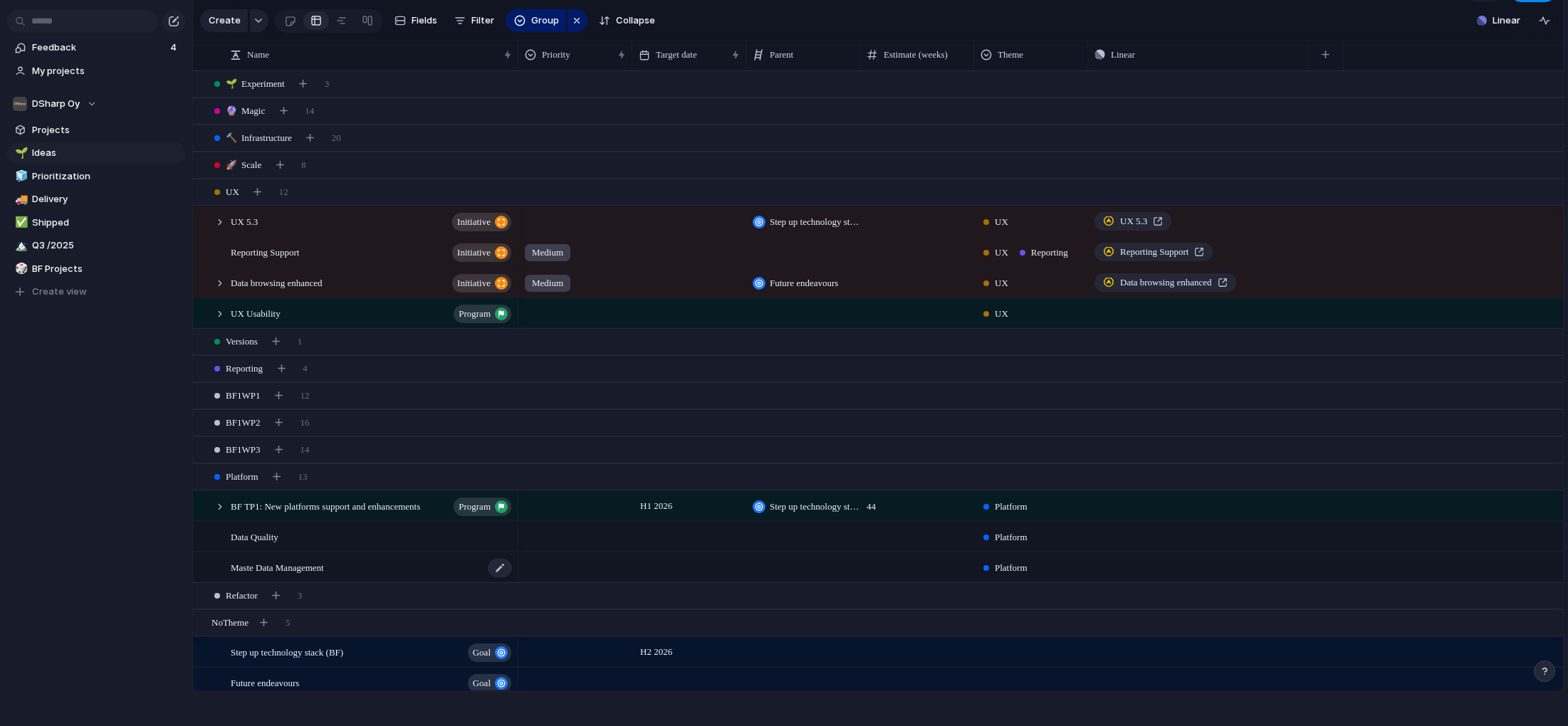
click at [296, 569] on span "Maste Data Management" at bounding box center [277, 567] width 93 height 17
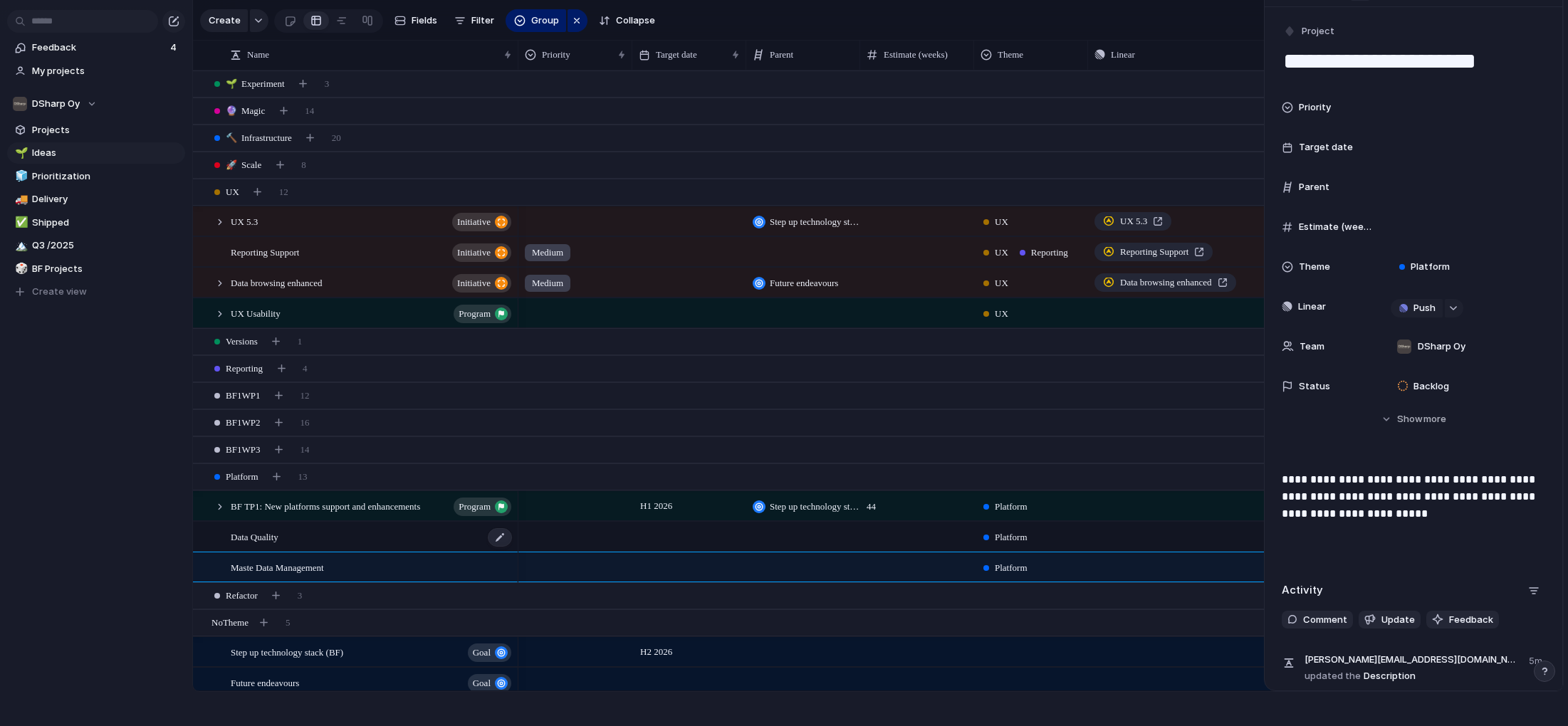
click at [276, 540] on span "Data Quality" at bounding box center [254, 536] width 47 height 17
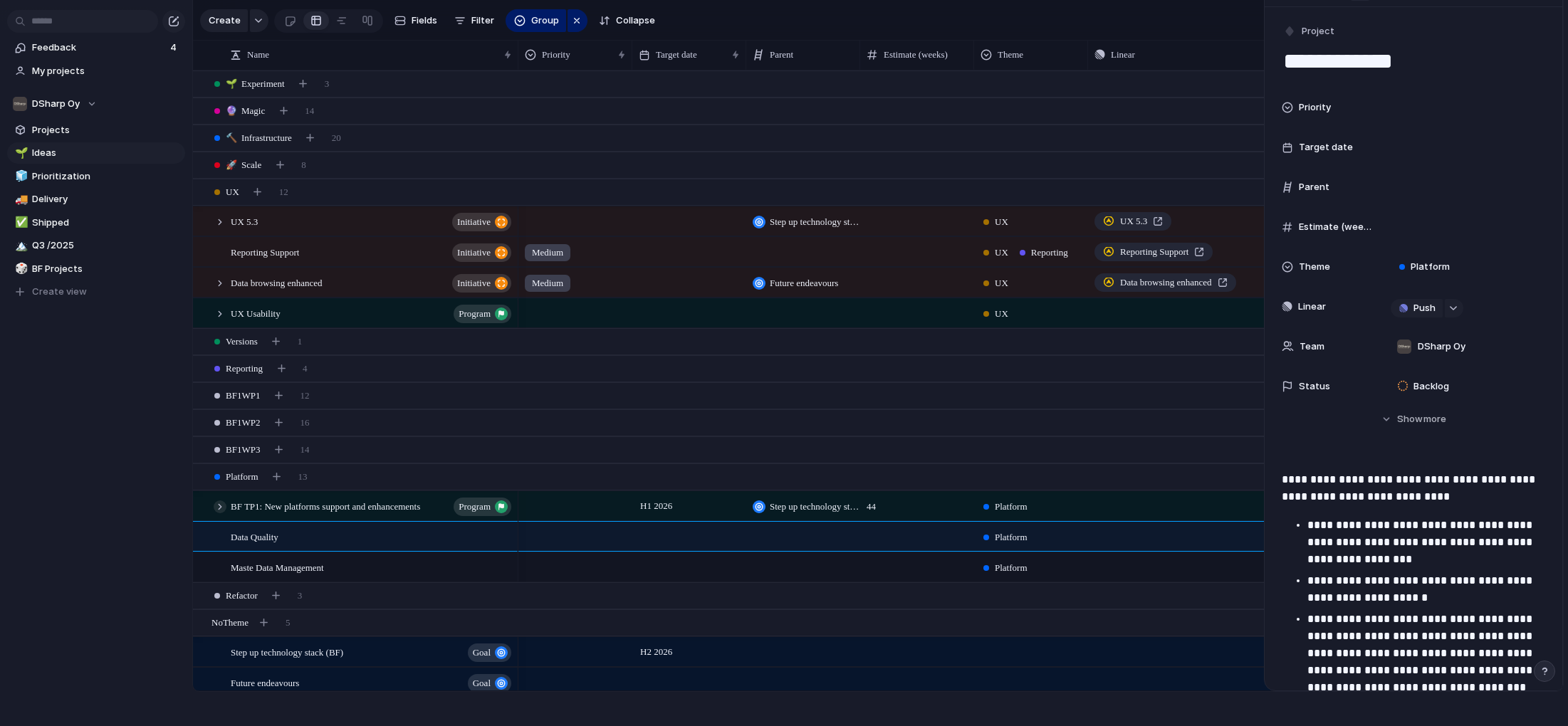
click at [218, 506] on div at bounding box center [220, 506] width 12 height 12
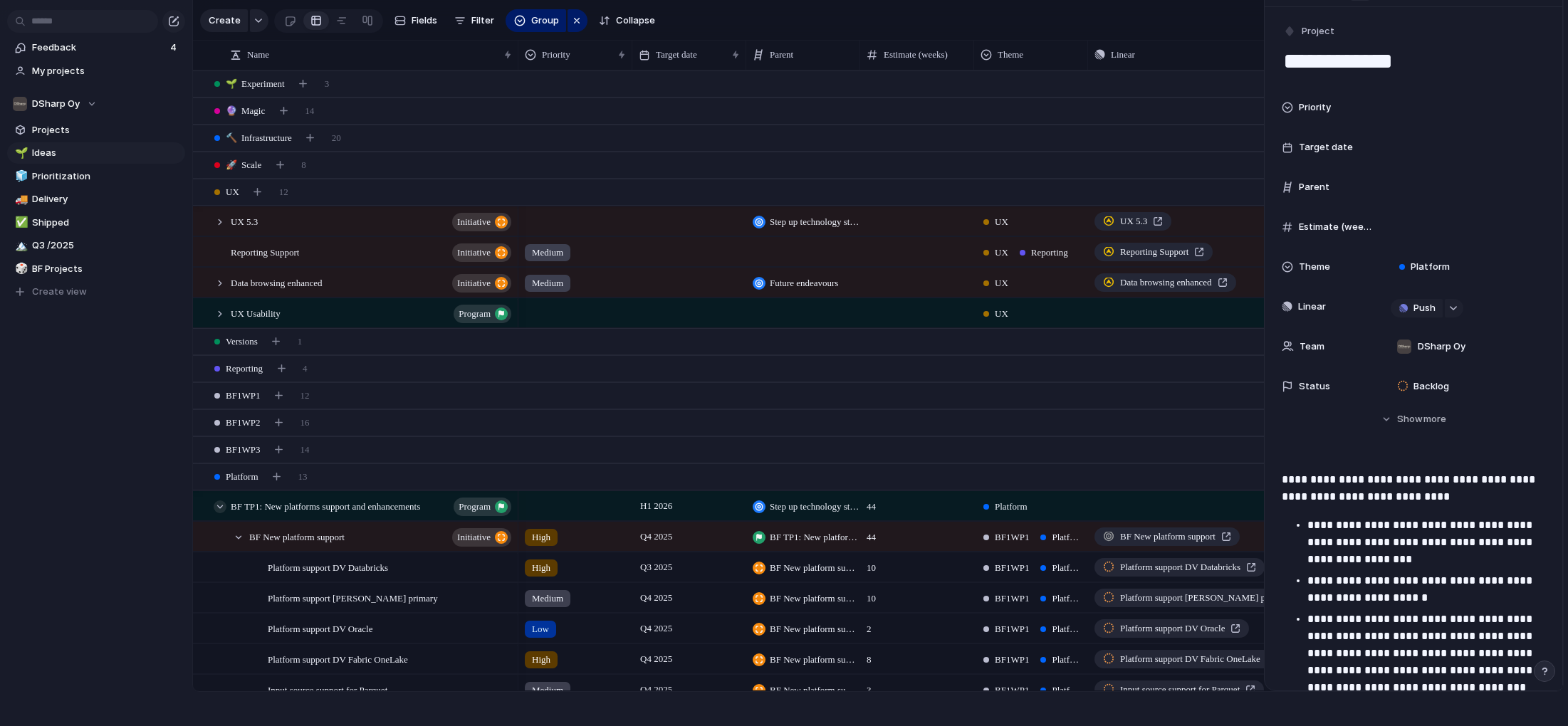
click at [218, 506] on div at bounding box center [220, 506] width 12 height 12
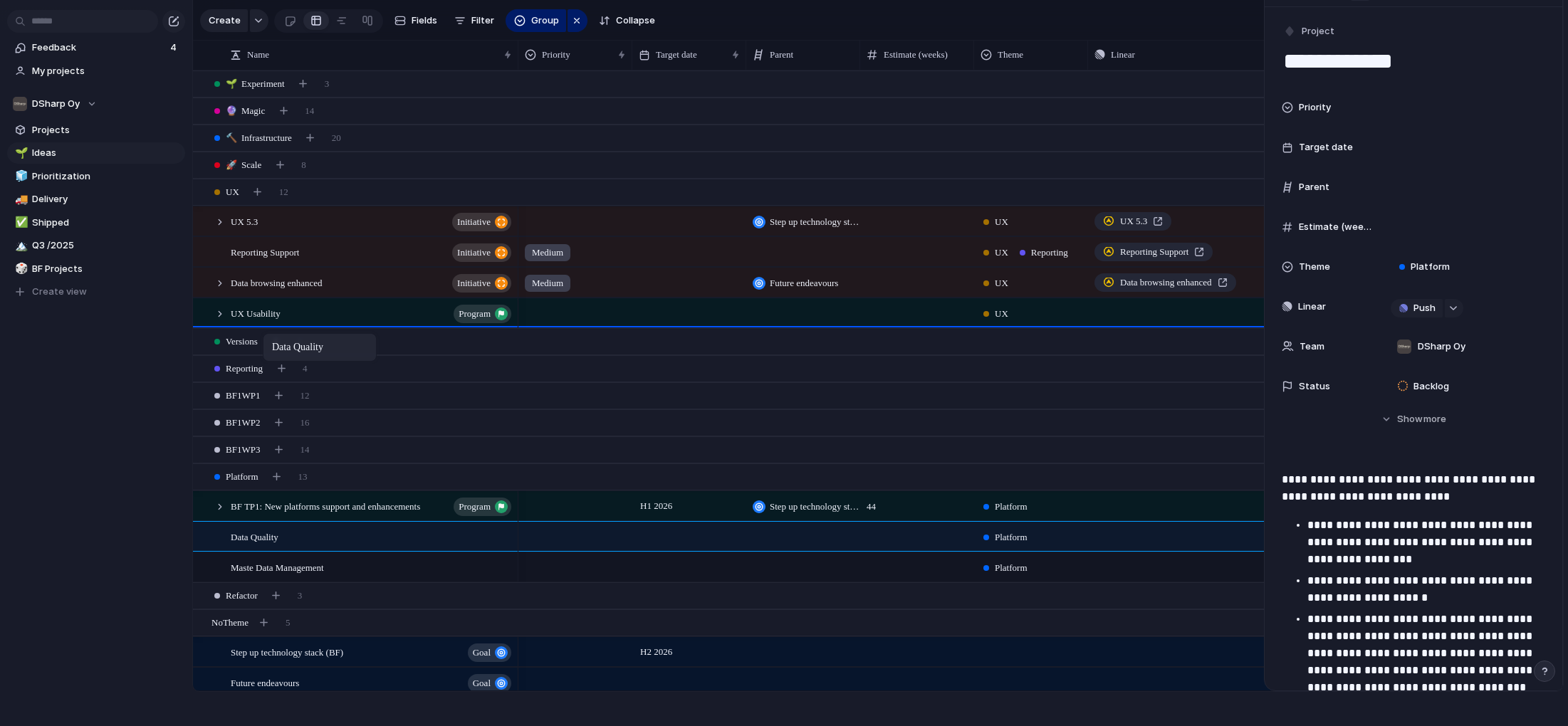
drag, startPoint x: 306, startPoint y: 538, endPoint x: 270, endPoint y: 336, distance: 205.2
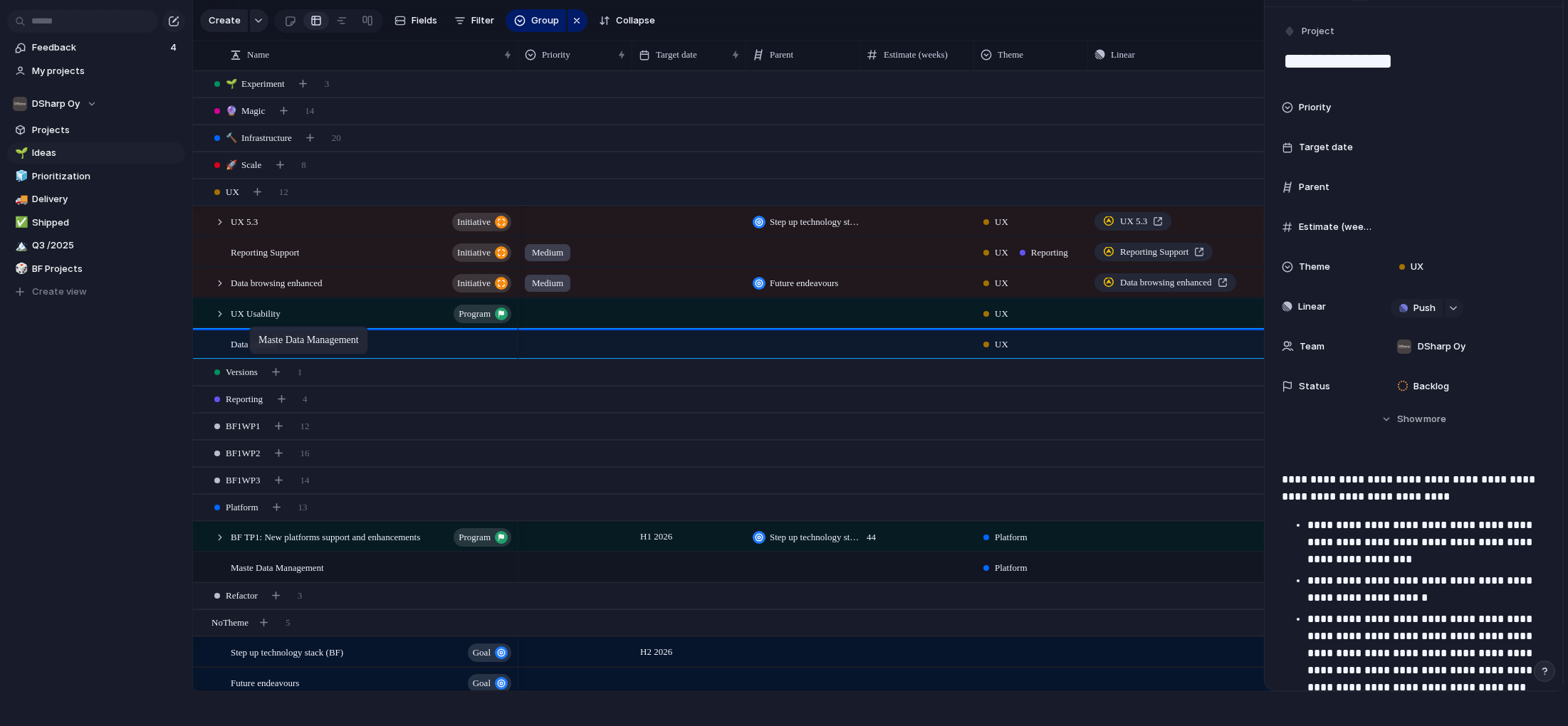
drag, startPoint x: 284, startPoint y: 563, endPoint x: 256, endPoint y: 329, distance: 235.7
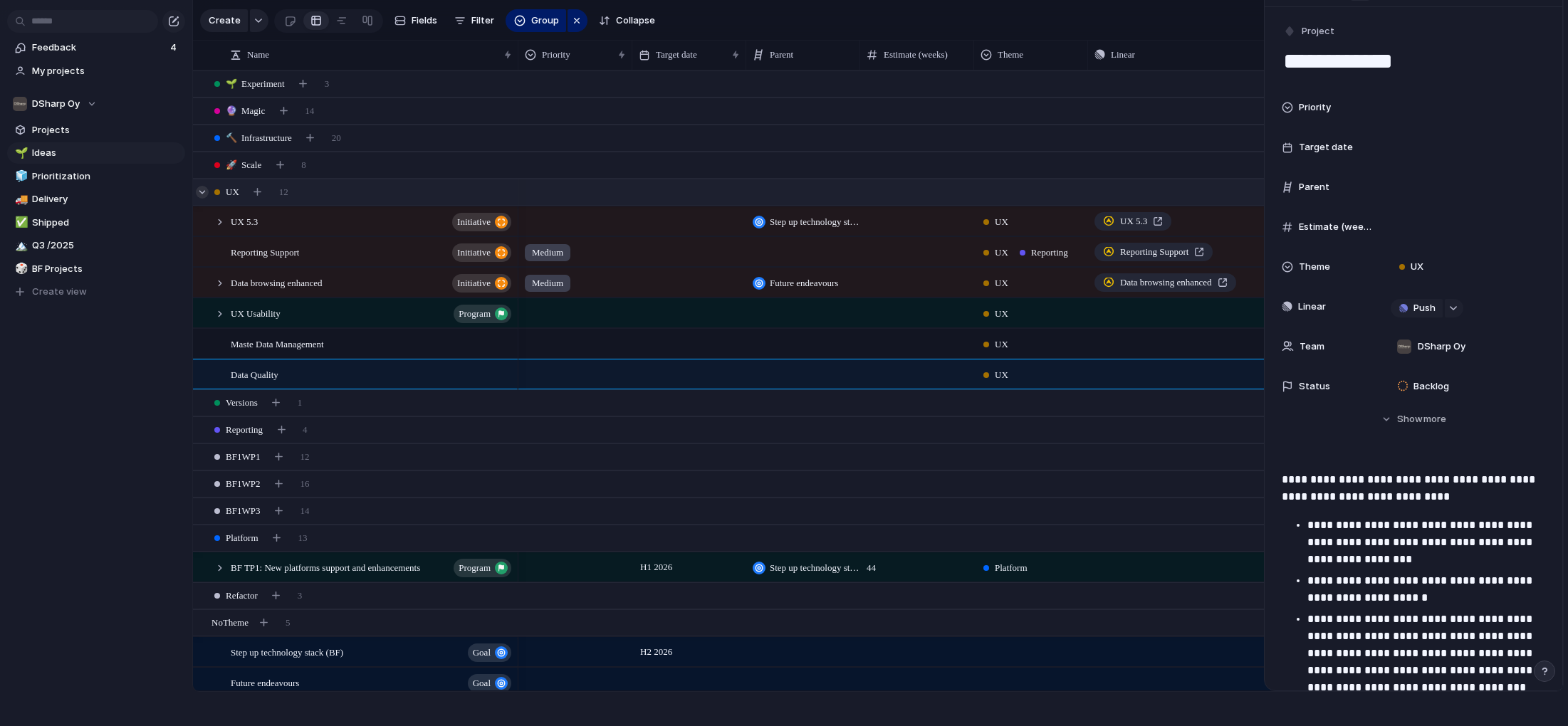
click at [200, 191] on div at bounding box center [201, 191] width 12 height 12
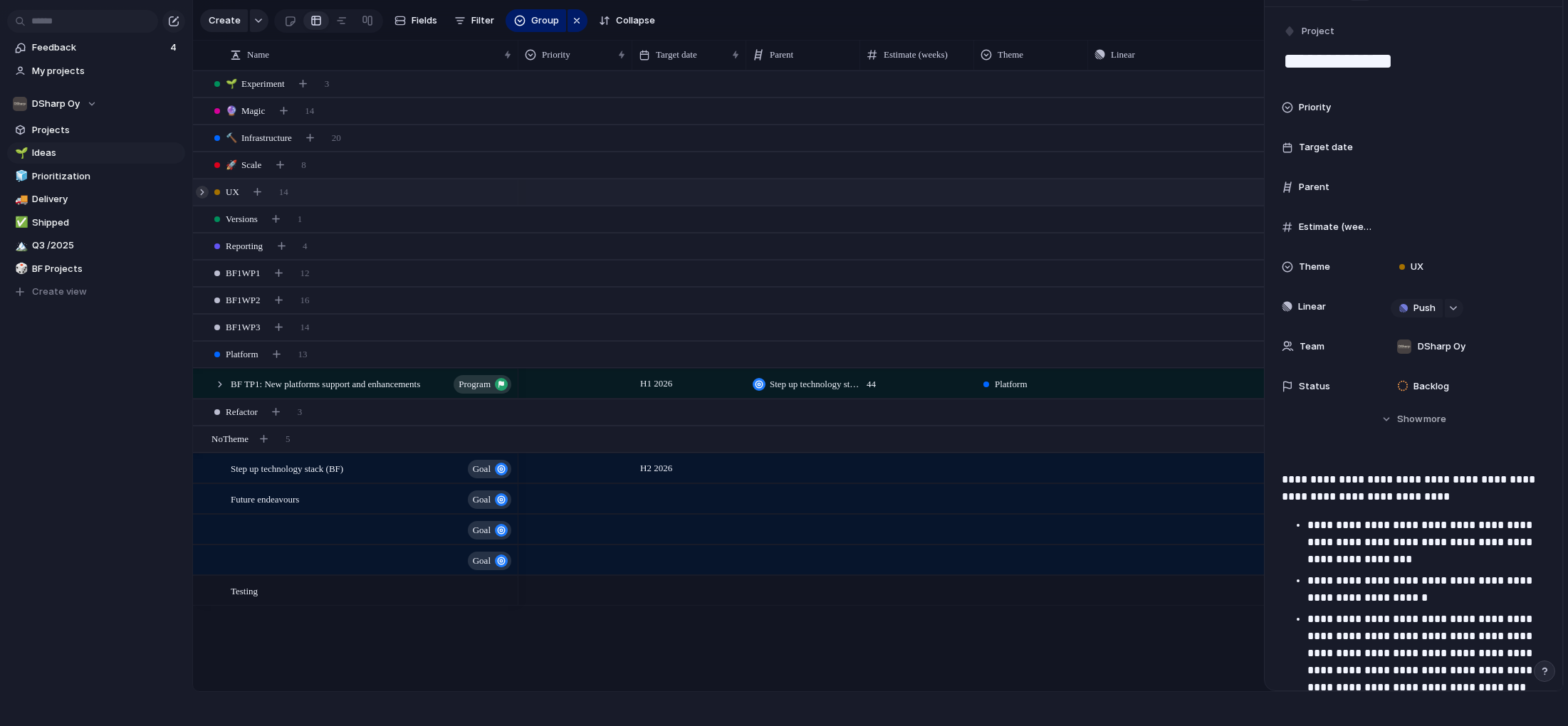
click at [200, 191] on div at bounding box center [201, 191] width 12 height 12
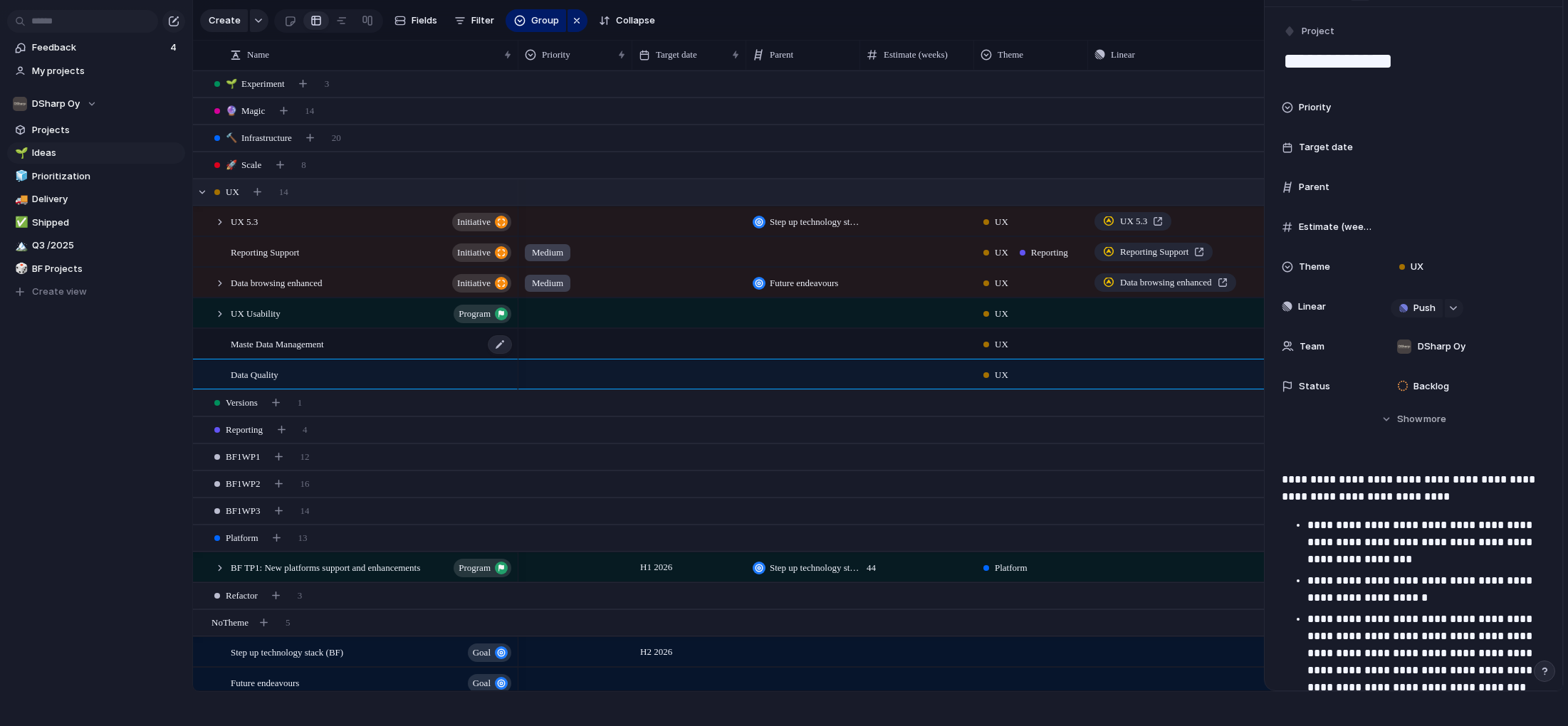
click at [285, 344] on span "Maste Data Management" at bounding box center [277, 343] width 93 height 17
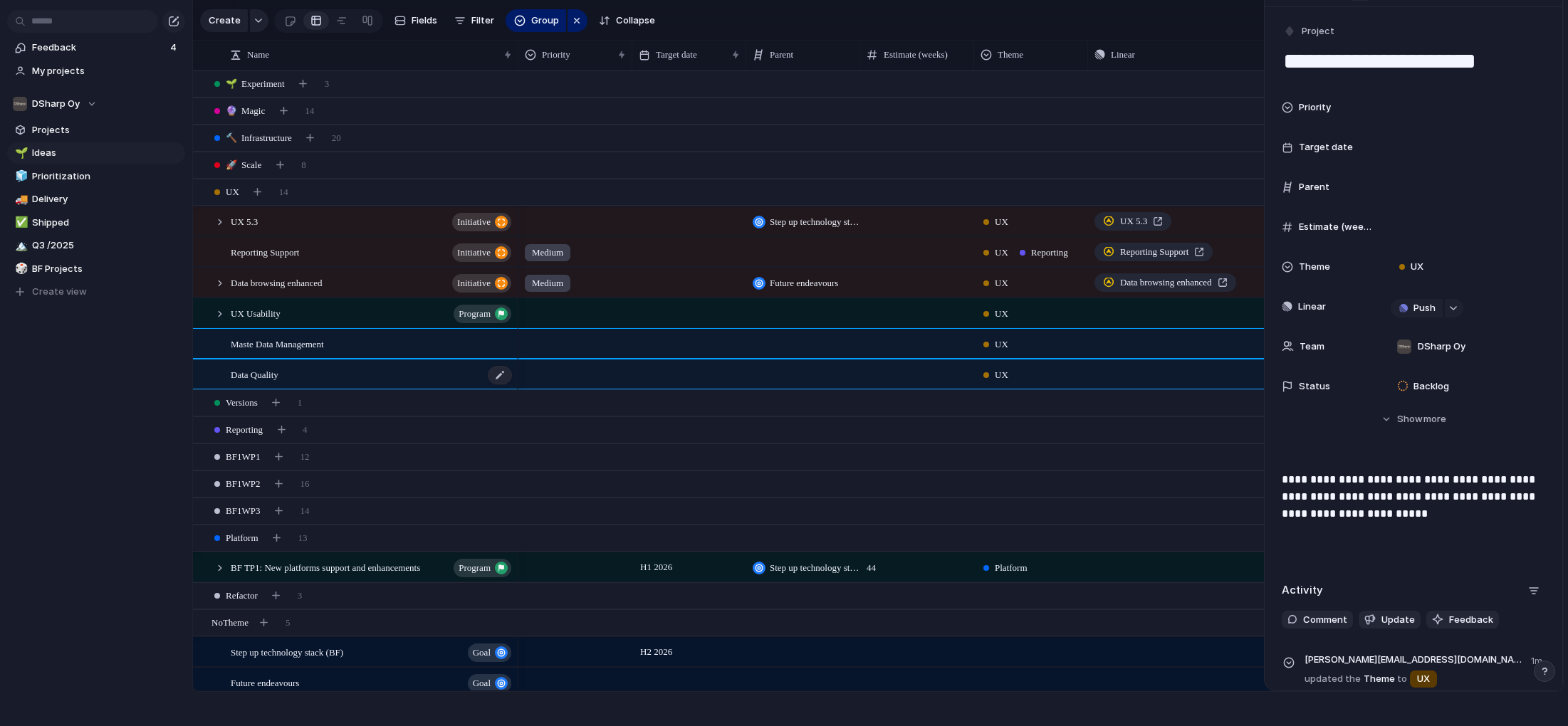
click at [279, 373] on span "Data Quality" at bounding box center [254, 374] width 47 height 17
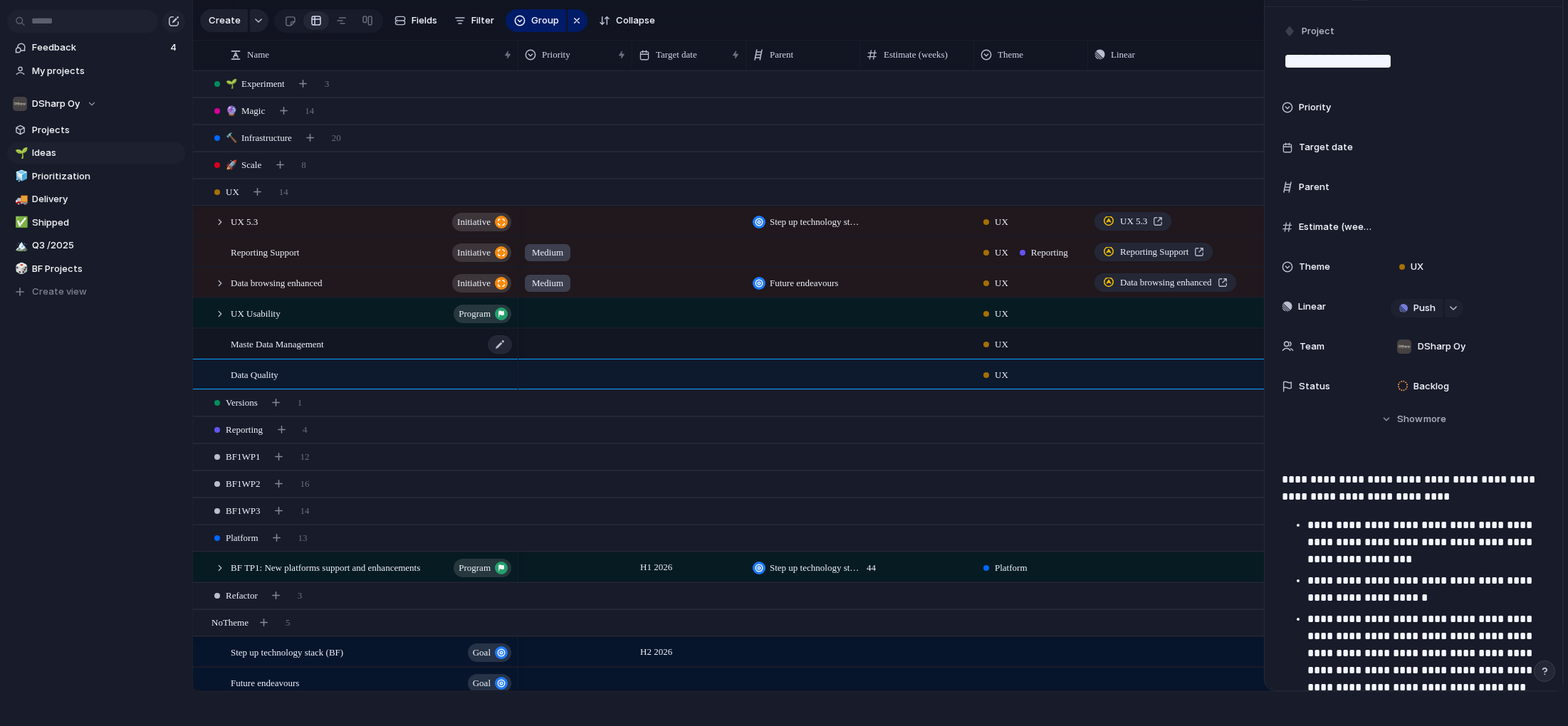
click at [306, 350] on span "Maste Data Management" at bounding box center [277, 343] width 93 height 17
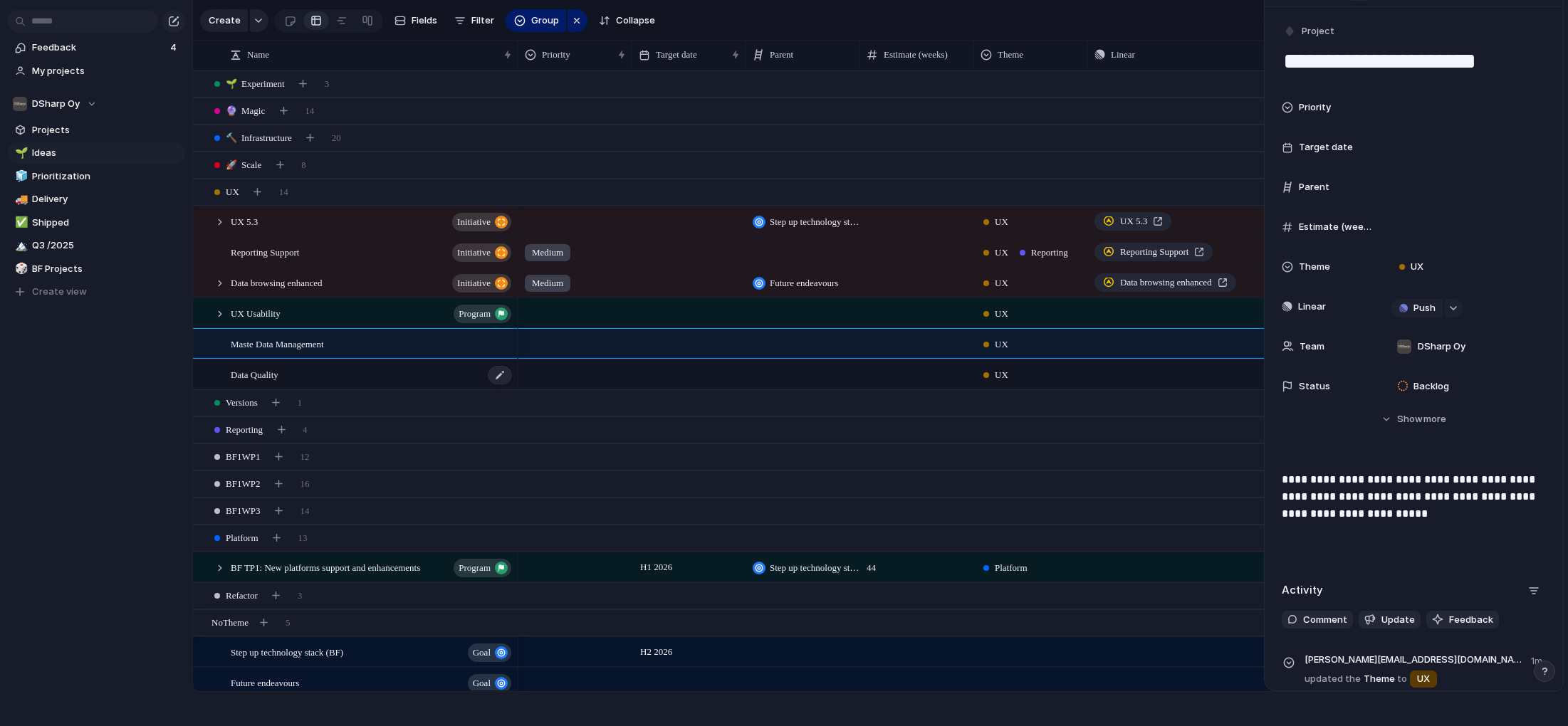
click at [310, 373] on div "Data Quality" at bounding box center [372, 374] width 283 height 29
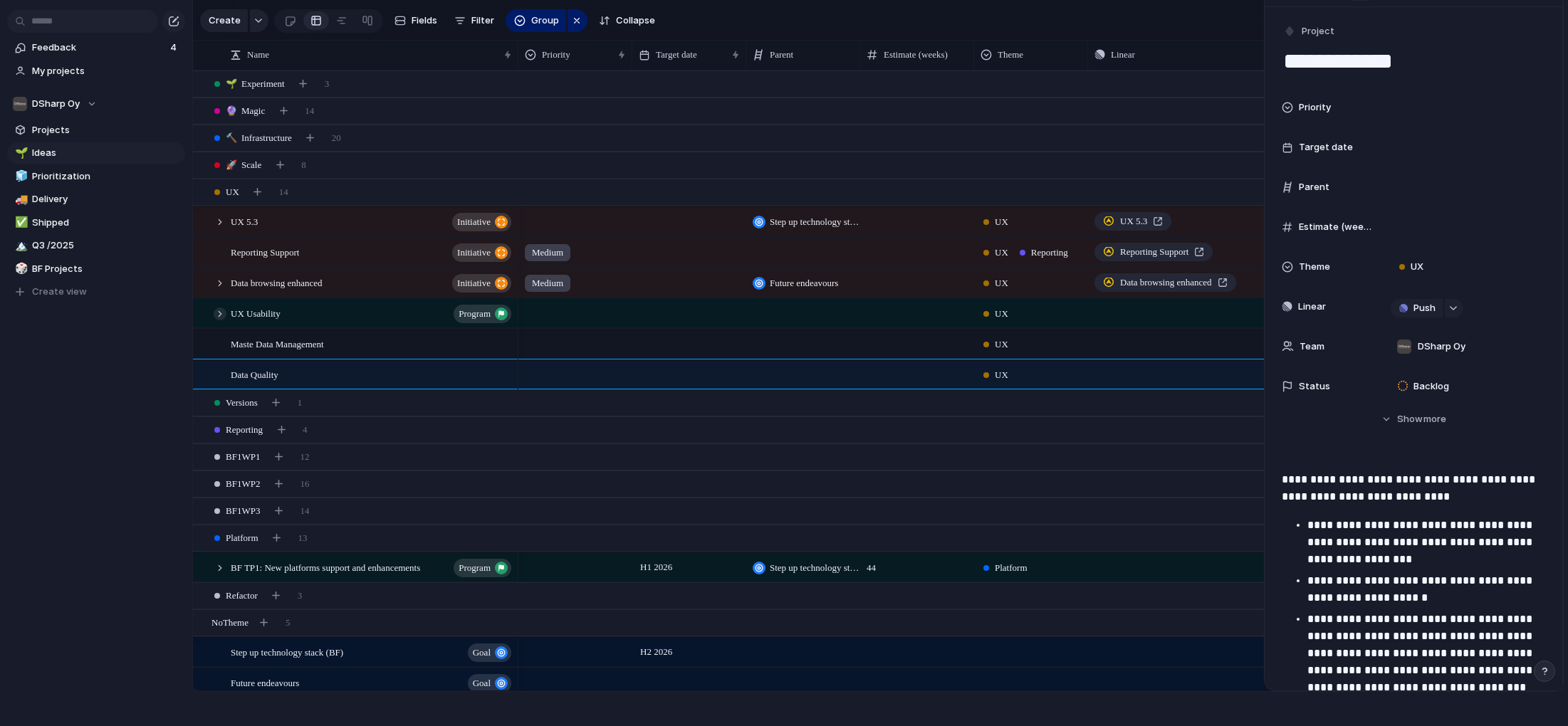
click at [220, 313] on div at bounding box center [220, 314] width 12 height 12
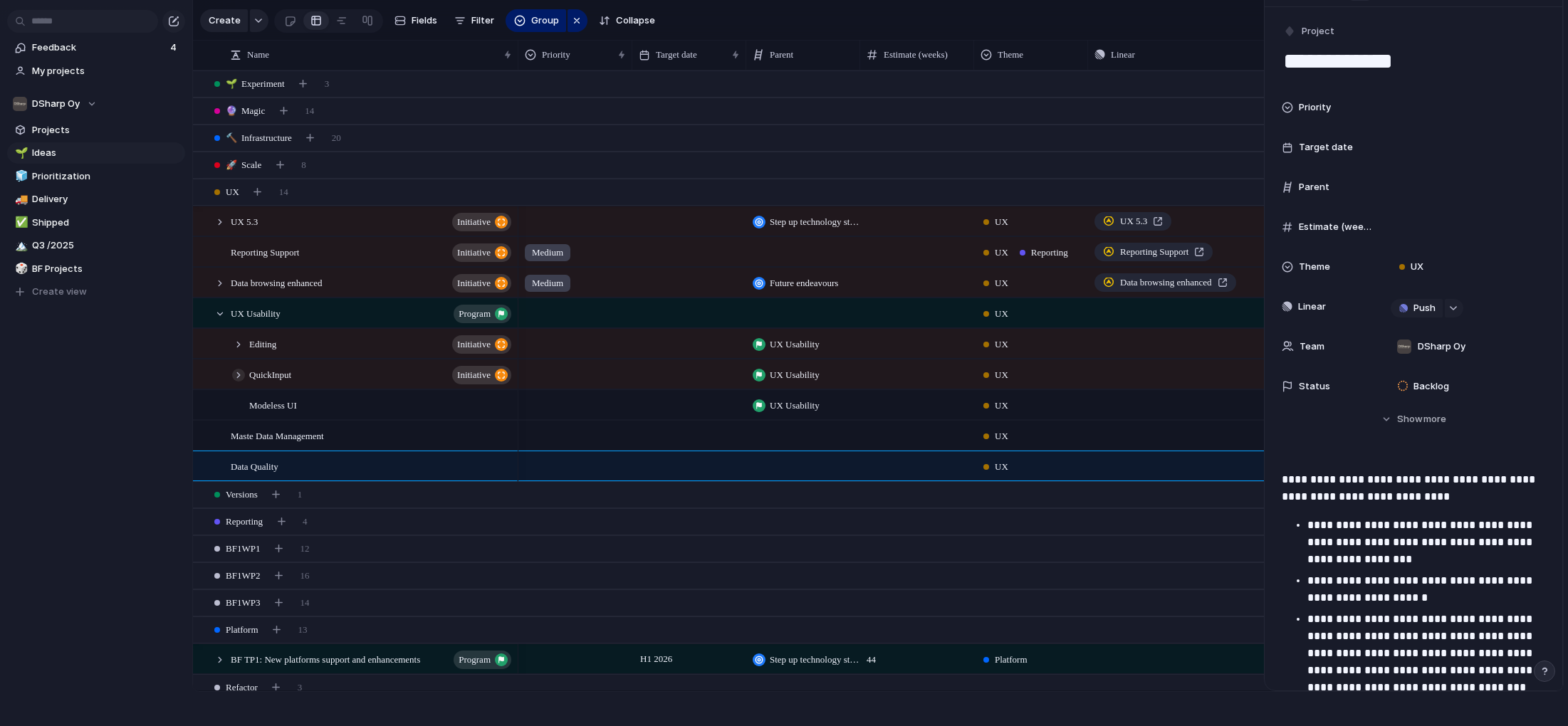
click at [242, 373] on div at bounding box center [238, 374] width 12 height 12
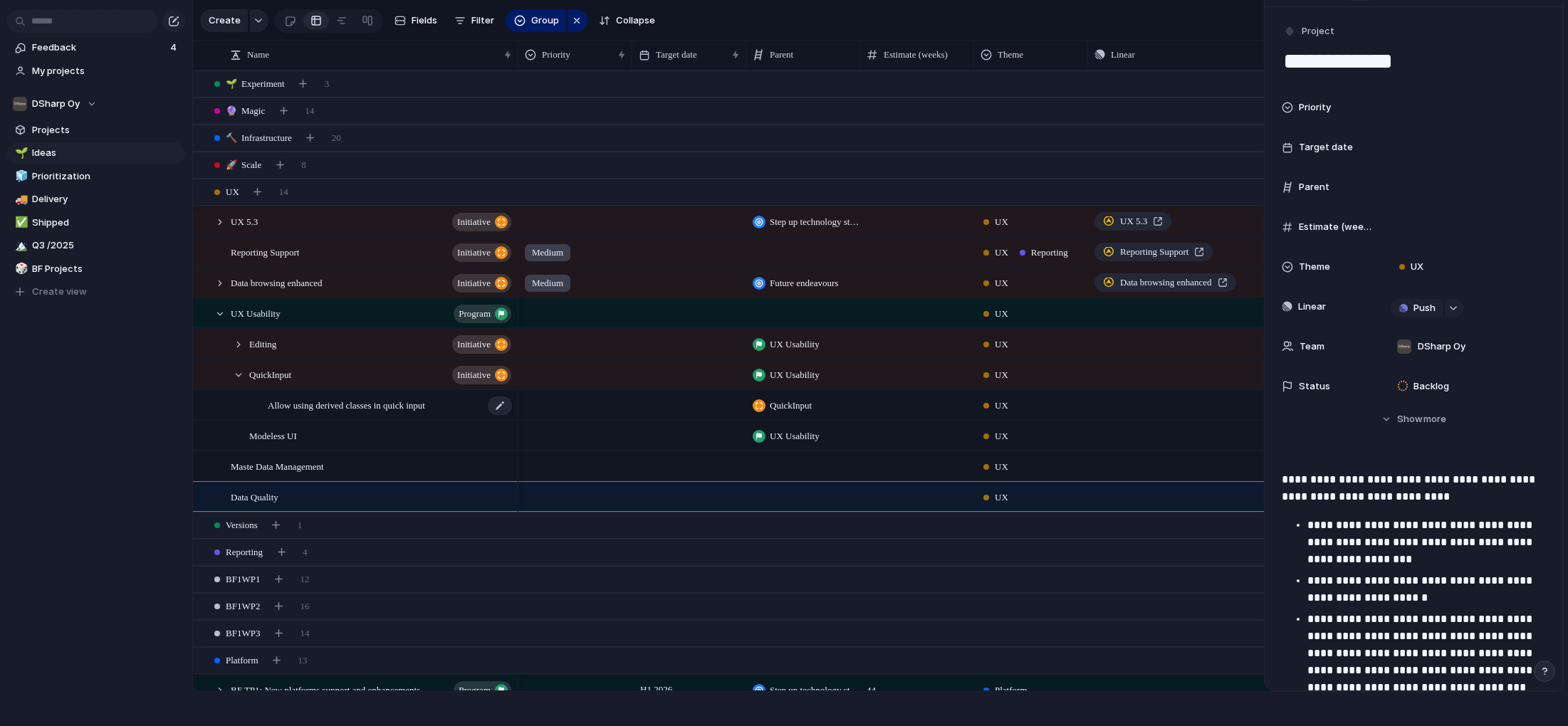
click at [391, 406] on span "Allow using derived classes in quick input" at bounding box center [346, 405] width 157 height 17
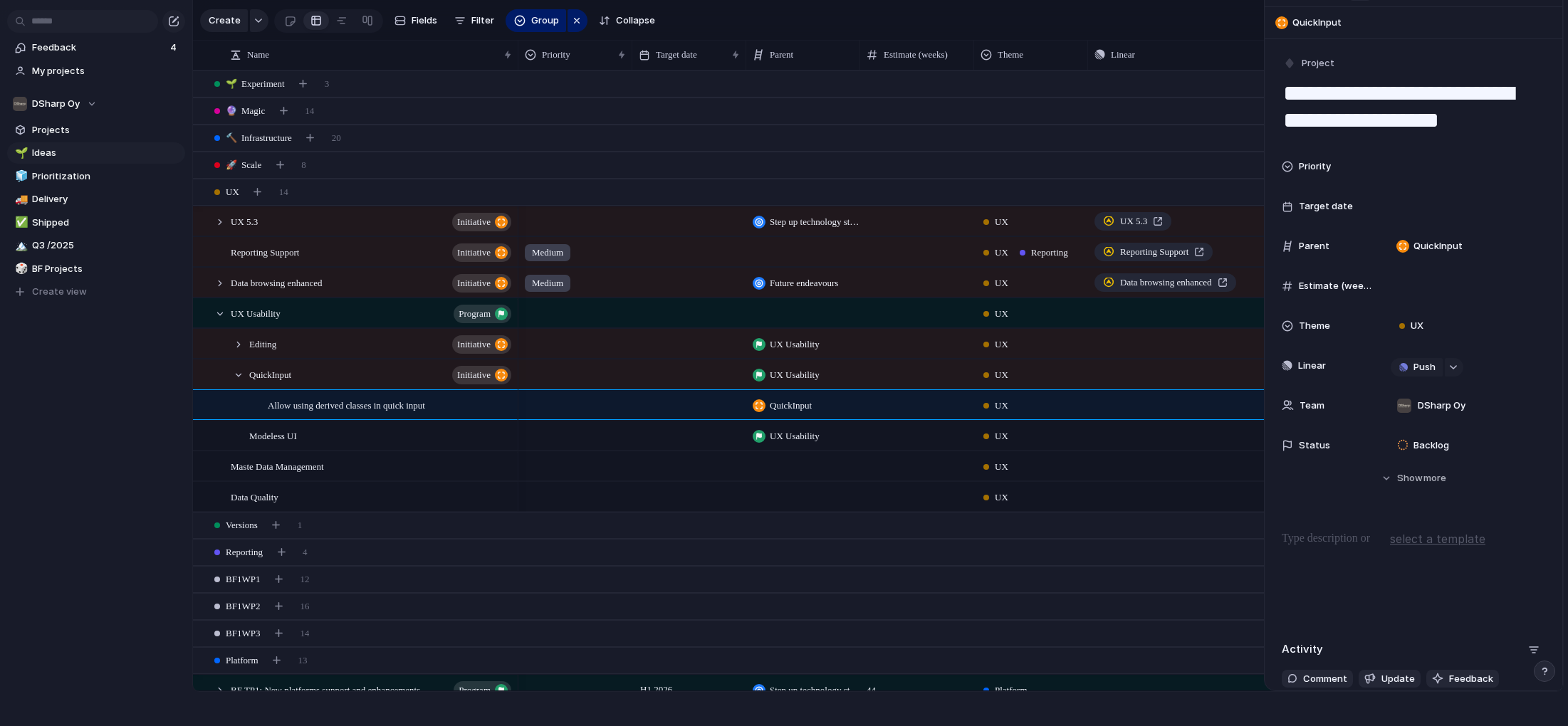
click at [569, 373] on div at bounding box center [575, 372] width 112 height 23
click at [379, 378] on div "Urgent High Medium Low" at bounding box center [784, 363] width 1568 height 726
click at [344, 376] on div "QuickInput initiative" at bounding box center [382, 374] width 265 height 29
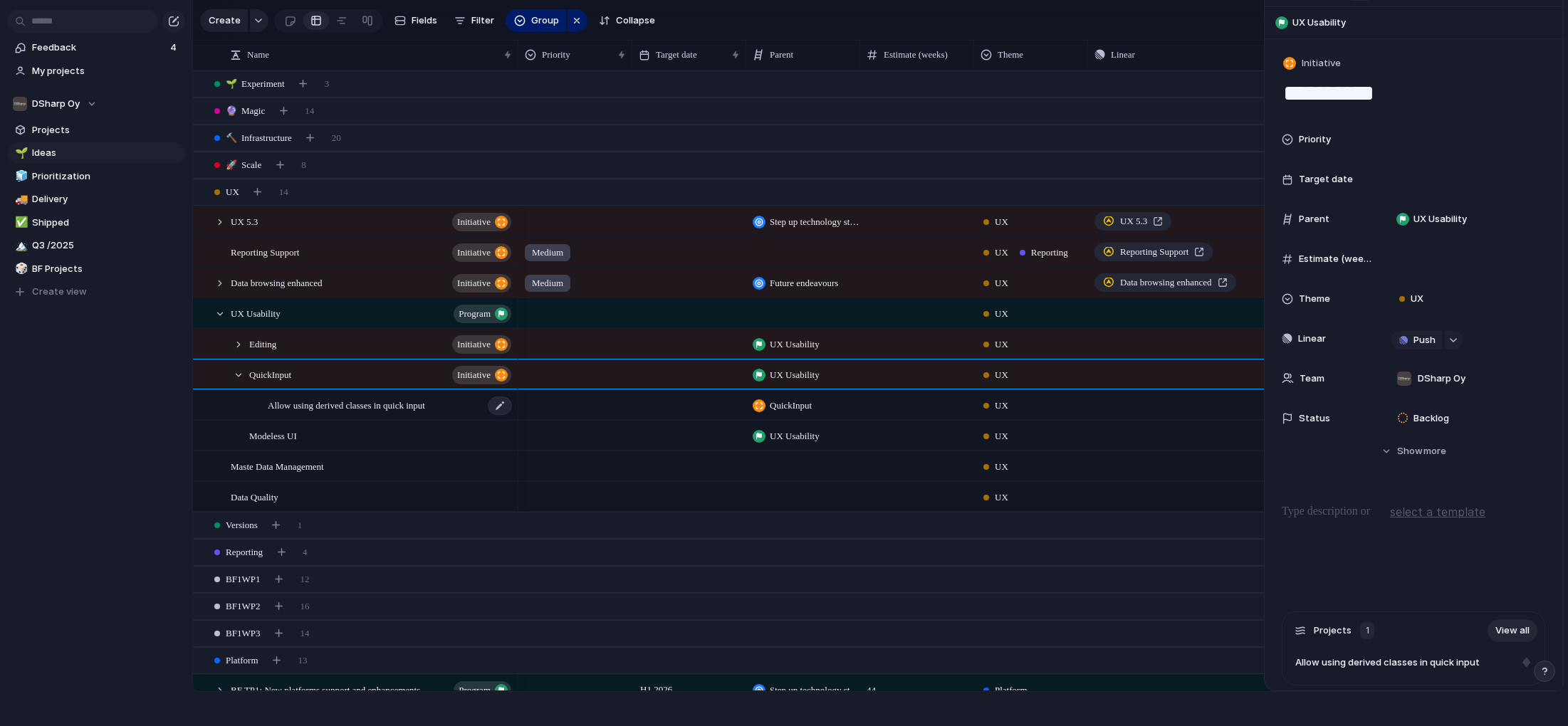
click at [339, 401] on span "Allow using derived classes in quick input" at bounding box center [346, 405] width 157 height 17
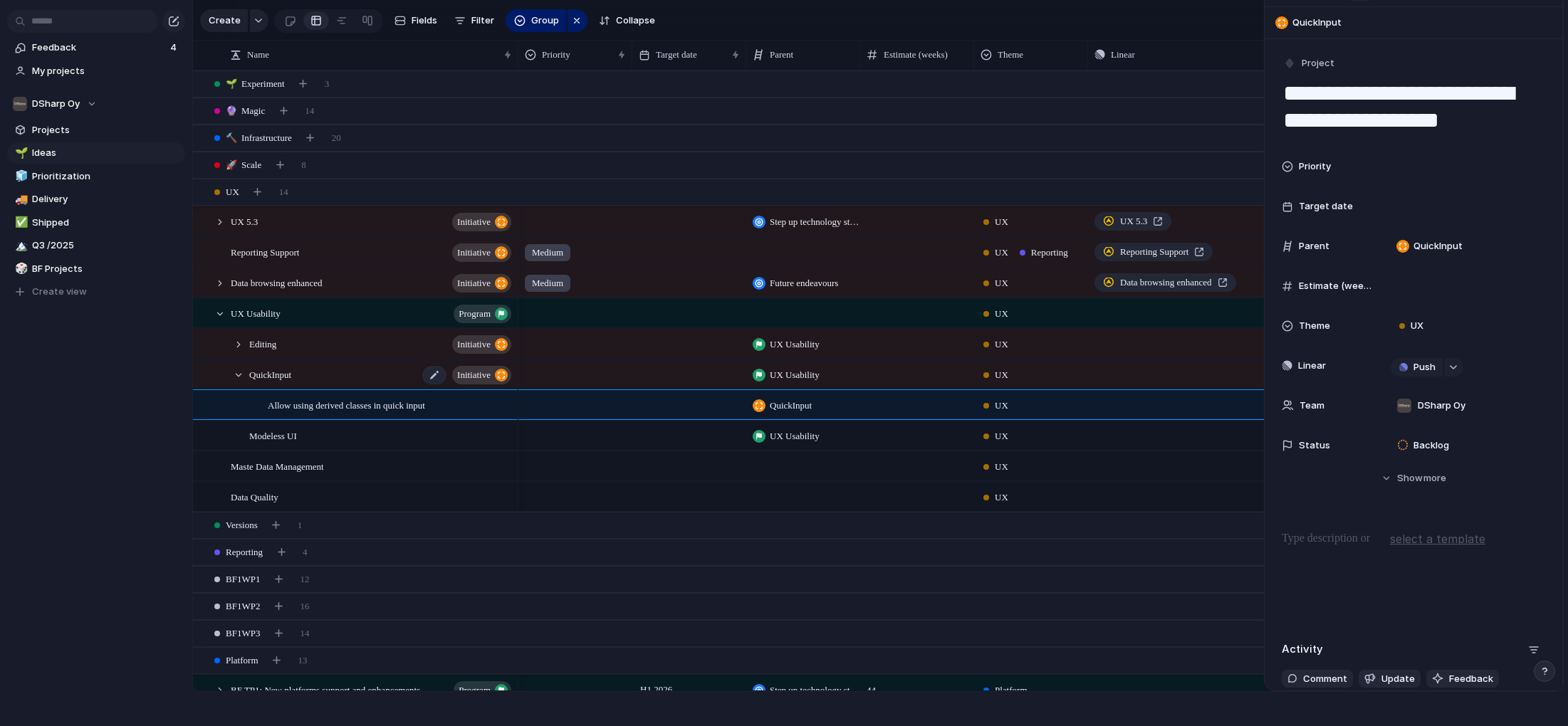
click at [329, 377] on div "QuickInput initiative" at bounding box center [382, 374] width 265 height 29
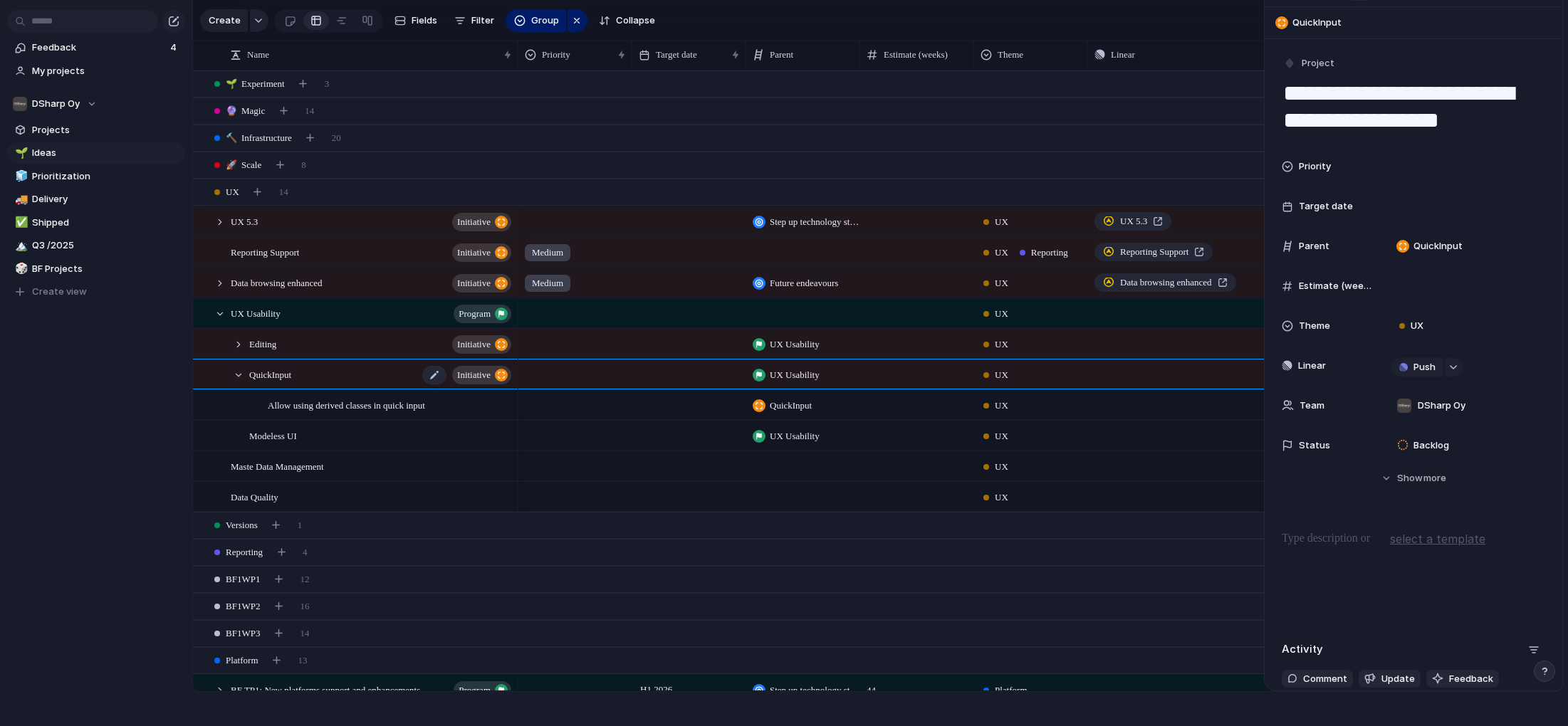
type textarea "**********"
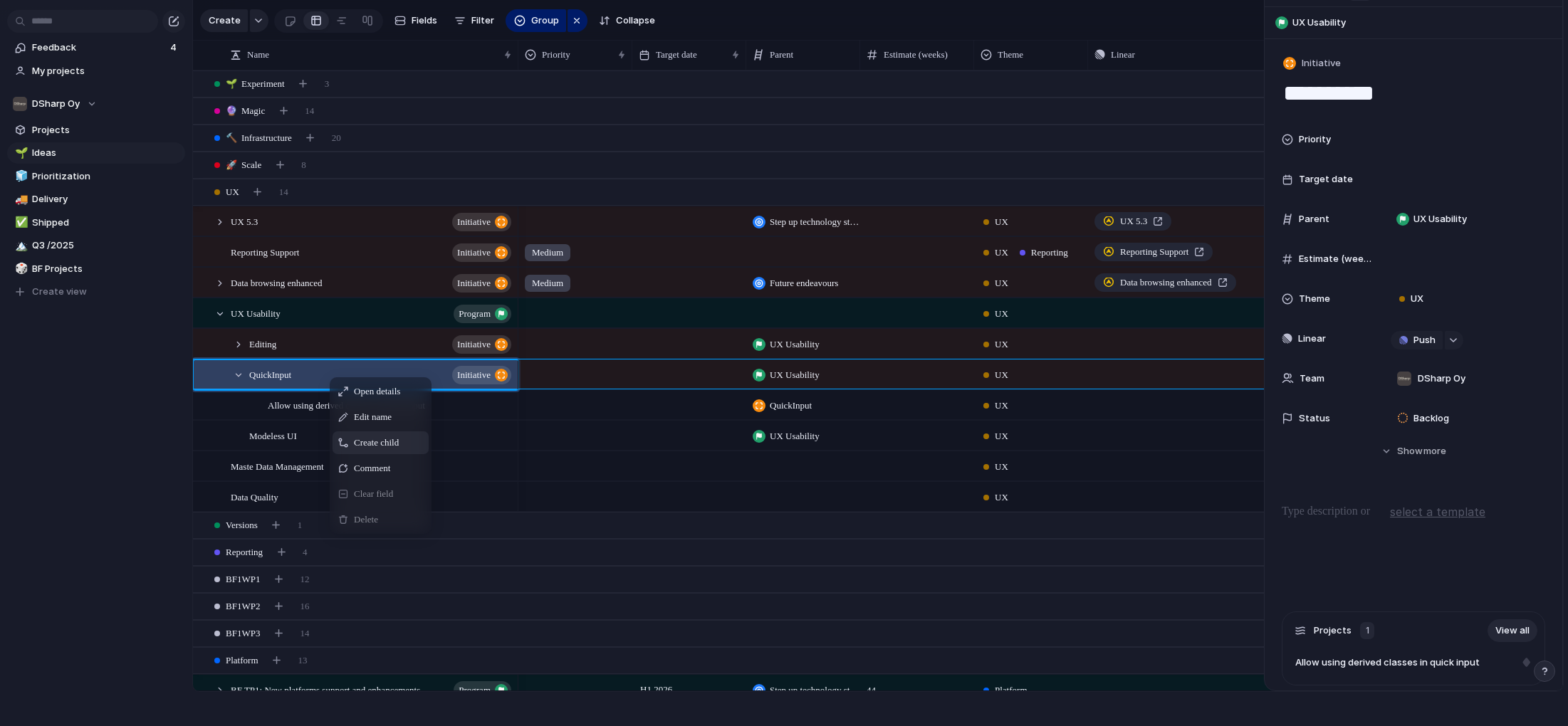
click at [398, 441] on span "Create child" at bounding box center [377, 442] width 45 height 14
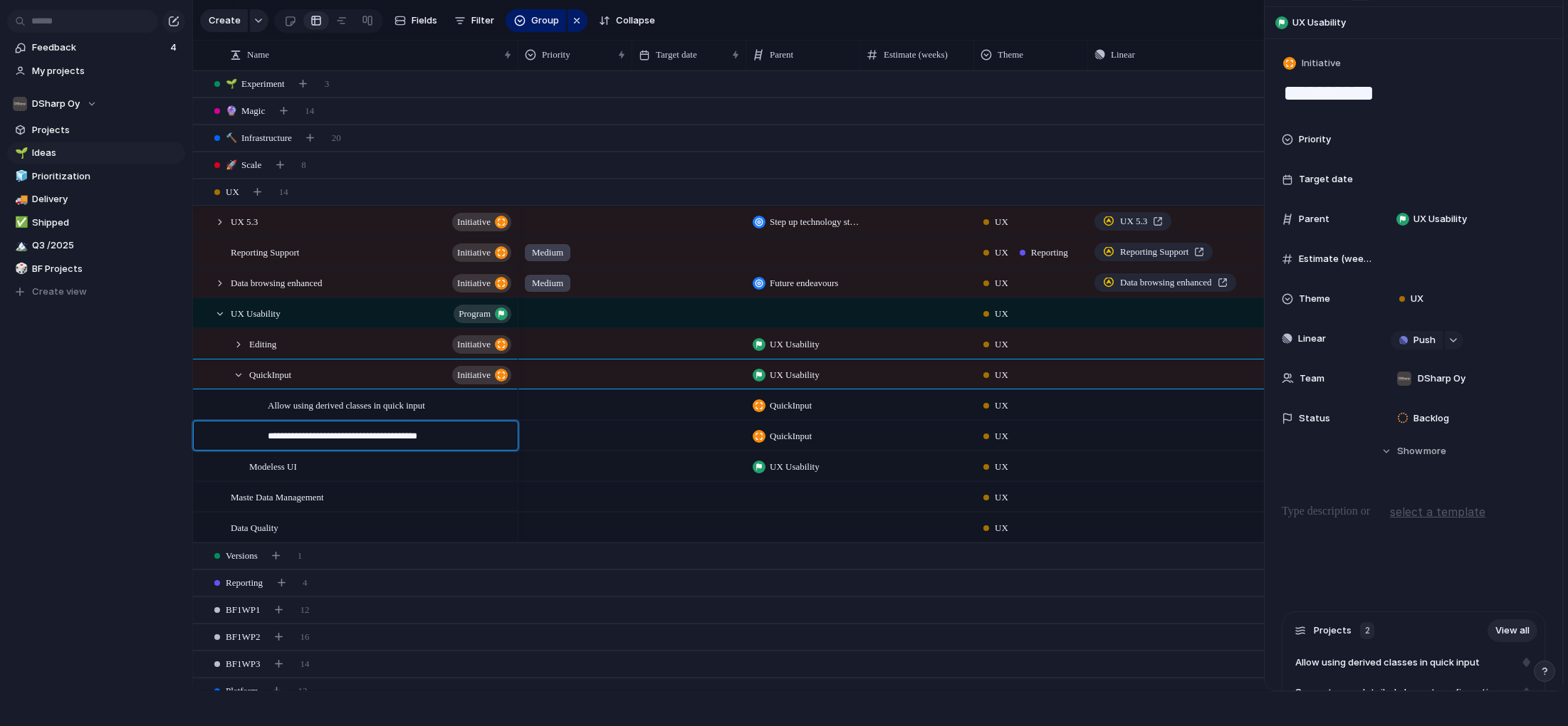
type textarea "**********"
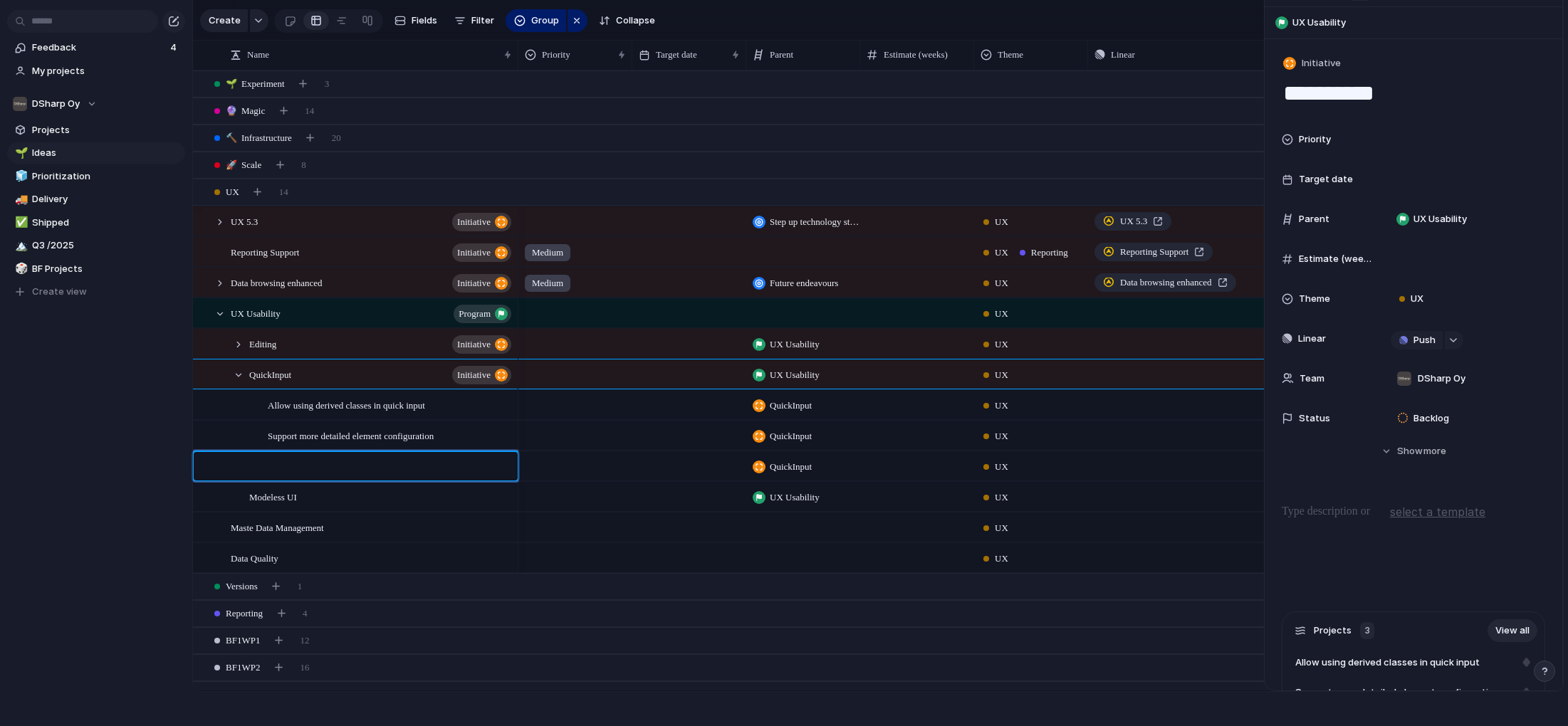
type textarea "*"
type textarea "**********"
click at [363, 409] on span "Allow using derived classes in quick input" at bounding box center [346, 405] width 157 height 17
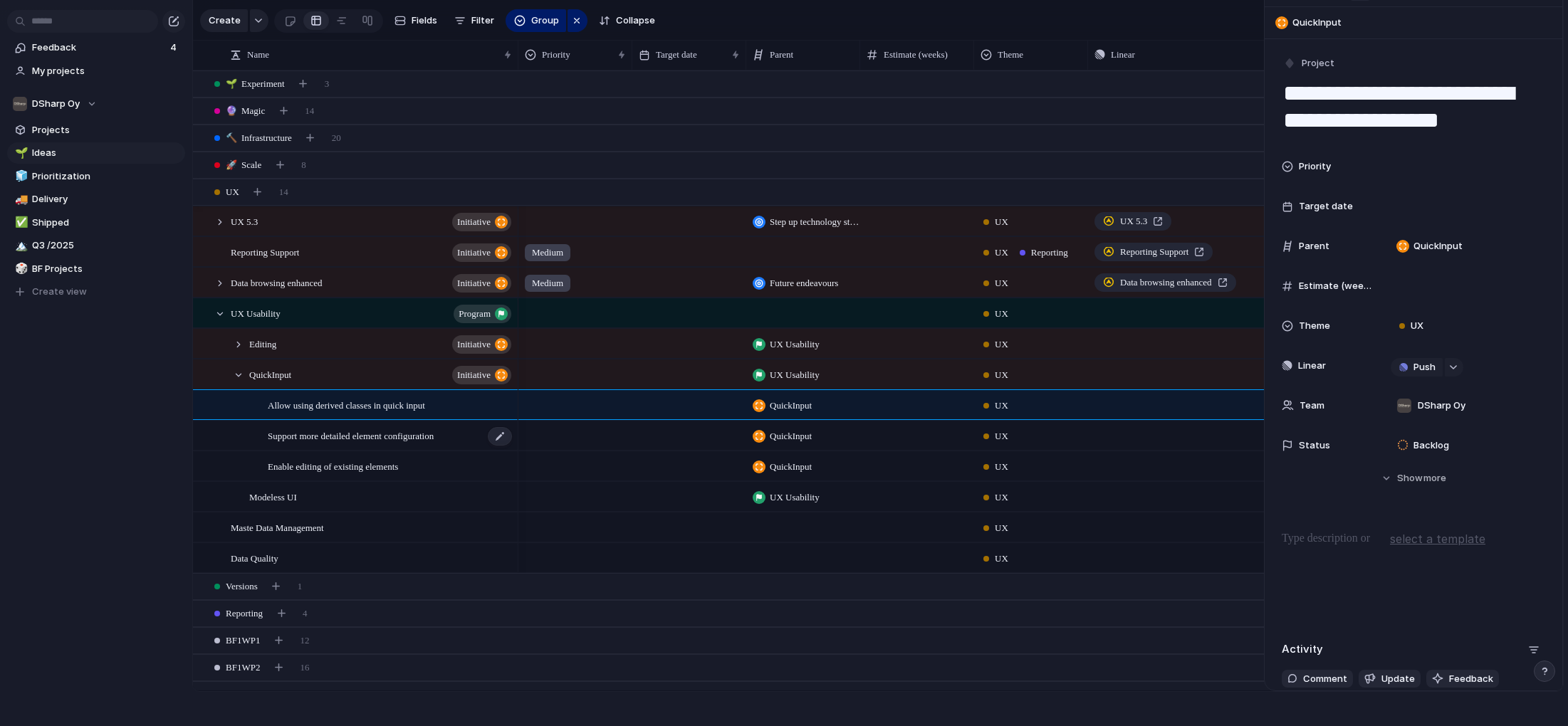
click at [371, 435] on span "Support more detailed element configuration" at bounding box center [350, 436] width 166 height 17
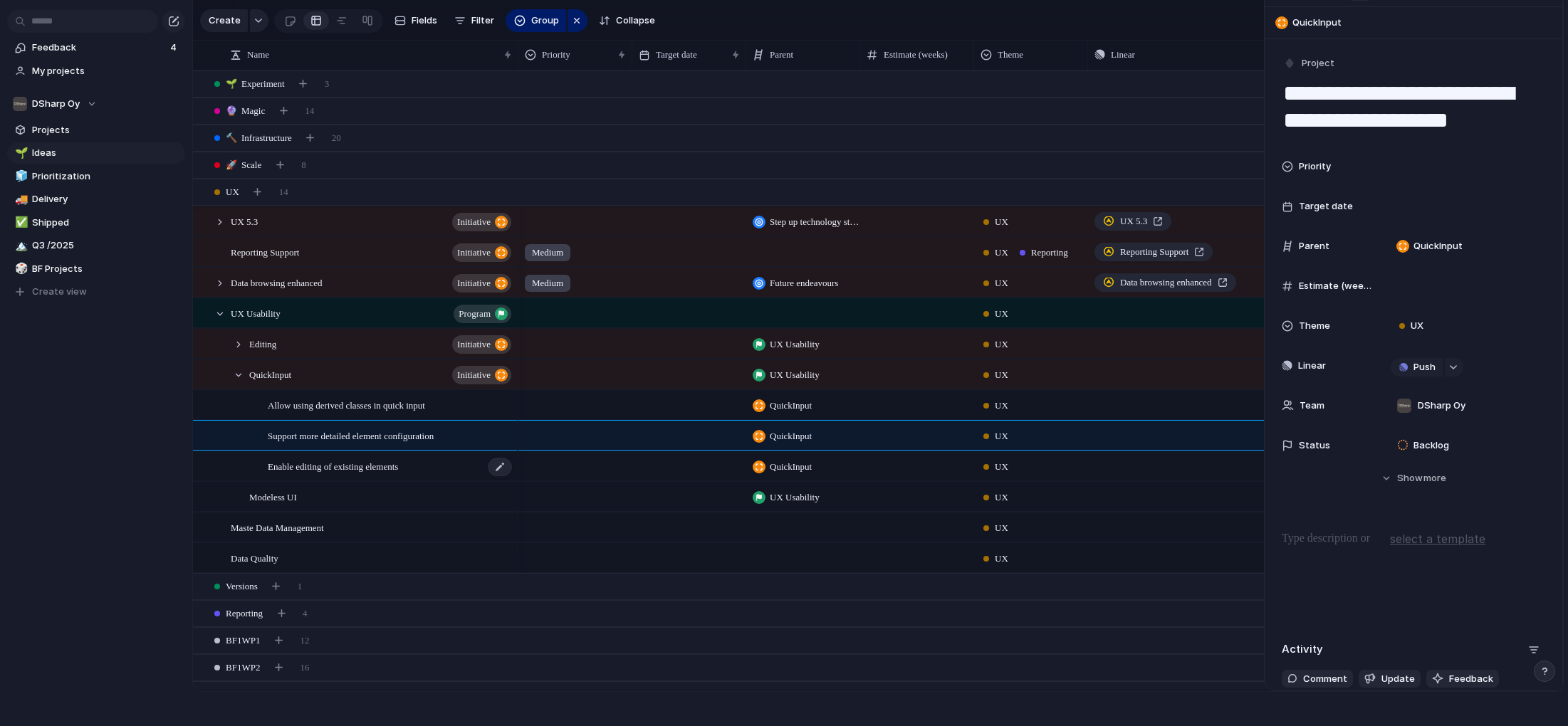
click at [363, 467] on span "Enable editing of existing elements" at bounding box center [333, 467] width 131 height 17
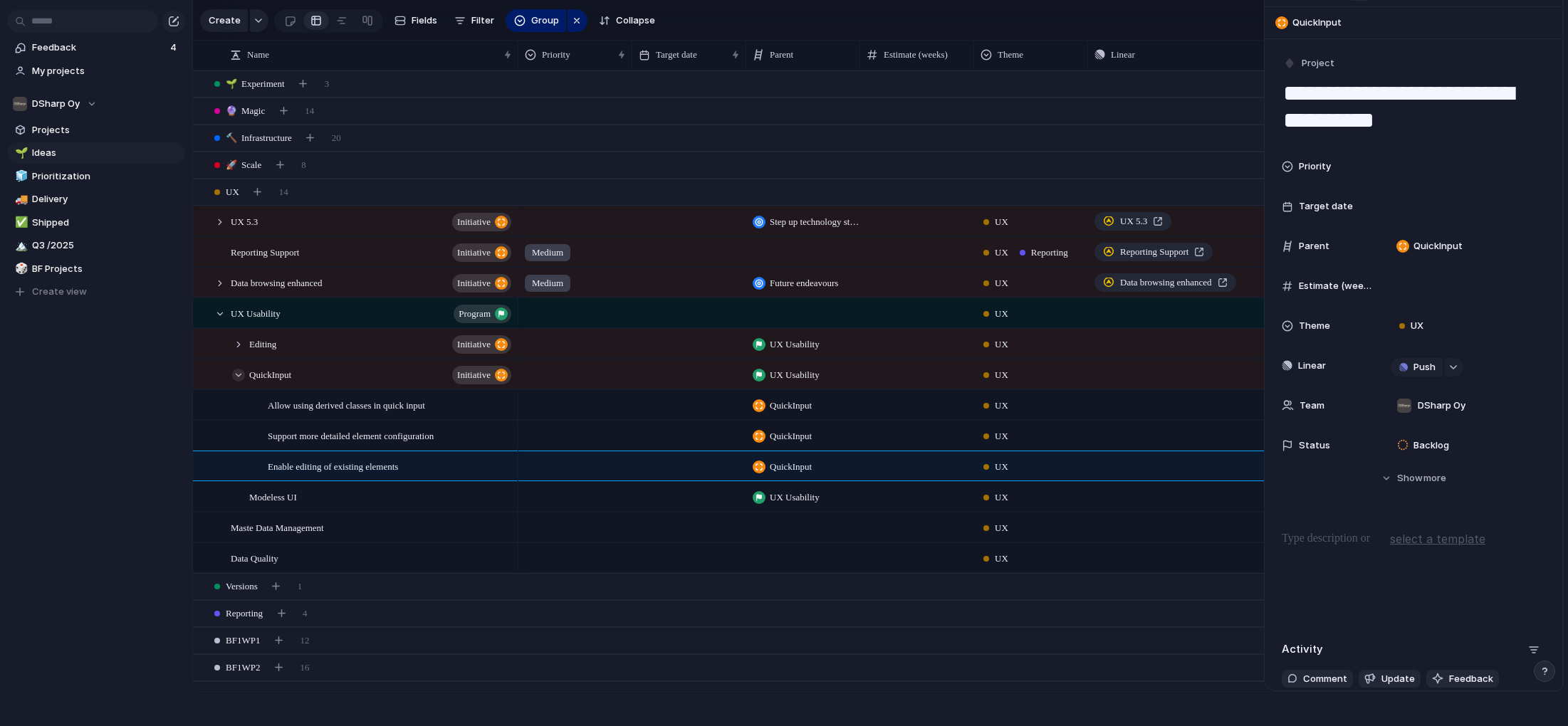
click at [240, 375] on div at bounding box center [238, 374] width 12 height 12
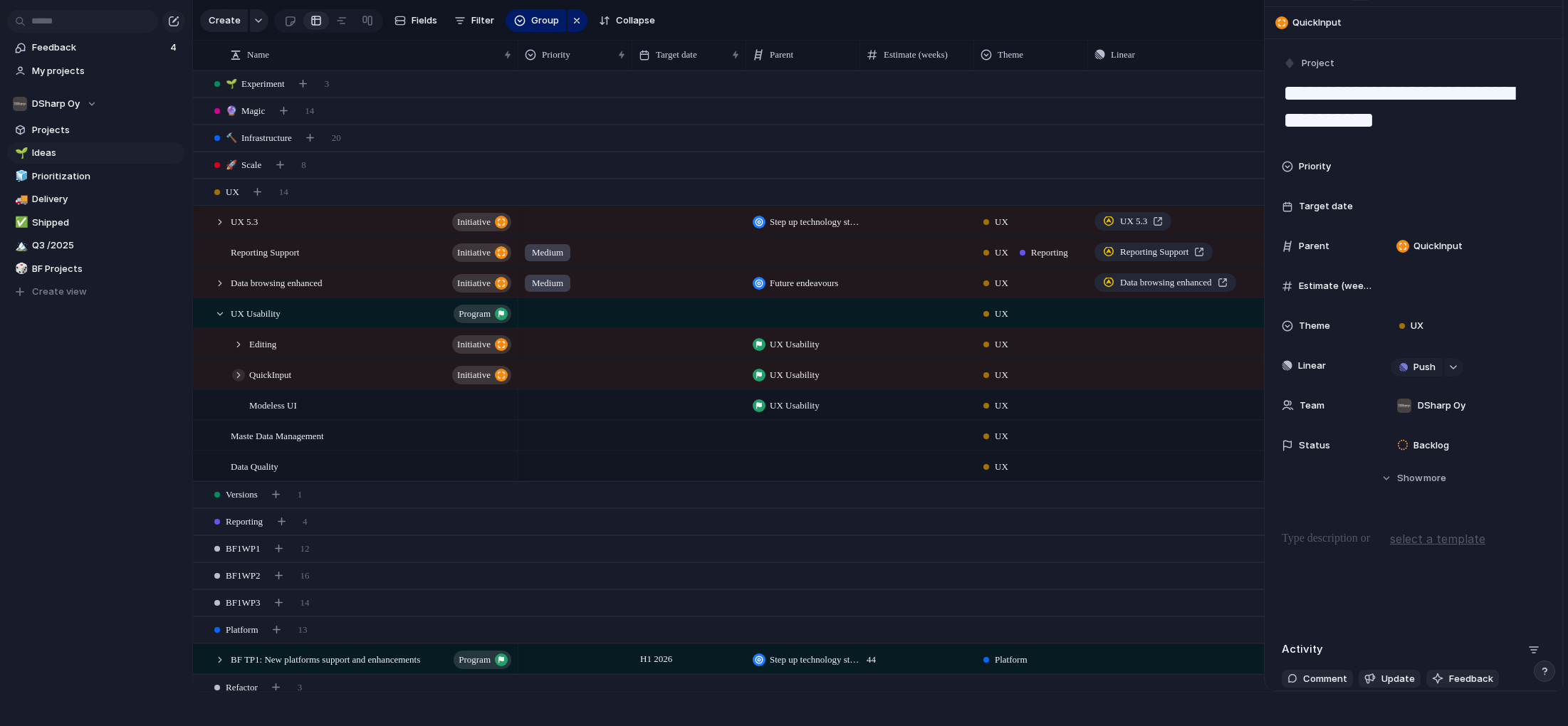
click at [240, 375] on div at bounding box center [238, 374] width 12 height 12
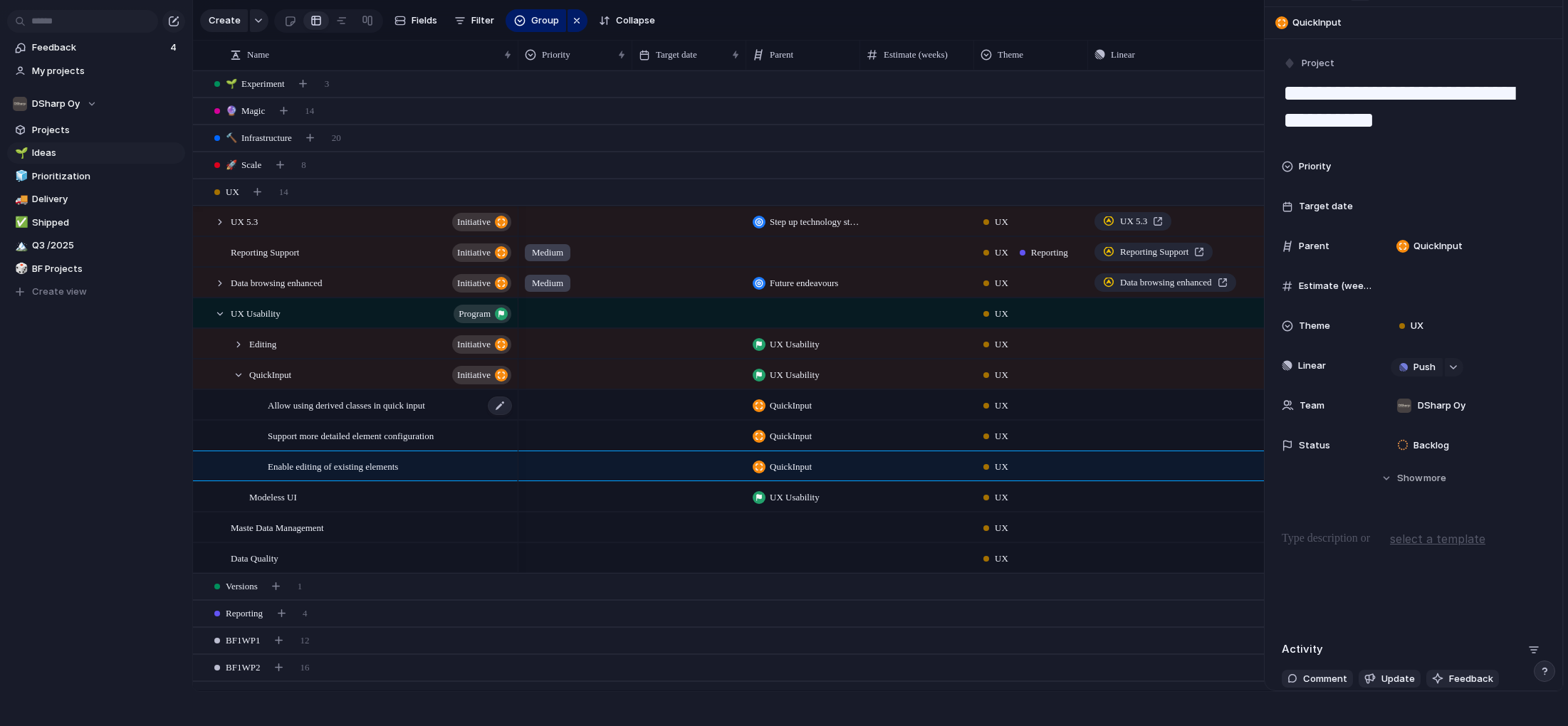
click at [336, 408] on span "Allow using derived classes in quick input" at bounding box center [346, 405] width 157 height 17
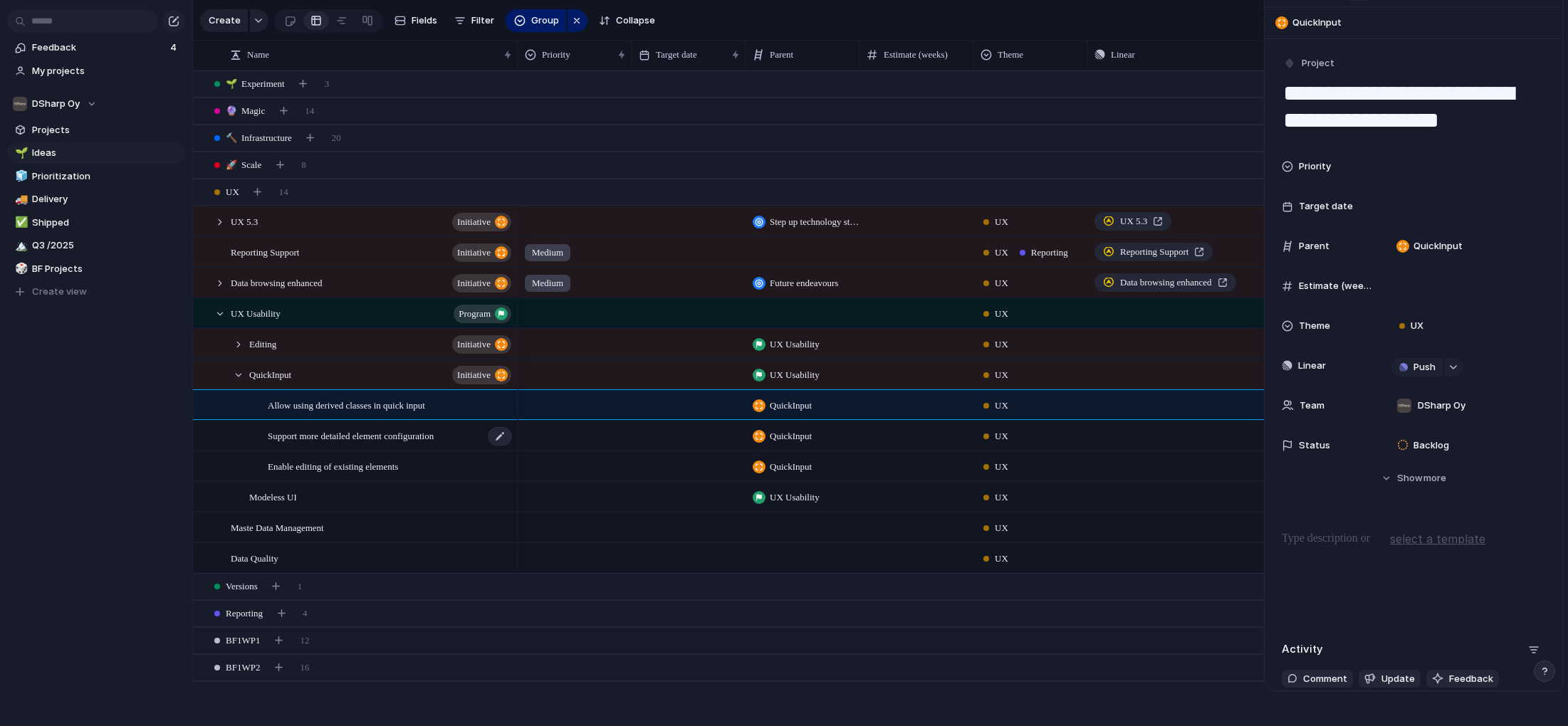
click at [339, 433] on span "Support more detailed element configuration" at bounding box center [350, 436] width 166 height 17
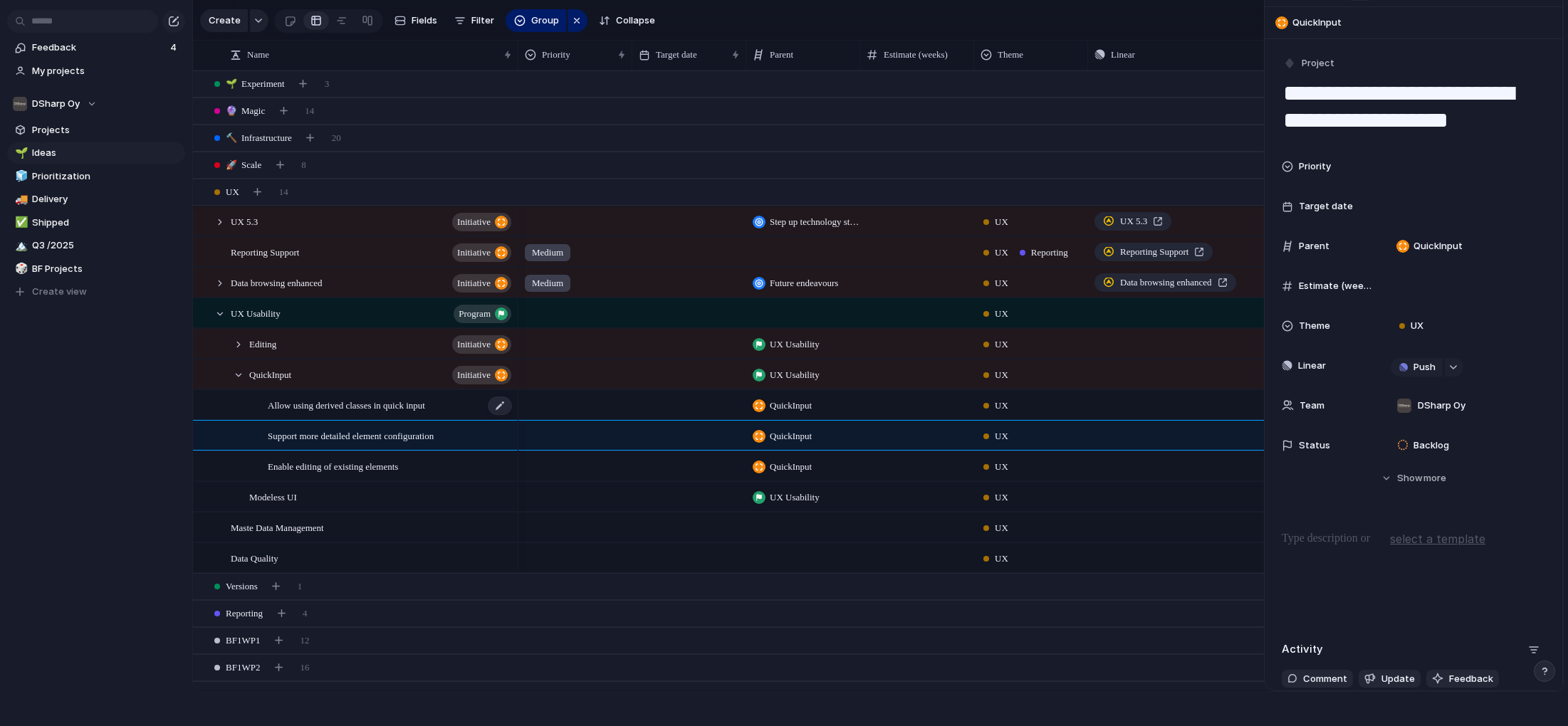
click at [339, 407] on span "Allow using derived classes in quick input" at bounding box center [346, 405] width 157 height 17
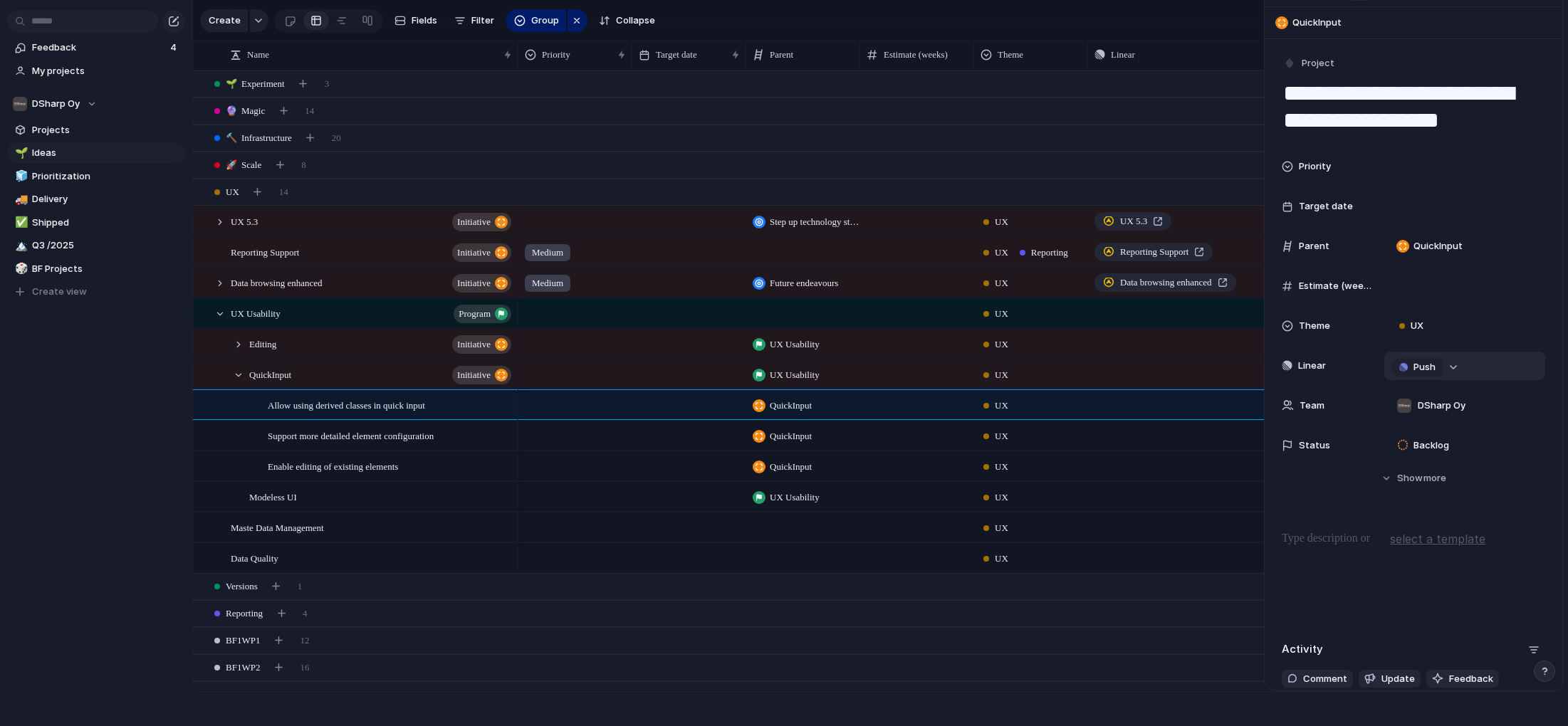
click at [1453, 364] on button "button" at bounding box center [1454, 368] width 18 height 18
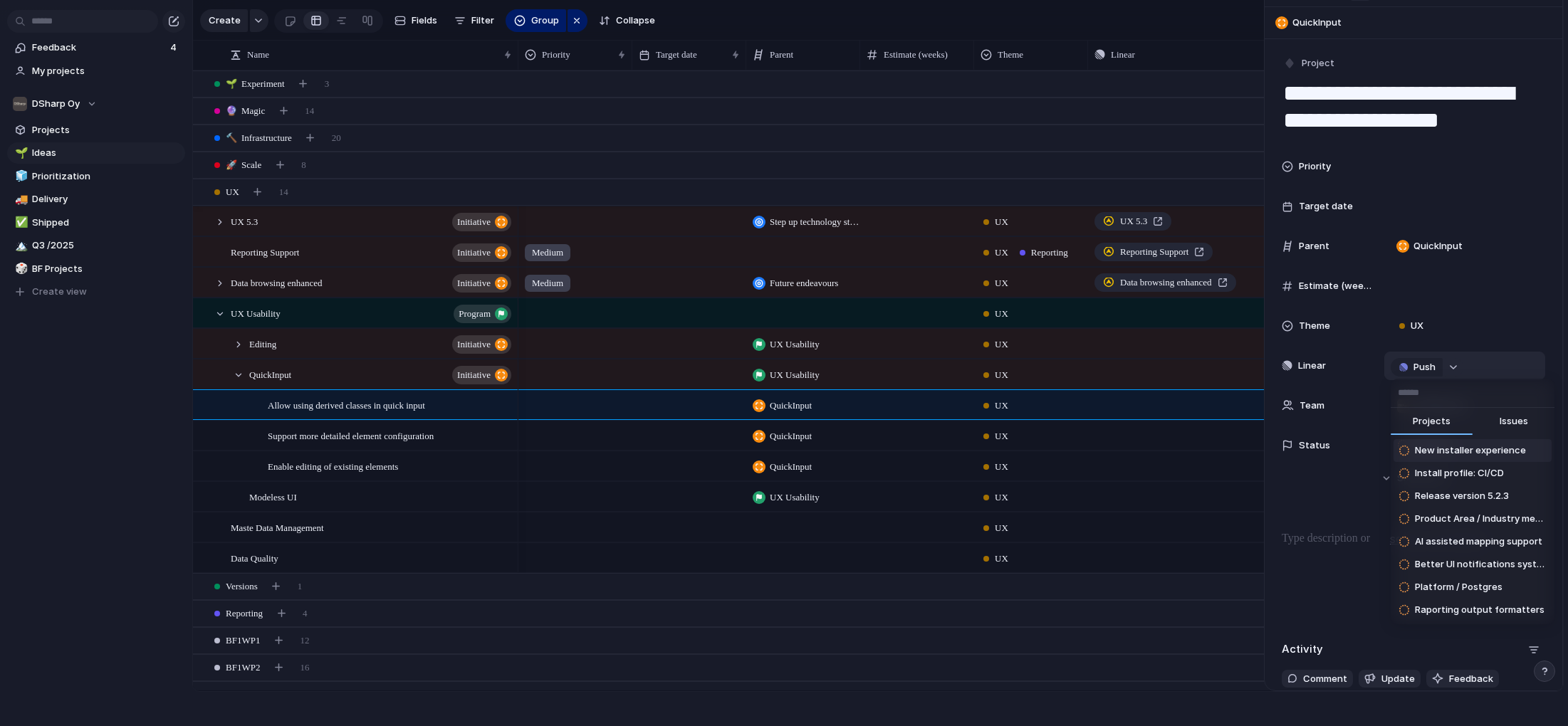
click at [1453, 364] on div "Projects Issues New installer experience Install profile: CI/CD Release version…" at bounding box center [784, 363] width 1568 height 726
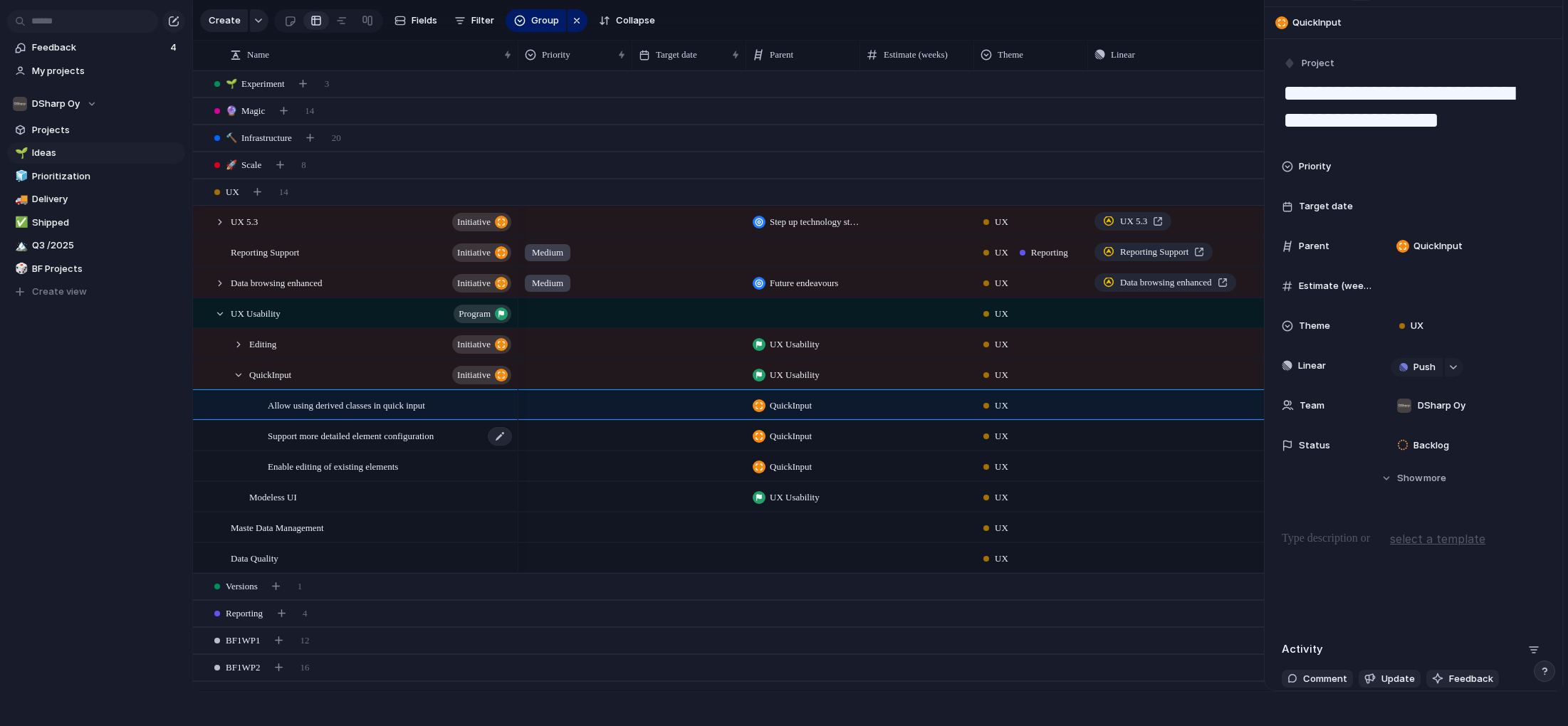
click at [357, 433] on span "Support more detailed element configuration" at bounding box center [350, 436] width 166 height 17
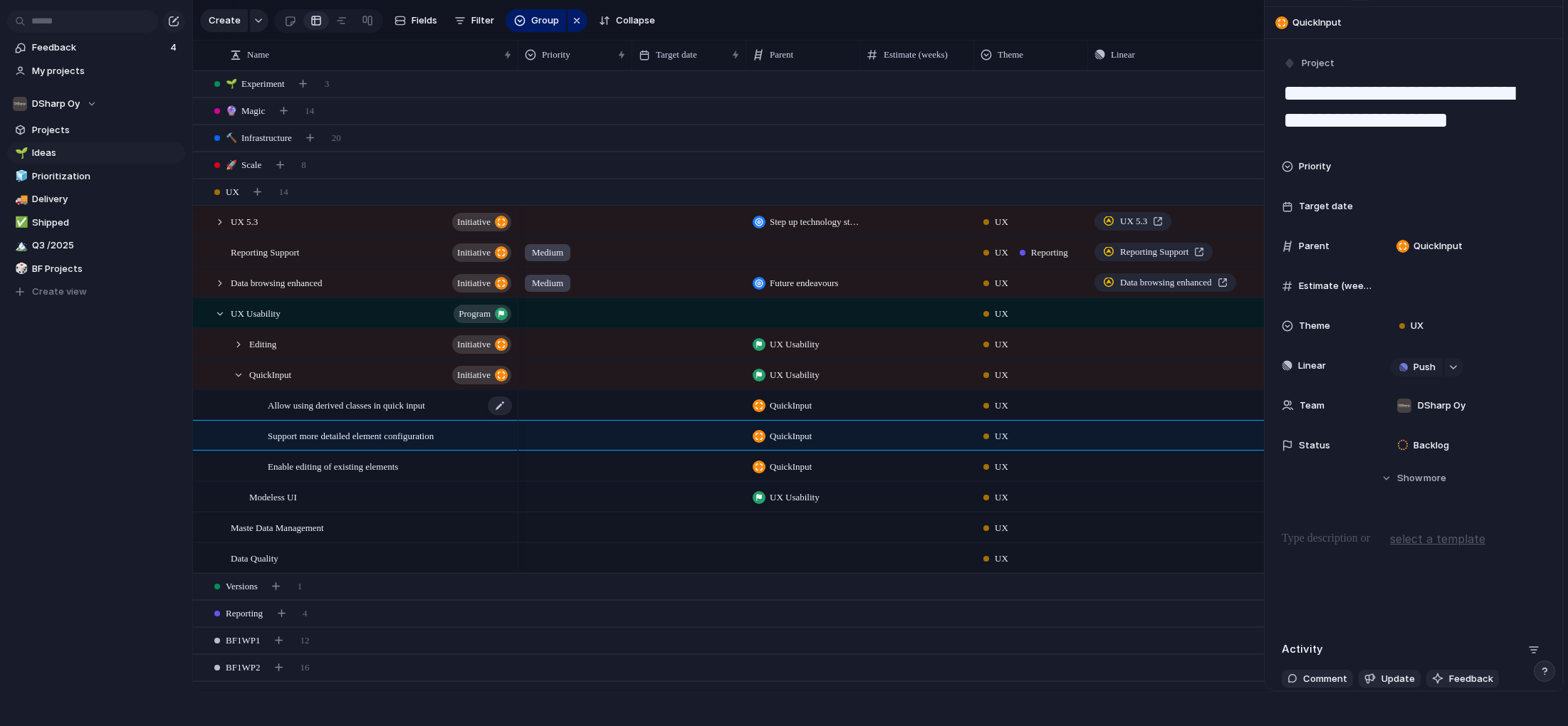
click at [359, 409] on span "Allow using derived classes in quick input" at bounding box center [346, 405] width 157 height 17
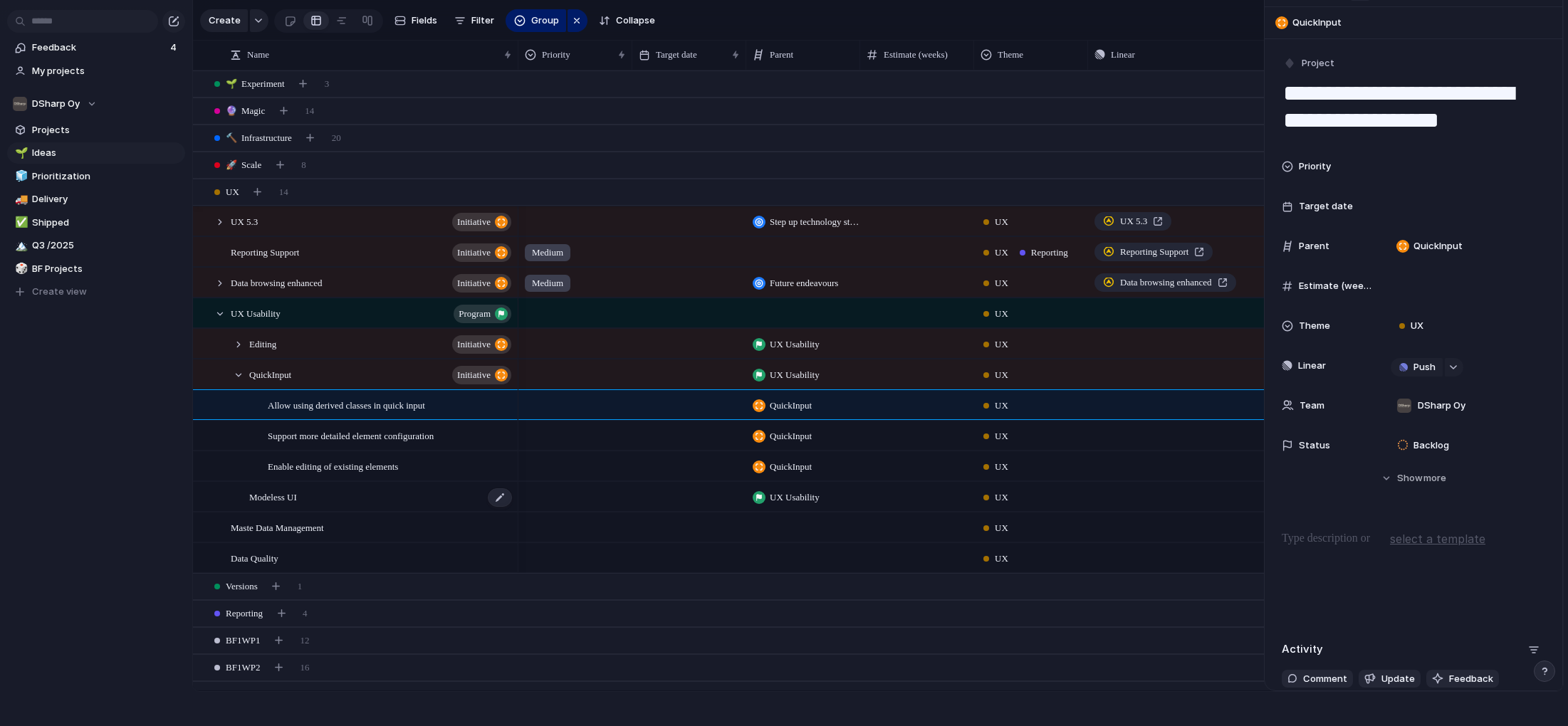
click at [288, 501] on span "Modeless UI" at bounding box center [273, 496] width 47 height 17
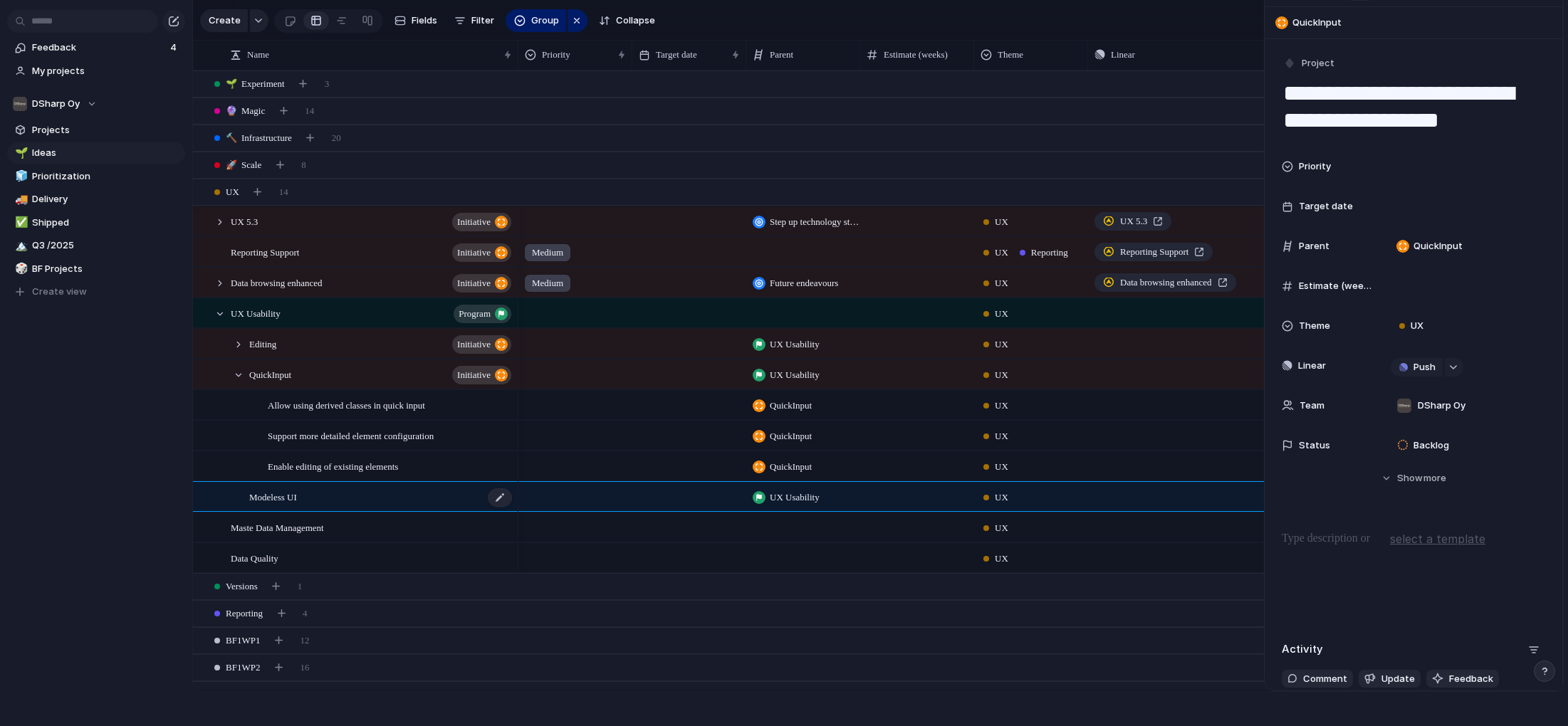
type textarea "**********"
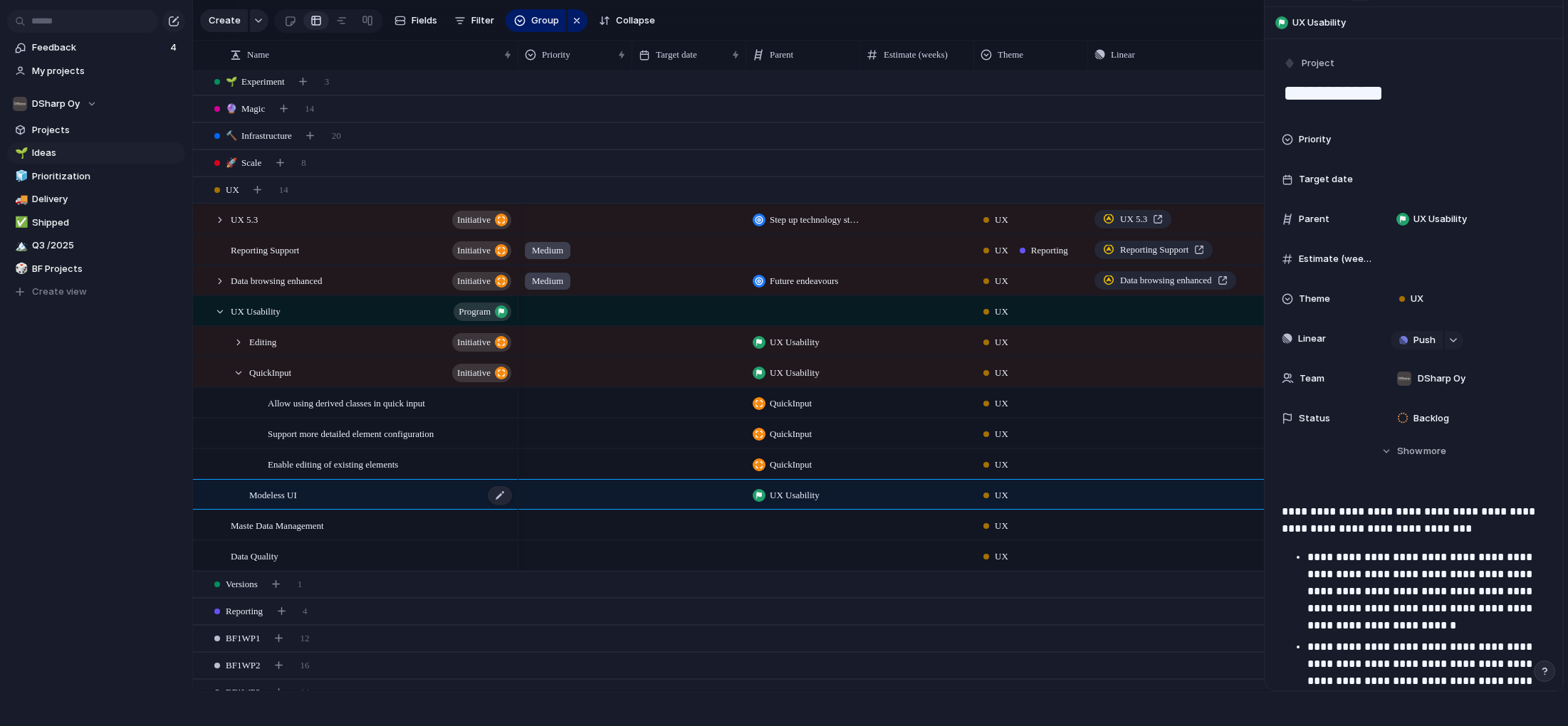
scroll to position [2, 0]
click at [220, 311] on div at bounding box center [220, 310] width 12 height 12
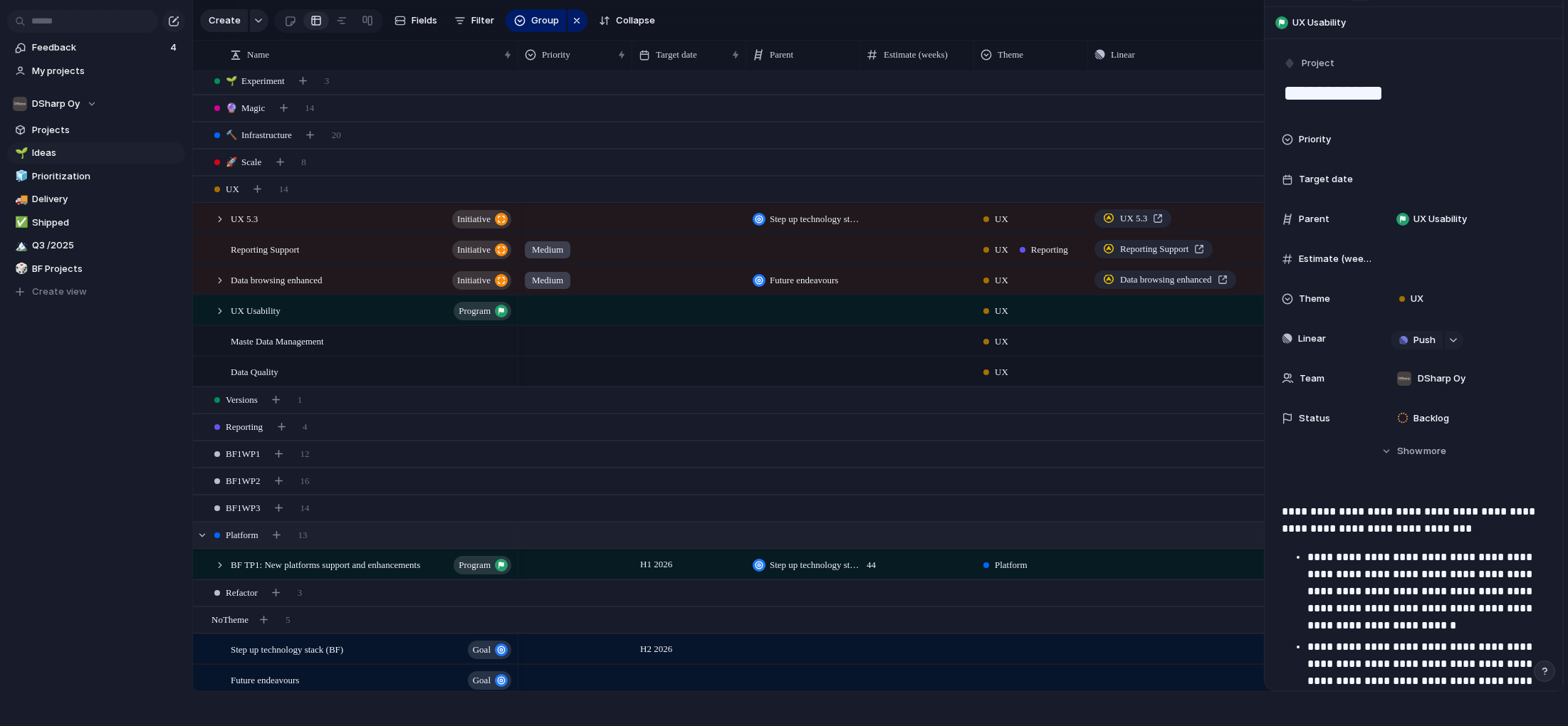
click at [245, 533] on span "Platform" at bounding box center [241, 535] width 32 height 14
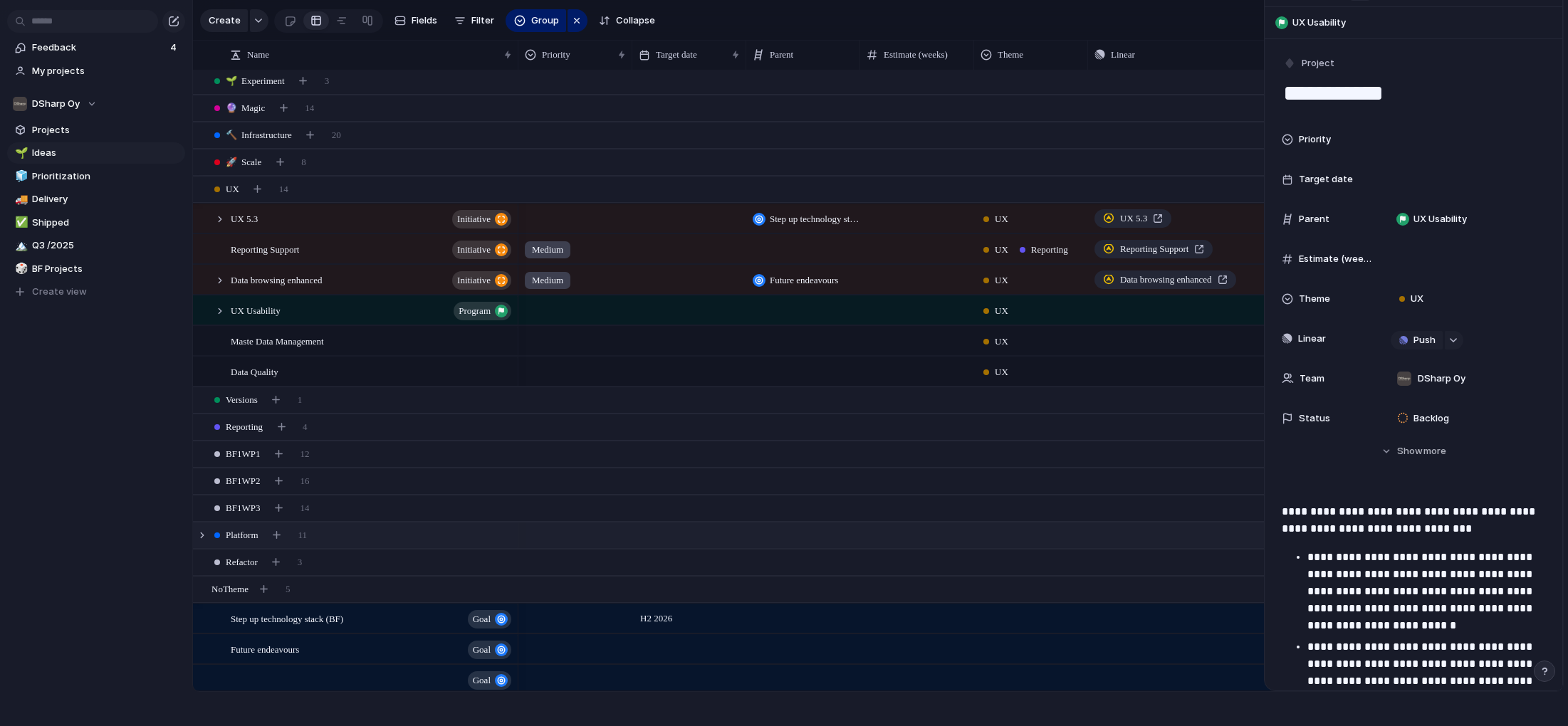
click at [245, 533] on span "Platform" at bounding box center [241, 535] width 32 height 14
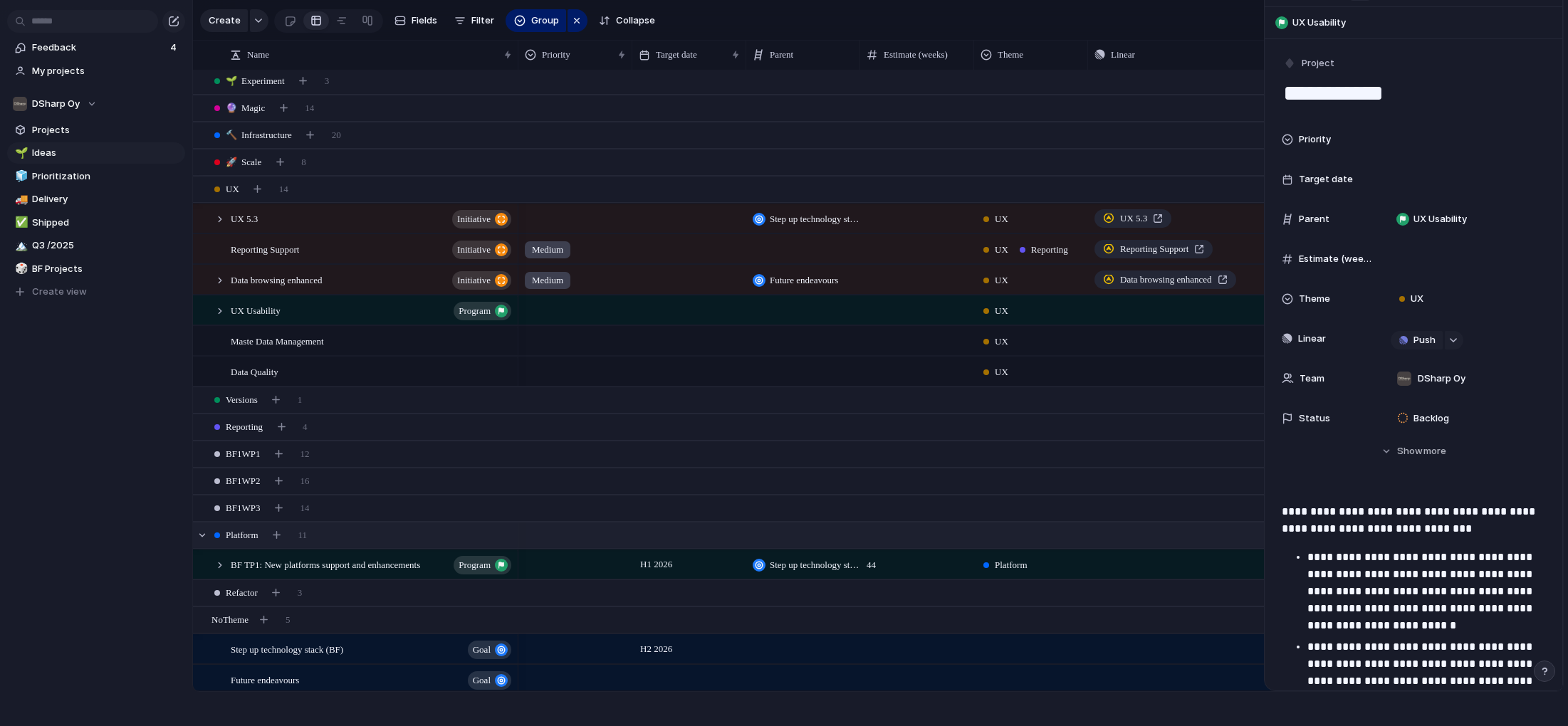
click at [235, 534] on span "Platform" at bounding box center [241, 535] width 32 height 14
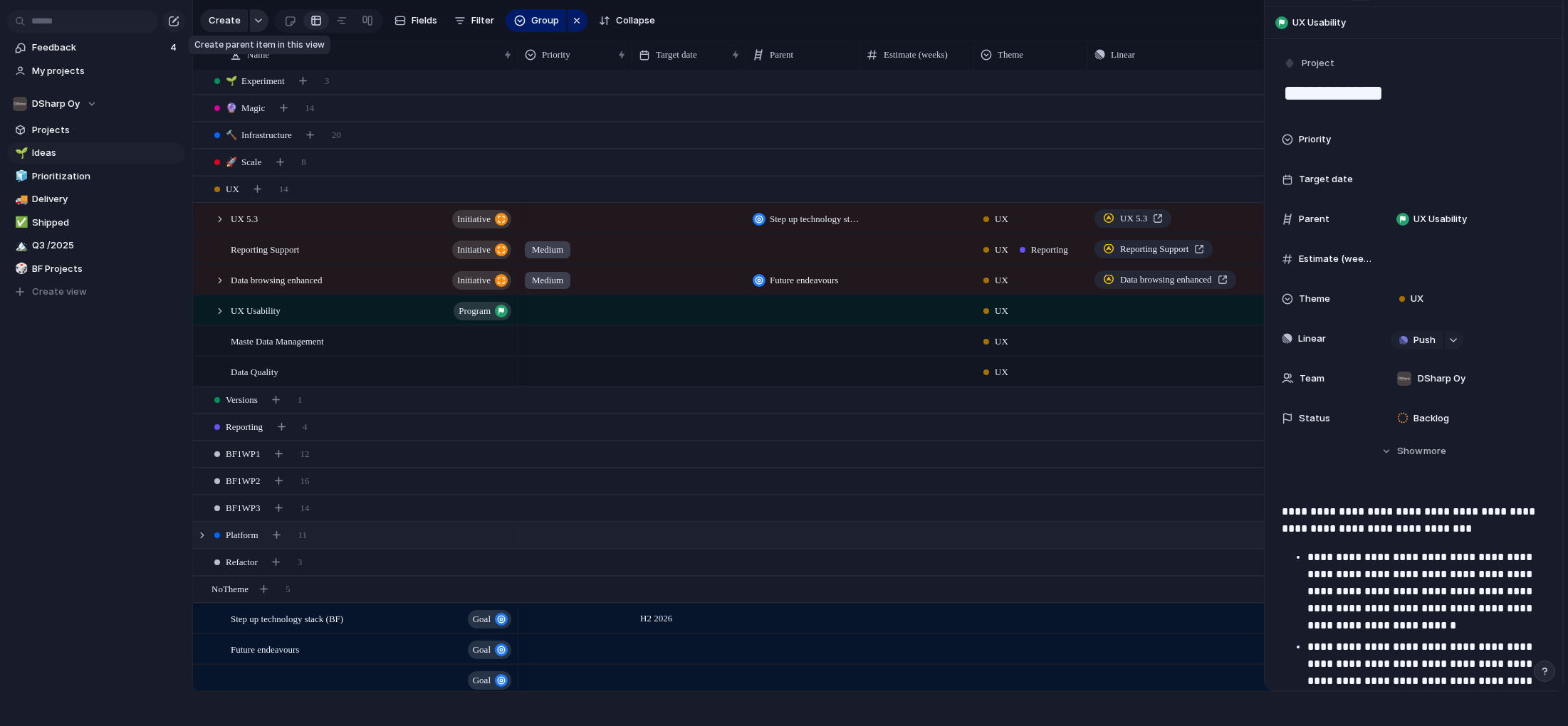
click at [257, 18] on div "button" at bounding box center [259, 20] width 10 height 6
click at [255, 200] on span "Customize" at bounding box center [251, 202] width 49 height 14
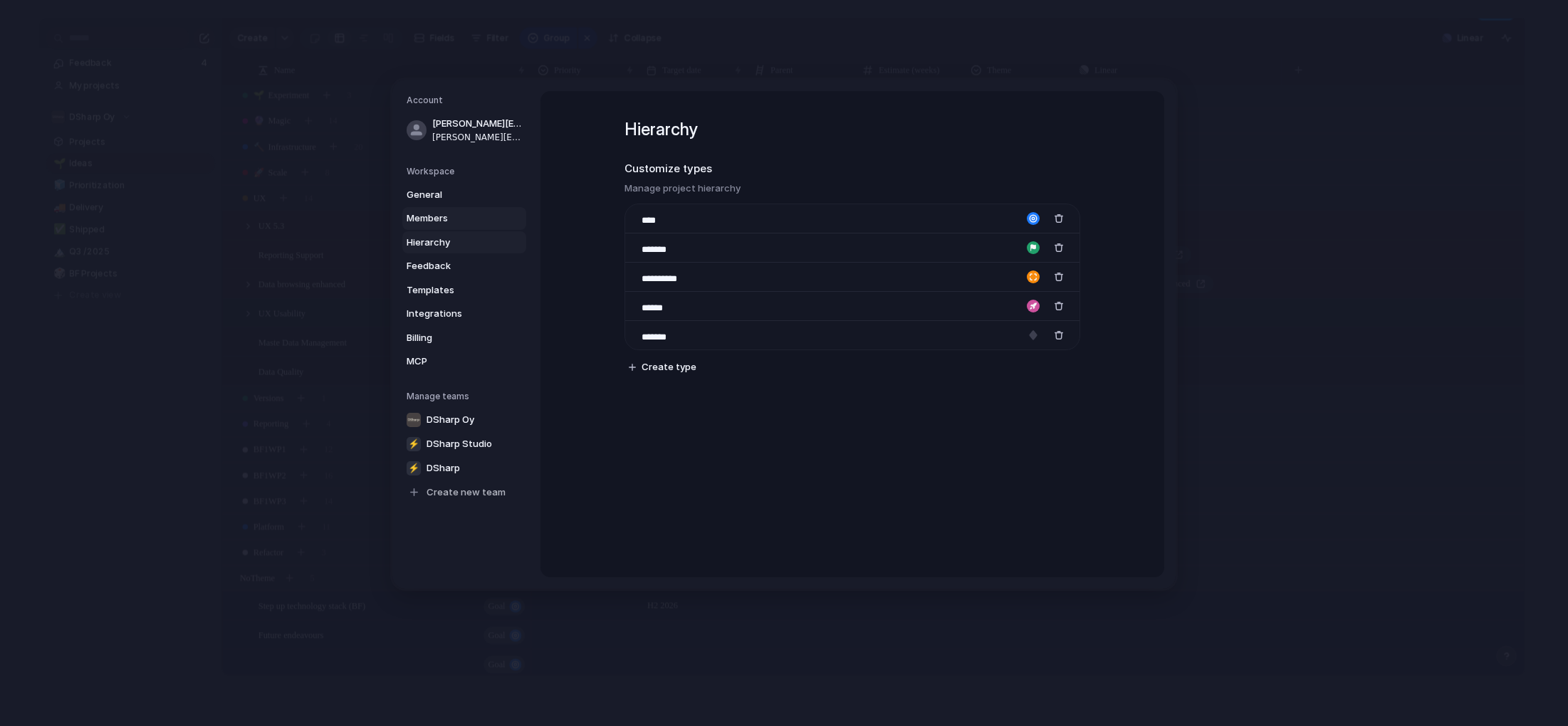
click at [438, 218] on span "Members" at bounding box center [453, 218] width 92 height 14
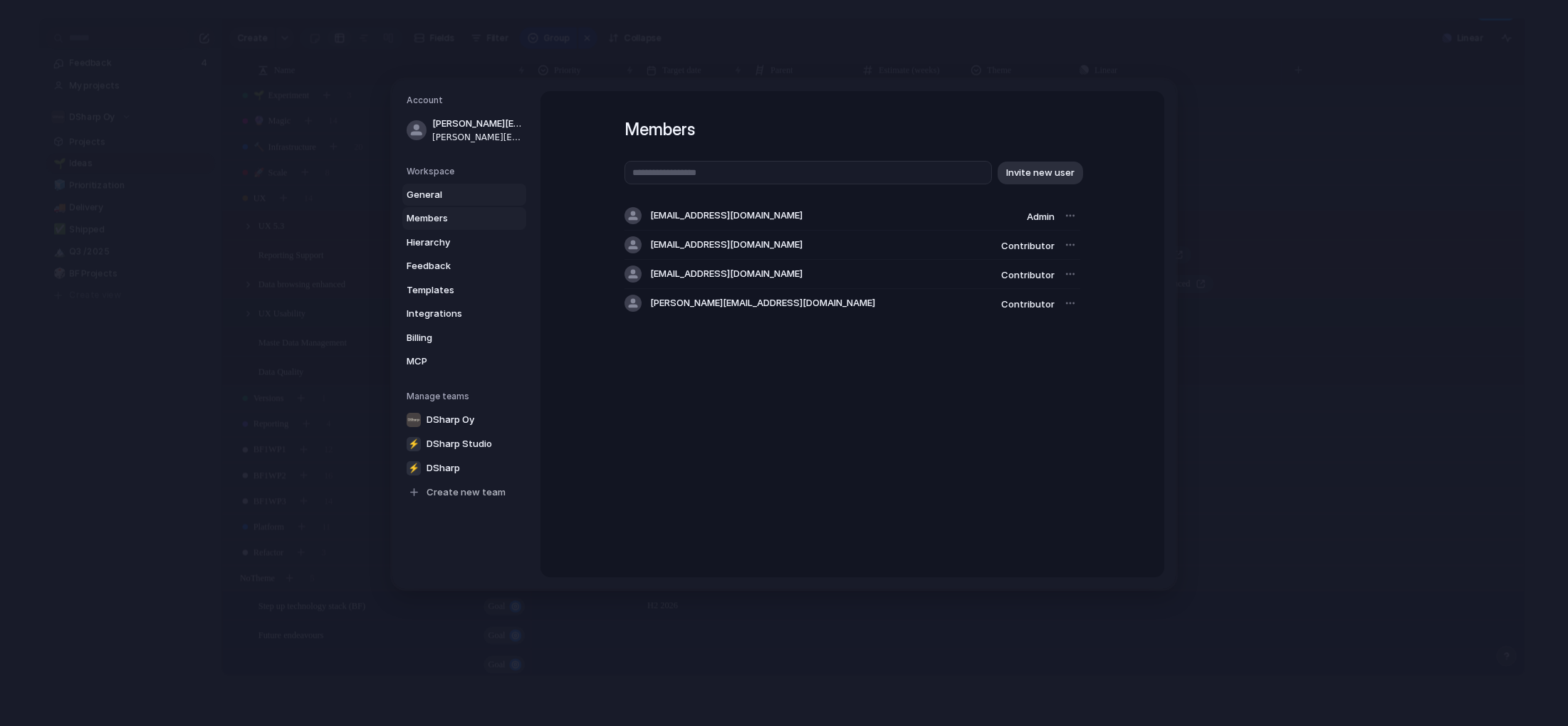
click at [433, 194] on span "General" at bounding box center [453, 194] width 92 height 14
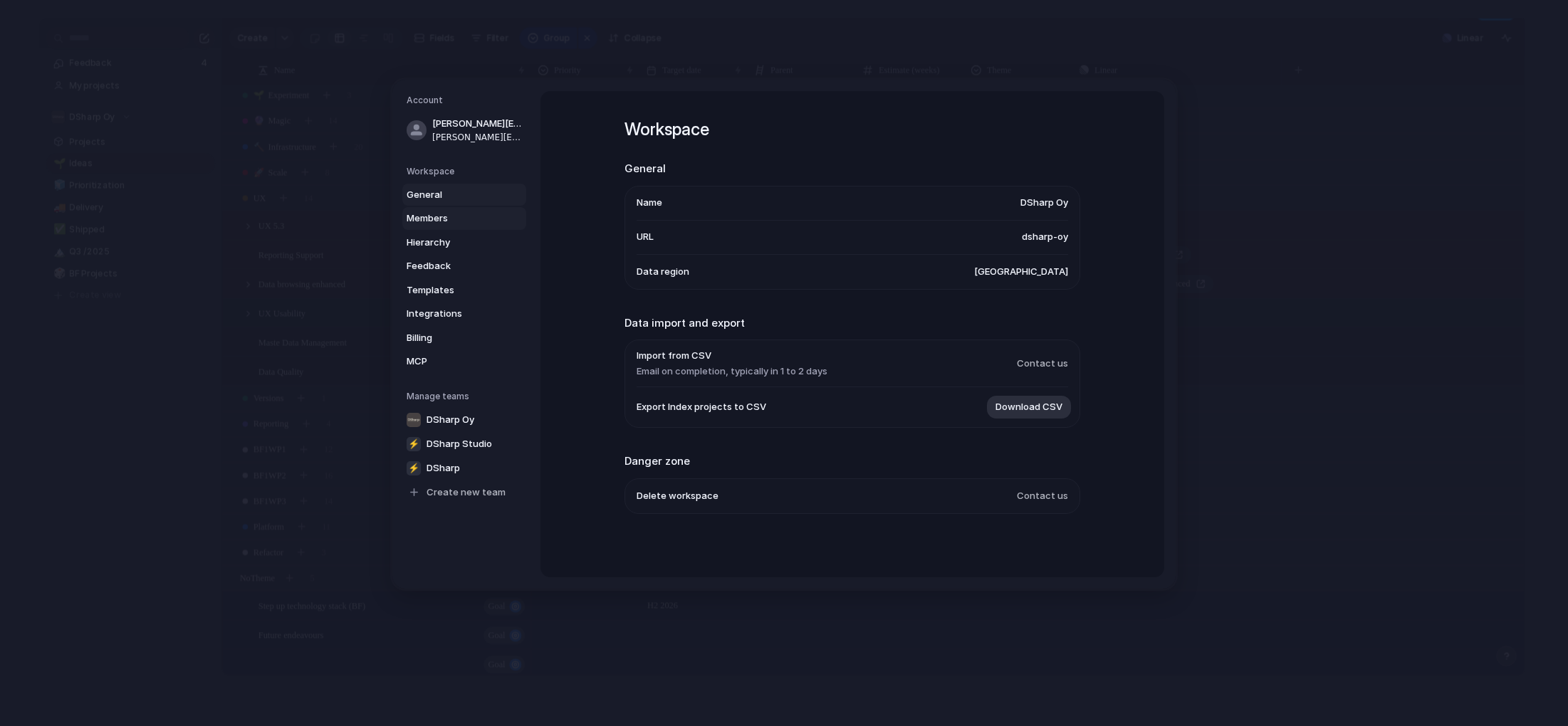
click at [432, 216] on span "Members" at bounding box center [453, 218] width 92 height 14
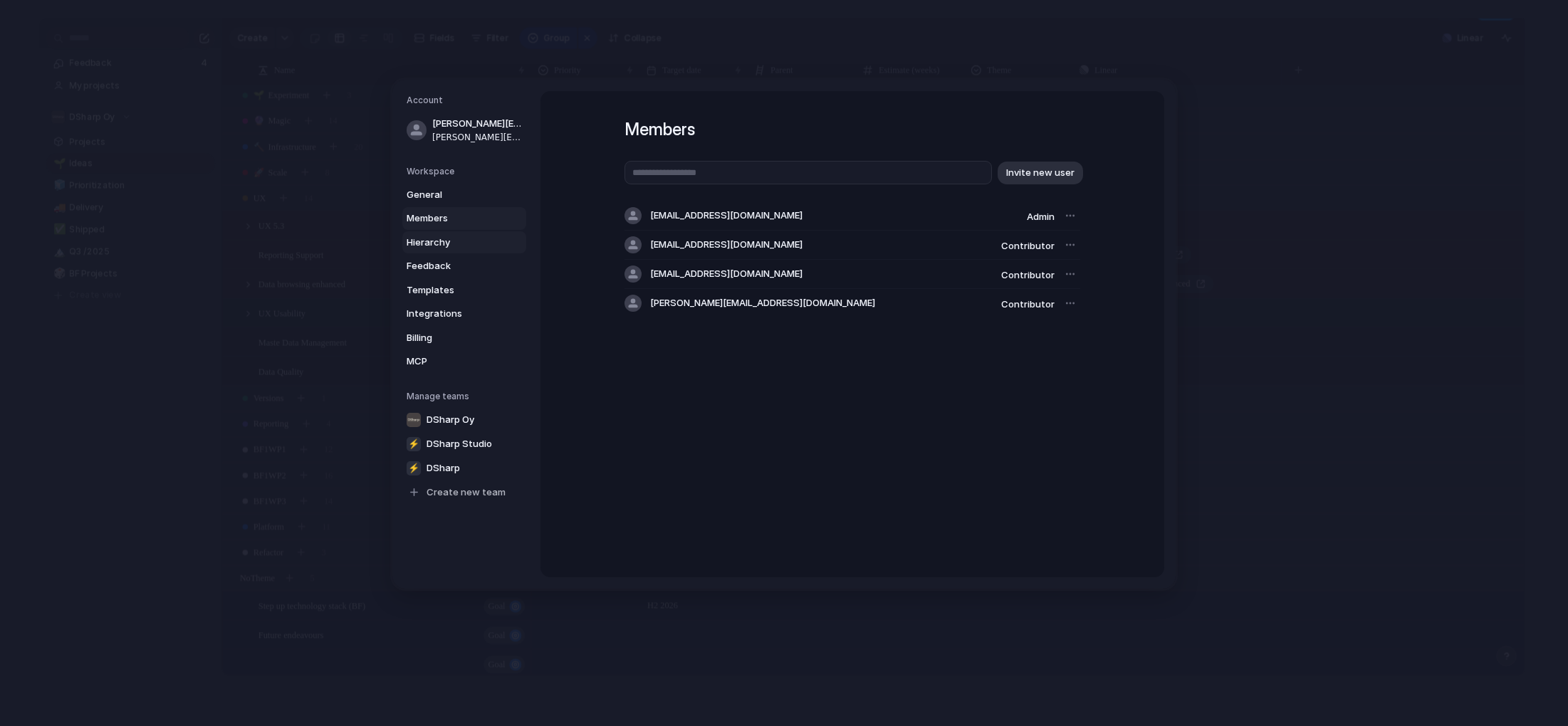
click at [433, 242] on span "Hierarchy" at bounding box center [453, 242] width 92 height 14
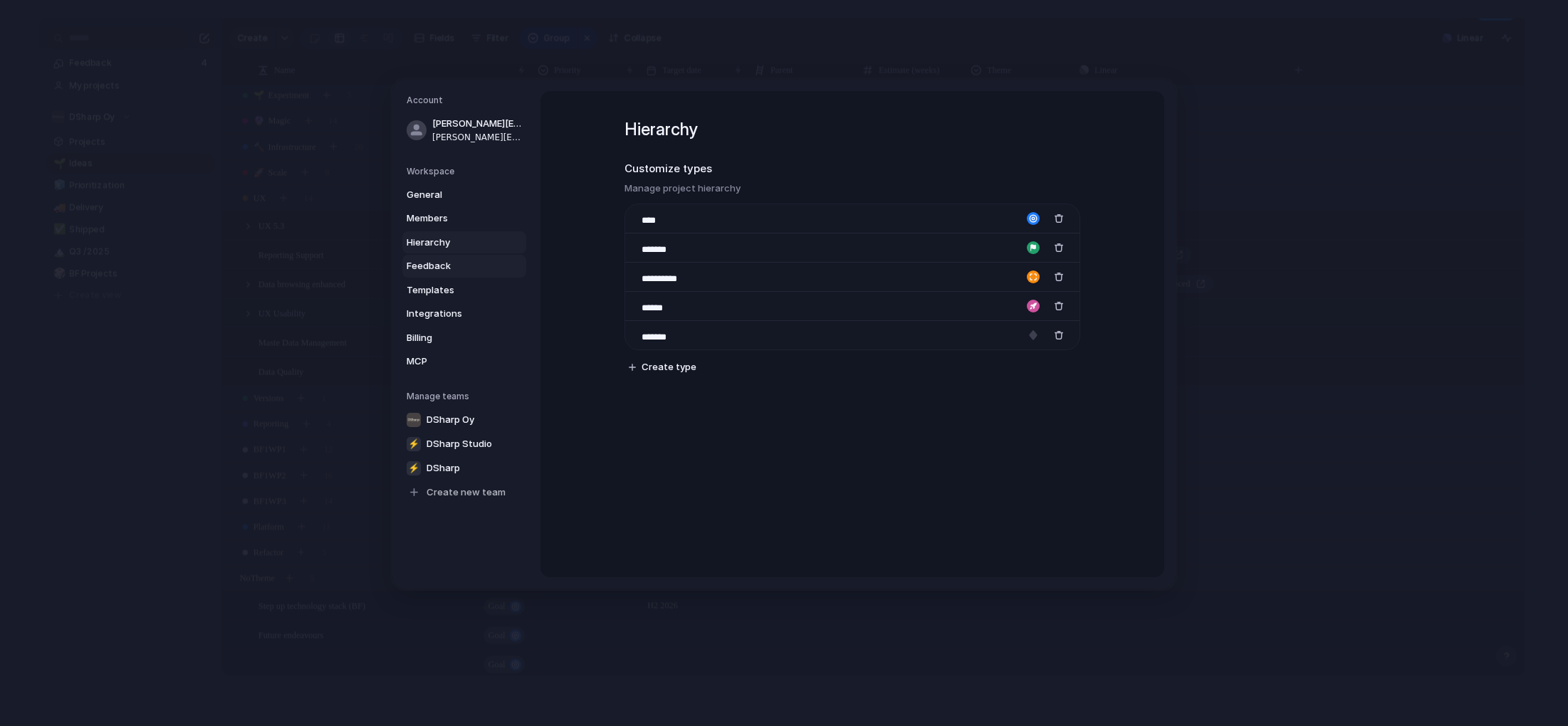
click at [430, 264] on span "Feedback" at bounding box center [453, 266] width 92 height 14
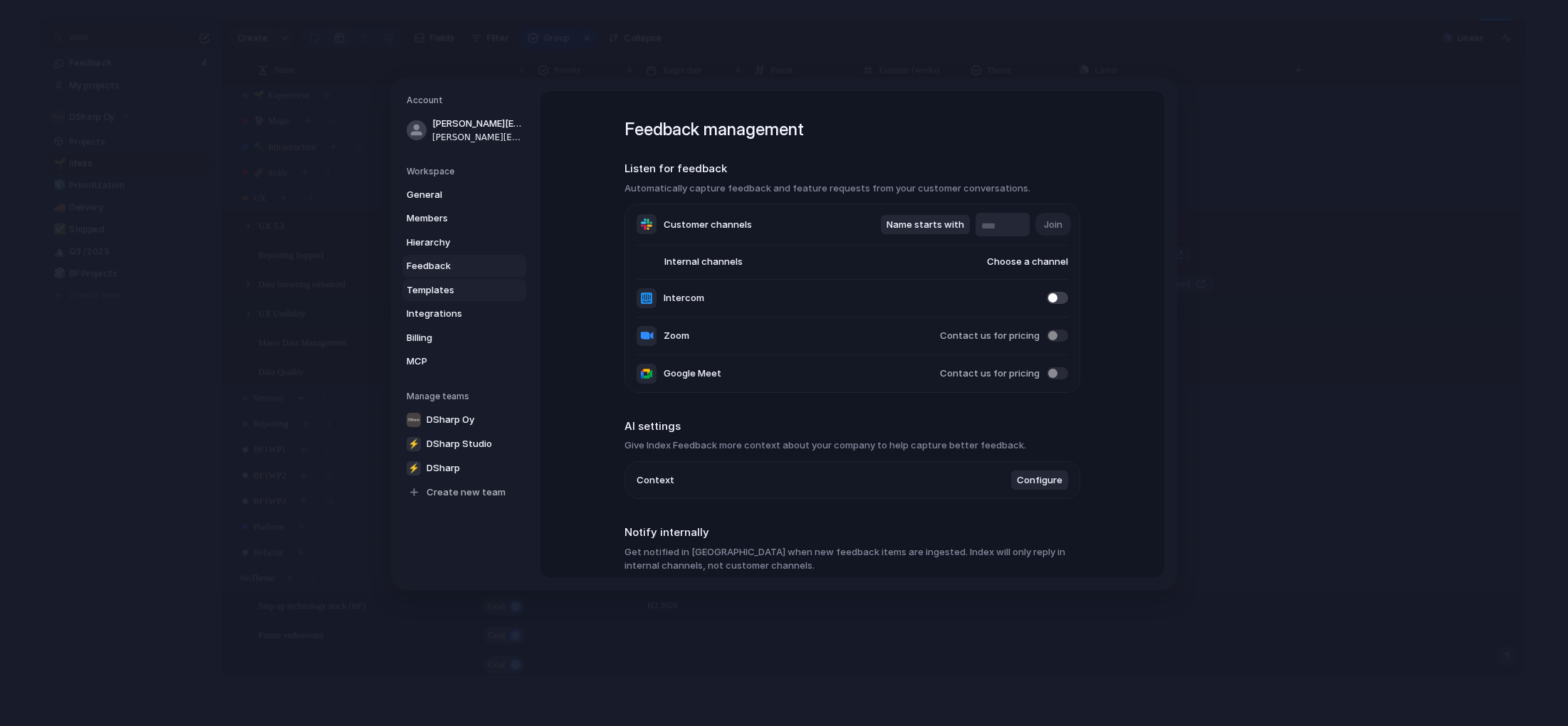
click at [431, 287] on span "Templates" at bounding box center [453, 289] width 92 height 14
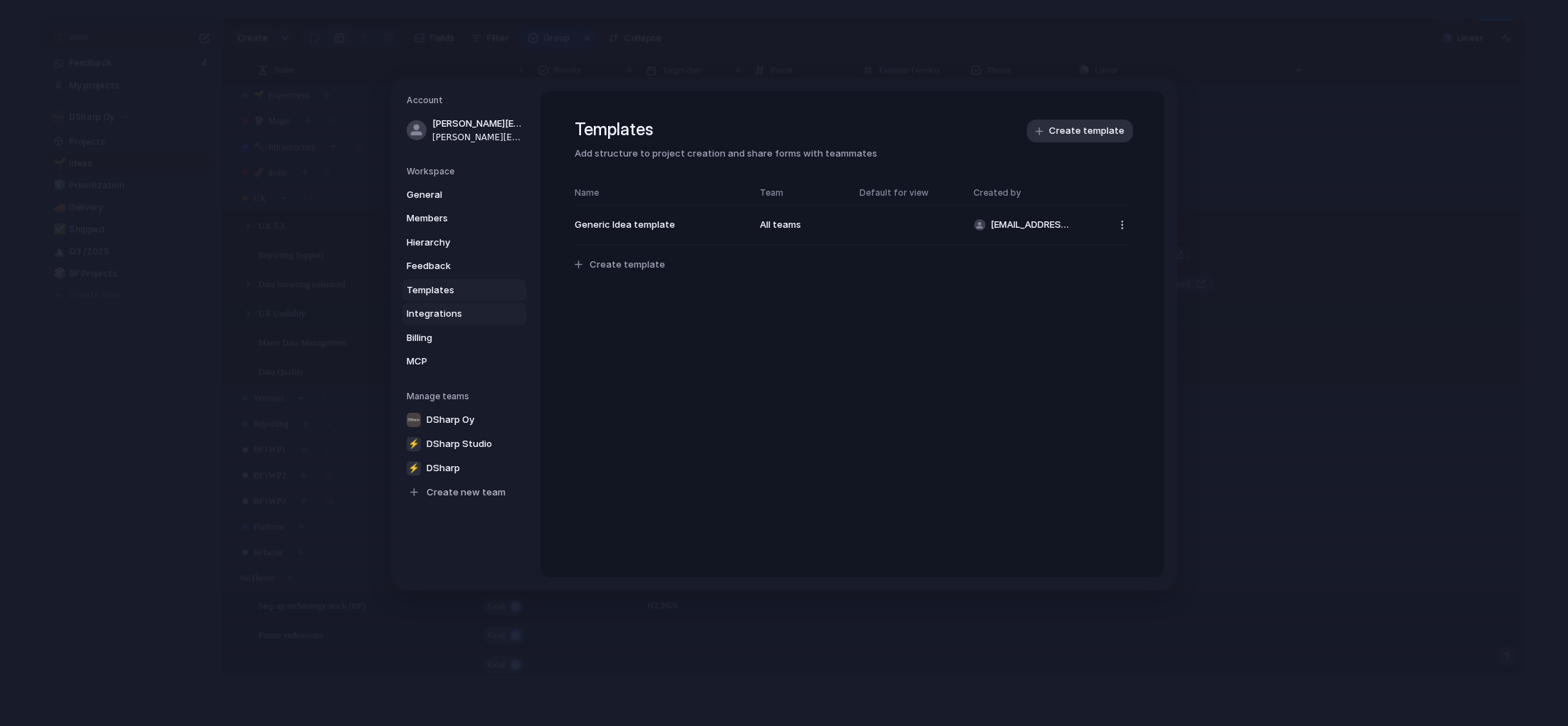
click at [443, 312] on span "Integrations" at bounding box center [453, 314] width 92 height 14
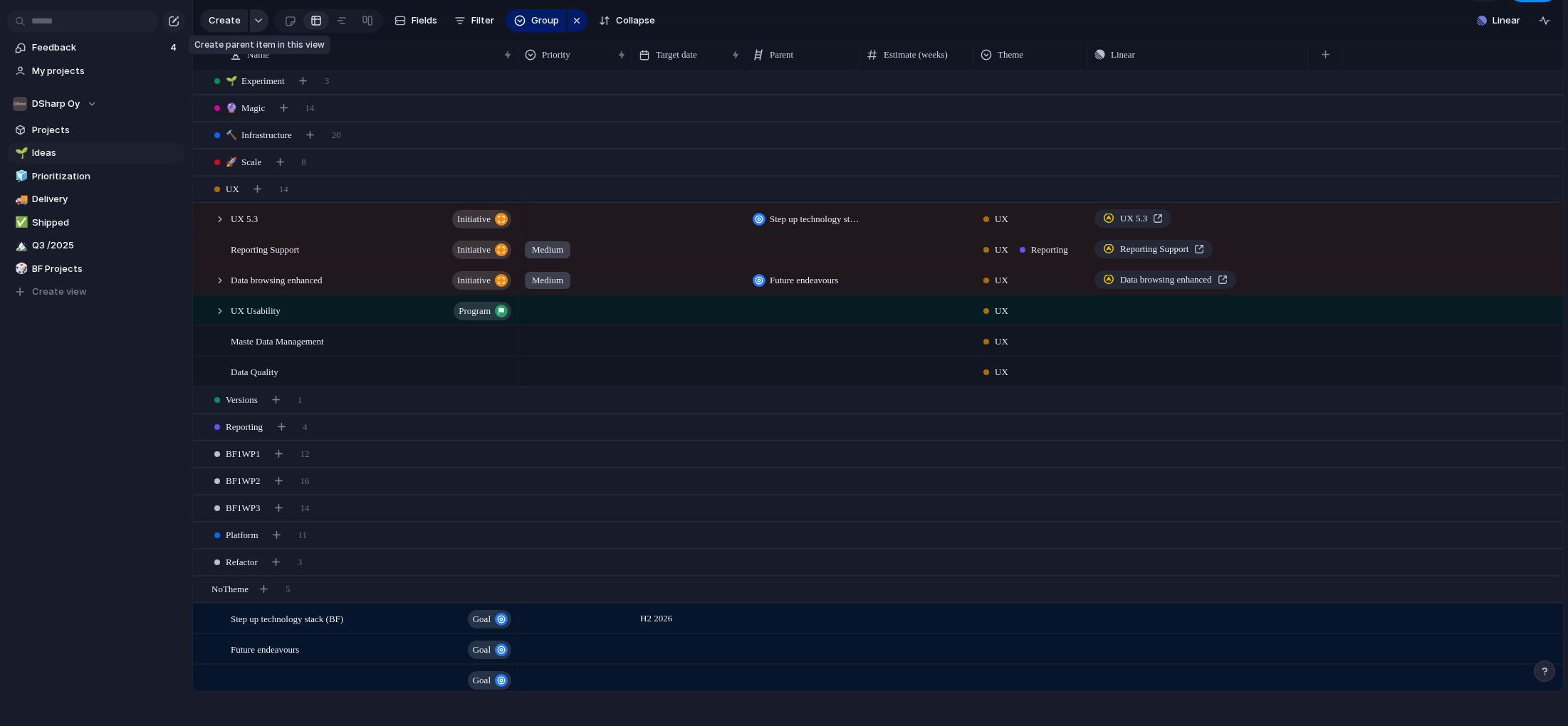
click at [259, 18] on div "button" at bounding box center [259, 20] width 10 height 6
click at [204, 398] on div at bounding box center [201, 399] width 12 height 12
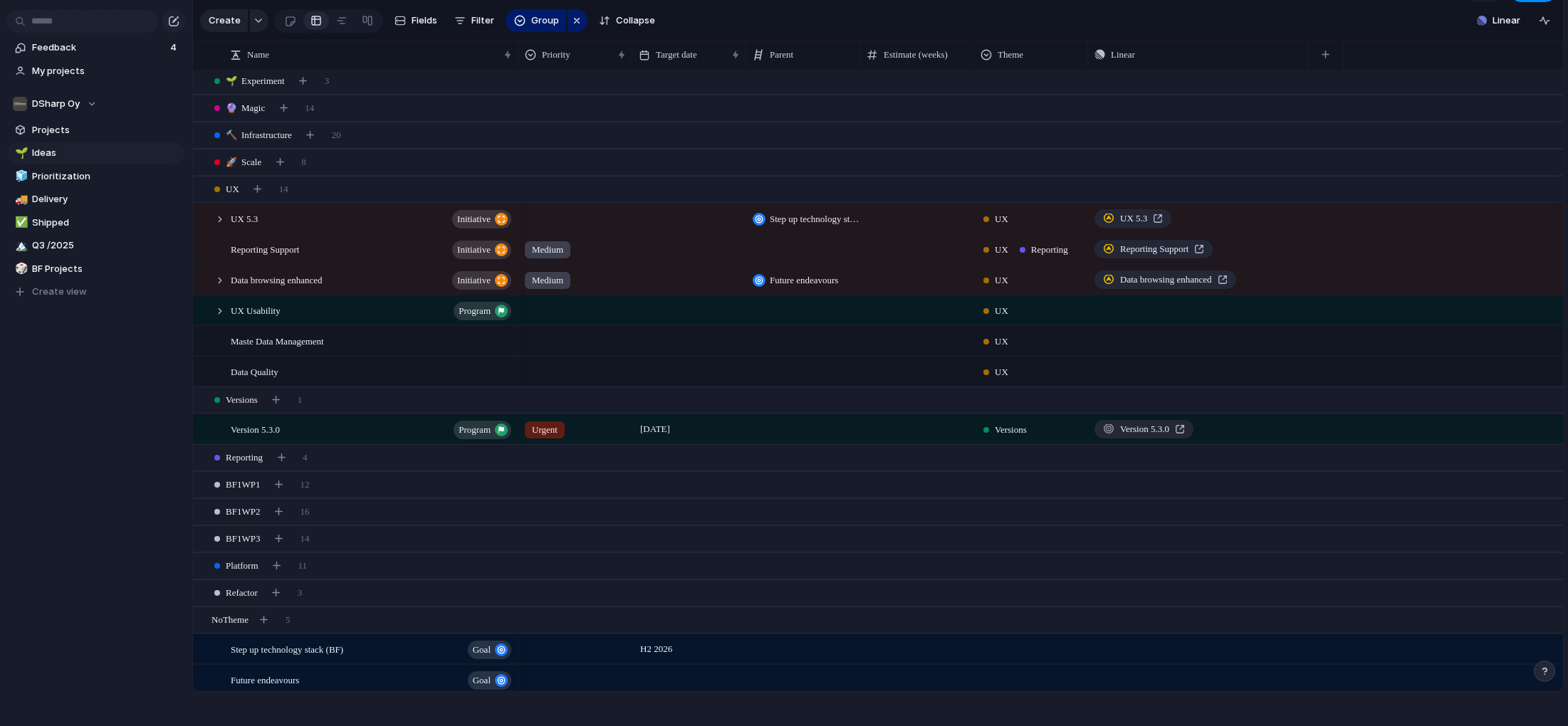
click at [720, 427] on div "[DATE]" at bounding box center [689, 426] width 112 height 22
click at [324, 429] on div "Version 5.3.0 program" at bounding box center [372, 429] width 283 height 29
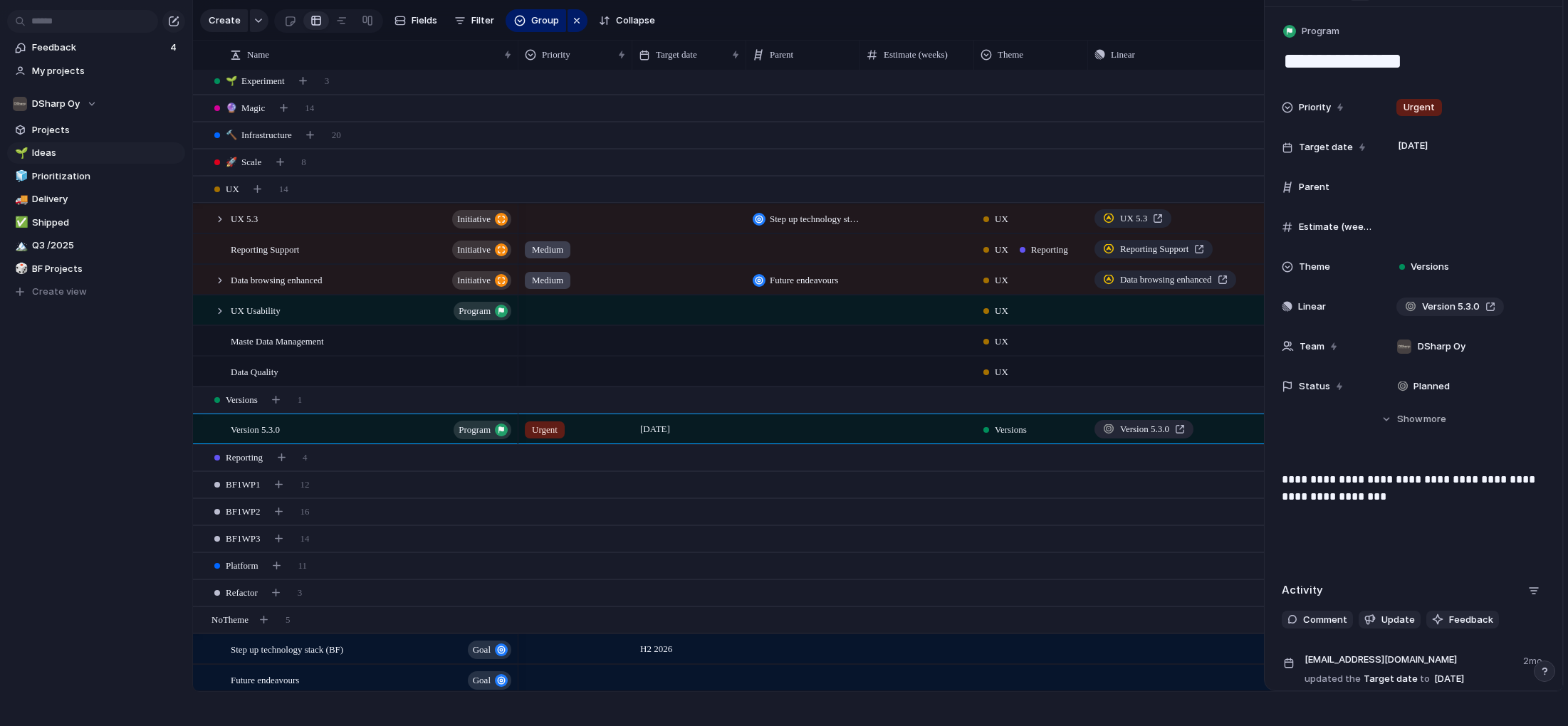
click at [1288, 268] on div at bounding box center [1288, 267] width 12 height 12
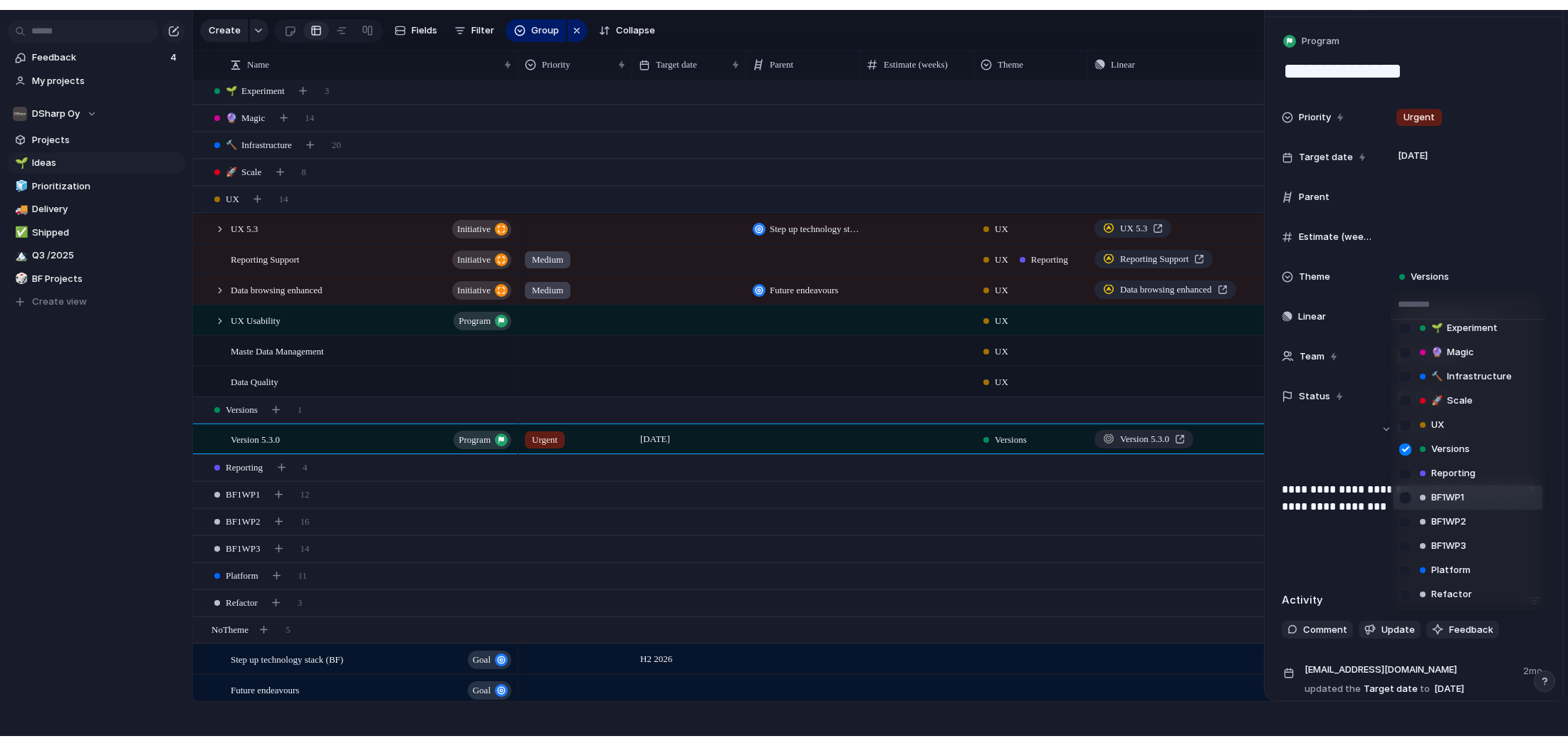
scroll to position [7, 0]
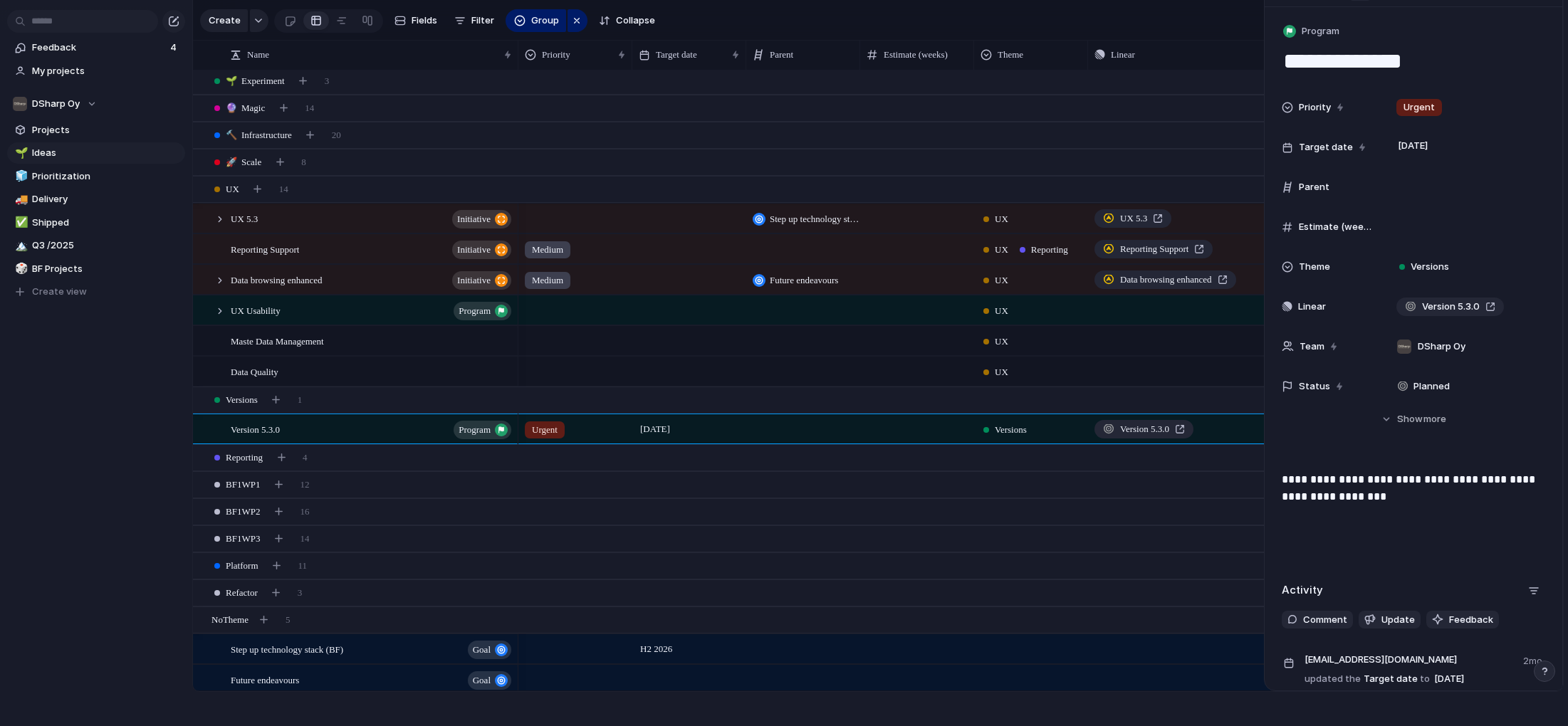
click at [1289, 268] on div at bounding box center [1288, 267] width 12 height 12
click at [1289, 268] on div "🌱 Experiment 🔮 Magic 🔨 Infrastructure 🚀 Scale UX Versions Reporting BF1WP1 BF1W…" at bounding box center [784, 363] width 1568 height 726
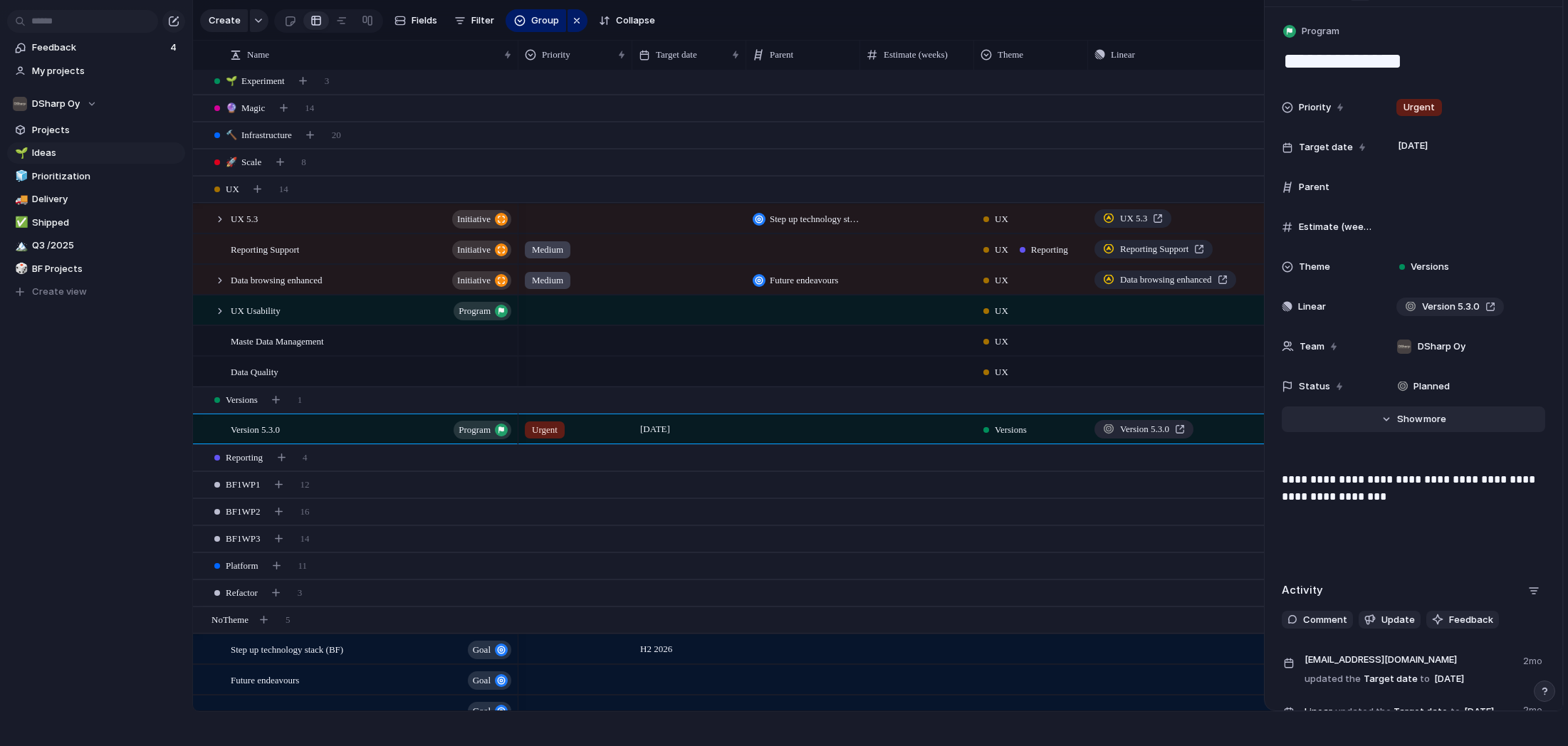
scroll to position [0, 0]
click at [216, 281] on div at bounding box center [220, 283] width 12 height 12
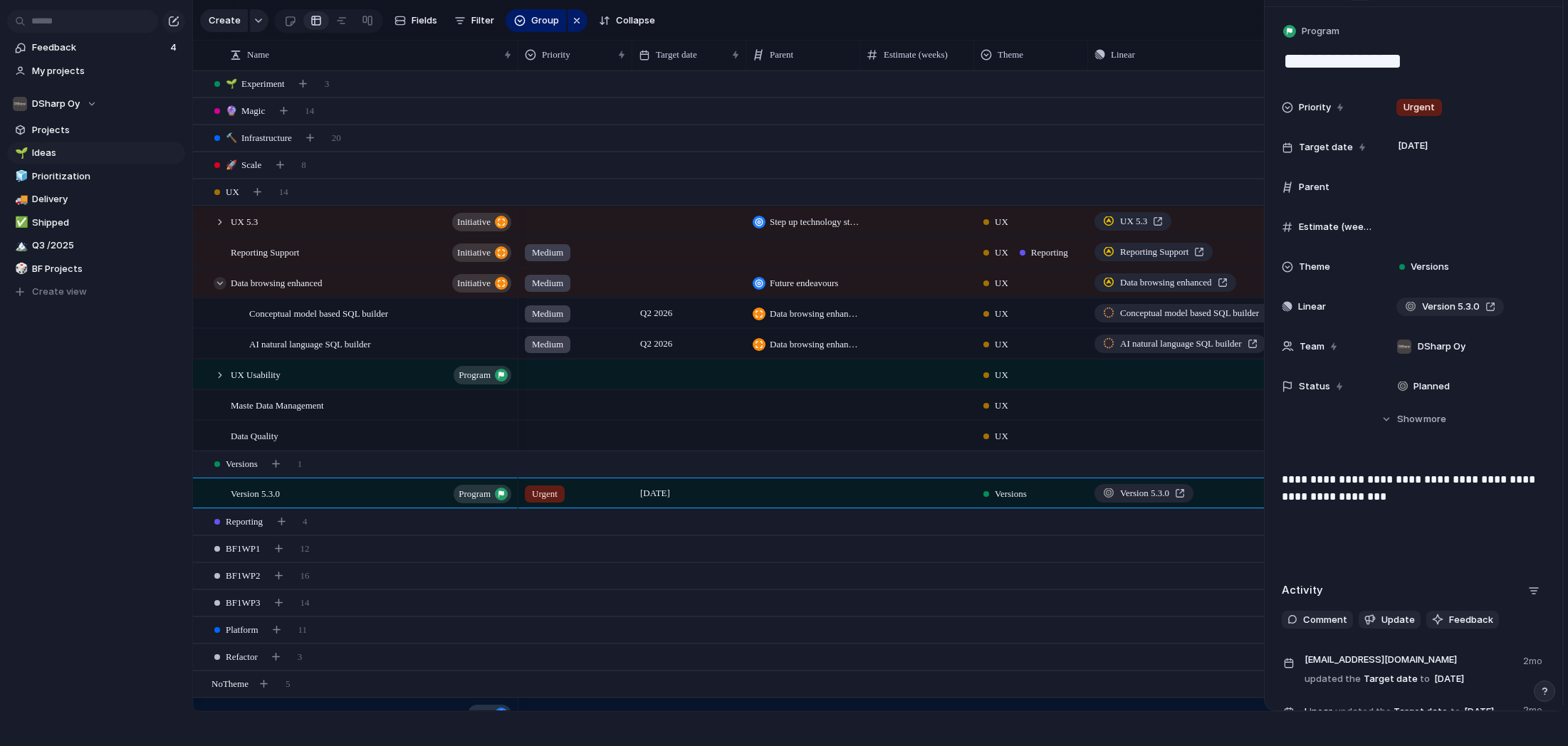
click at [216, 281] on div at bounding box center [220, 283] width 12 height 12
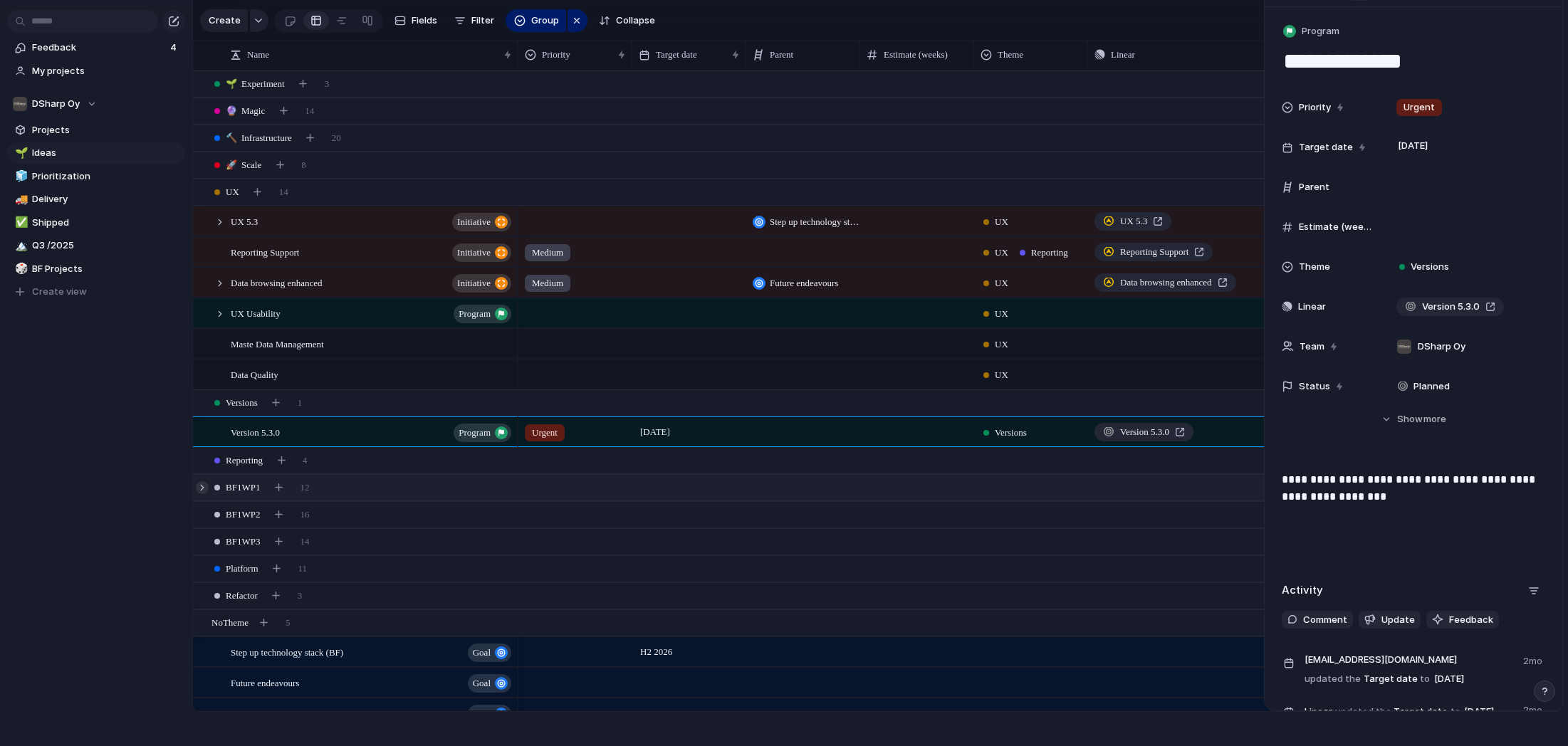
click at [203, 487] on div at bounding box center [201, 487] width 12 height 12
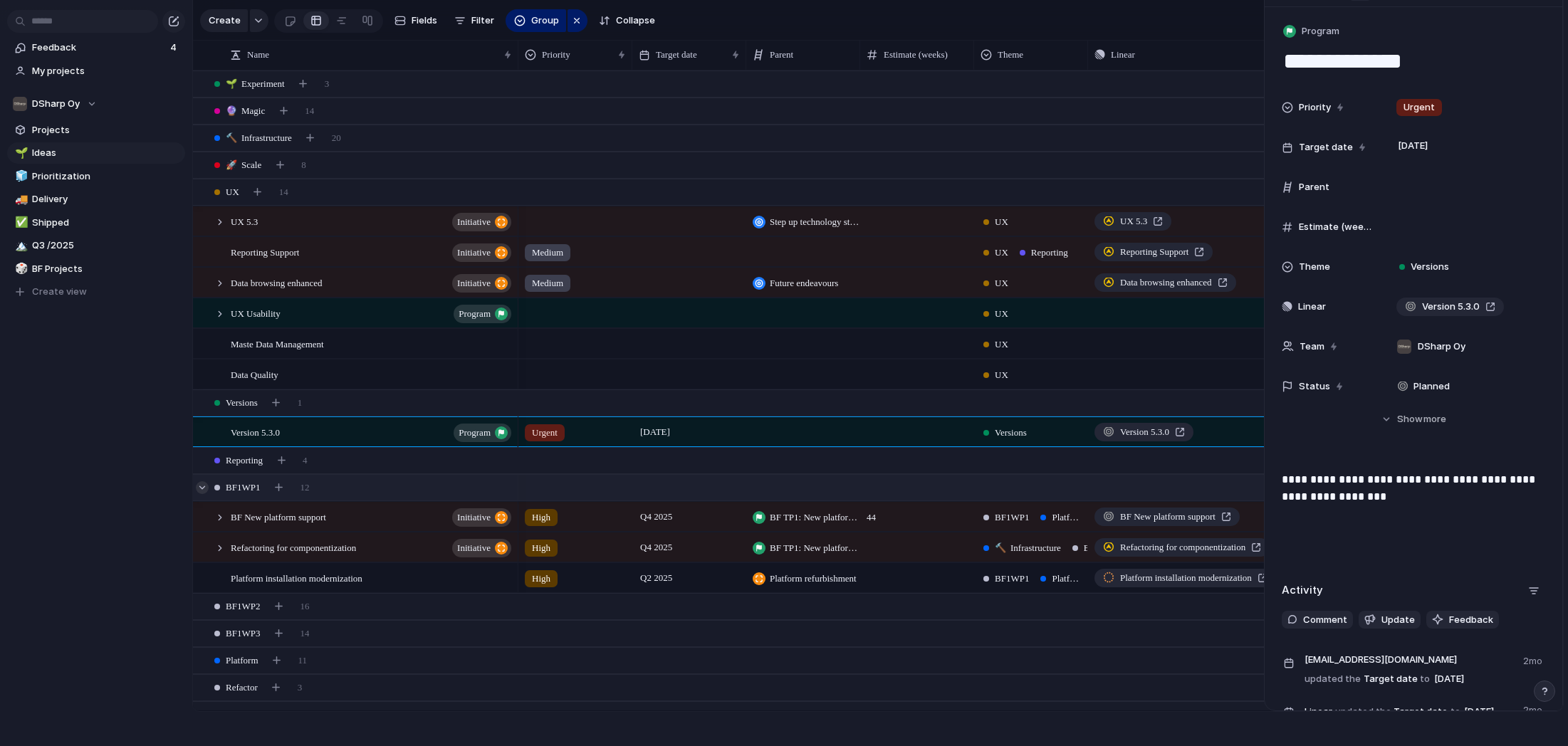
click at [203, 487] on div at bounding box center [201, 487] width 12 height 12
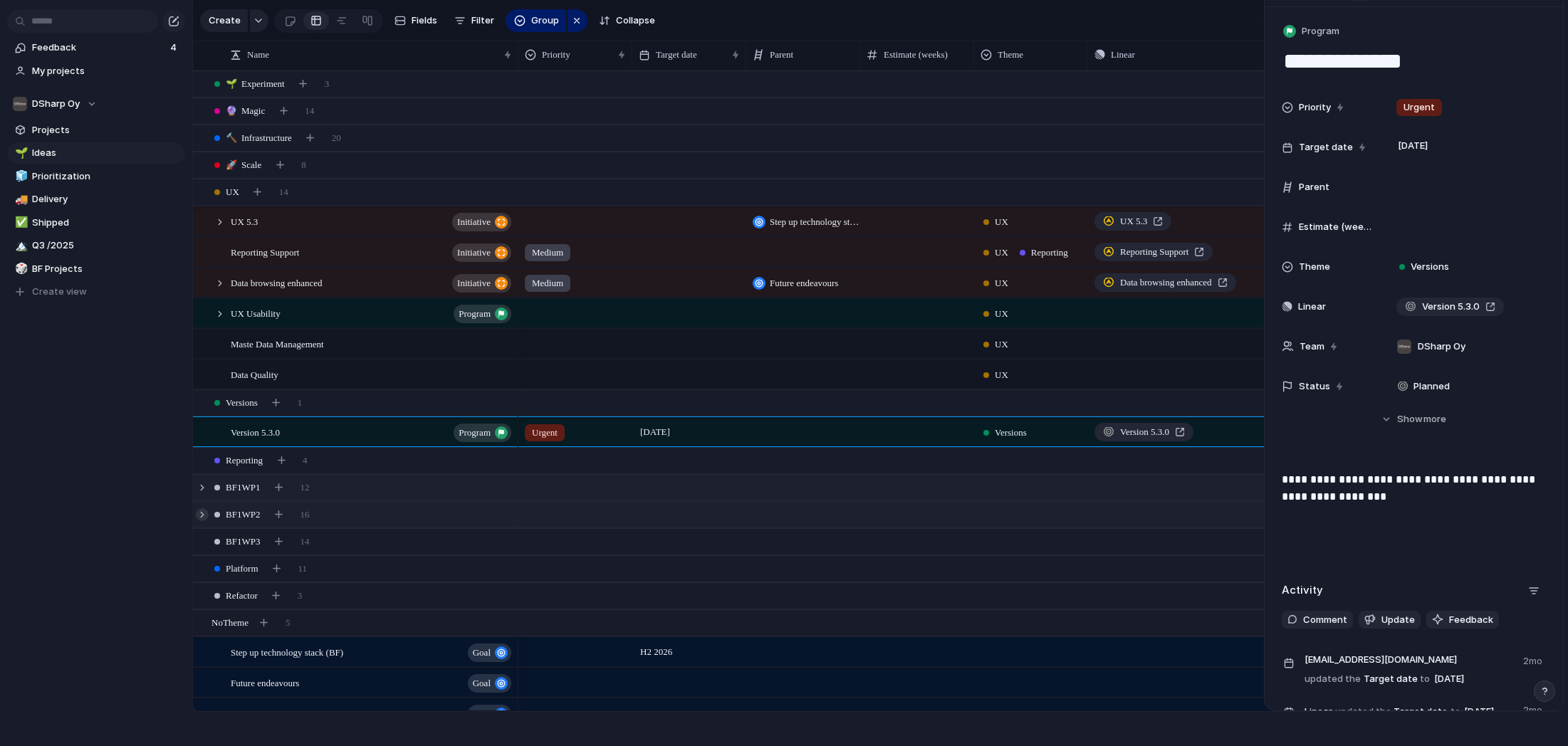
click at [203, 513] on div at bounding box center [201, 514] width 12 height 12
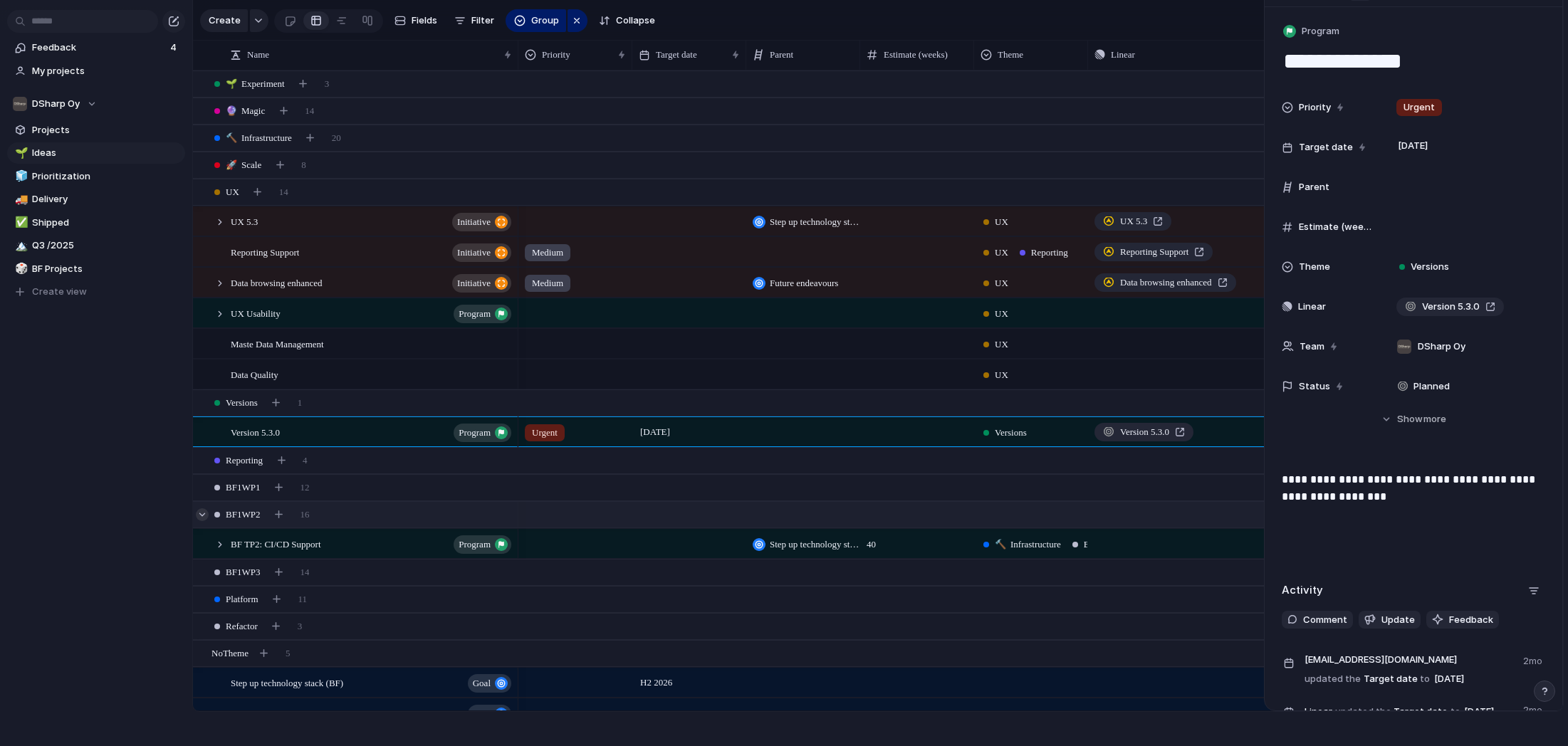
click at [203, 513] on div at bounding box center [201, 514] width 12 height 12
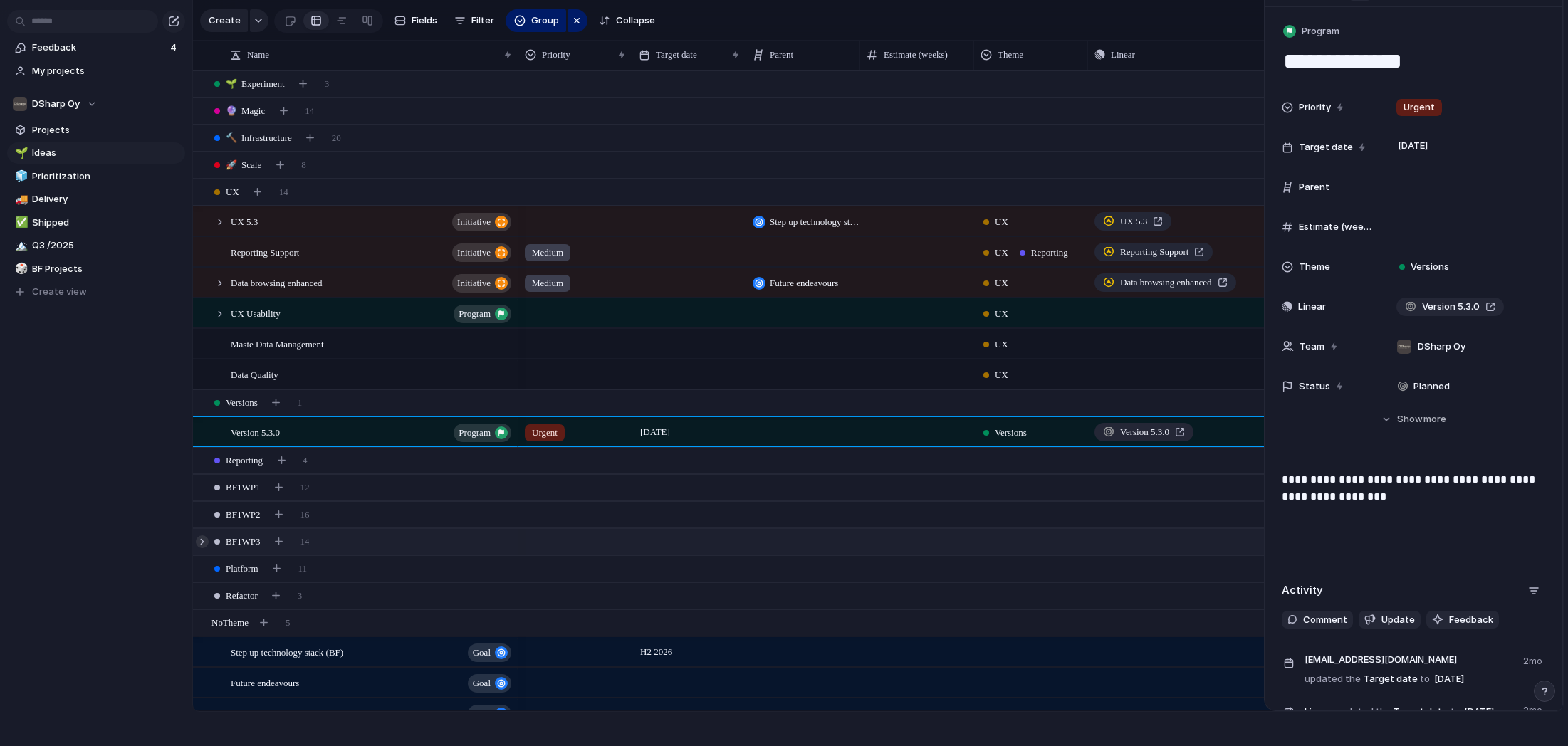
click at [201, 541] on div at bounding box center [201, 541] width 12 height 12
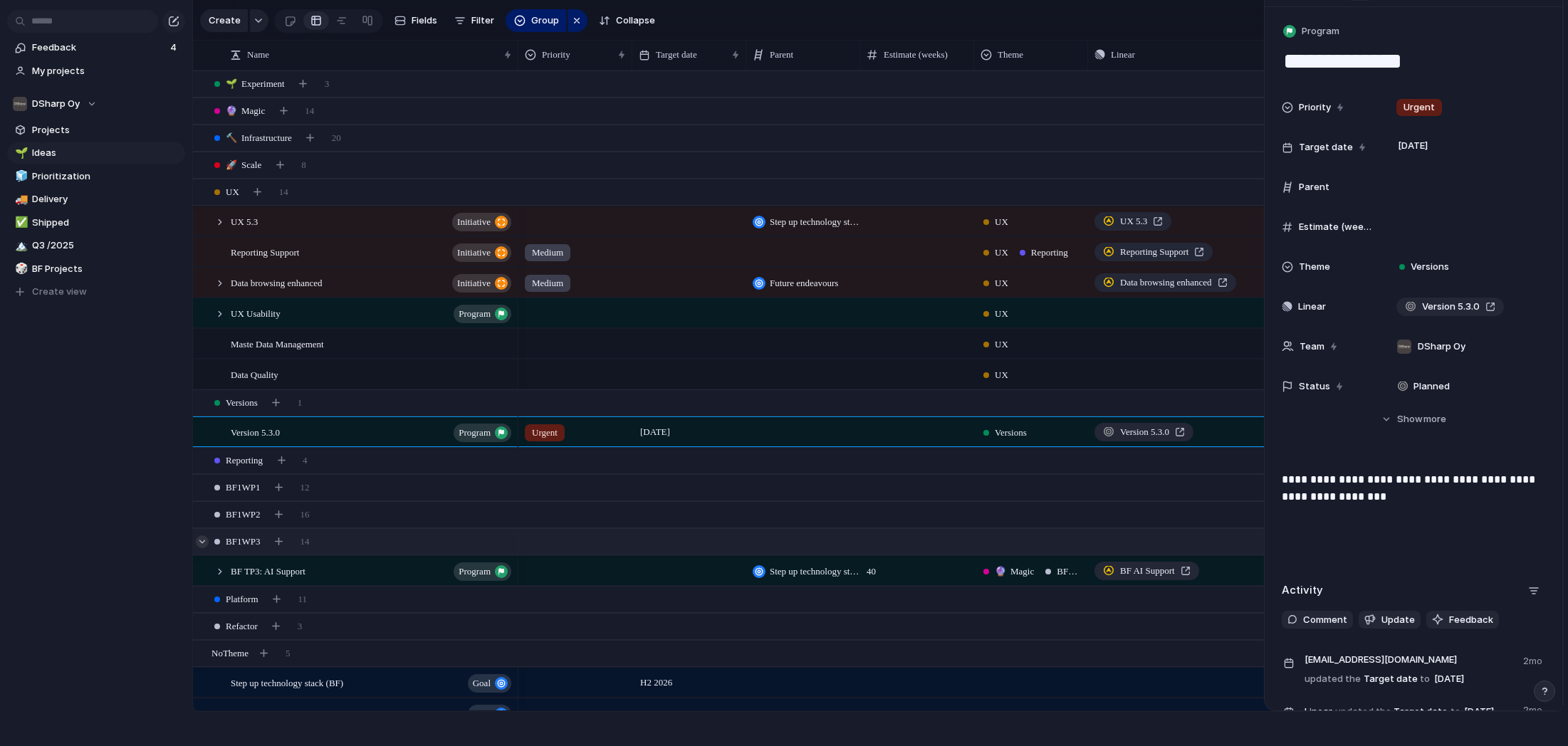
click at [201, 541] on div at bounding box center [201, 541] width 12 height 12
